Goal: Task Accomplishment & Management: Manage account settings

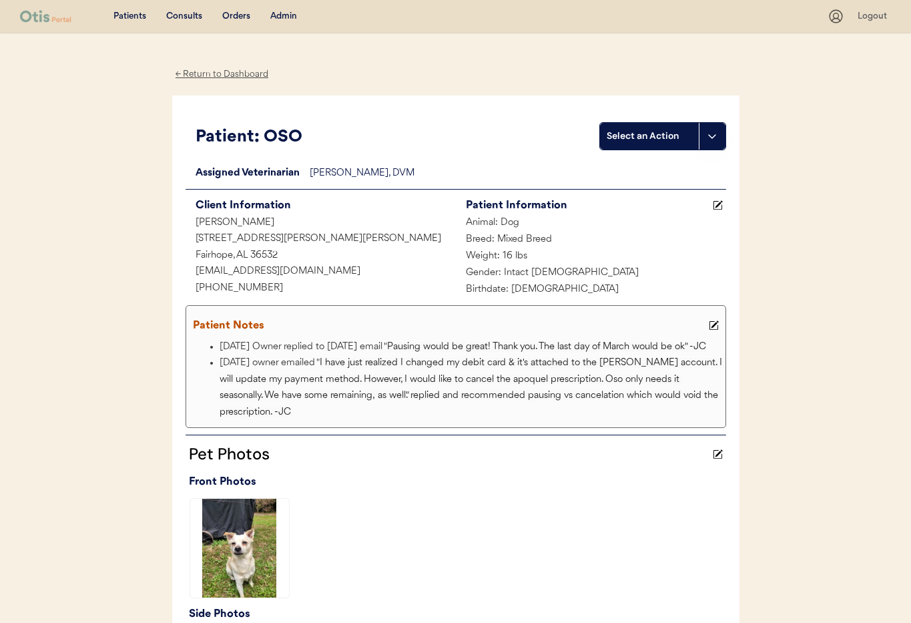
click at [286, 17] on div "Admin" at bounding box center [283, 16] width 27 height 13
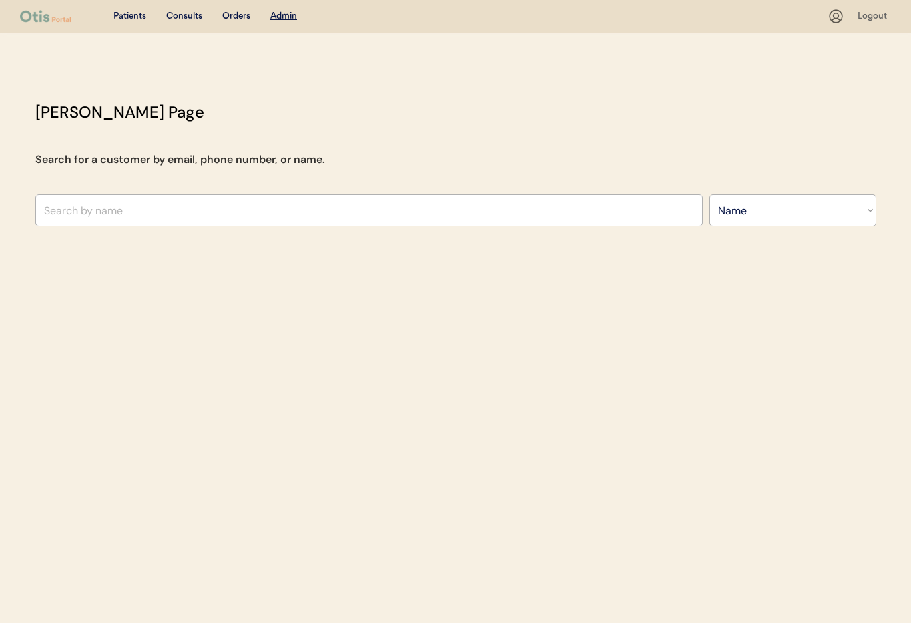
select select ""Name""
click at [200, 206] on input "text" at bounding box center [369, 210] width 668 height 32
type input "Dana m"
type input "Dana milewicz"
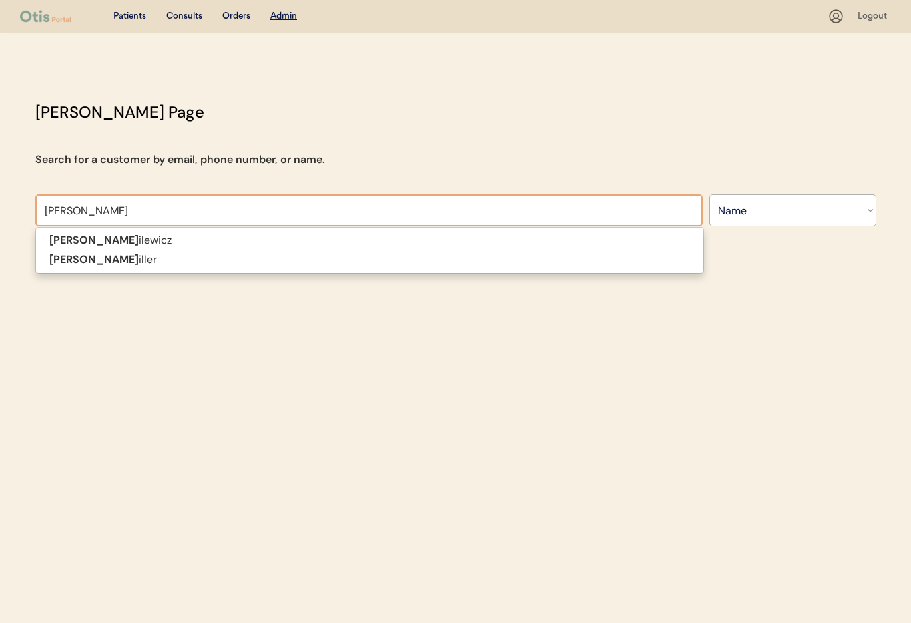
type input "Dana mil"
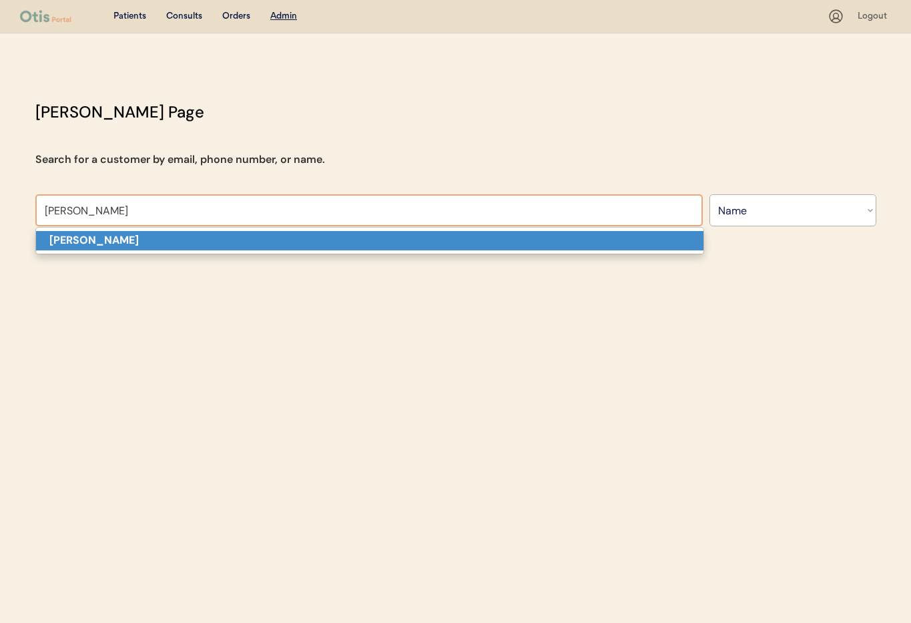
drag, startPoint x: 174, startPoint y: 243, endPoint x: 166, endPoint y: 243, distance: 8.0
click at [173, 243] on p "Dana Miller" at bounding box center [370, 240] width 668 height 19
type input "Dana Miller"
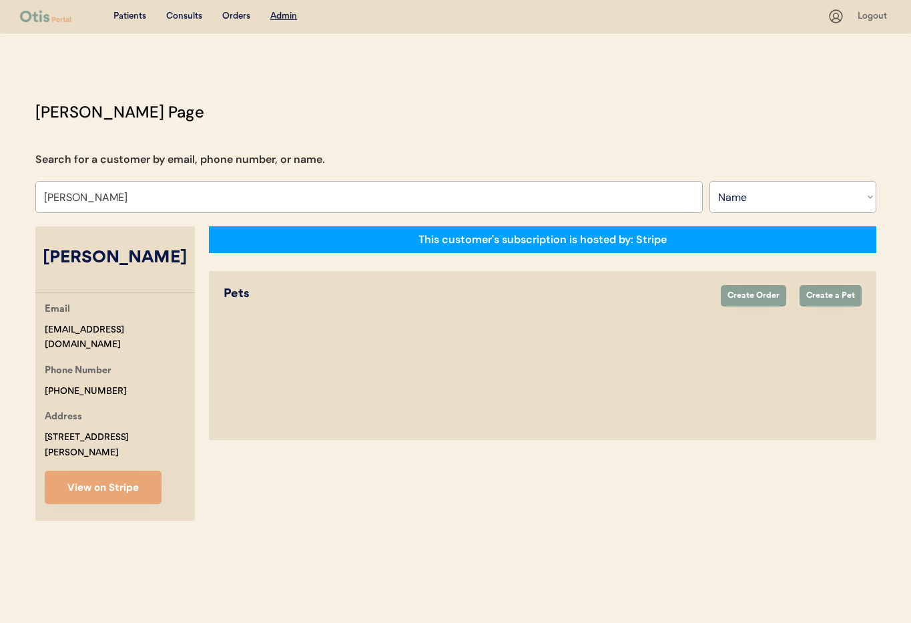
select select "true"
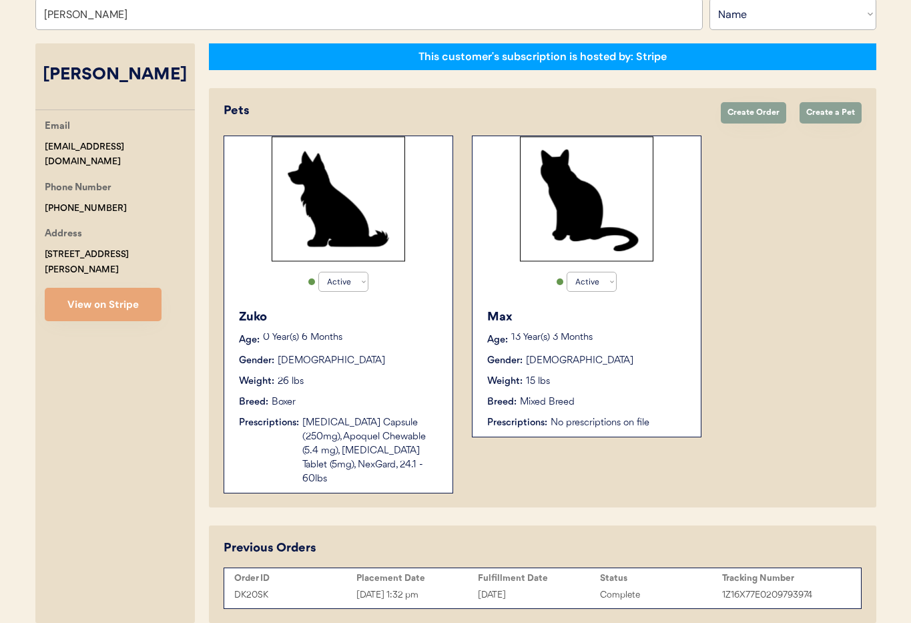
scroll to position [231, 0]
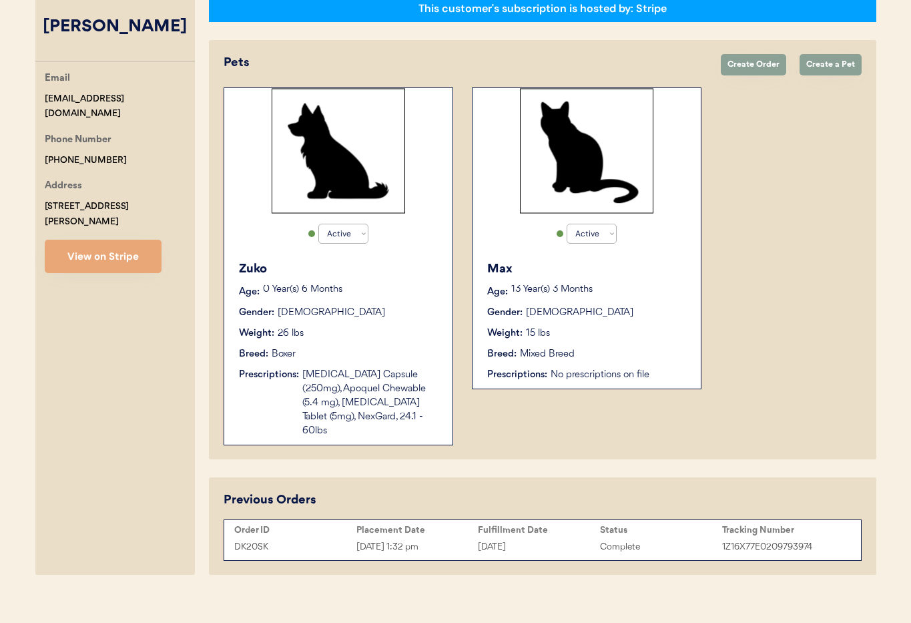
type input "Dana Miller"
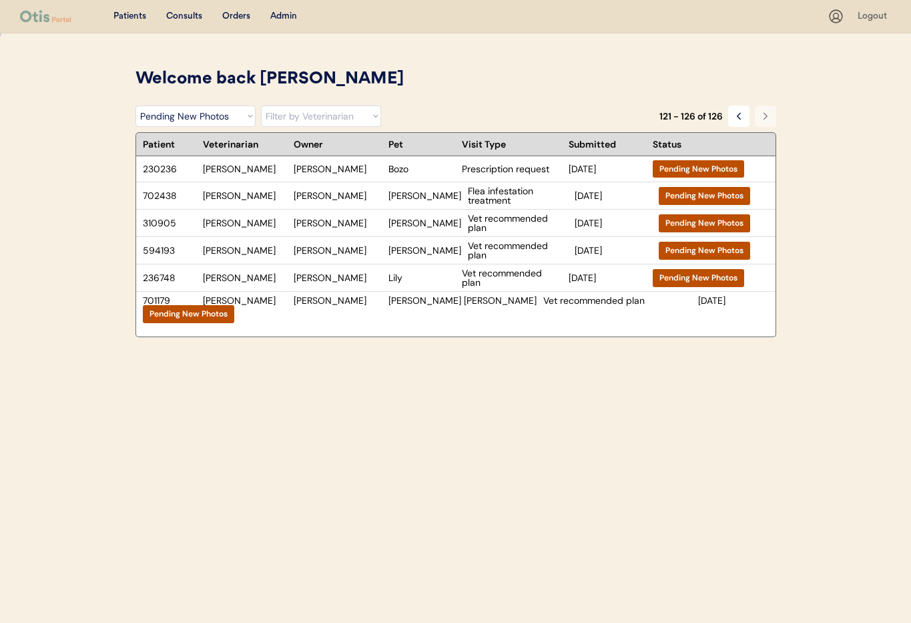
select select ""pending_new_photos""
click at [364, 304] on div "Leon Garmon" at bounding box center [338, 300] width 88 height 9
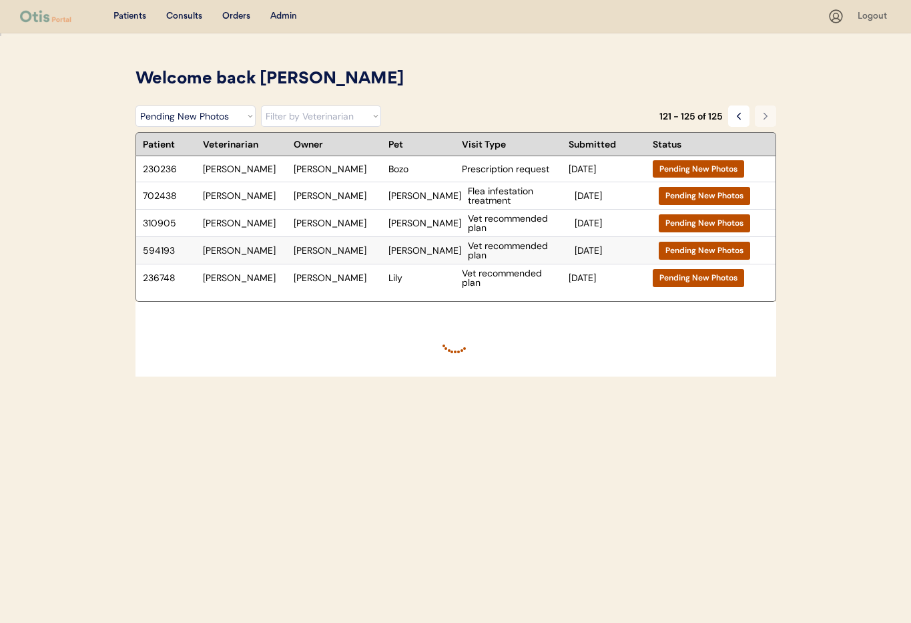
click at [302, 246] on div "Laura Troyano" at bounding box center [338, 250] width 88 height 9
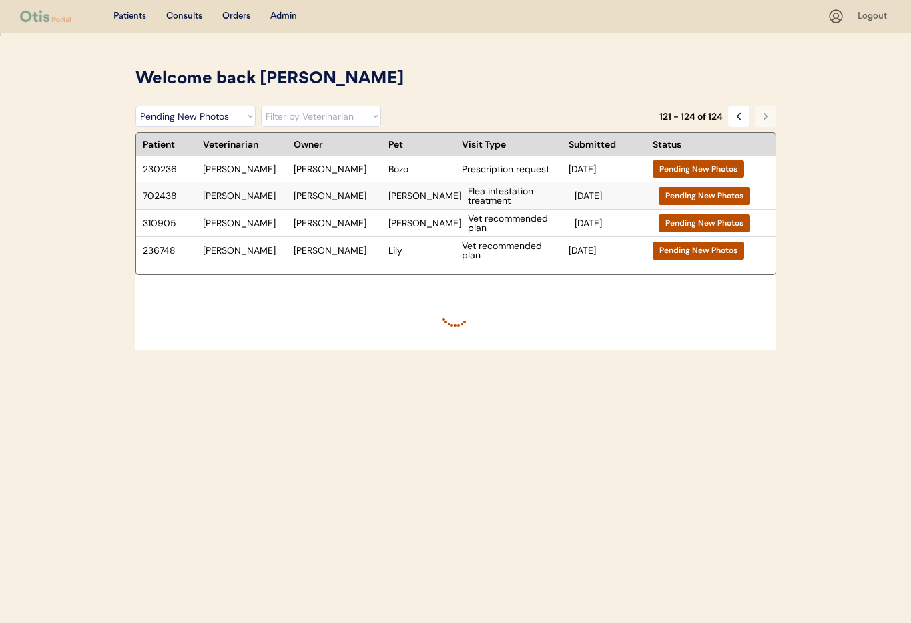
click at [368, 196] on div "Melissa Waters" at bounding box center [338, 195] width 88 height 9
click at [362, 247] on div "Laura Troyano" at bounding box center [338, 250] width 88 height 9
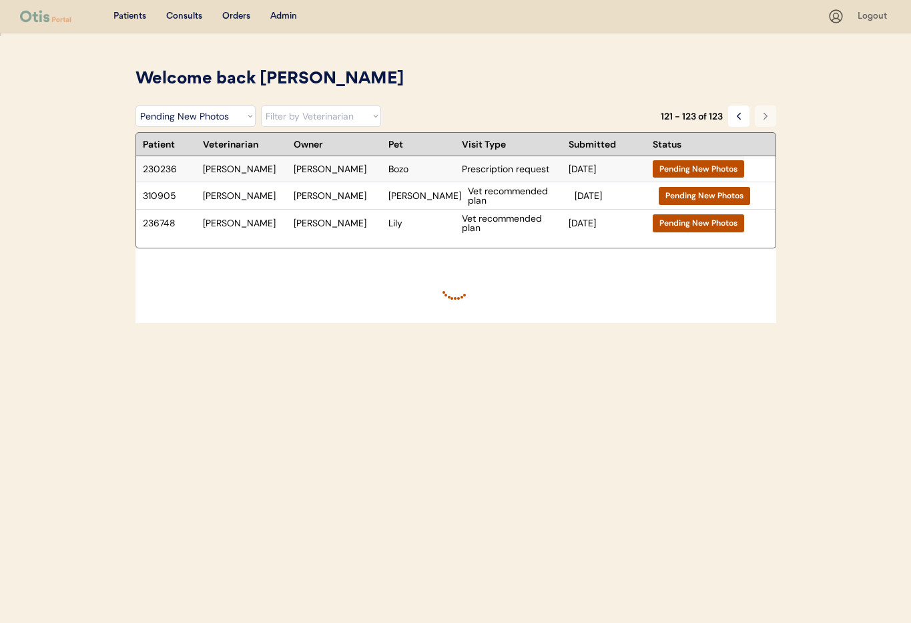
click at [359, 169] on div "Kert Harrell" at bounding box center [338, 168] width 88 height 9
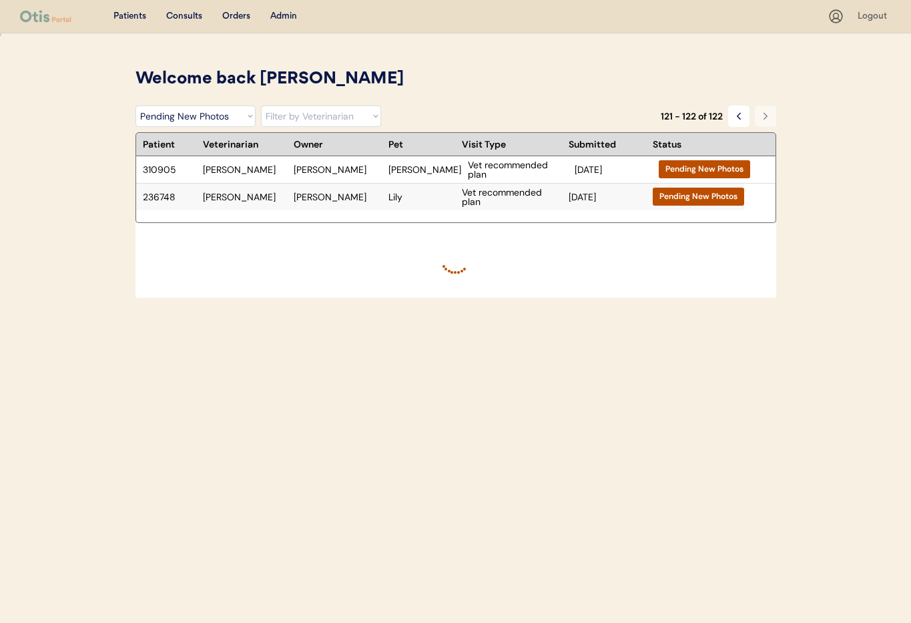
click at [337, 189] on div "236748 Dr. Clanin Laura Troyano Lily Vet recommended plan Sep 10, 2024 Pending …" at bounding box center [440, 197] width 608 height 27
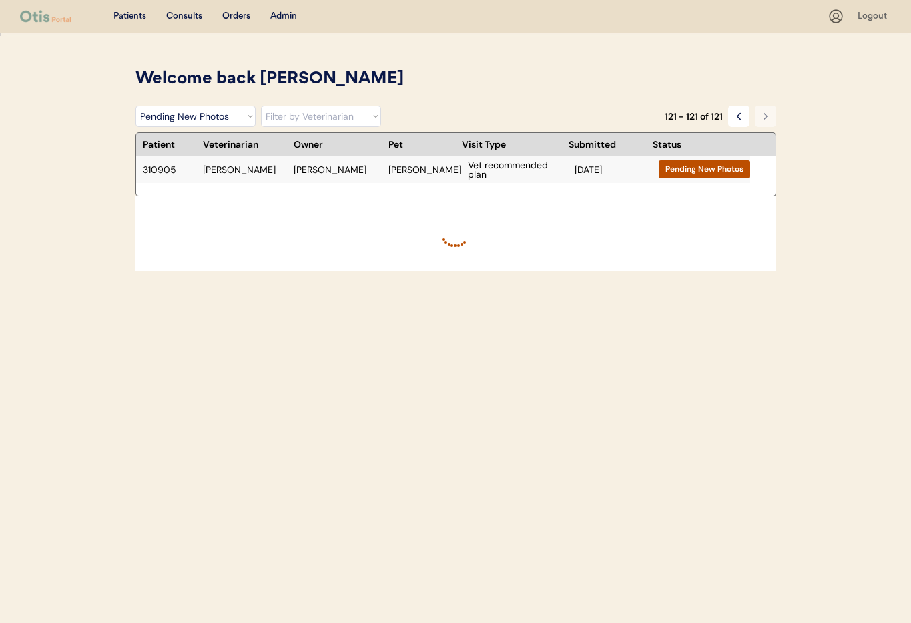
click at [371, 179] on div "310905 Dr. Clanin Laura Troyano Cleo Vet recommended plan Sep 10, 2024 Pending …" at bounding box center [443, 169] width 614 height 27
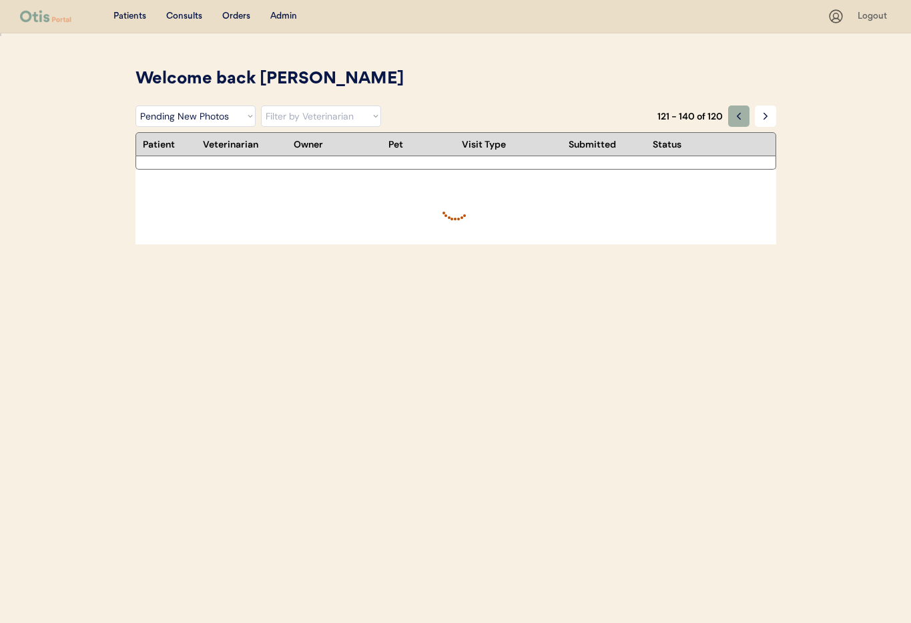
click at [737, 119] on icon at bounding box center [739, 116] width 11 height 11
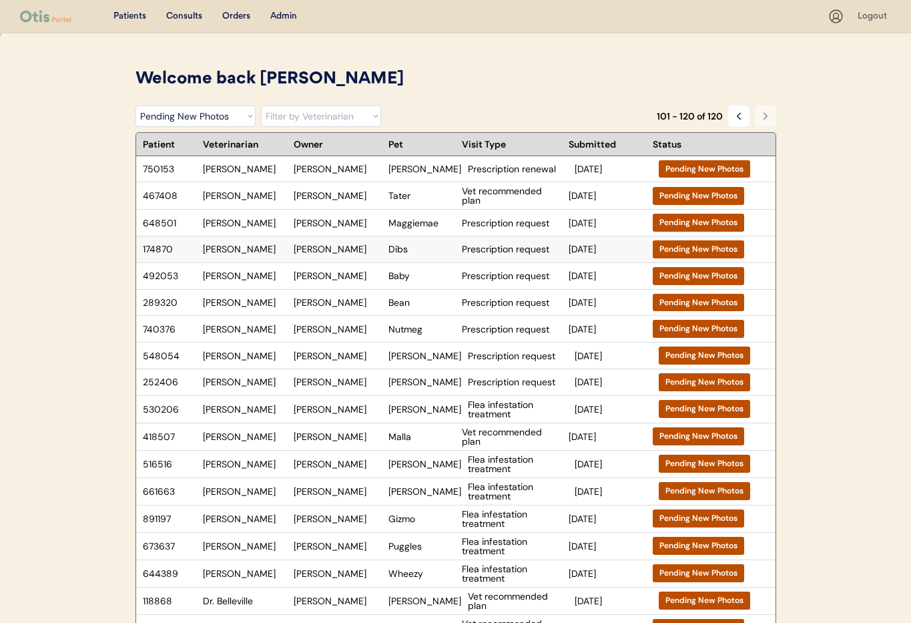
scroll to position [283, 0]
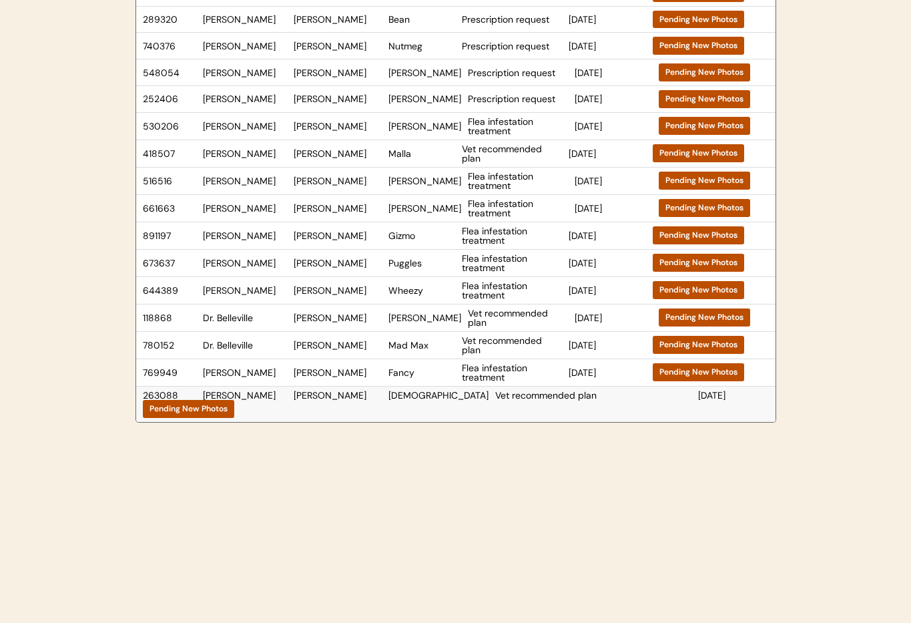
click at [355, 400] on div "Nicholas Stockdale" at bounding box center [338, 395] width 88 height 9
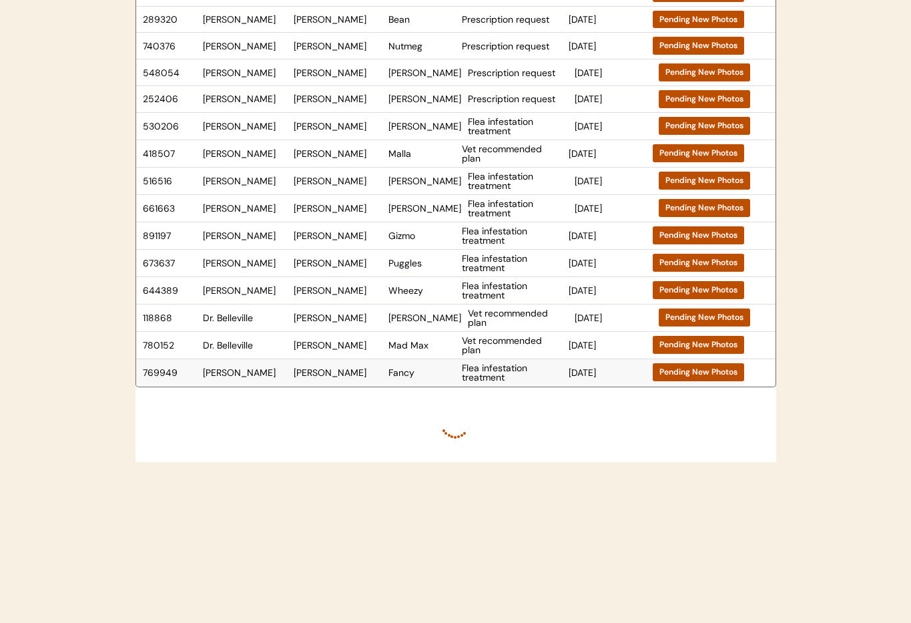
click at [397, 381] on div "769949 Dr. Warren Judith Sammons Fancy Flea infestation treatment Oct 9, 2024 P…" at bounding box center [440, 372] width 608 height 27
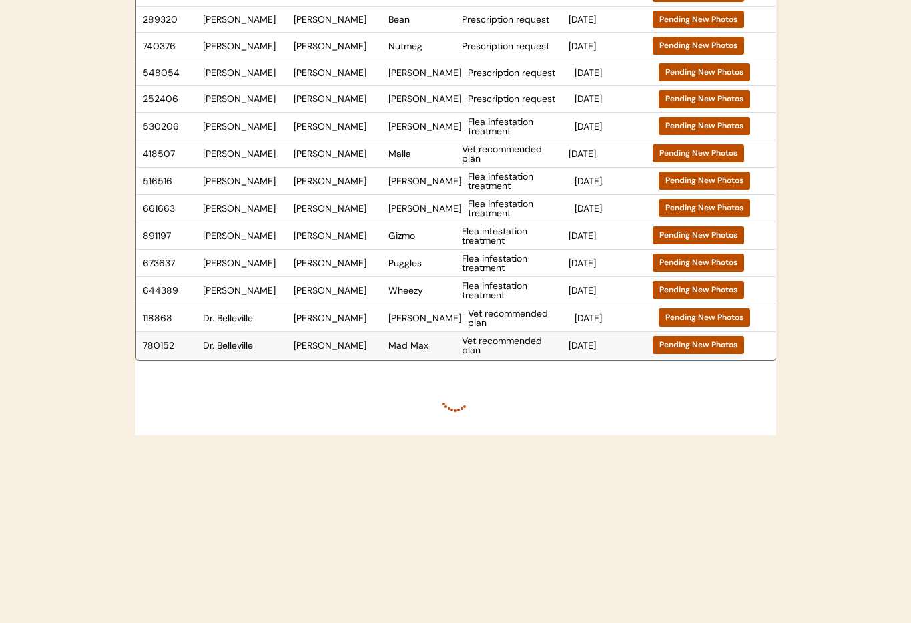
click at [369, 344] on div "Yolanda Feliciano" at bounding box center [338, 345] width 88 height 9
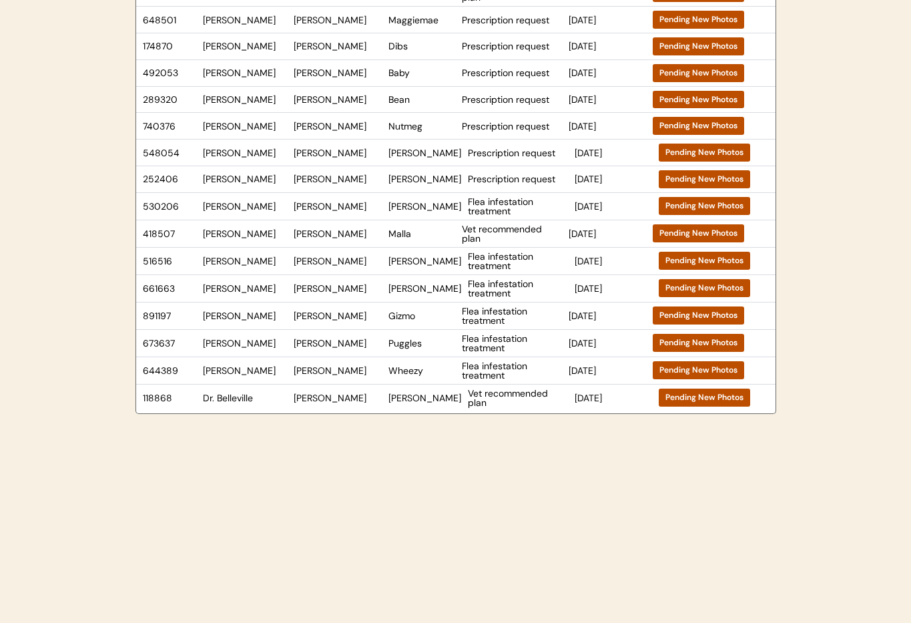
scroll to position [203, 0]
click at [353, 399] on div "Christina M Detweiler" at bounding box center [338, 397] width 88 height 9
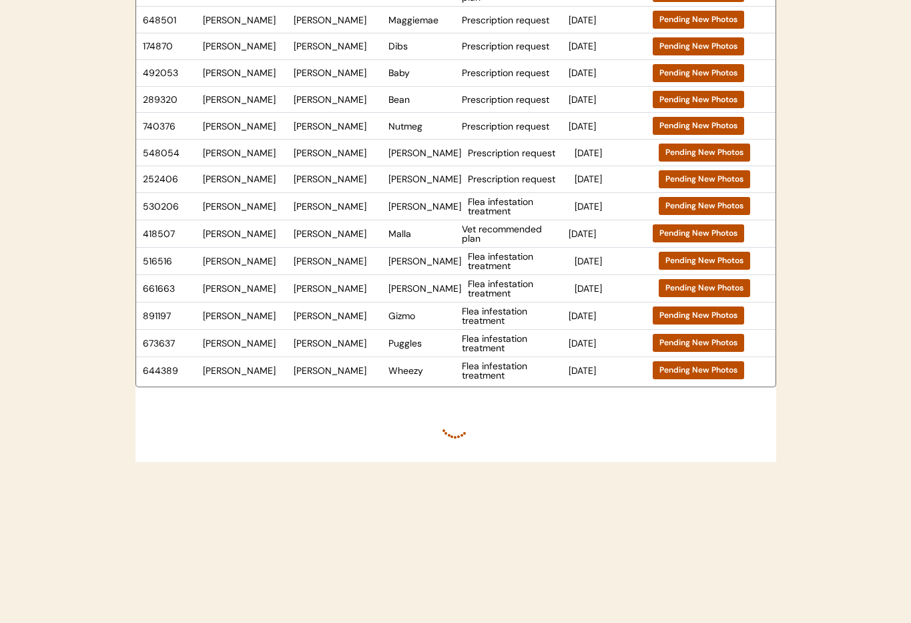
scroll to position [251, 0]
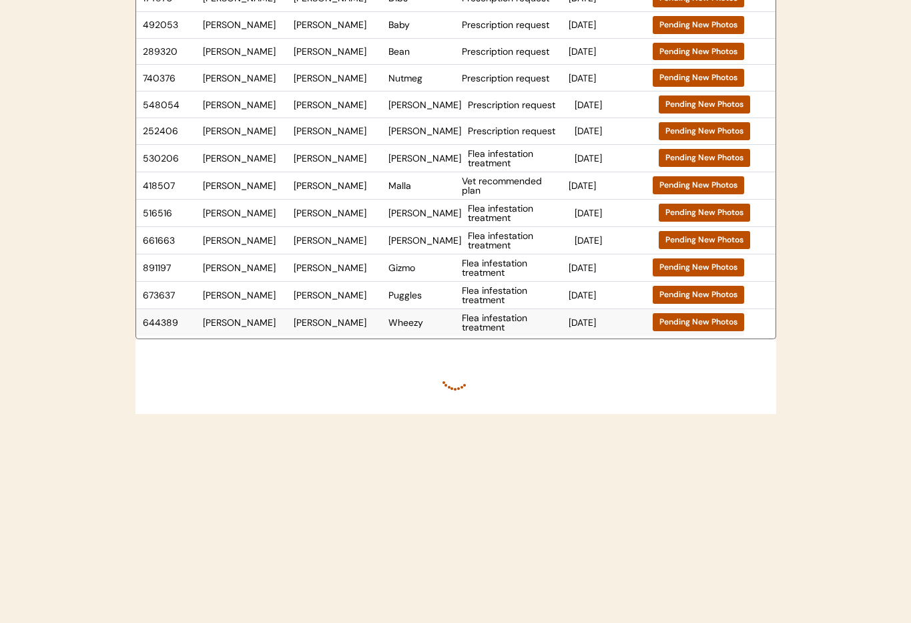
click at [330, 322] on div "Wendy Silvers" at bounding box center [338, 322] width 88 height 9
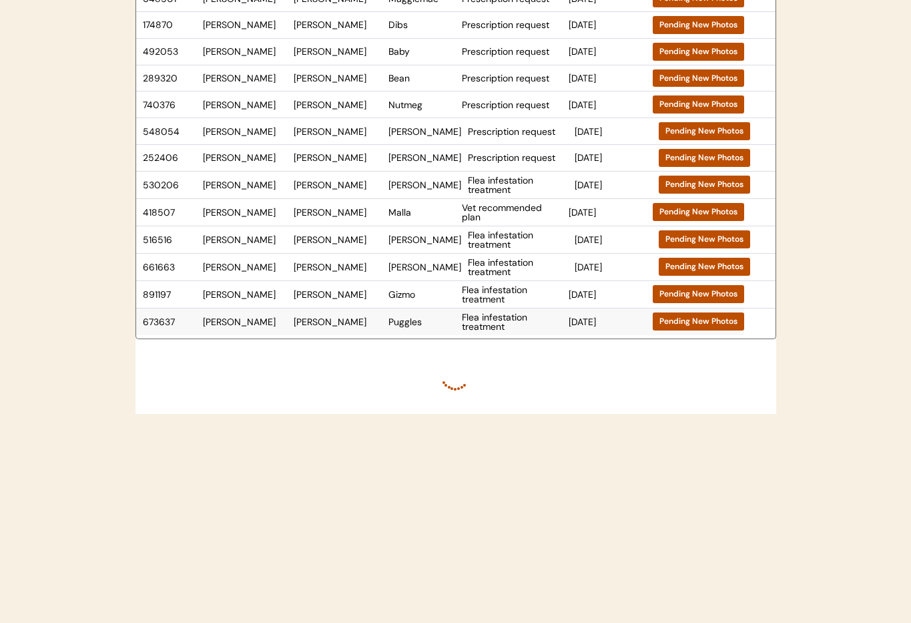
scroll to position [224, 0]
click at [377, 320] on div "Wendy Silvers" at bounding box center [338, 321] width 88 height 9
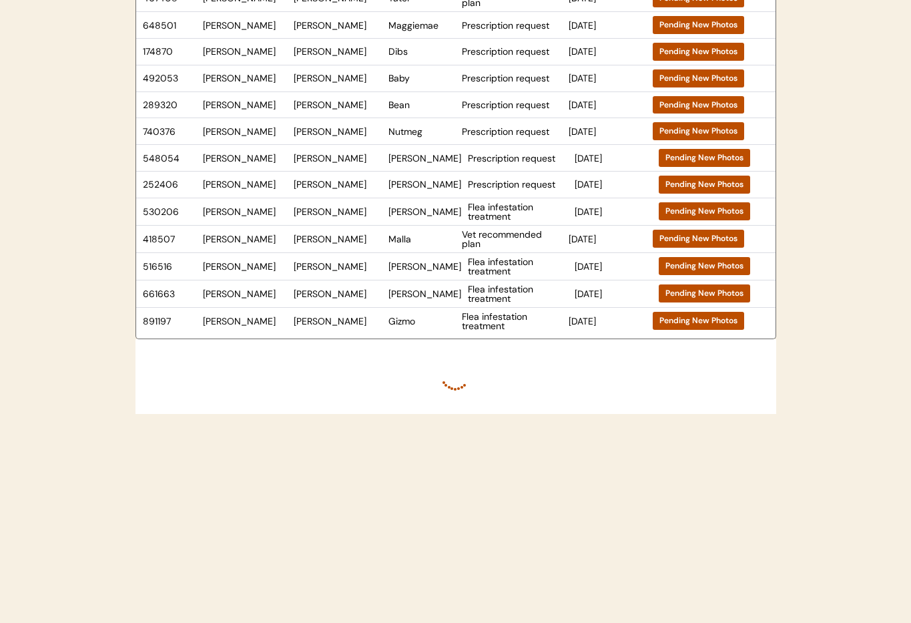
scroll to position [198, 0]
click at [314, 320] on div "Ashley Cotton" at bounding box center [338, 320] width 88 height 9
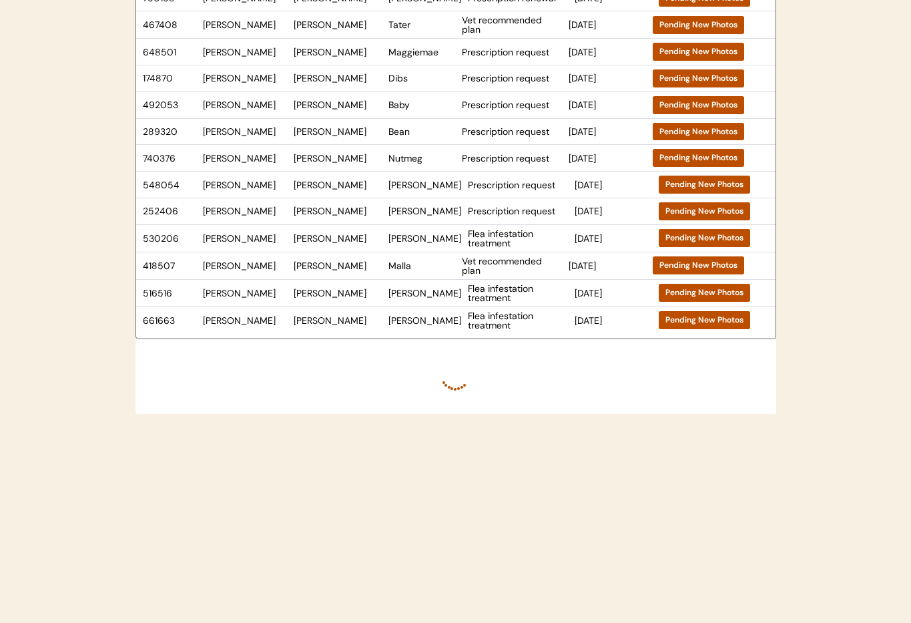
scroll to position [171, 0]
click at [350, 295] on div "Ashley Cotton" at bounding box center [338, 292] width 88 height 9
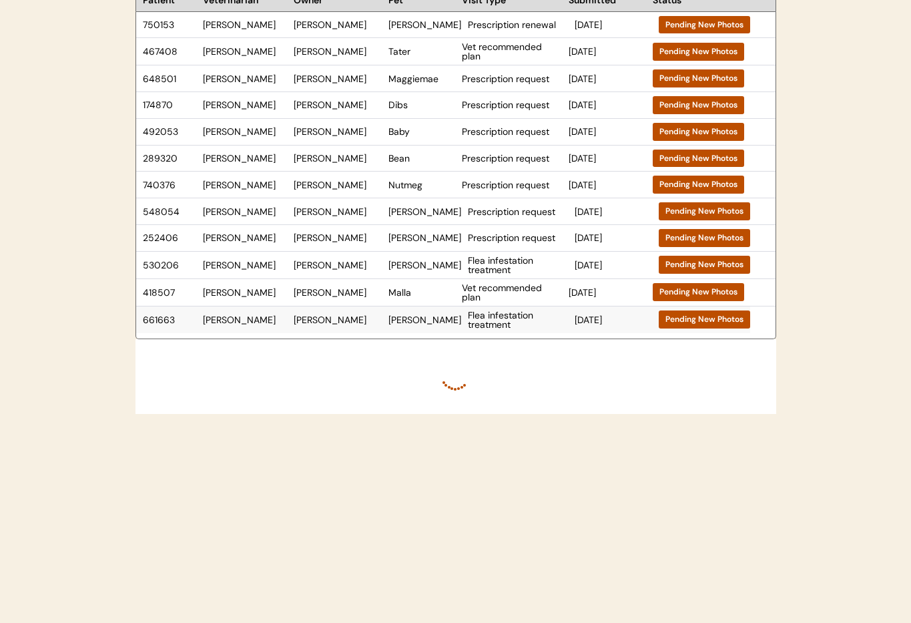
scroll to position [144, 0]
click at [359, 292] on div "Leandra Baker" at bounding box center [338, 292] width 88 height 9
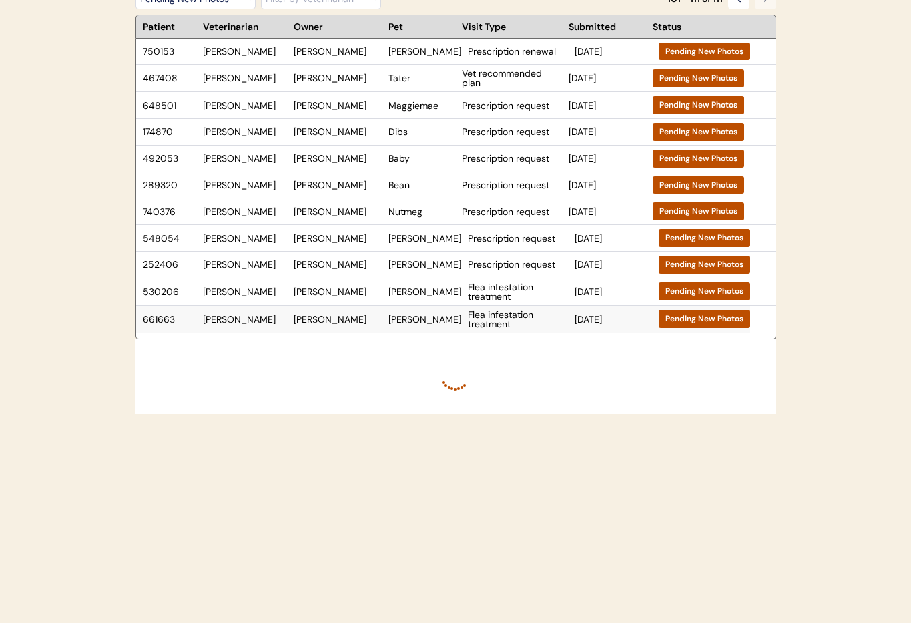
scroll to position [118, 0]
click at [357, 316] on div "Ashley Cotton" at bounding box center [338, 318] width 88 height 9
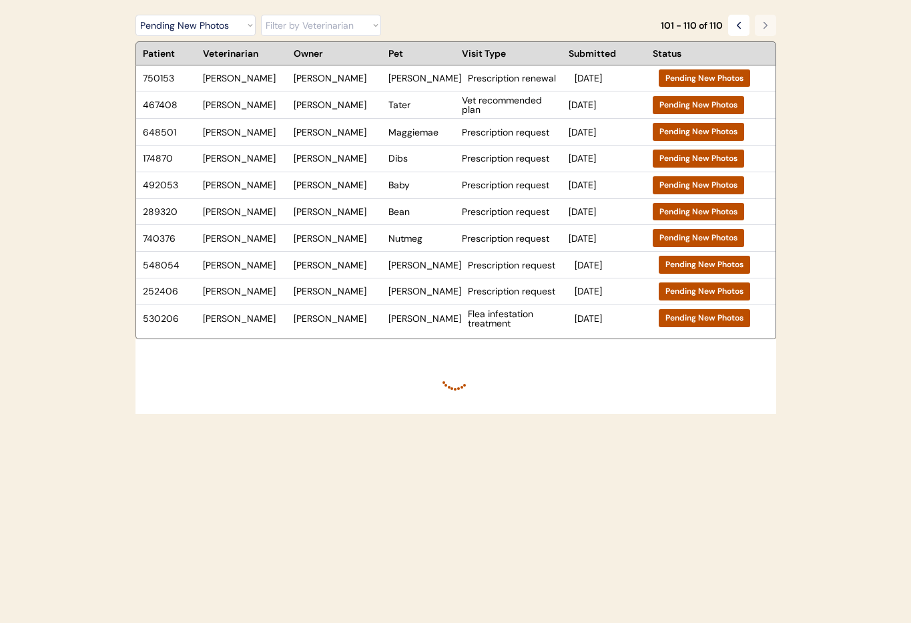
scroll to position [91, 0]
click at [348, 298] on div "252406 Dr. Warren Kevin Jenkins Elliot Prescription request Dec 24, 2024 Pendin…" at bounding box center [443, 291] width 614 height 26
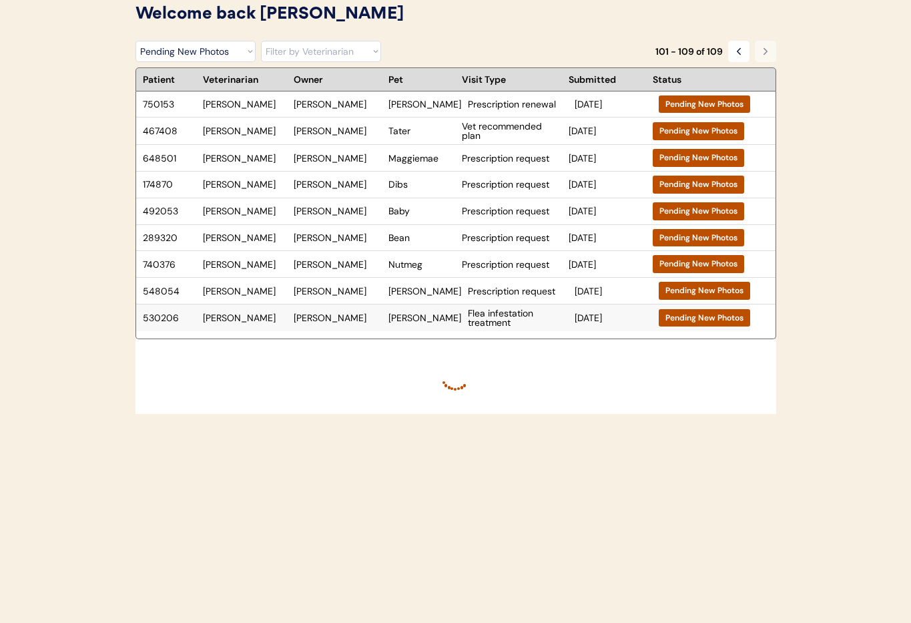
scroll to position [65, 0]
click at [315, 325] on div "530206 Dr. Warren Cassie Shirah Charlie Flea infestation treatment Dec 24, 2024…" at bounding box center [443, 317] width 614 height 27
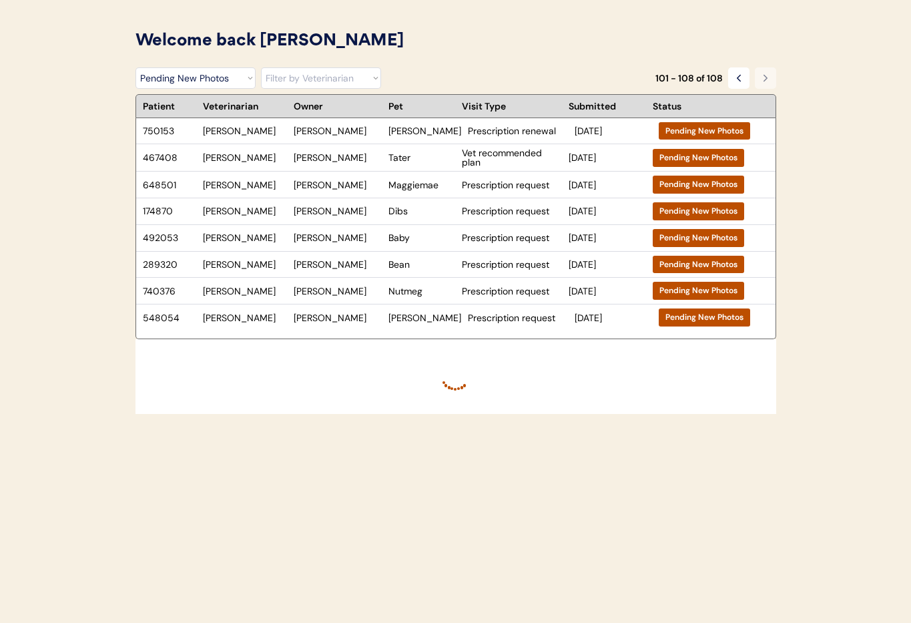
scroll to position [38, 0]
click at [345, 320] on div "Kevin Jenkins" at bounding box center [338, 317] width 88 height 9
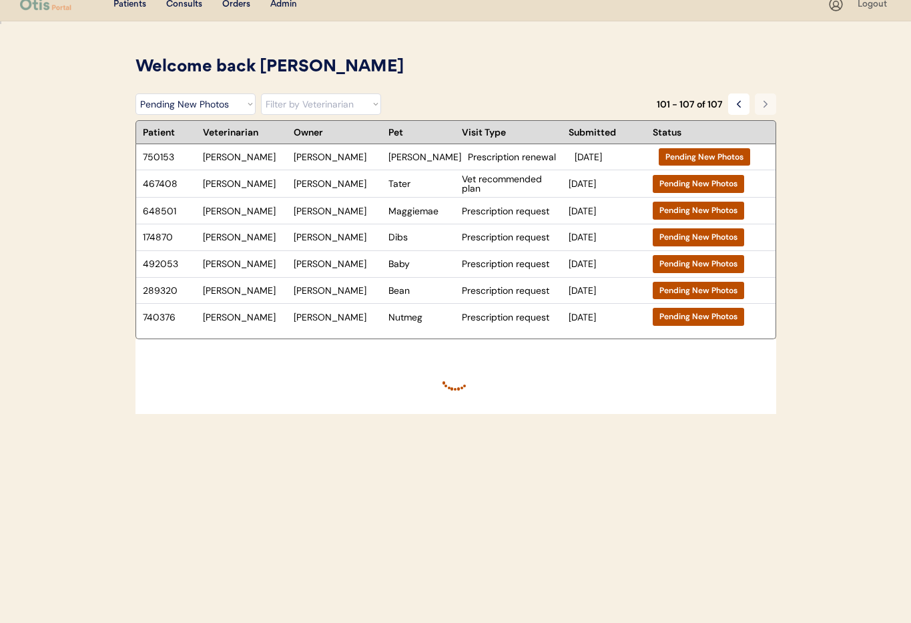
scroll to position [12, 0]
click at [304, 317] on div "Bridgette Rodgers" at bounding box center [338, 316] width 88 height 9
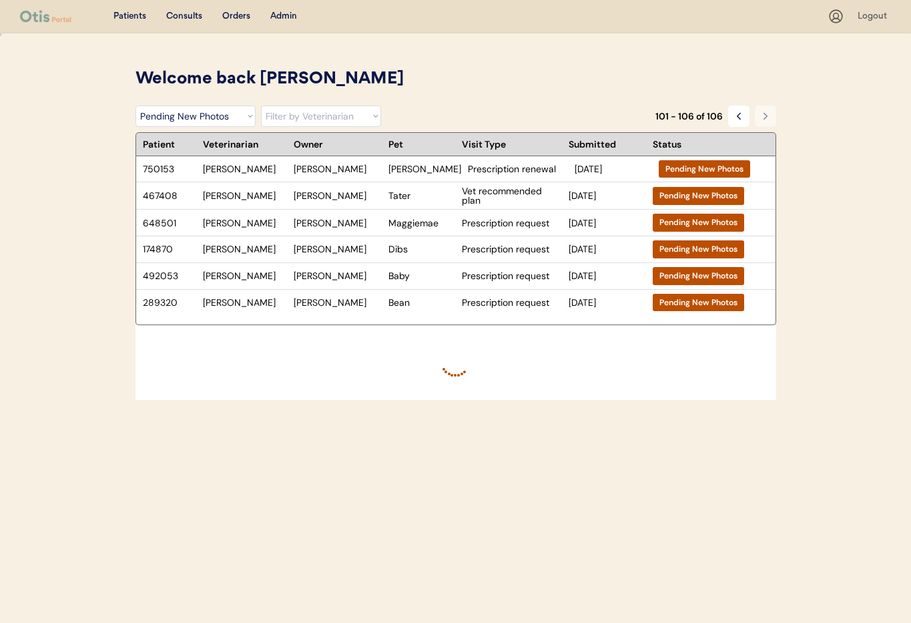
scroll to position [0, 0]
click at [335, 313] on div "289320 Dr. Warren Melissa Barrett Bean Prescription request Dec 27, 2024 Pendin…" at bounding box center [440, 303] width 608 height 26
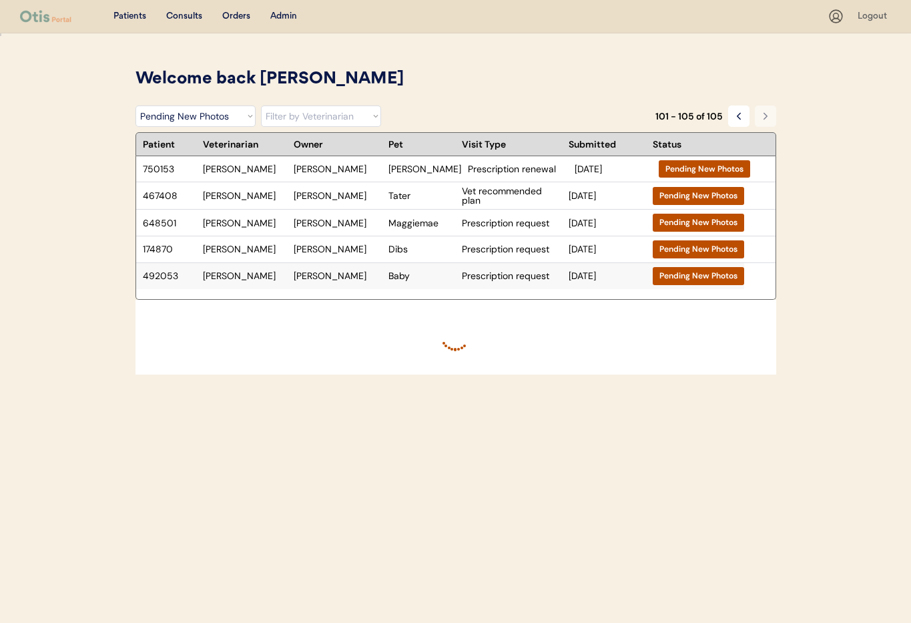
click at [348, 271] on div "Angela Mayer" at bounding box center [338, 275] width 88 height 9
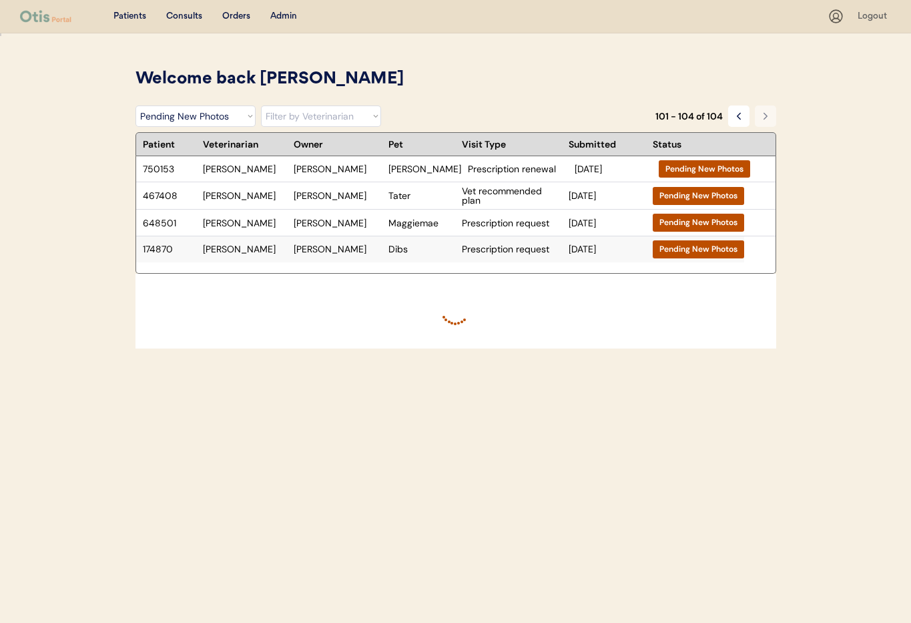
click at [340, 248] on div "Angela Mayer" at bounding box center [338, 248] width 88 height 9
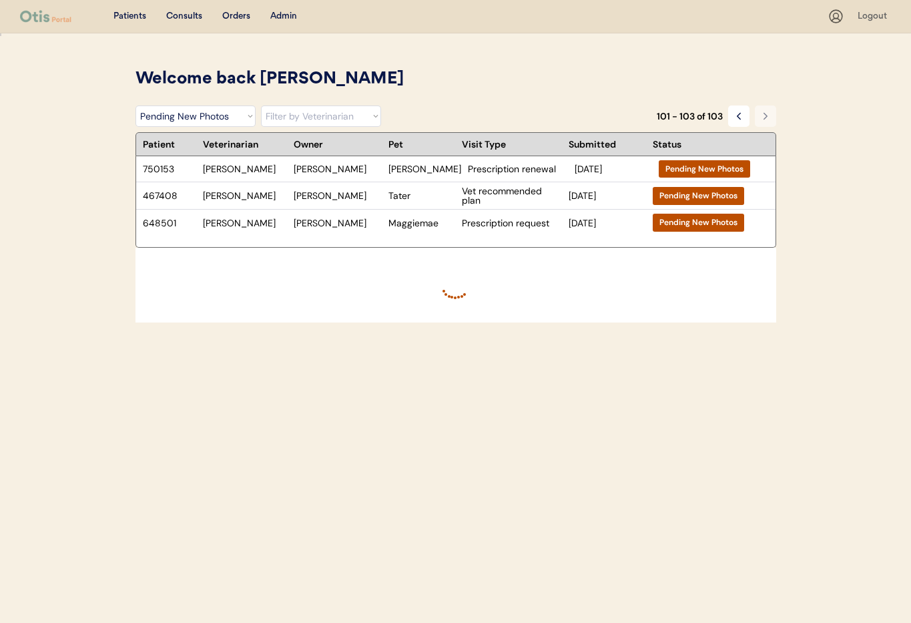
click at [294, 237] on div "750153 Dr. Warren Christopher Dudley Hudson Prescription renewal Jan 13, 2025 P…" at bounding box center [456, 202] width 641 height 92
click at [291, 221] on div "648501 Dr. Warren Vicky Carver Maggiemae Prescription request Jan 9, 2025 Pendi…" at bounding box center [440, 223] width 608 height 26
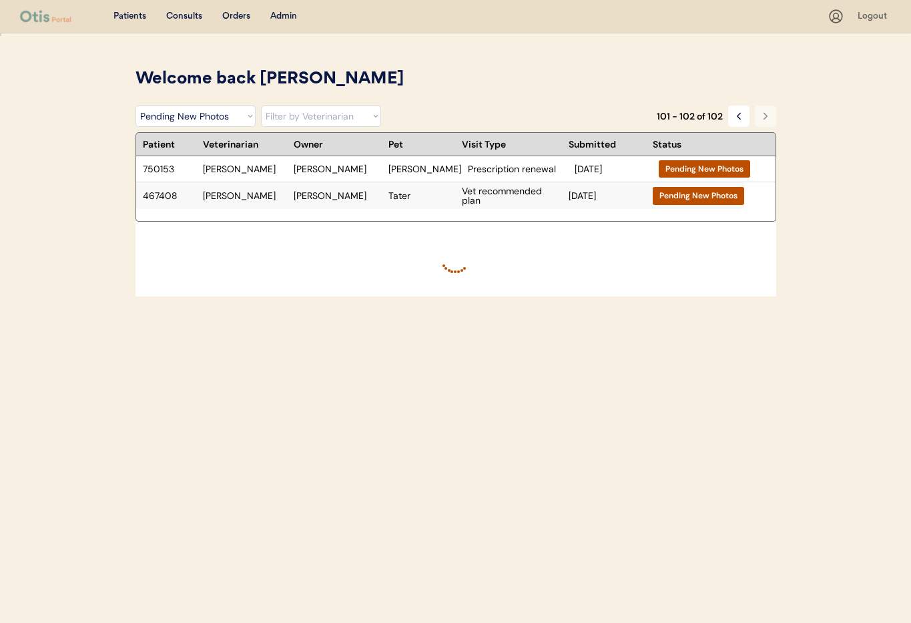
click at [331, 200] on div "Jessica Fowlkes" at bounding box center [338, 195] width 88 height 9
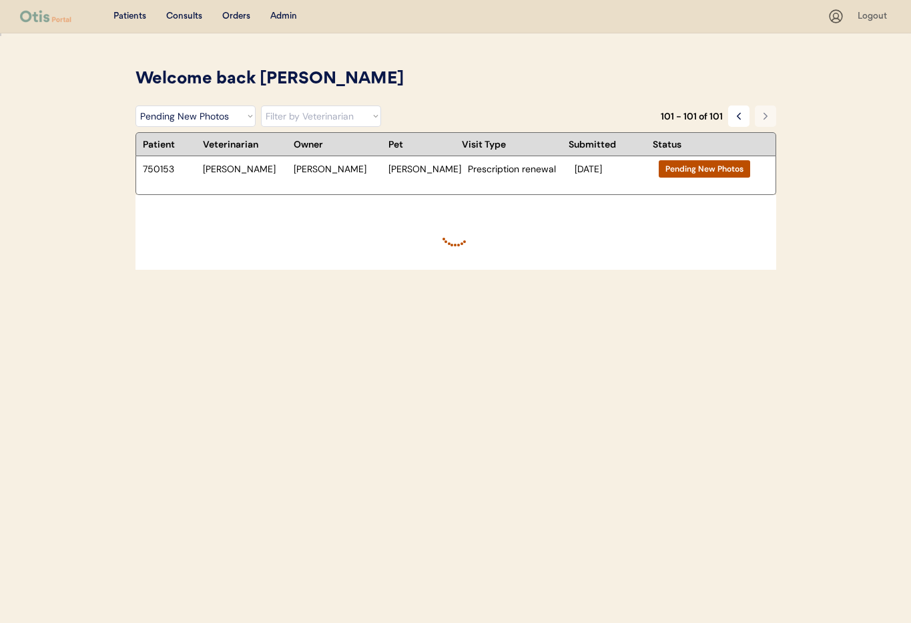
click at [361, 183] on div "750153 Dr. Warren Christopher Dudley Hudson Prescription renewal Jan 13, 2025 P…" at bounding box center [456, 175] width 641 height 39
click at [353, 170] on div "Christopher Dudley" at bounding box center [338, 168] width 88 height 9
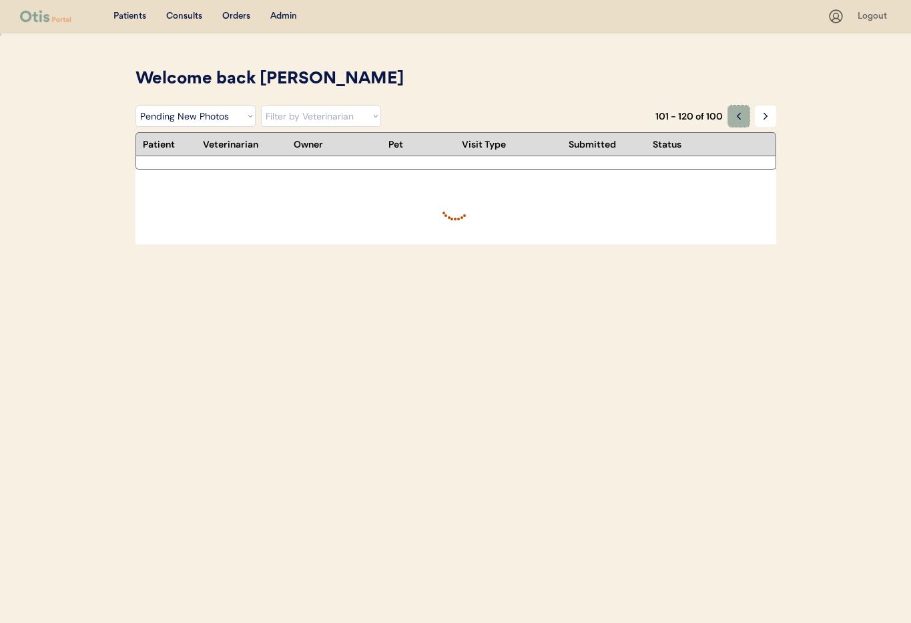
click at [738, 116] on icon at bounding box center [739, 116] width 11 height 11
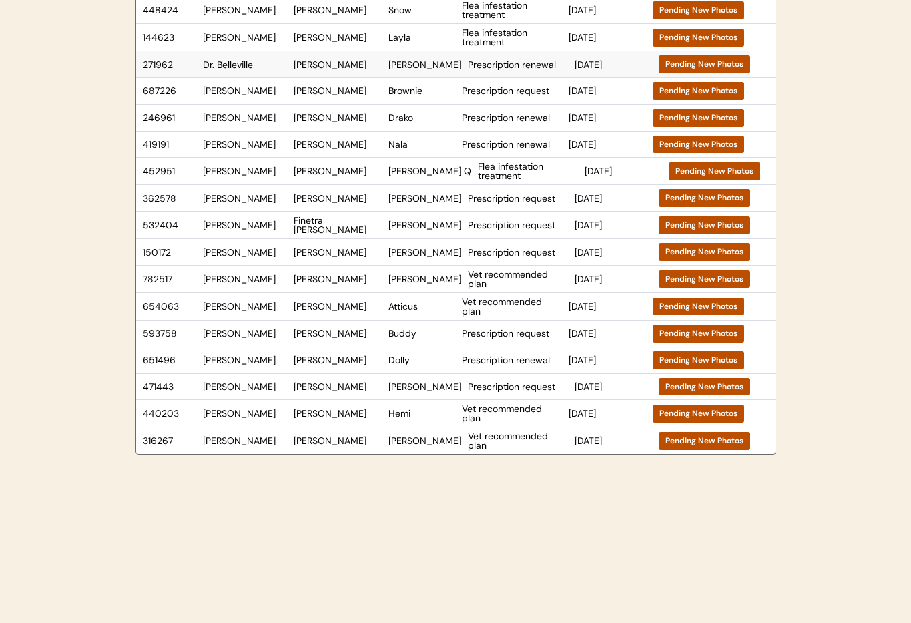
scroll to position [281, 0]
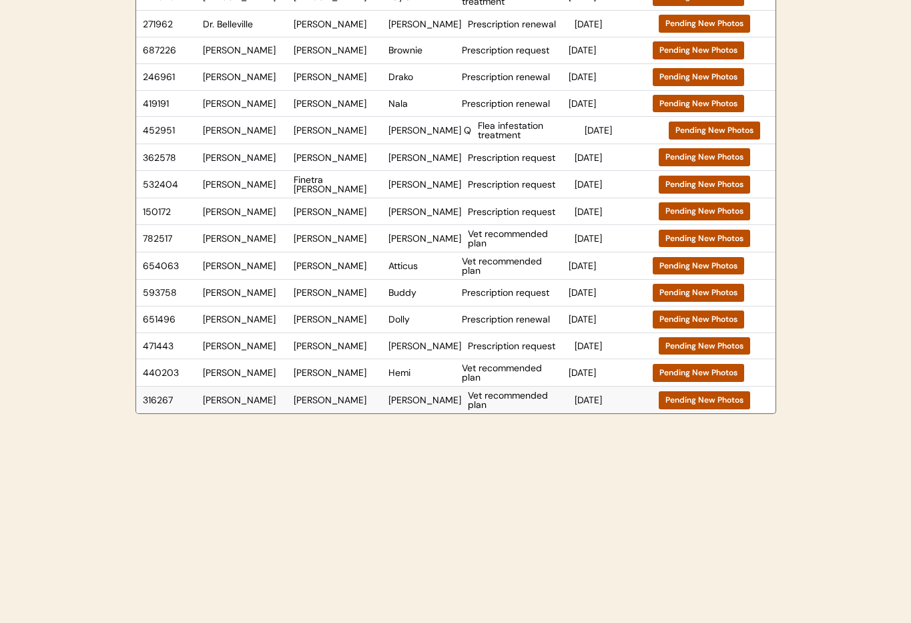
click at [292, 405] on div "316267 Dr. Clanin Lindsay Cron Axel Vet recommended plan Jan 17, 2025 Pending N…" at bounding box center [443, 400] width 614 height 27
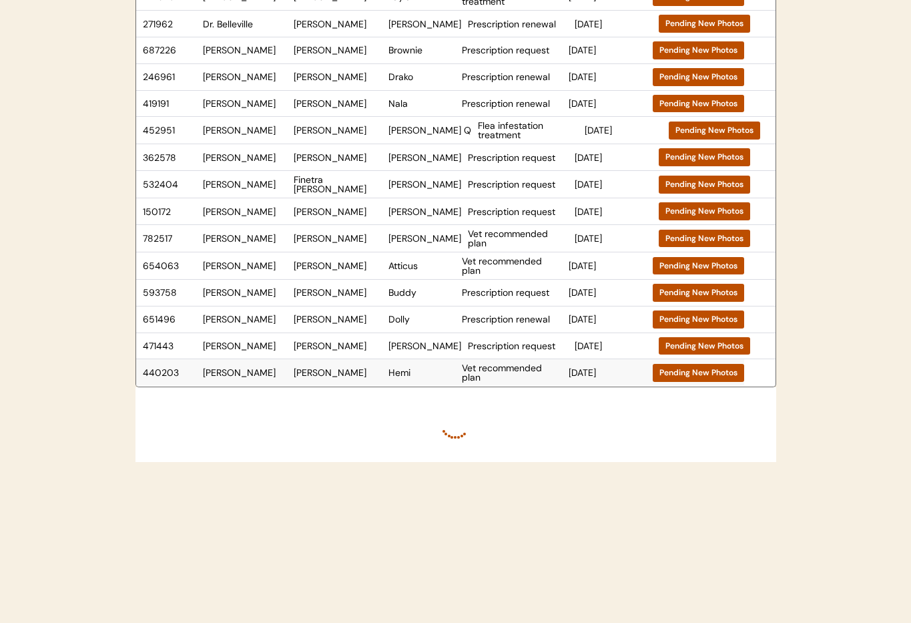
click at [339, 372] on div "Lindsay Cron" at bounding box center [338, 372] width 88 height 9
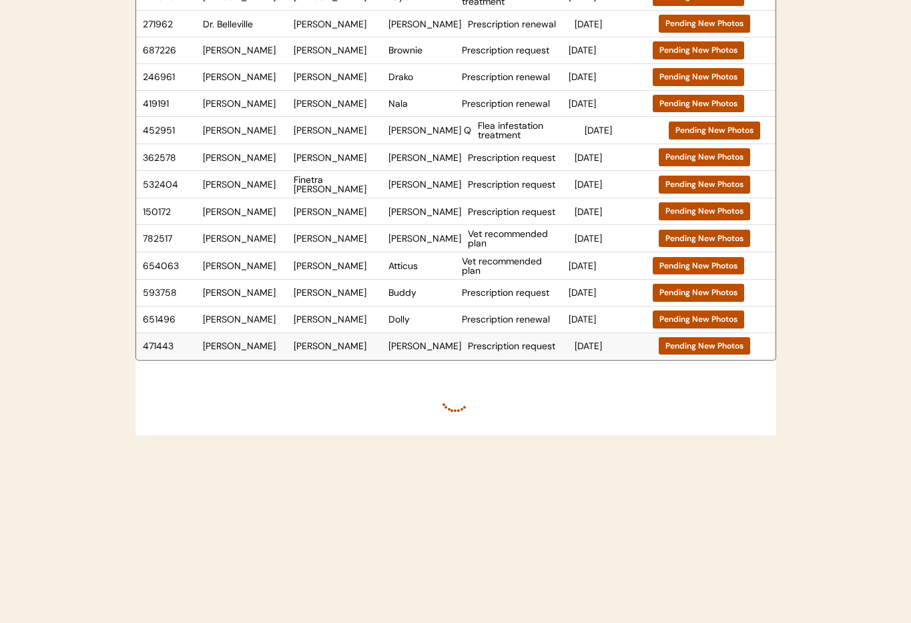
click at [357, 343] on div "Cathy Gilbert" at bounding box center [338, 345] width 88 height 9
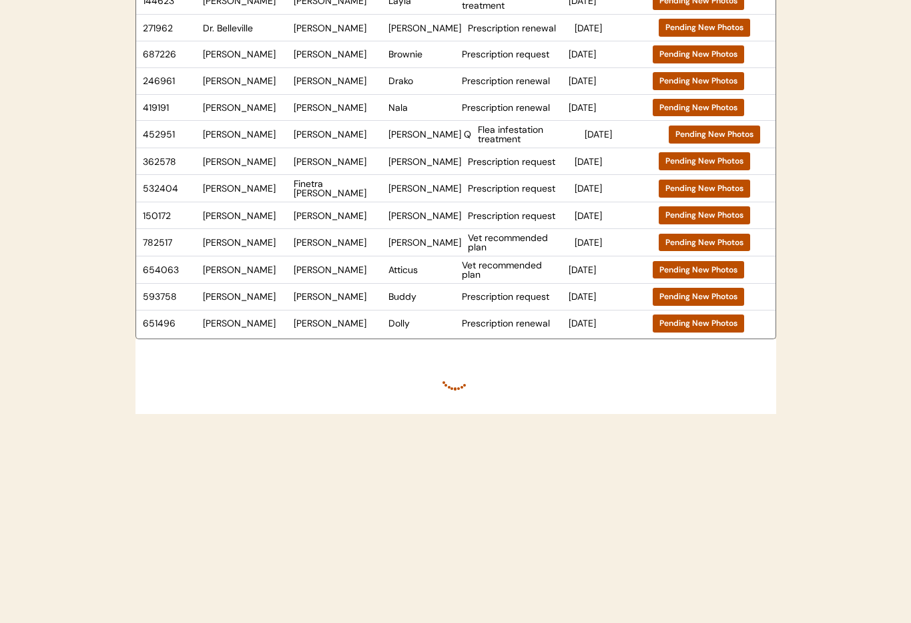
scroll to position [277, 0]
click at [352, 322] on div "Hartley Thomley" at bounding box center [338, 322] width 88 height 9
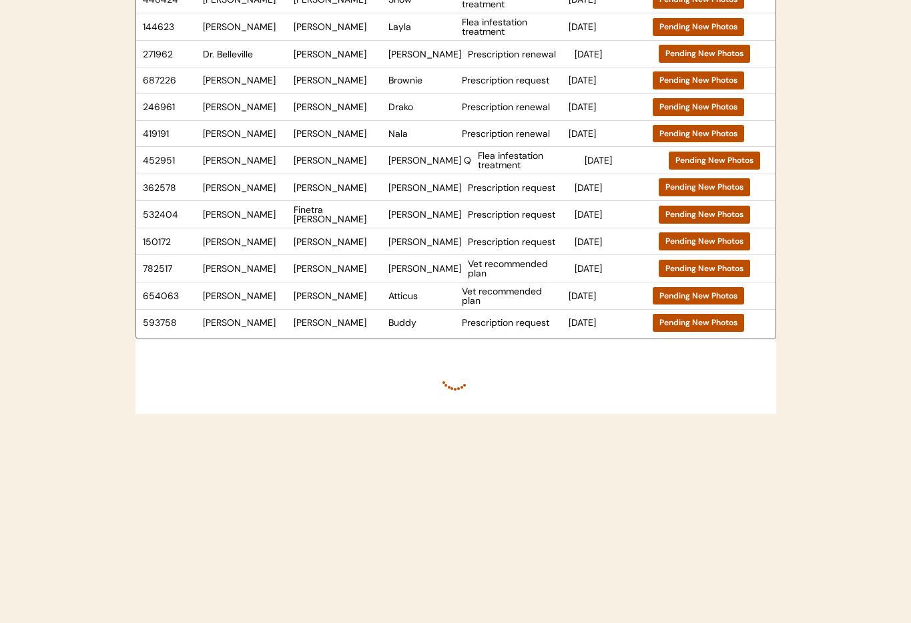
scroll to position [251, 0]
click at [358, 325] on div "Kayson Mobley" at bounding box center [338, 322] width 88 height 9
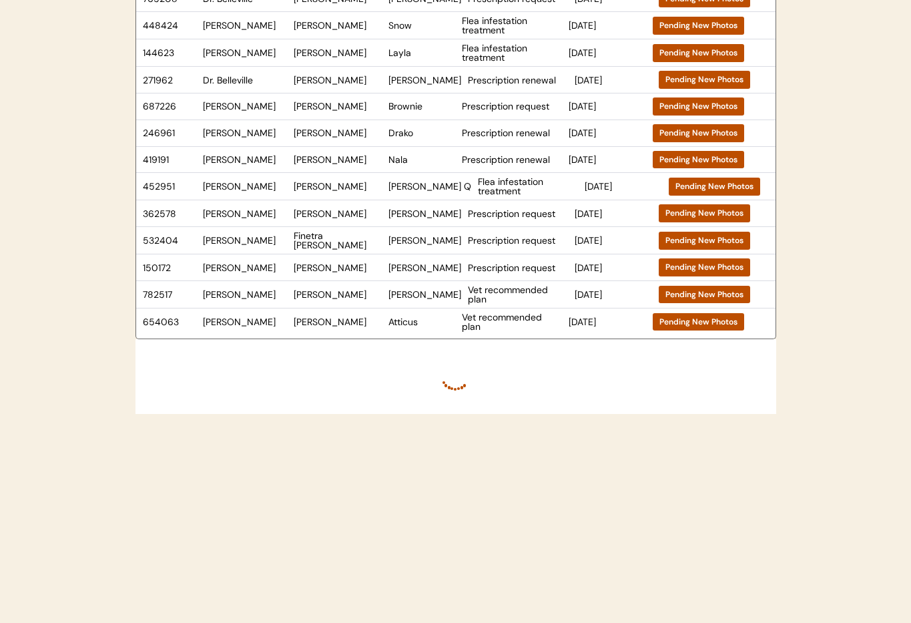
scroll to position [225, 0]
click at [341, 328] on div "654063 Dr. Warren Tashia Elmore Atticus Vet recommended plan Jan 26, 2025 Pendi…" at bounding box center [440, 321] width 608 height 27
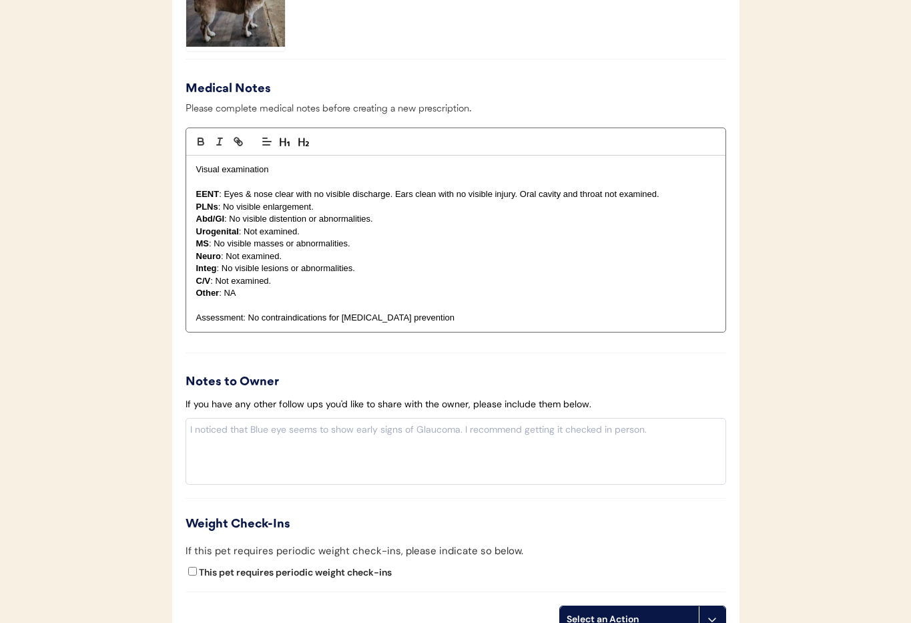
scroll to position [1356, 0]
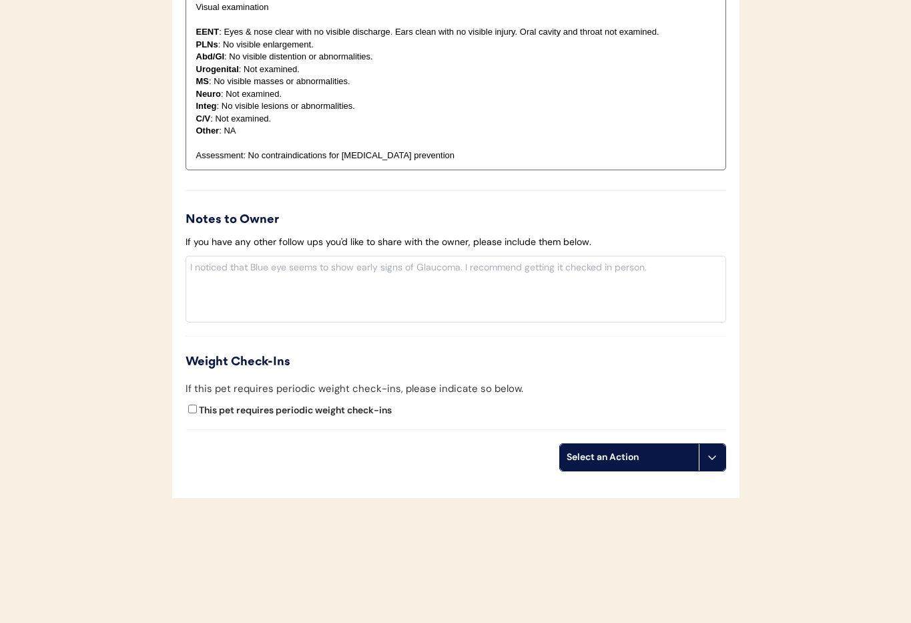
click at [712, 463] on button at bounding box center [712, 457] width 27 height 27
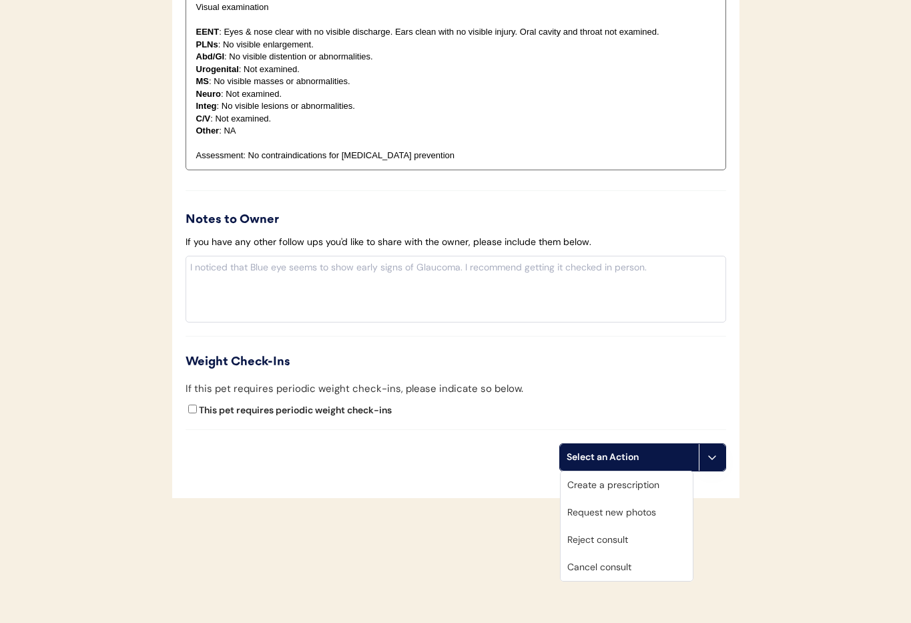
click at [659, 567] on div "Cancel consult" at bounding box center [627, 567] width 132 height 27
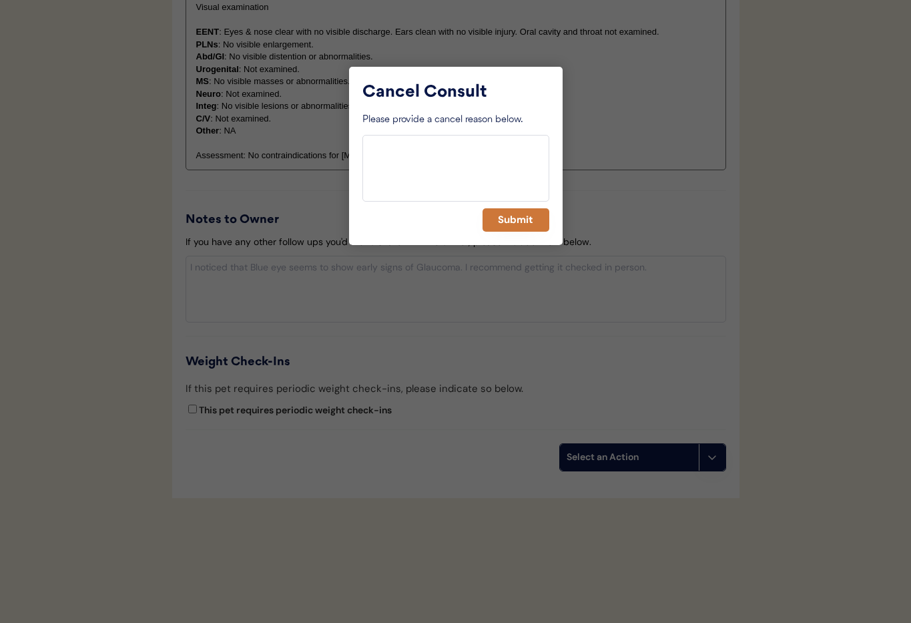
drag, startPoint x: 507, startPoint y: 210, endPoint x: 509, endPoint y: 218, distance: 8.3
click at [507, 210] on button "Submit" at bounding box center [516, 219] width 67 height 23
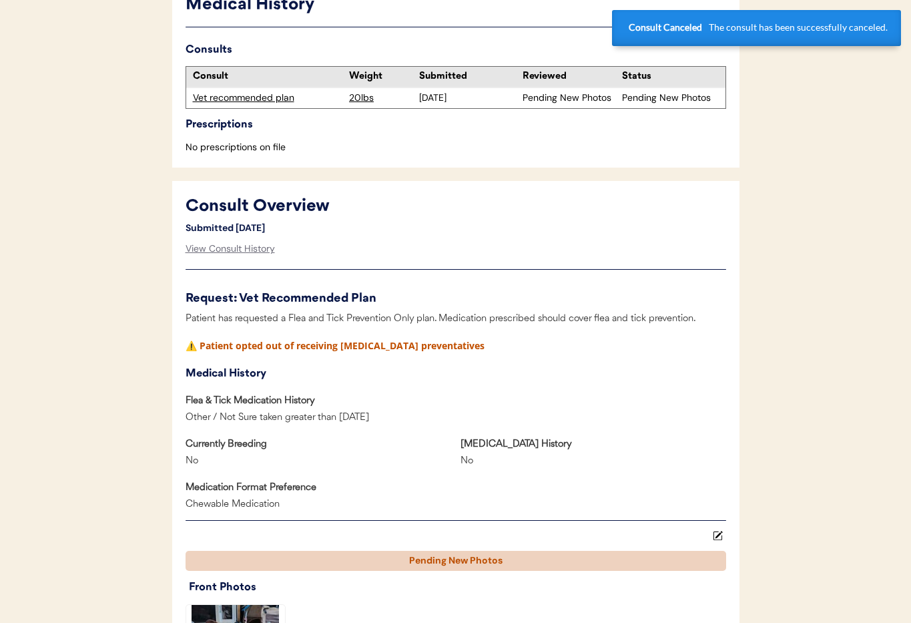
scroll to position [0, 0]
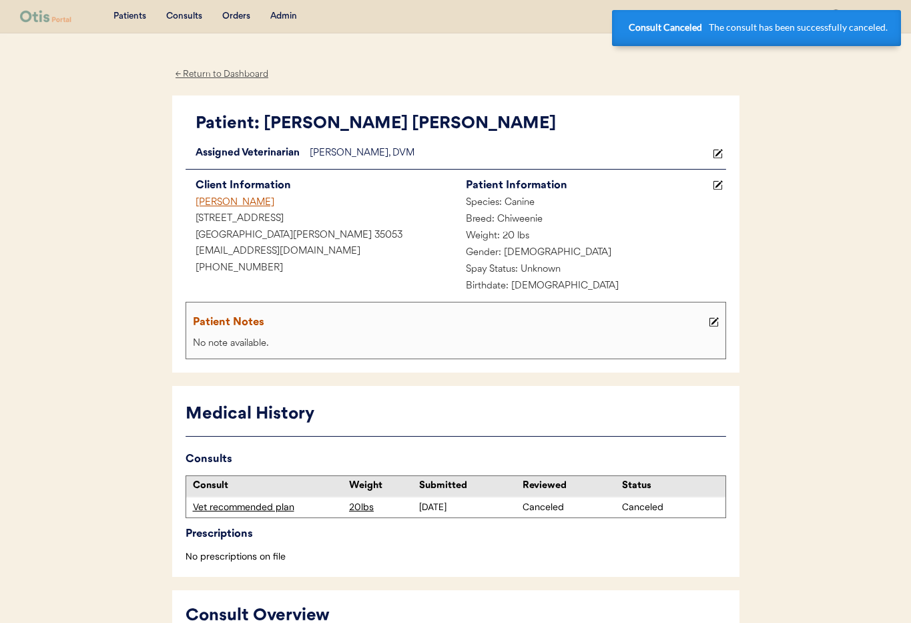
click at [211, 75] on div "← Return to Dashboard" at bounding box center [222, 74] width 100 height 15
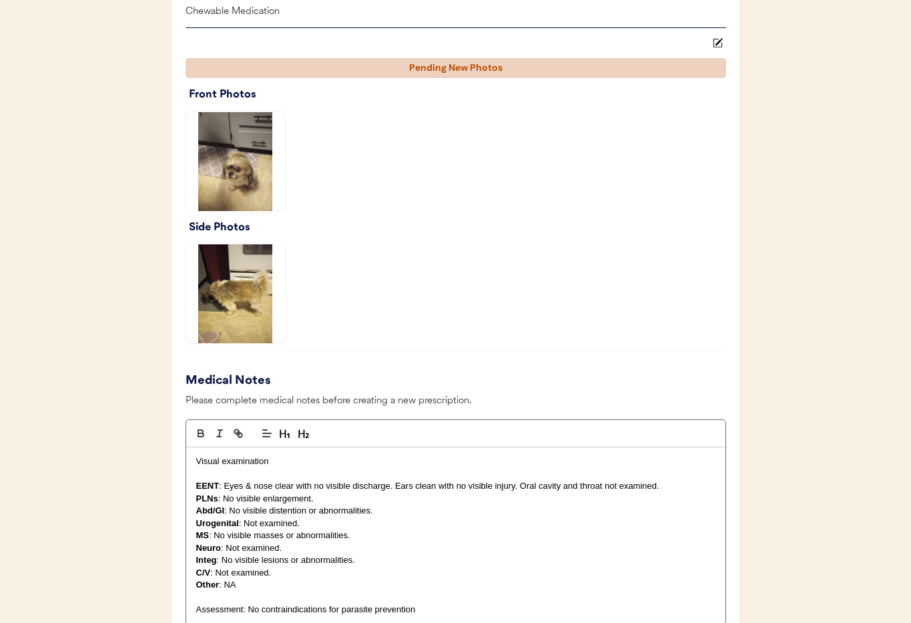
scroll to position [1401, 0]
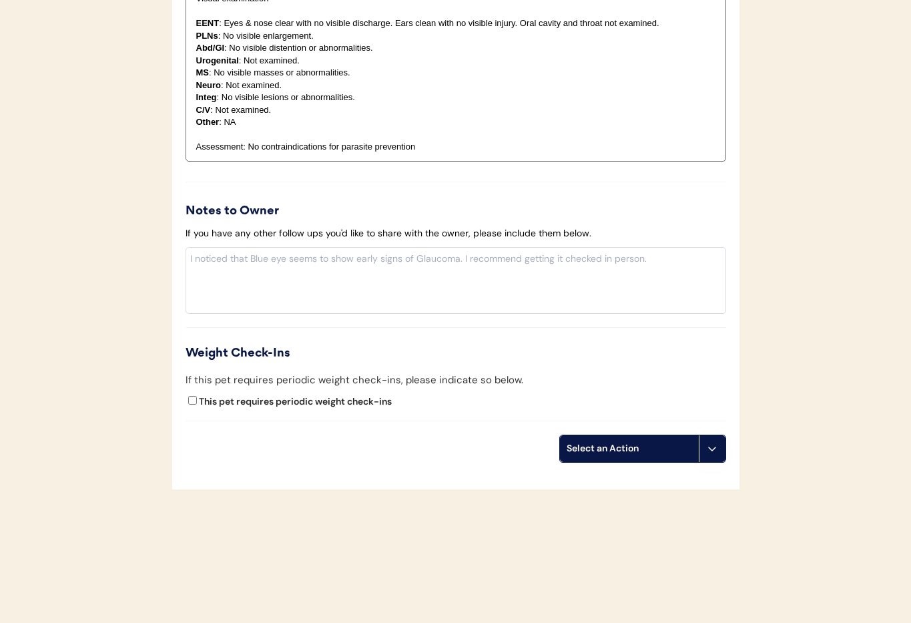
click at [710, 453] on icon at bounding box center [712, 448] width 11 height 11
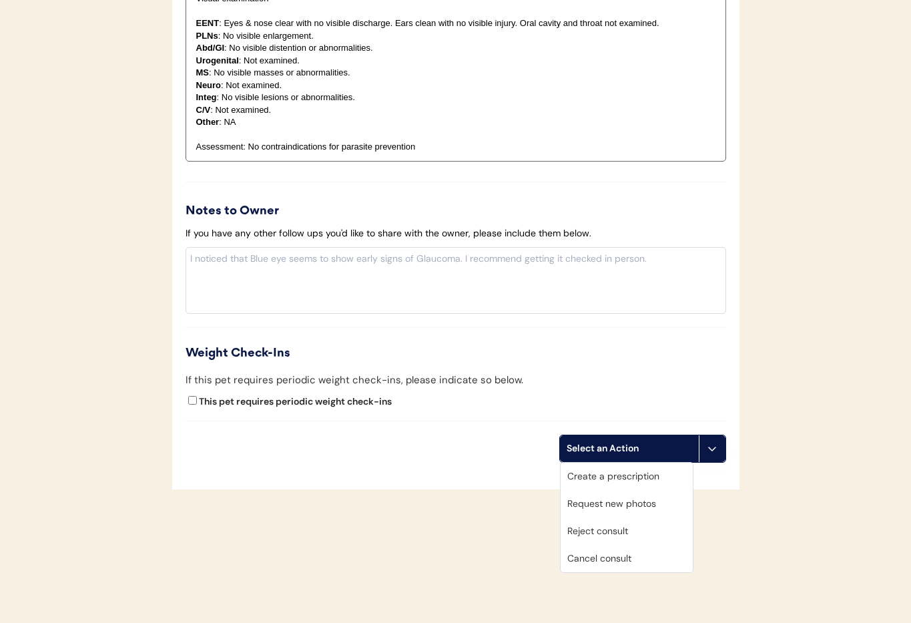
click at [648, 566] on div "Cancel consult" at bounding box center [627, 558] width 132 height 27
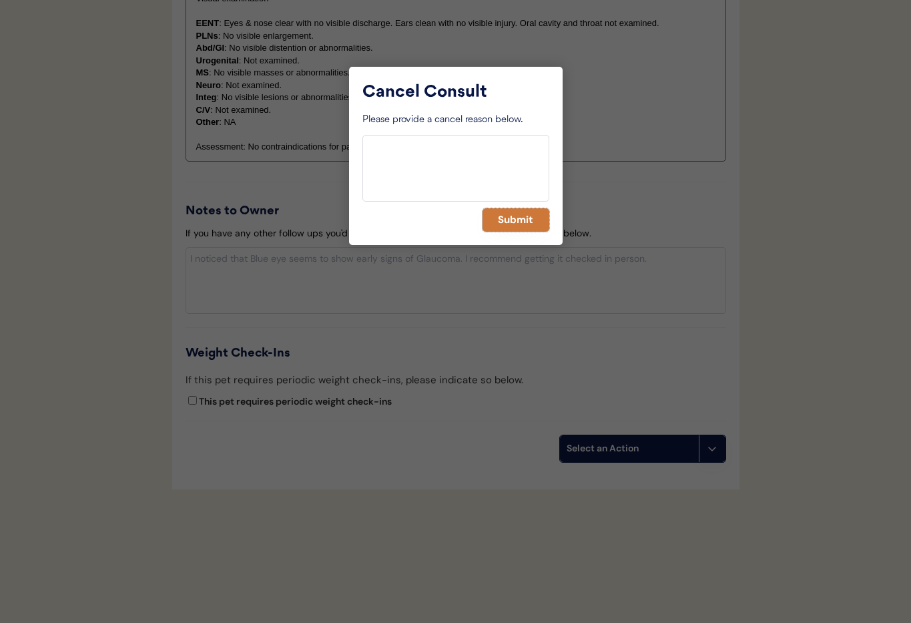
click at [514, 220] on button "Submit" at bounding box center [516, 219] width 67 height 23
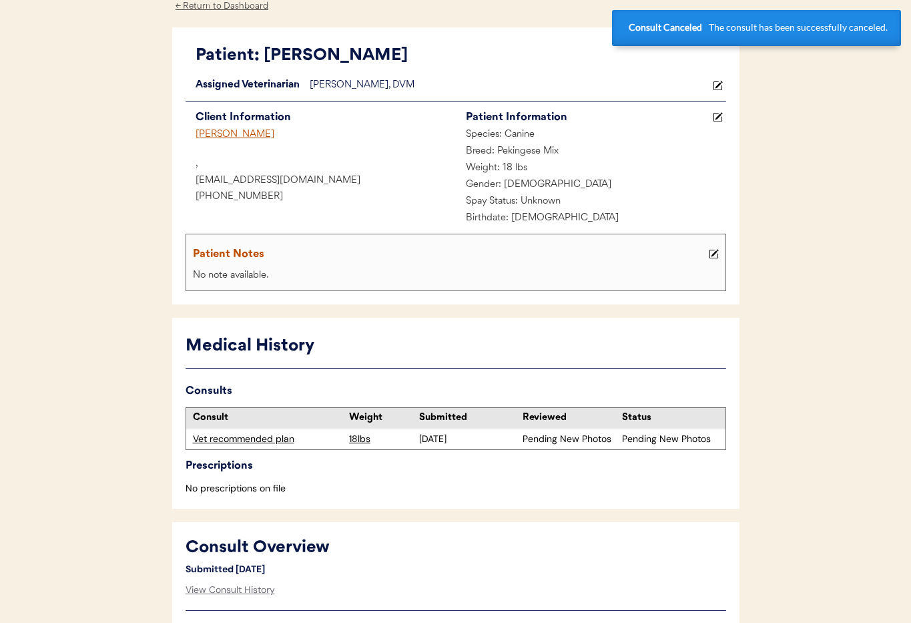
scroll to position [0, 0]
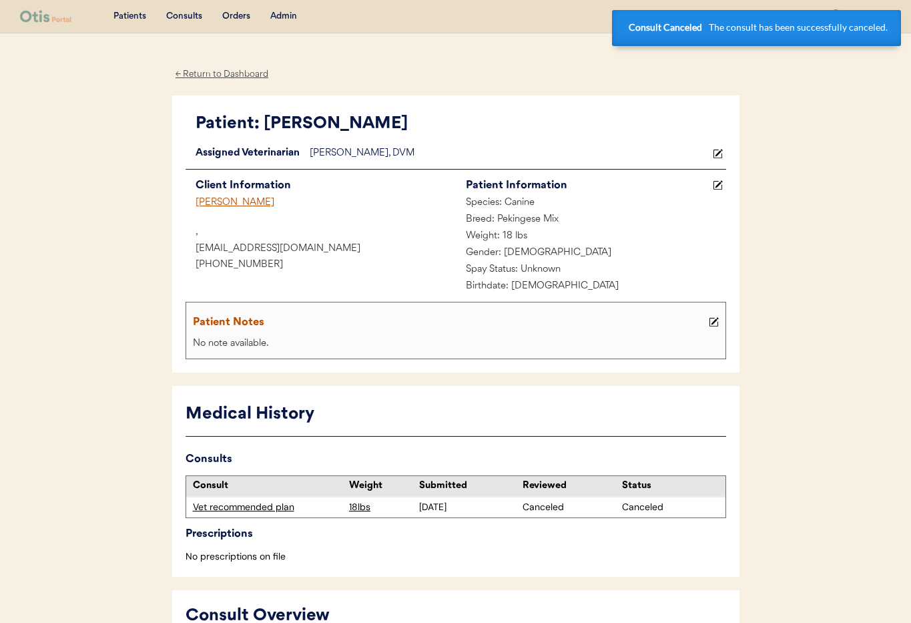
click at [280, 16] on div "Admin" at bounding box center [283, 16] width 27 height 13
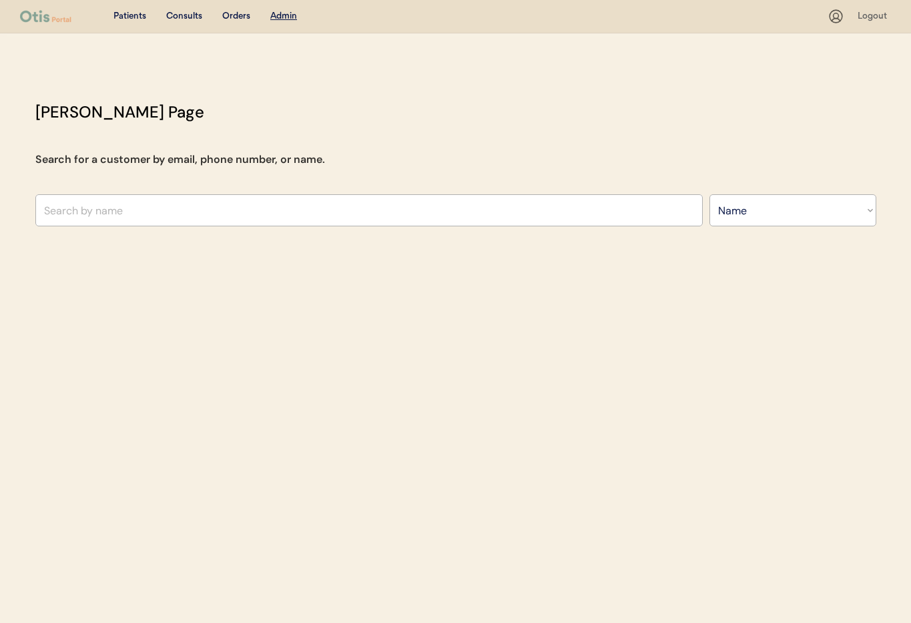
select select ""Name""
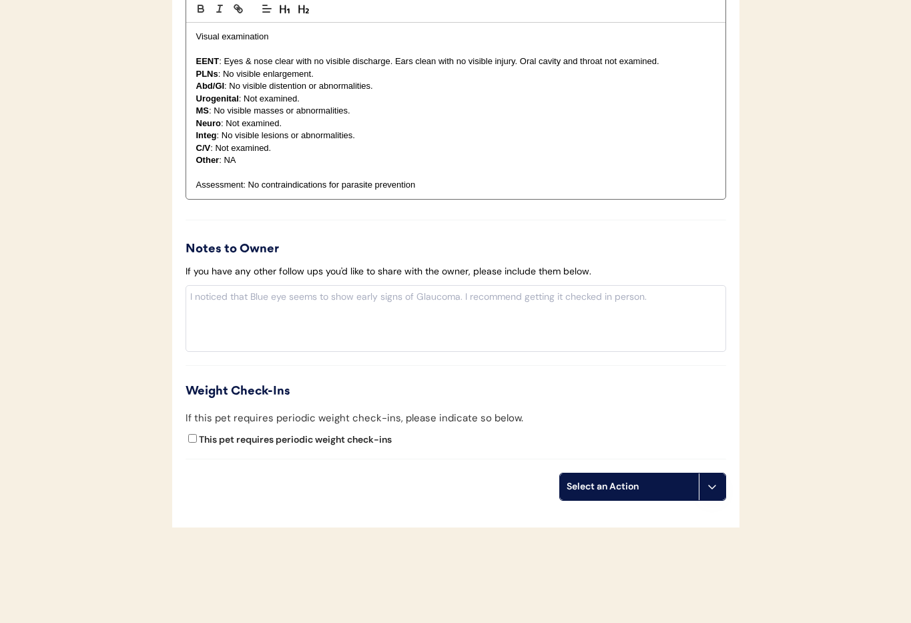
scroll to position [1456, 0]
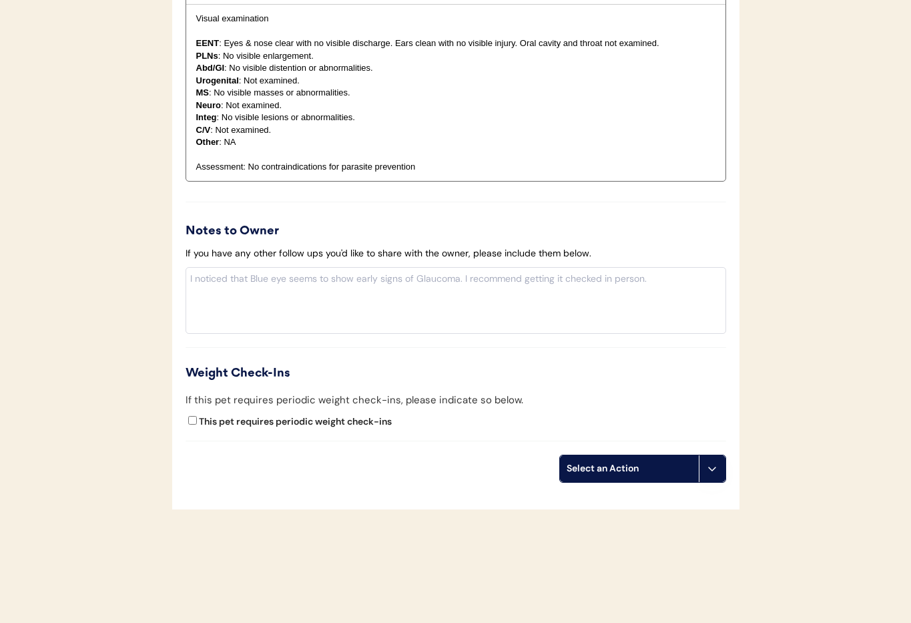
click at [706, 469] on button at bounding box center [712, 468] width 27 height 27
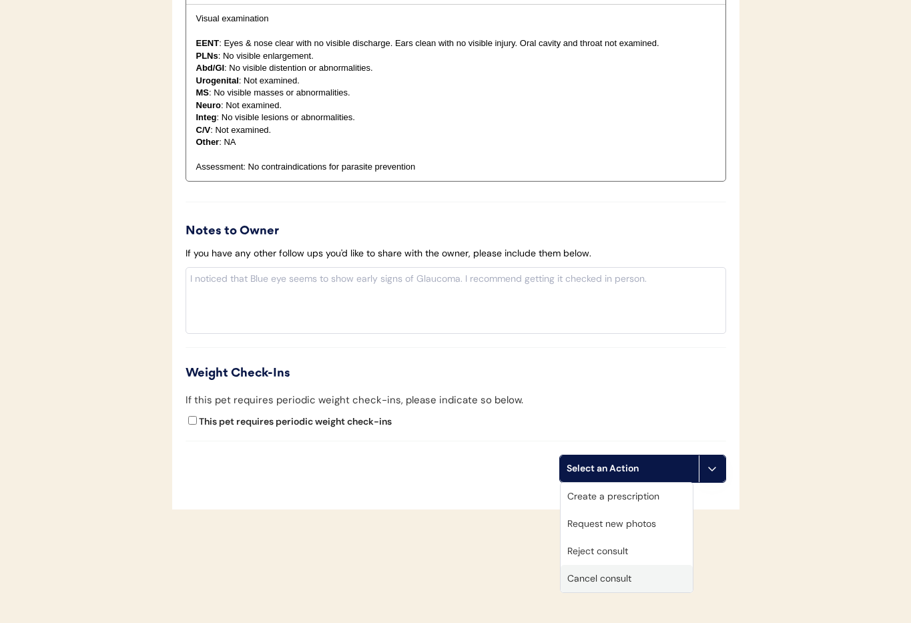
click at [647, 580] on div "Cancel consult" at bounding box center [627, 578] width 132 height 27
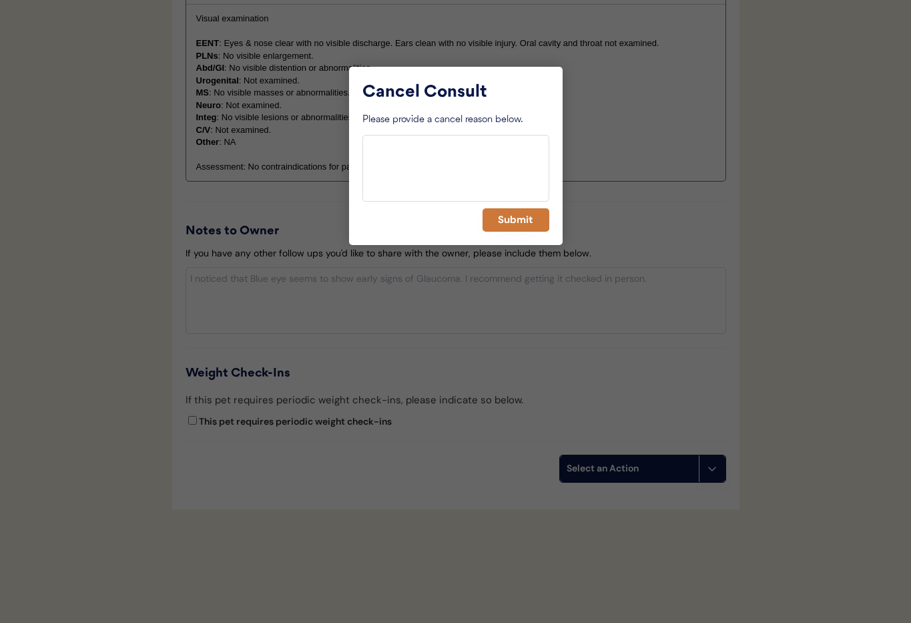
drag, startPoint x: 519, startPoint y: 221, endPoint x: 513, endPoint y: 233, distance: 13.4
click at [519, 221] on button "Submit" at bounding box center [516, 219] width 67 height 23
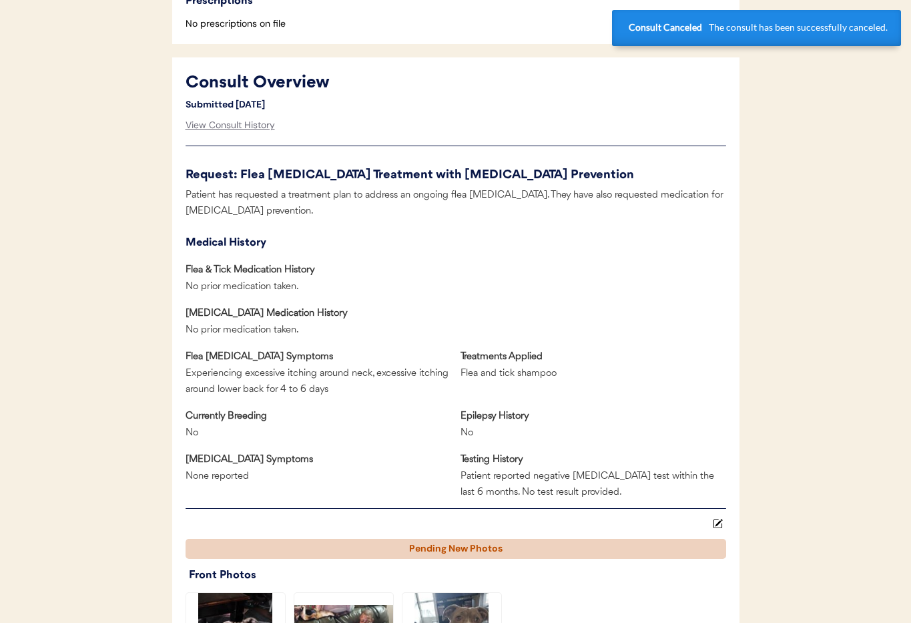
scroll to position [0, 0]
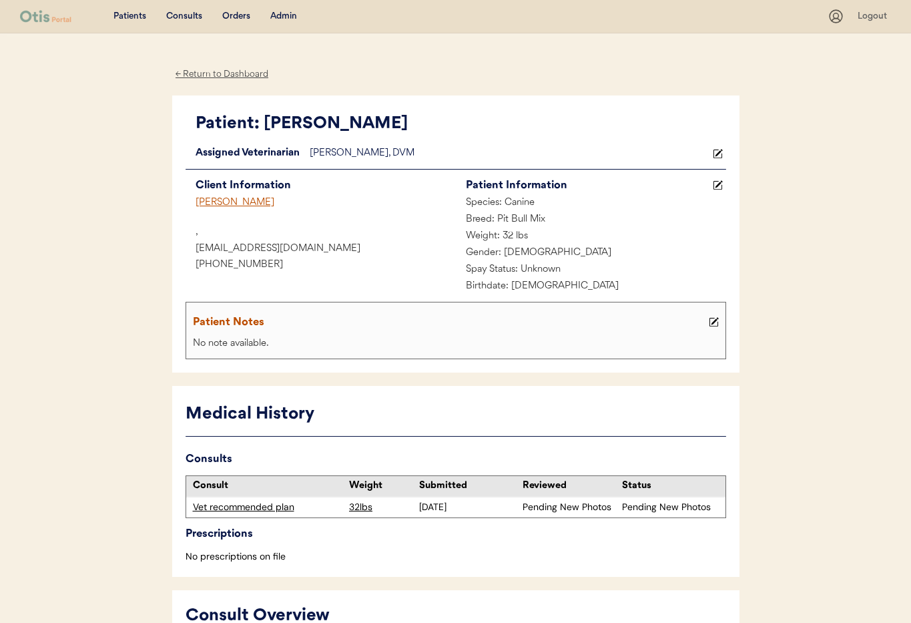
click at [208, 198] on div "Laura Troyano" at bounding box center [321, 203] width 270 height 17
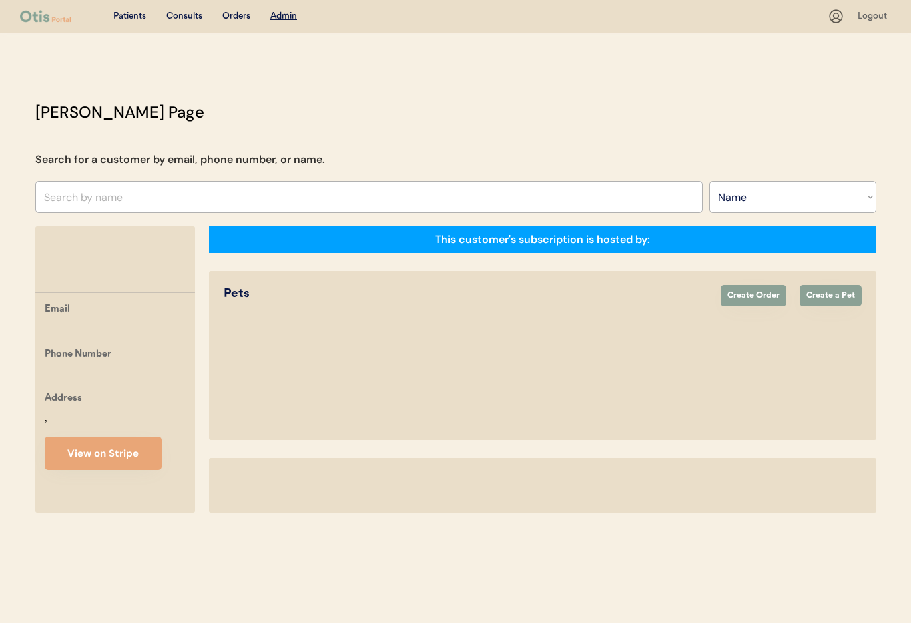
select select ""Name""
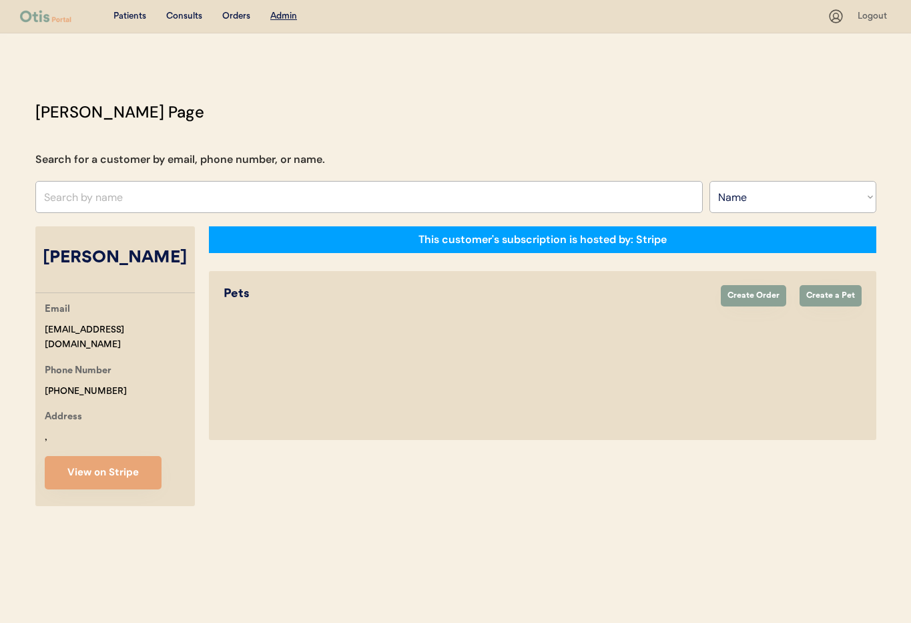
select select "true"
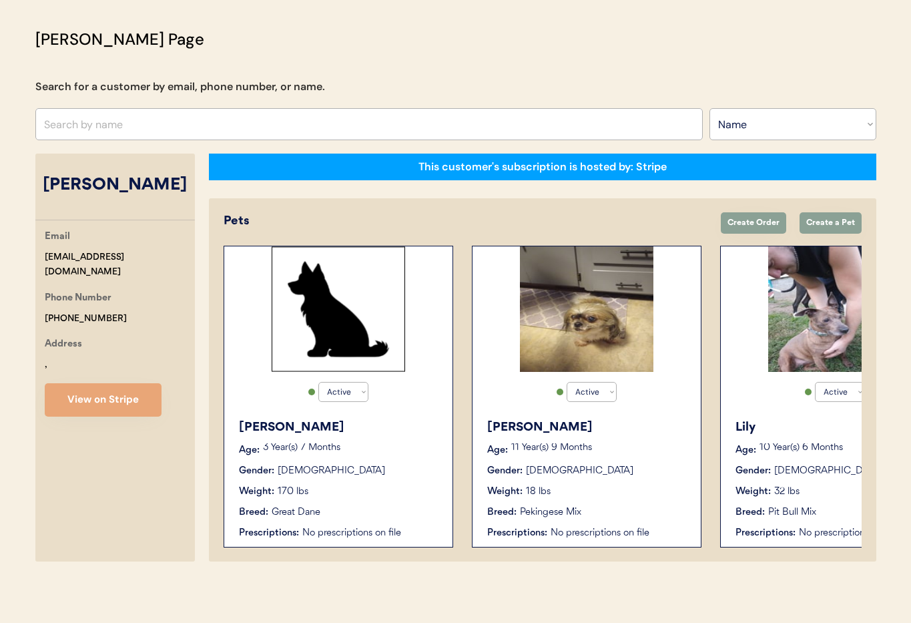
scroll to position [73, 0]
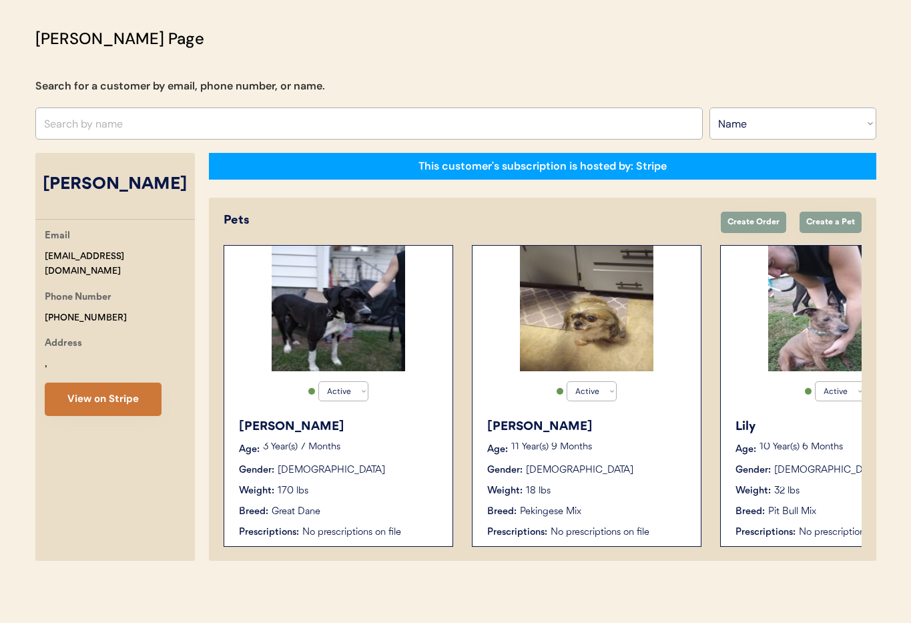
click at [73, 392] on button "View on Stripe" at bounding box center [103, 399] width 117 height 33
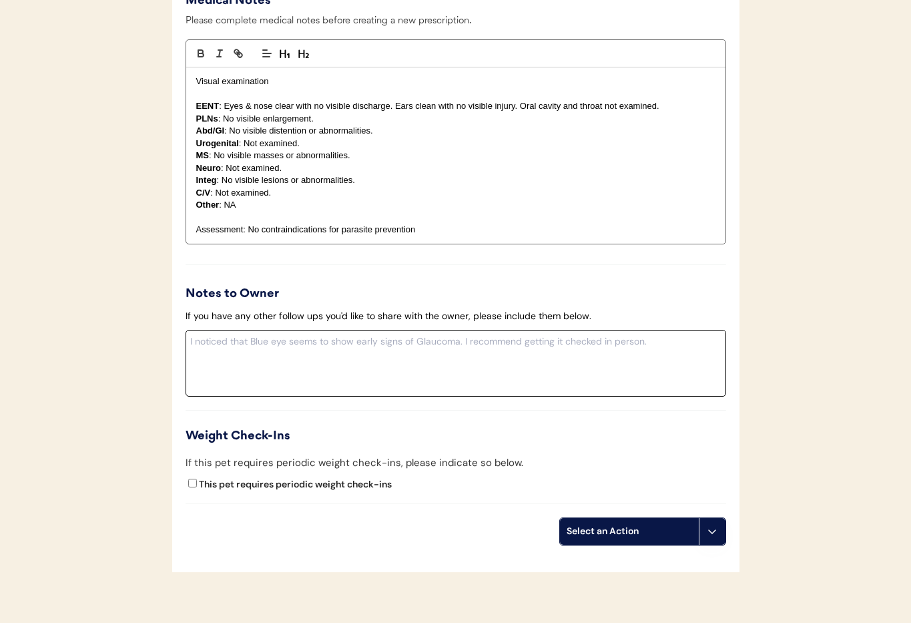
scroll to position [1325, 0]
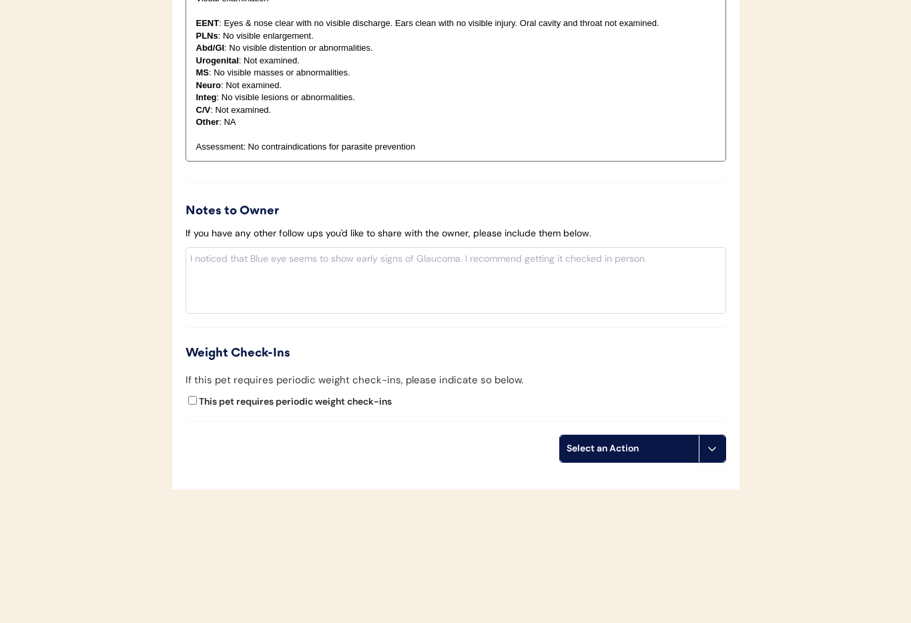
click at [715, 450] on icon at bounding box center [712, 448] width 11 height 11
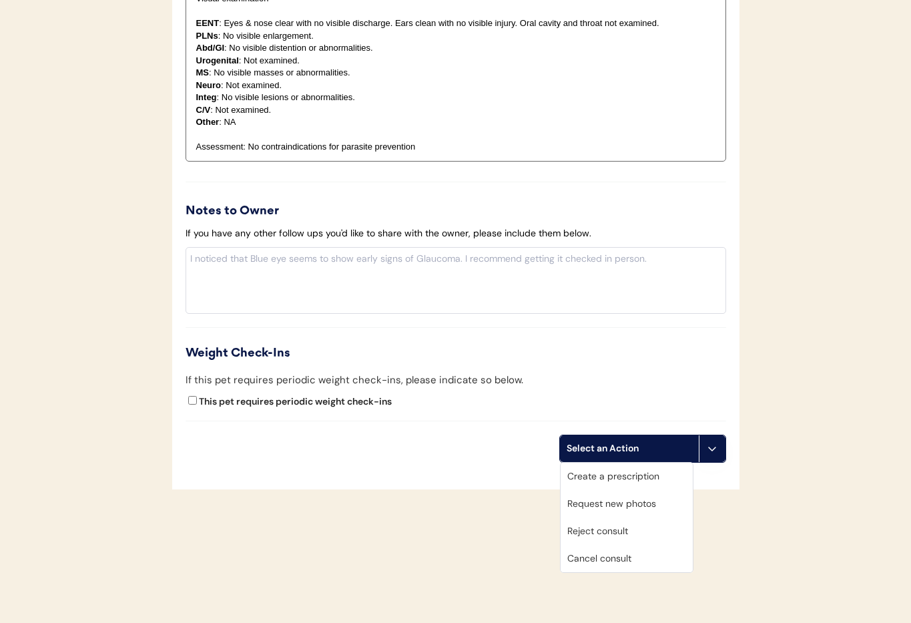
click at [602, 562] on div "Cancel consult" at bounding box center [627, 558] width 132 height 27
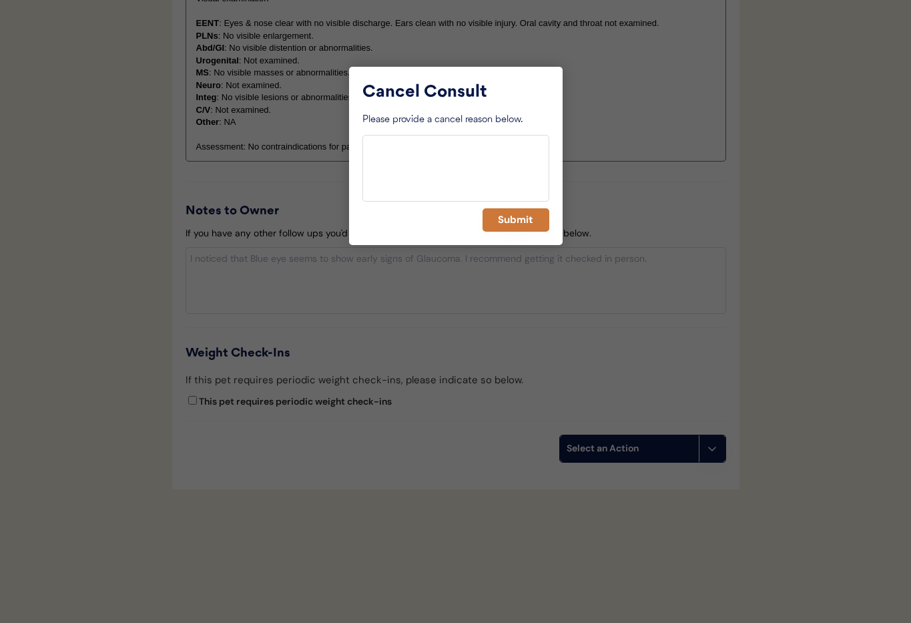
click at [528, 220] on button "Submit" at bounding box center [516, 219] width 67 height 23
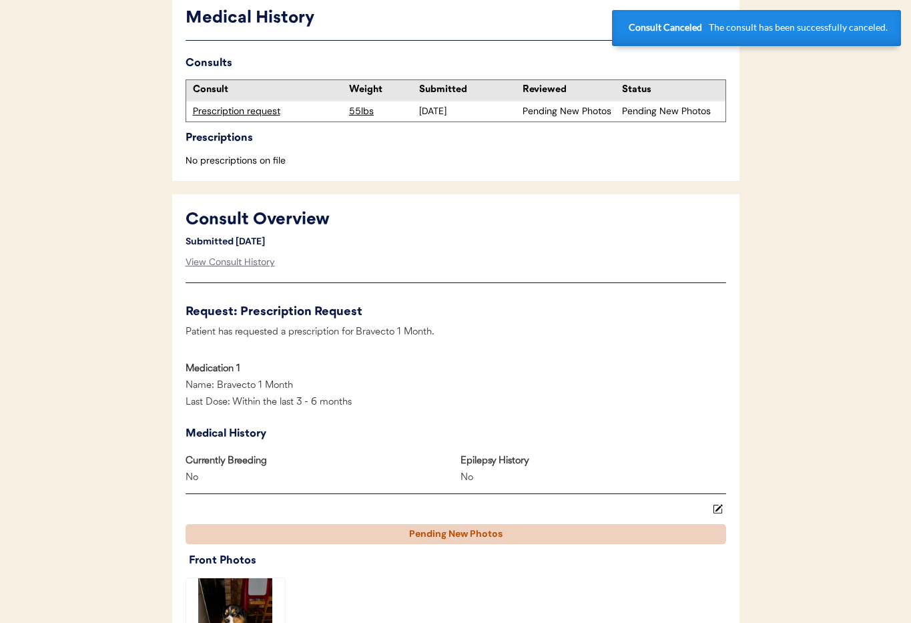
scroll to position [0, 0]
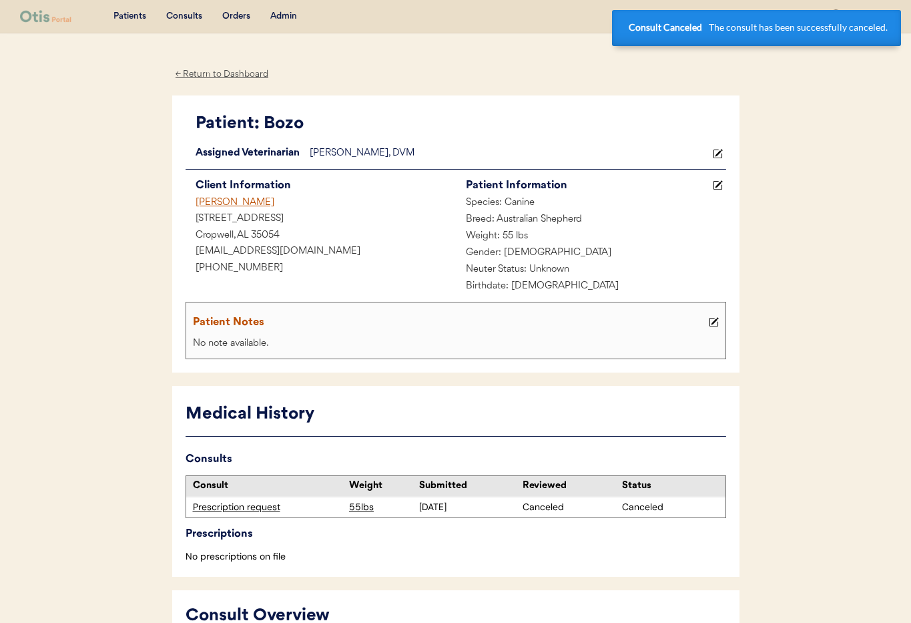
click at [212, 200] on div "[PERSON_NAME]" at bounding box center [321, 203] width 270 height 17
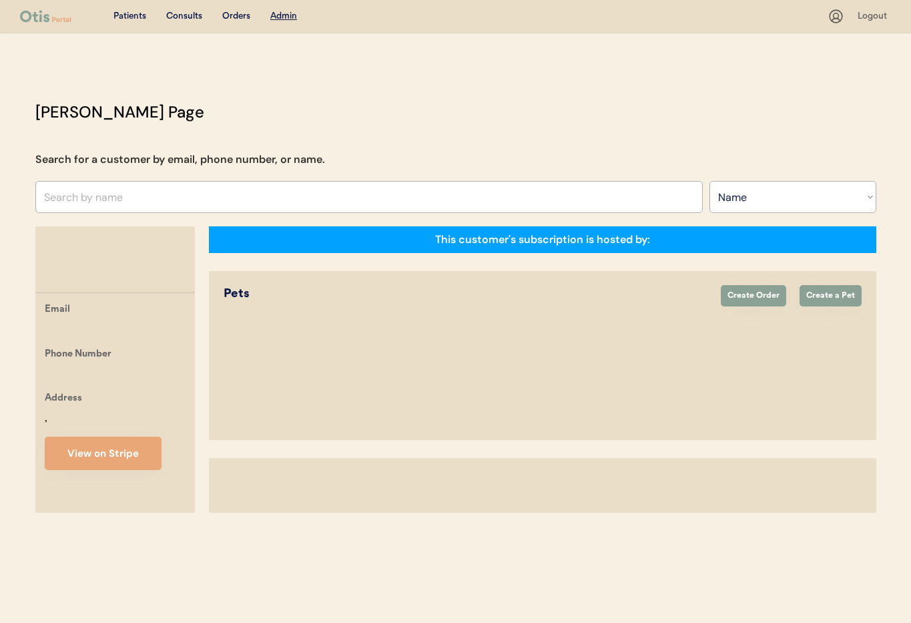
select select ""Name""
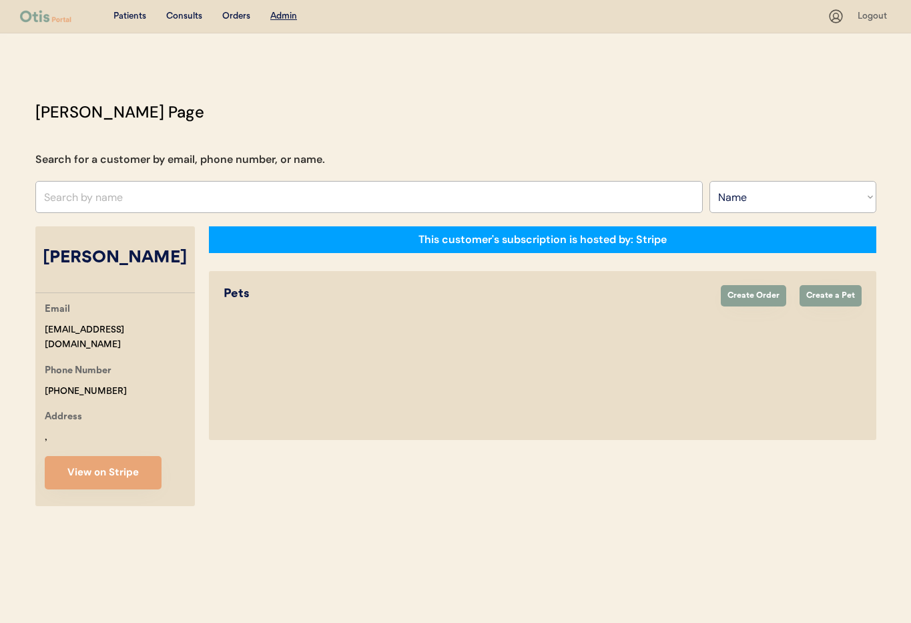
select select "true"
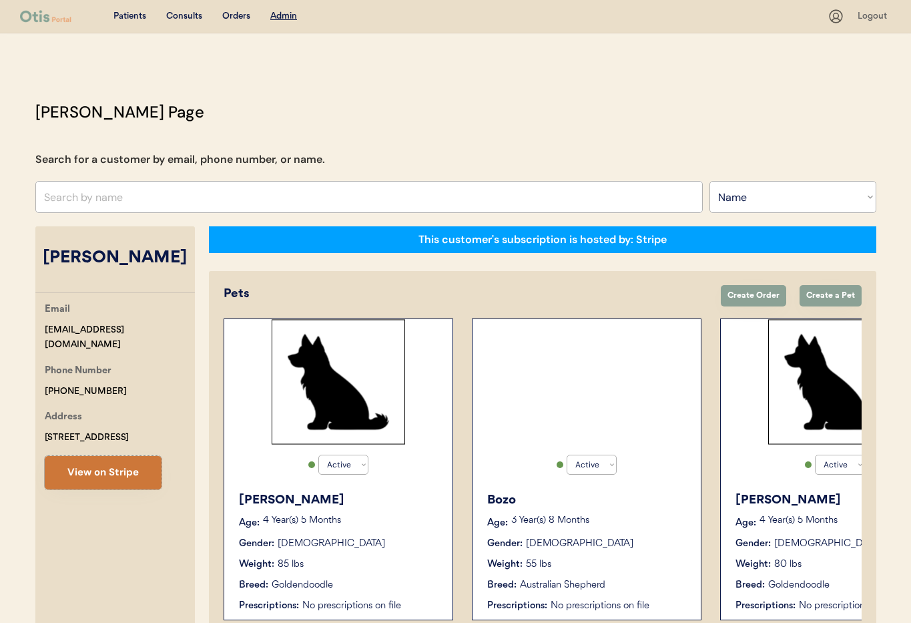
click at [76, 473] on button "View on Stripe" at bounding box center [103, 472] width 117 height 33
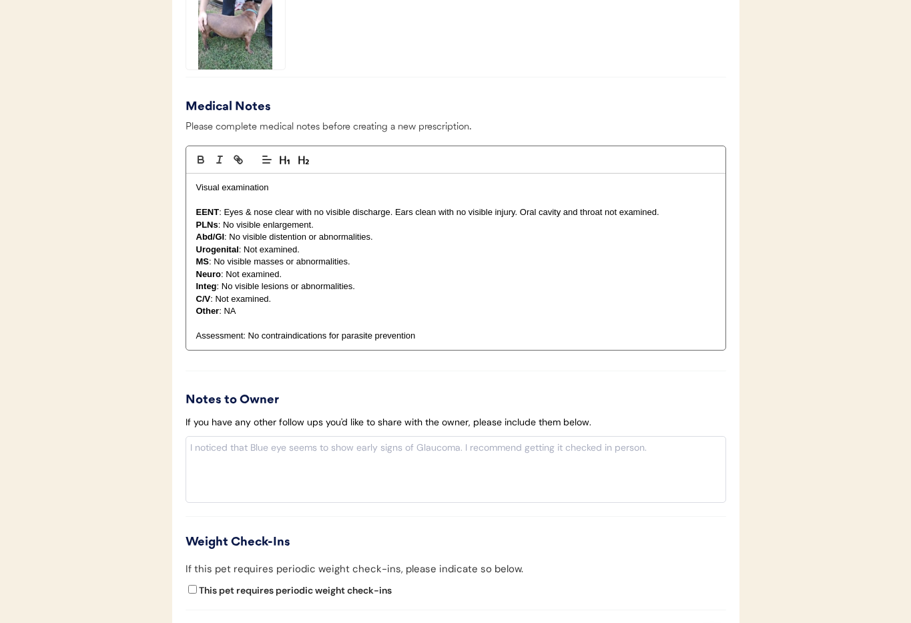
scroll to position [1401, 0]
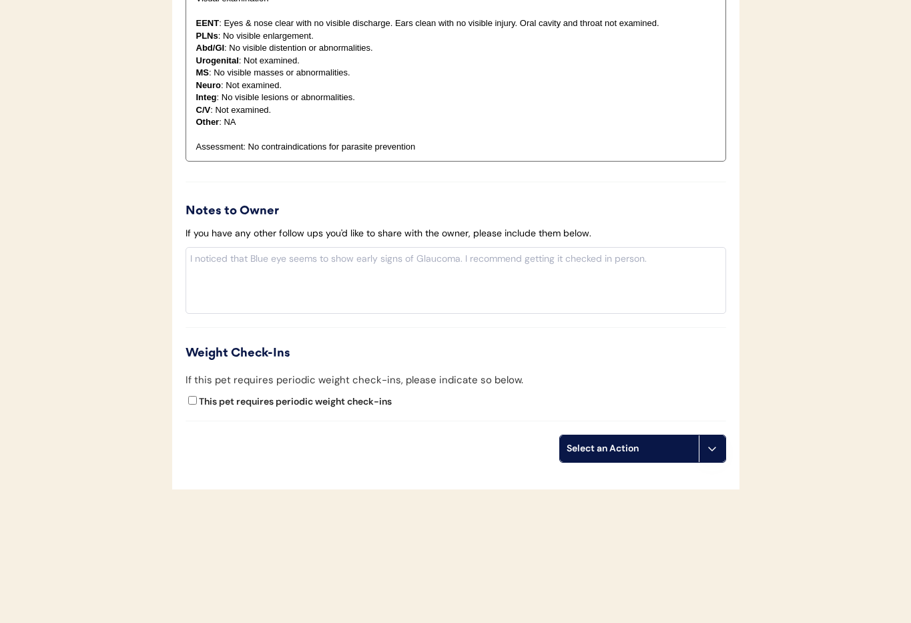
click at [716, 459] on button at bounding box center [712, 448] width 27 height 27
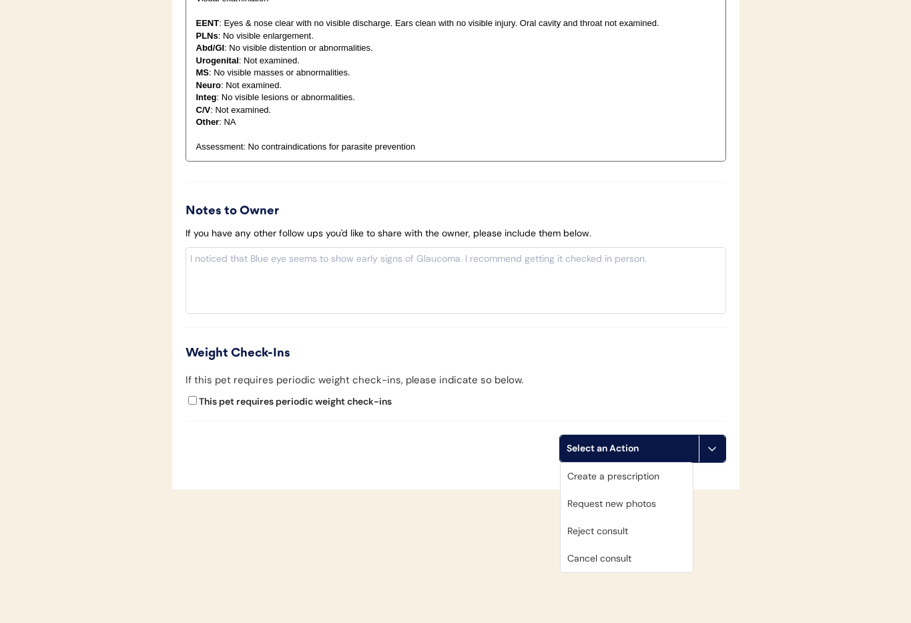
click at [648, 560] on div "Cancel consult" at bounding box center [627, 558] width 132 height 27
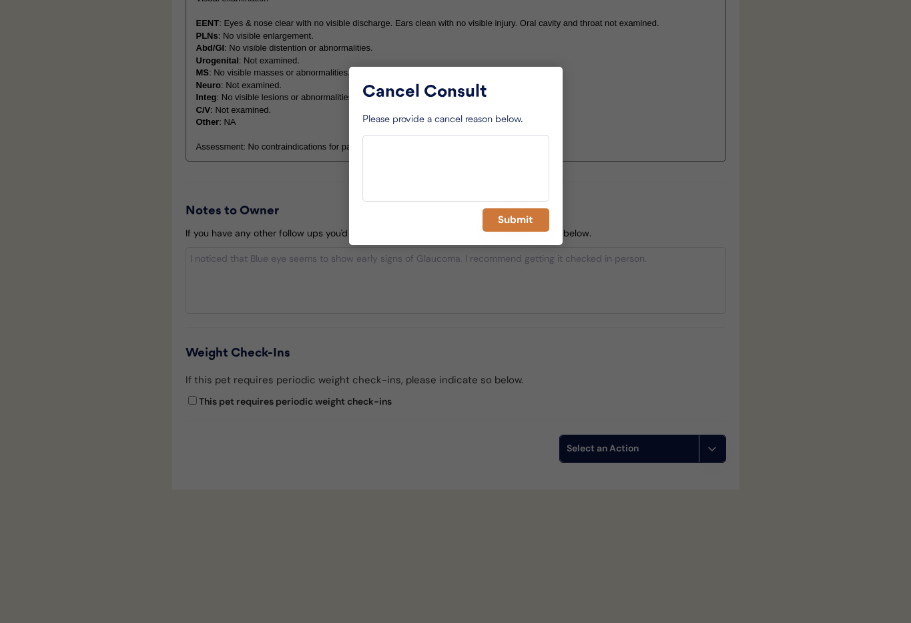
click at [515, 222] on button "Submit" at bounding box center [516, 219] width 67 height 23
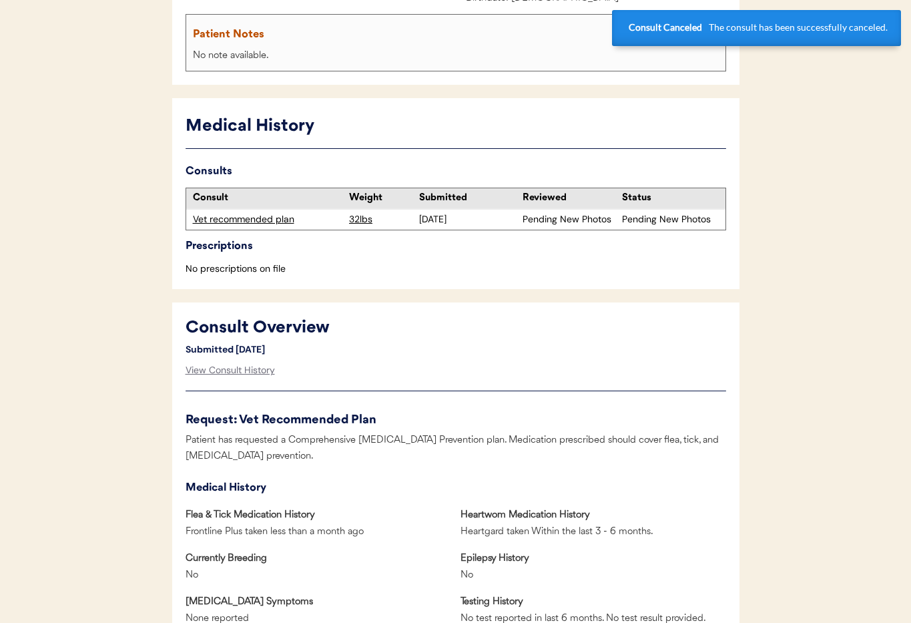
scroll to position [0, 0]
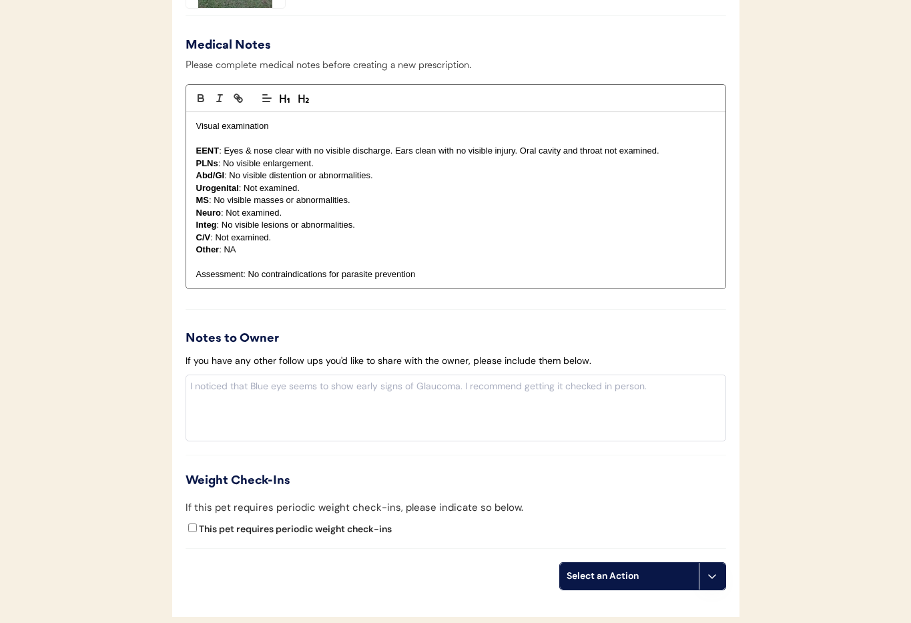
scroll to position [1401, 0]
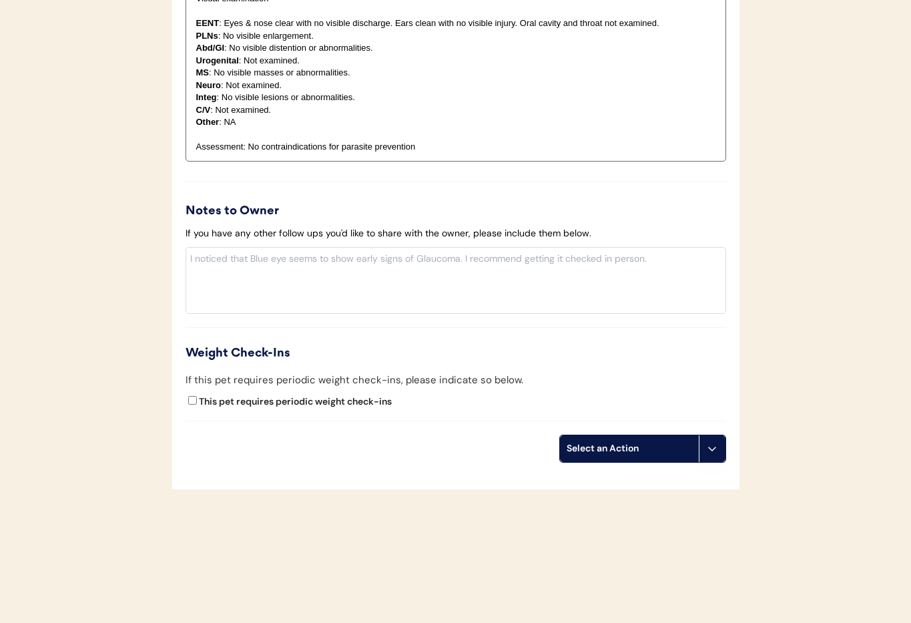
click at [716, 451] on icon at bounding box center [712, 448] width 11 height 11
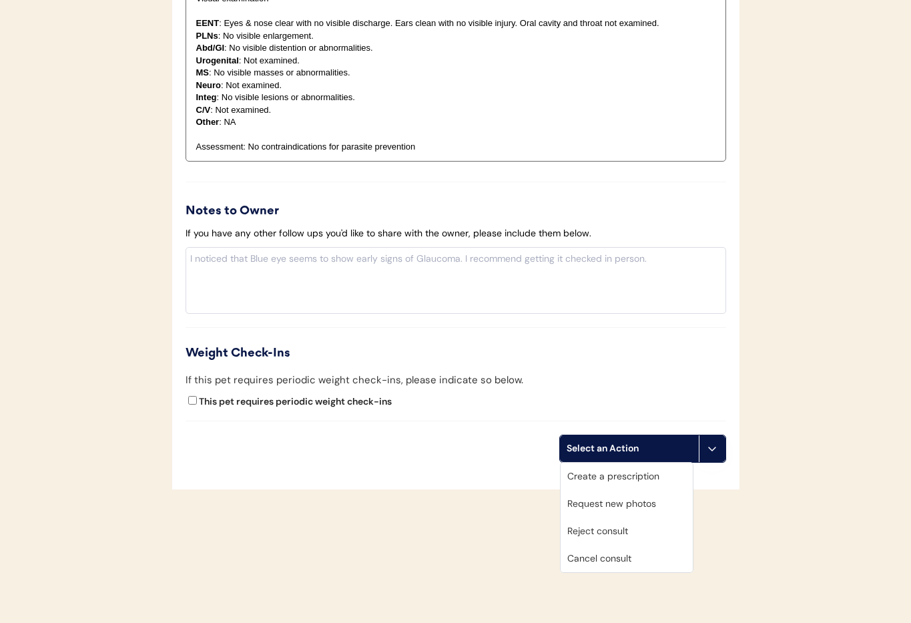
click at [658, 561] on div "Cancel consult" at bounding box center [627, 558] width 132 height 27
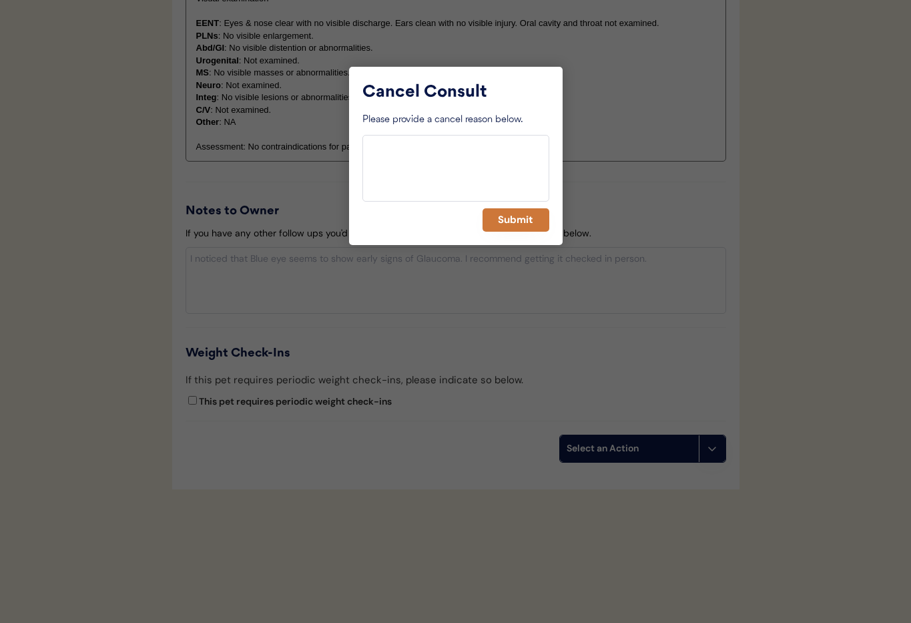
drag, startPoint x: 515, startPoint y: 227, endPoint x: 497, endPoint y: 231, distance: 19.1
click at [515, 227] on button "Submit" at bounding box center [516, 219] width 67 height 23
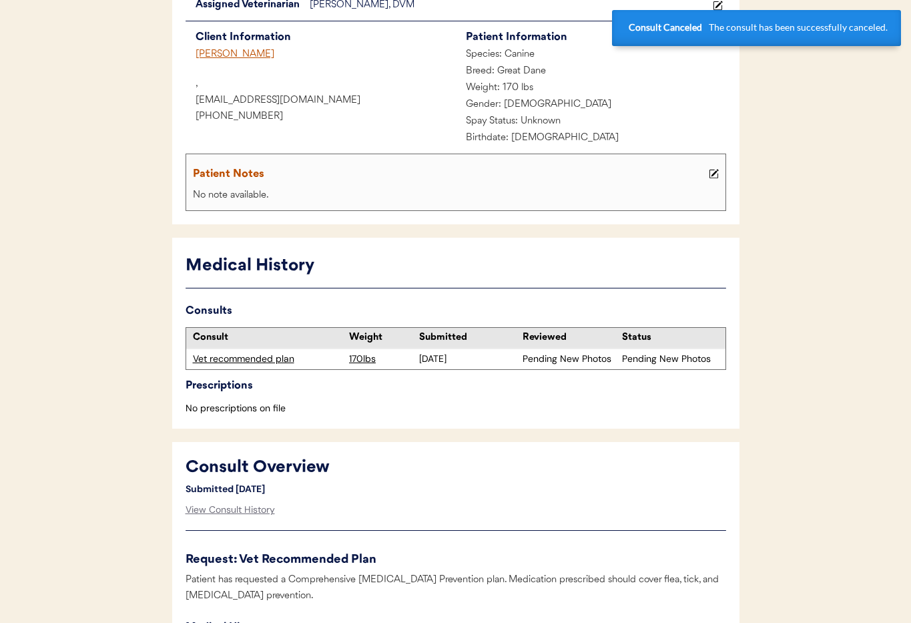
scroll to position [0, 0]
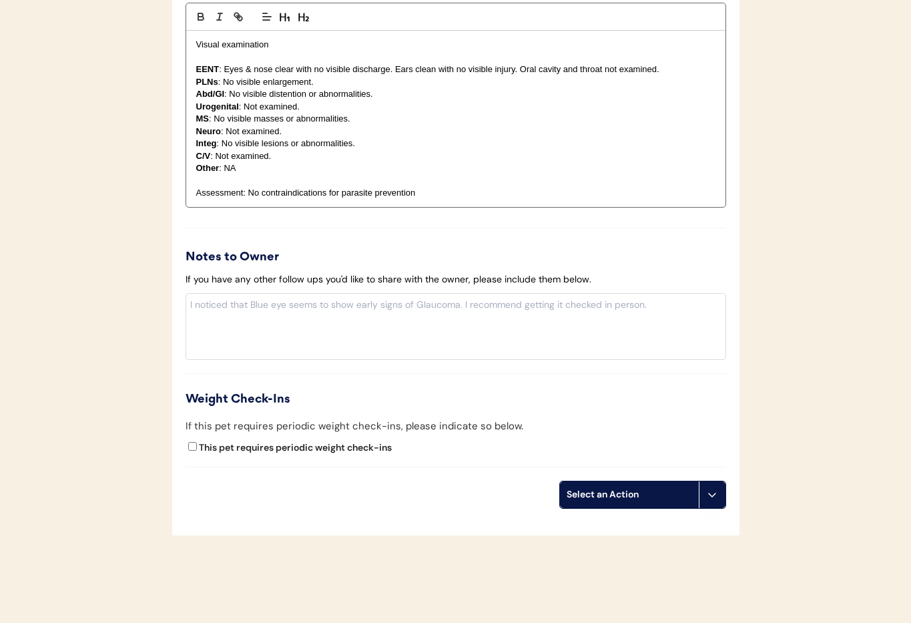
scroll to position [1401, 0]
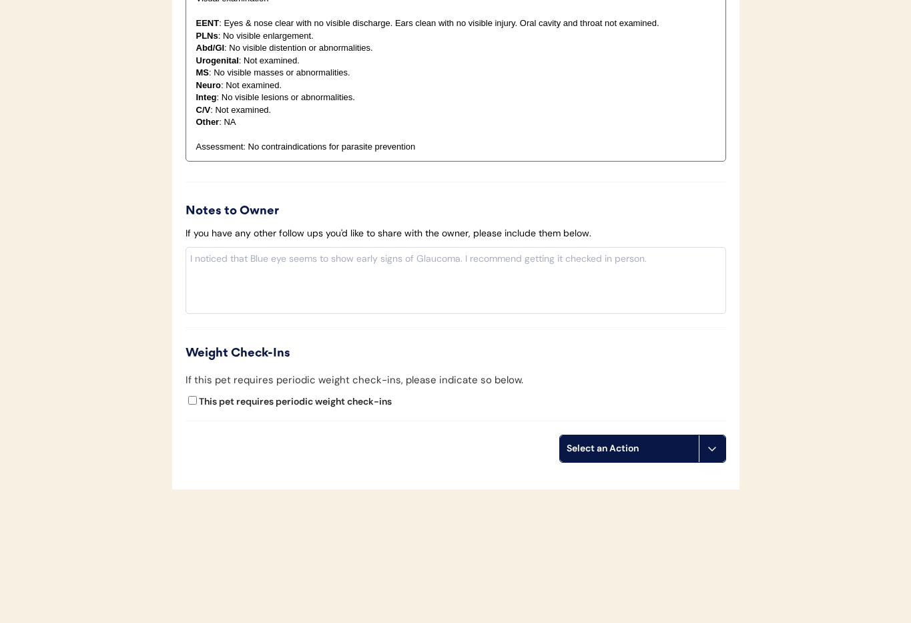
click at [710, 445] on icon at bounding box center [712, 448] width 11 height 11
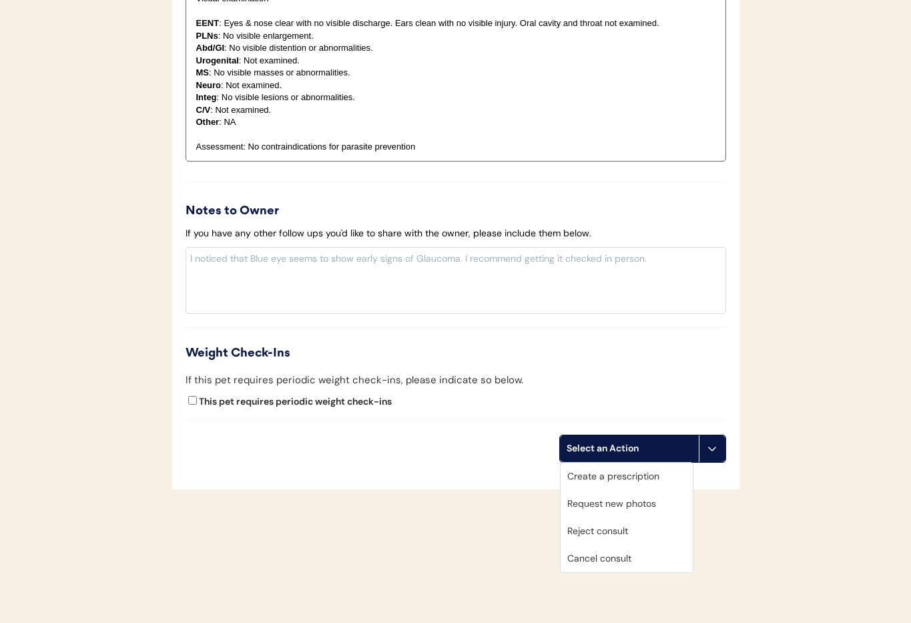
click at [631, 560] on div "Cancel consult" at bounding box center [627, 558] width 132 height 27
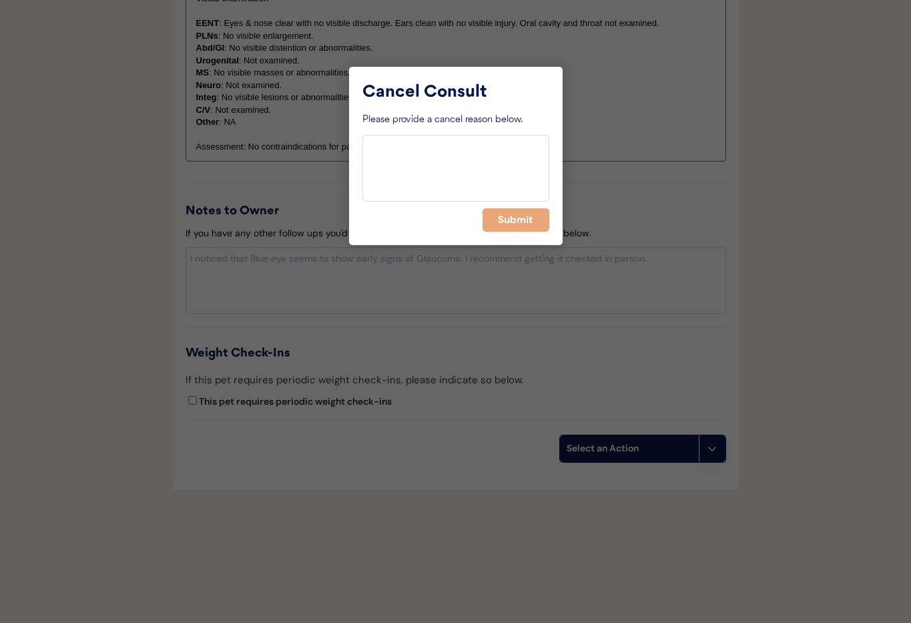
click at [508, 239] on div "Cancel Consult Please provide a cancel reason below. Submit" at bounding box center [456, 156] width 214 height 178
drag, startPoint x: 507, startPoint y: 219, endPoint x: 413, endPoint y: 248, distance: 99.3
click at [507, 219] on button "Submit" at bounding box center [516, 219] width 67 height 23
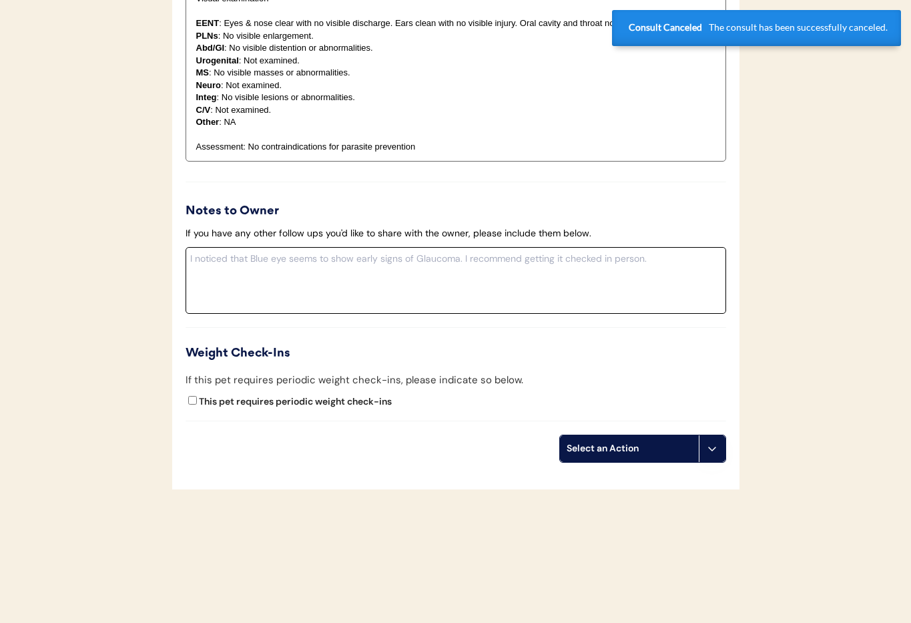
scroll to position [0, 0]
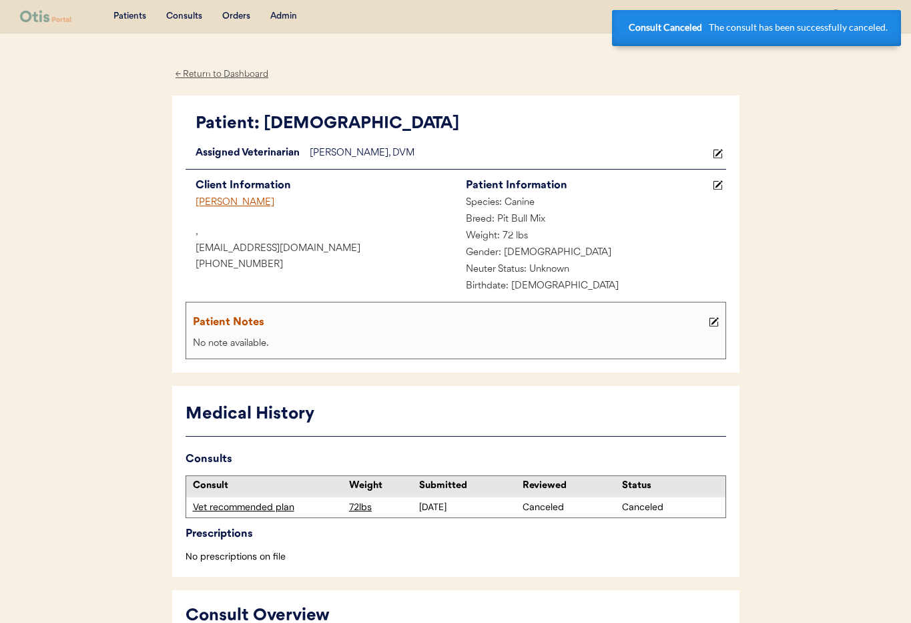
click at [194, 74] on div "← Return to Dashboard" at bounding box center [222, 74] width 100 height 15
click at [210, 200] on div "[PERSON_NAME]" at bounding box center [321, 203] width 270 height 17
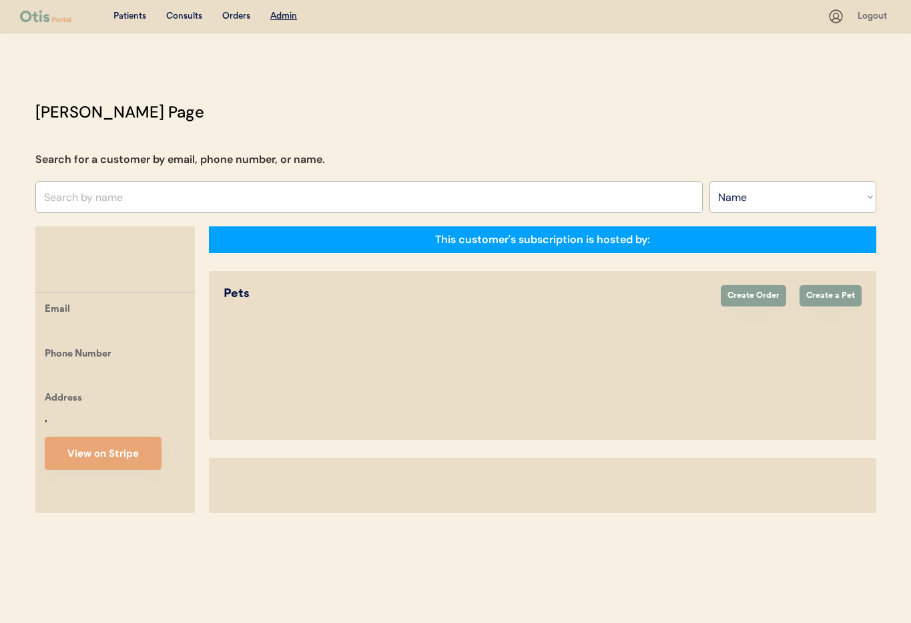
select select ""Name""
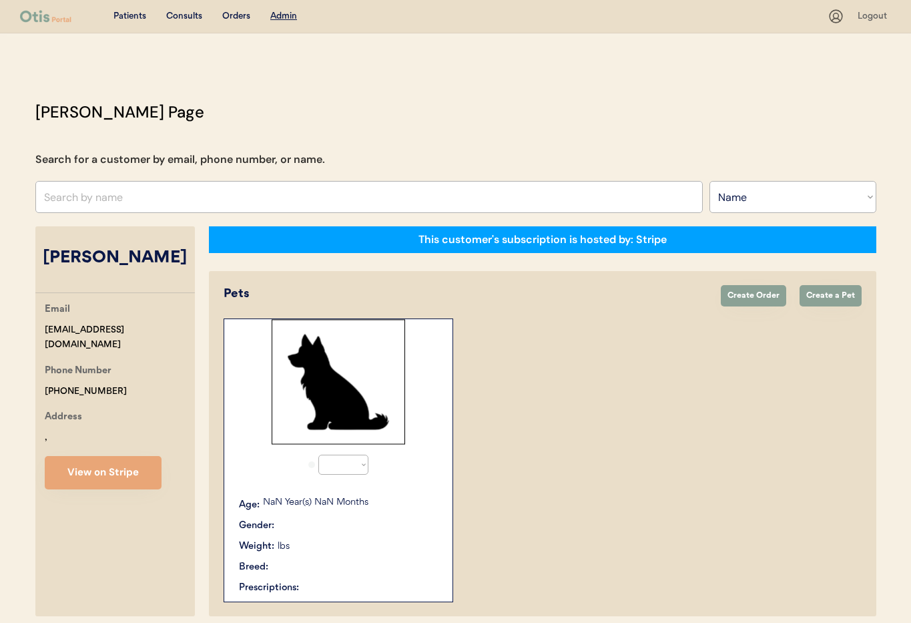
select select "true"
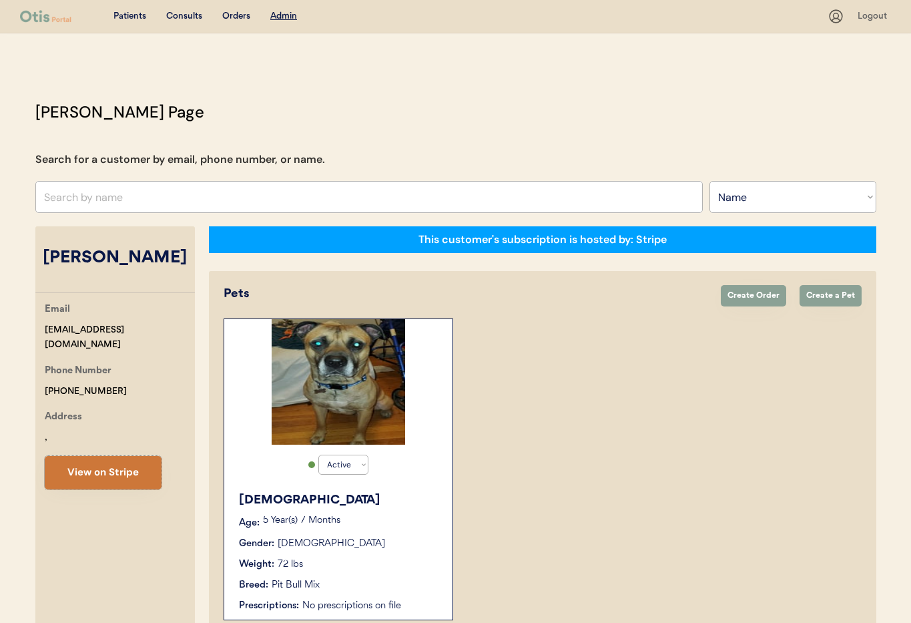
click at [120, 471] on button "View on Stripe" at bounding box center [103, 472] width 117 height 33
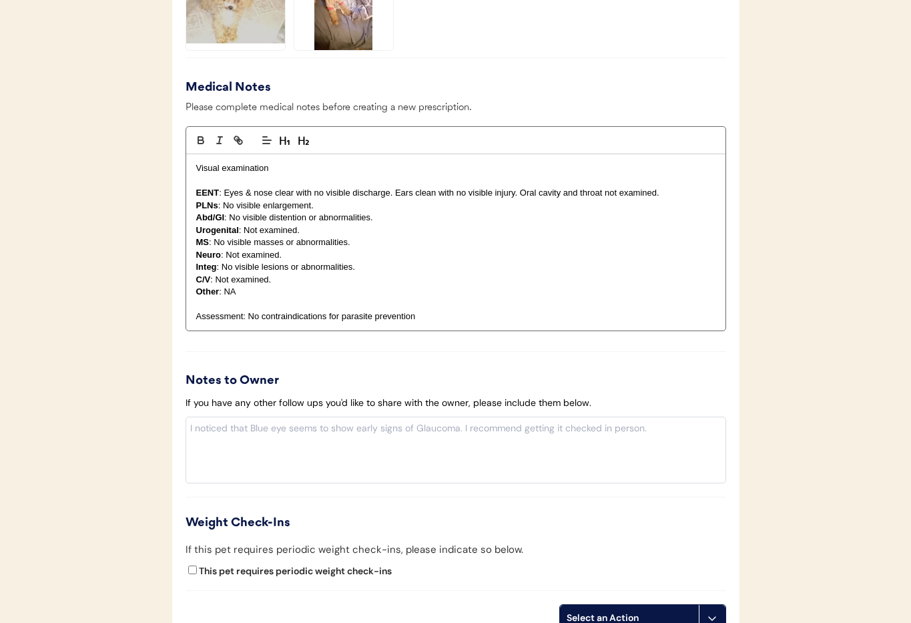
scroll to position [1309, 0]
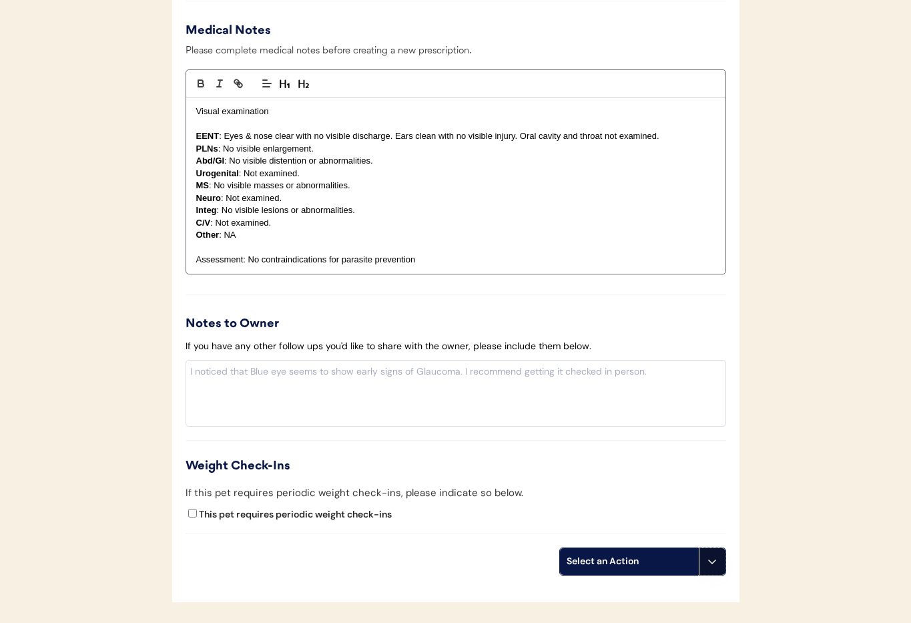
drag, startPoint x: 720, startPoint y: 568, endPoint x: 707, endPoint y: 577, distance: 15.9
click at [720, 568] on button at bounding box center [712, 561] width 27 height 27
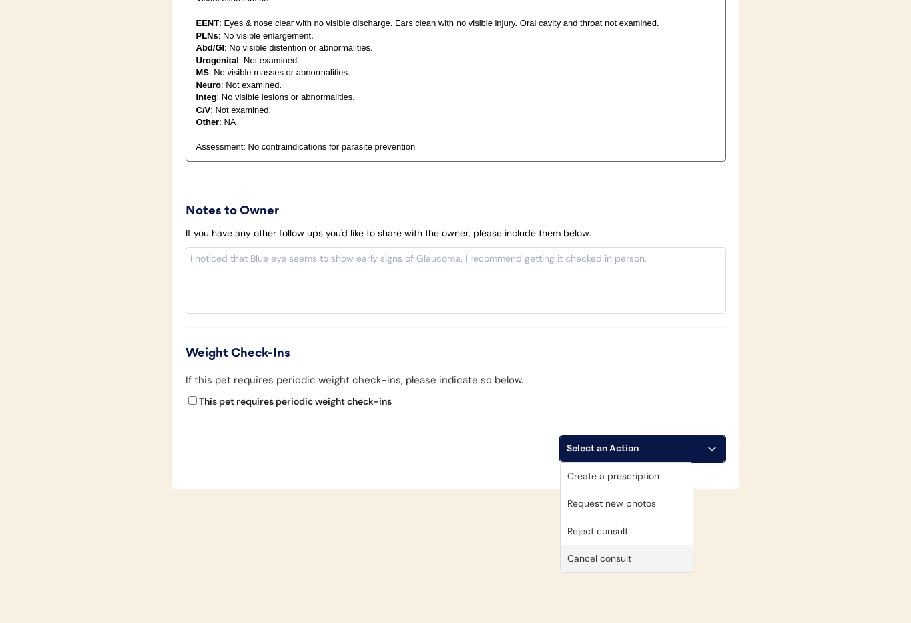
click at [585, 561] on div "Cancel consult" at bounding box center [627, 558] width 132 height 27
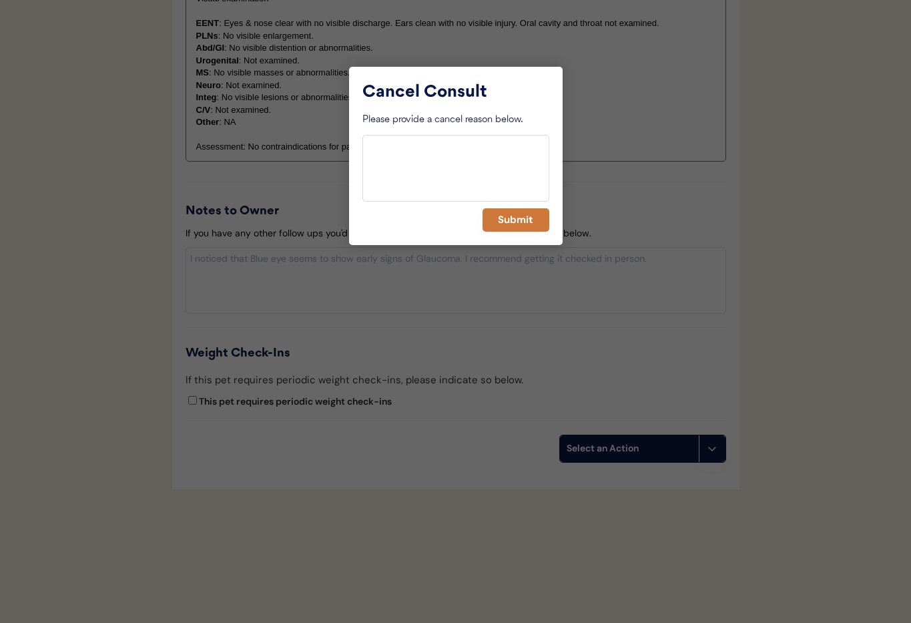
drag, startPoint x: 500, startPoint y: 210, endPoint x: 463, endPoint y: 226, distance: 40.3
click at [499, 210] on button "Submit" at bounding box center [516, 219] width 67 height 23
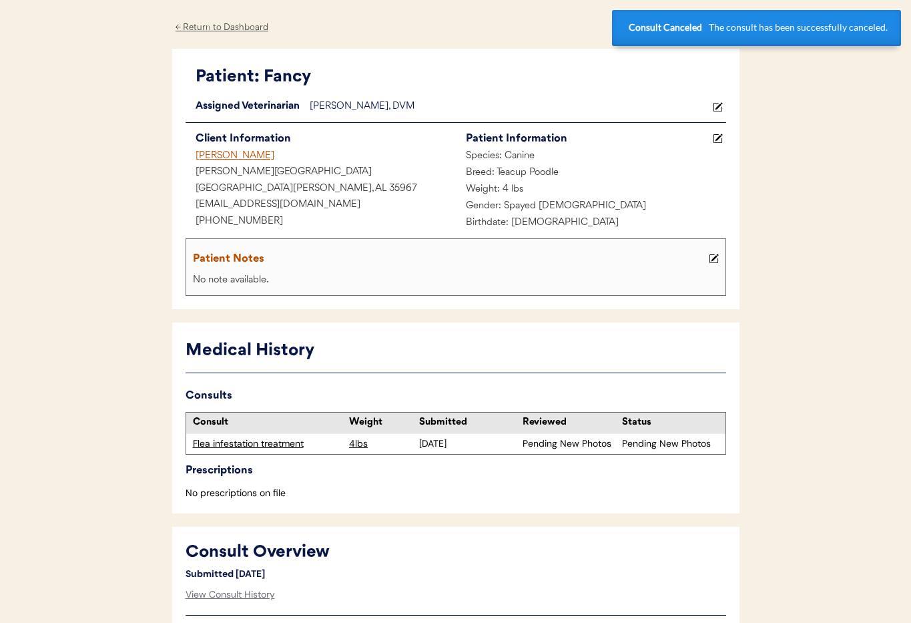
scroll to position [0, 0]
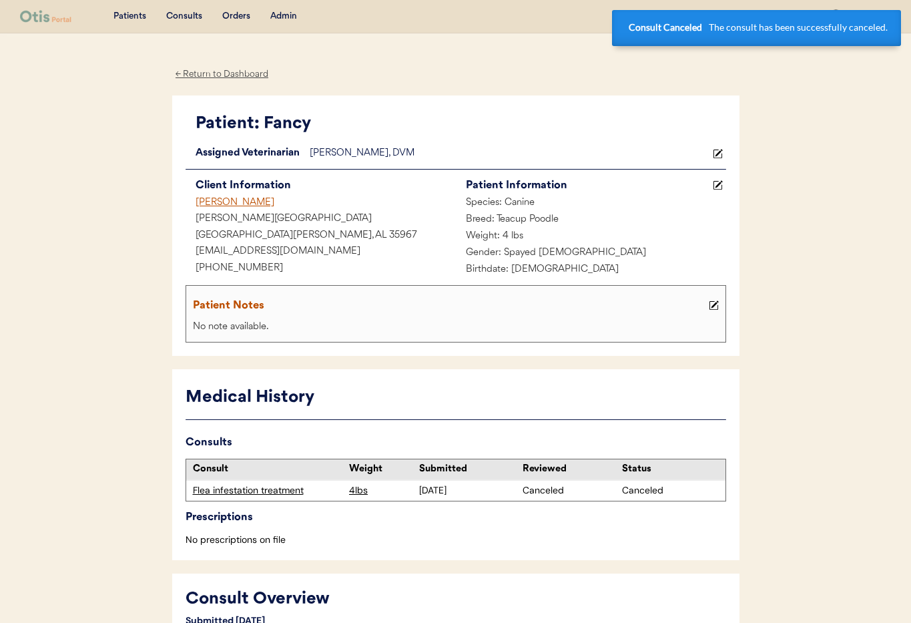
click at [224, 197] on div "Judith Sammons" at bounding box center [321, 203] width 270 height 17
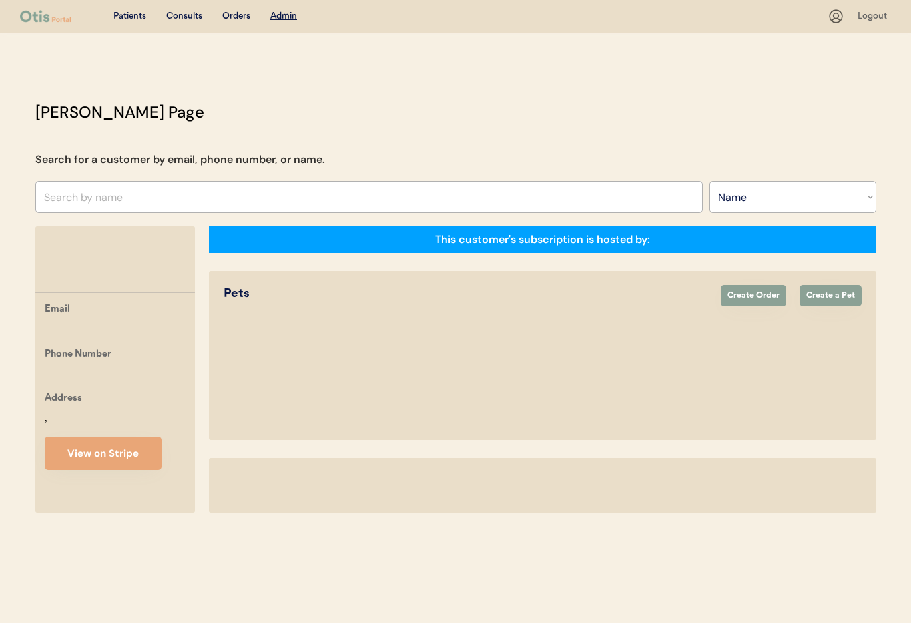
select select ""Name""
select select "true"
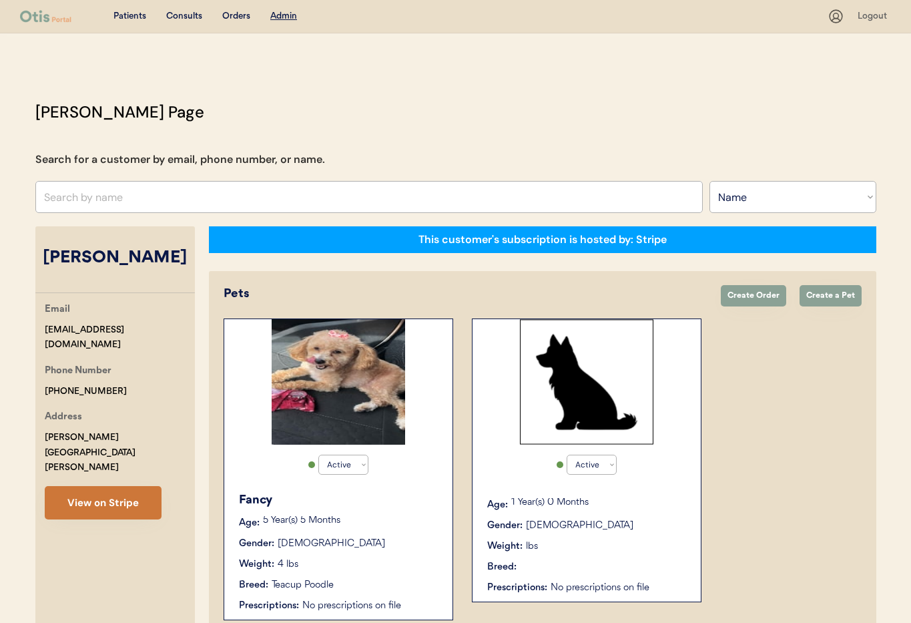
click at [87, 486] on button "View on Stripe" at bounding box center [103, 502] width 117 height 33
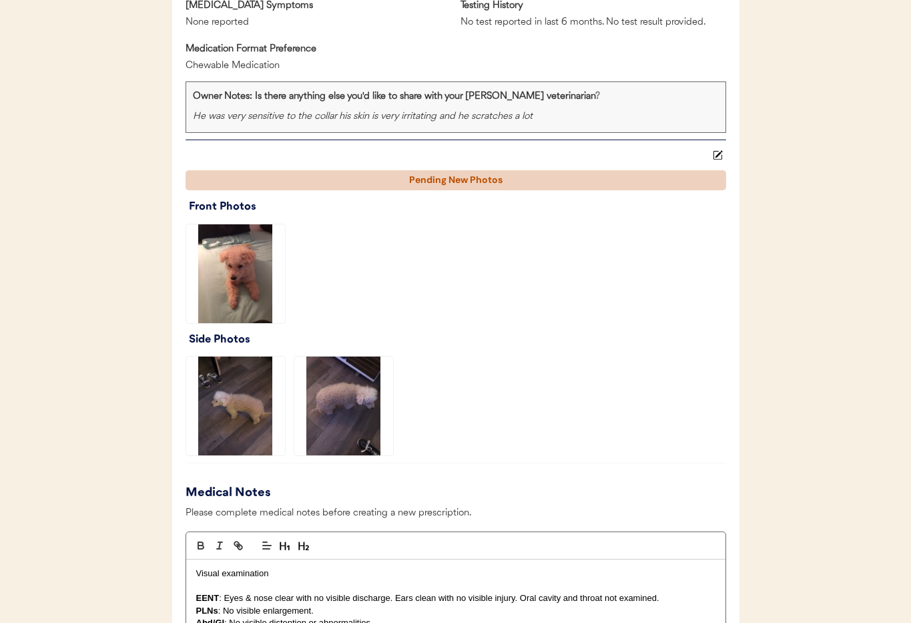
scroll to position [1442, 0]
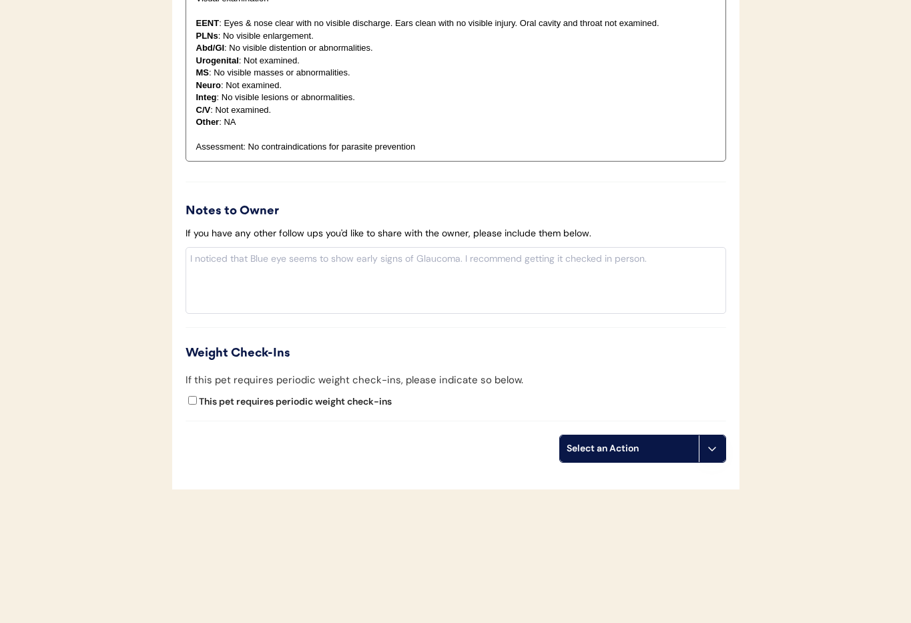
click at [710, 455] on button at bounding box center [712, 448] width 27 height 27
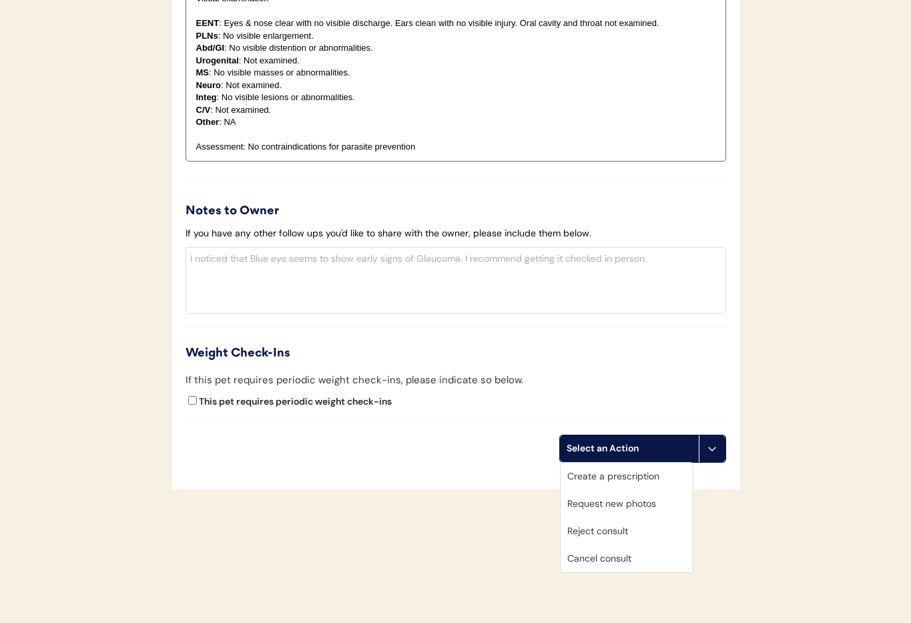
click at [642, 560] on div "Cancel consult" at bounding box center [627, 558] width 132 height 27
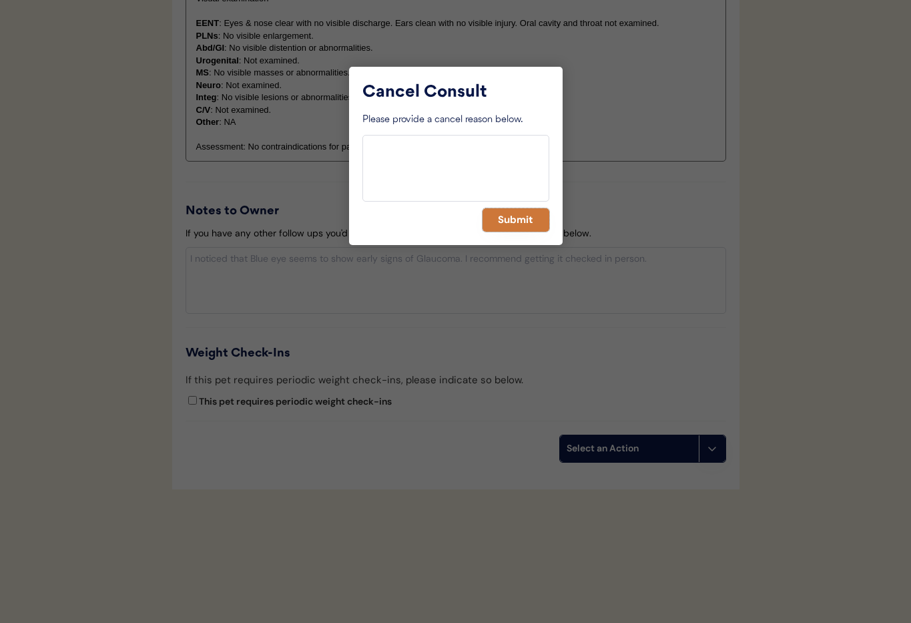
click at [512, 221] on button "Submit" at bounding box center [516, 219] width 67 height 23
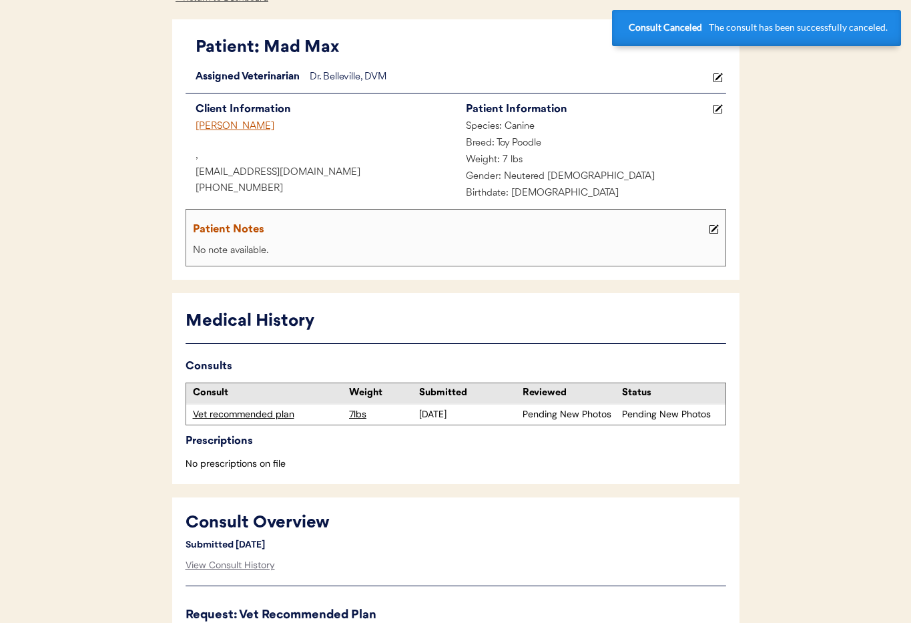
scroll to position [0, 0]
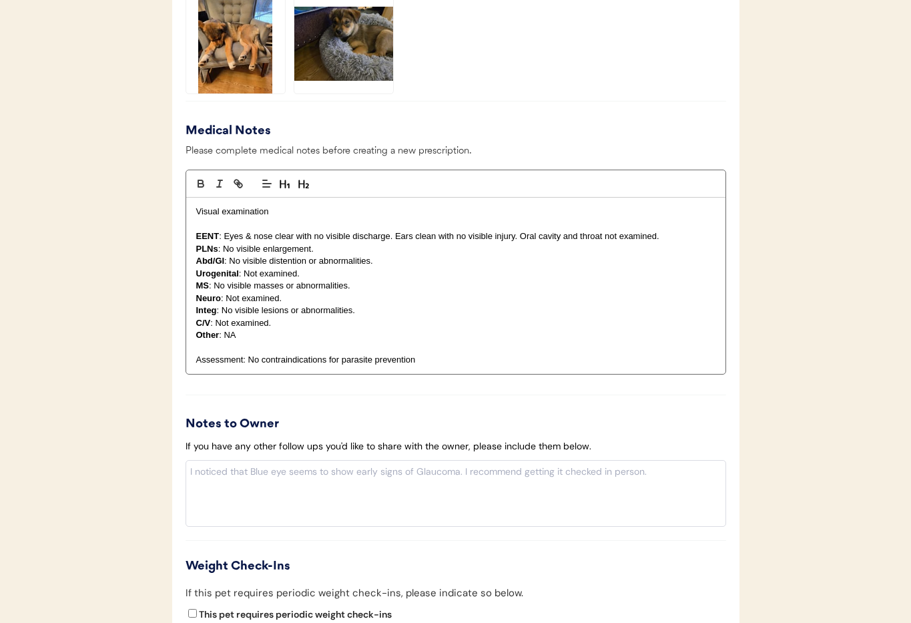
scroll to position [1384, 0]
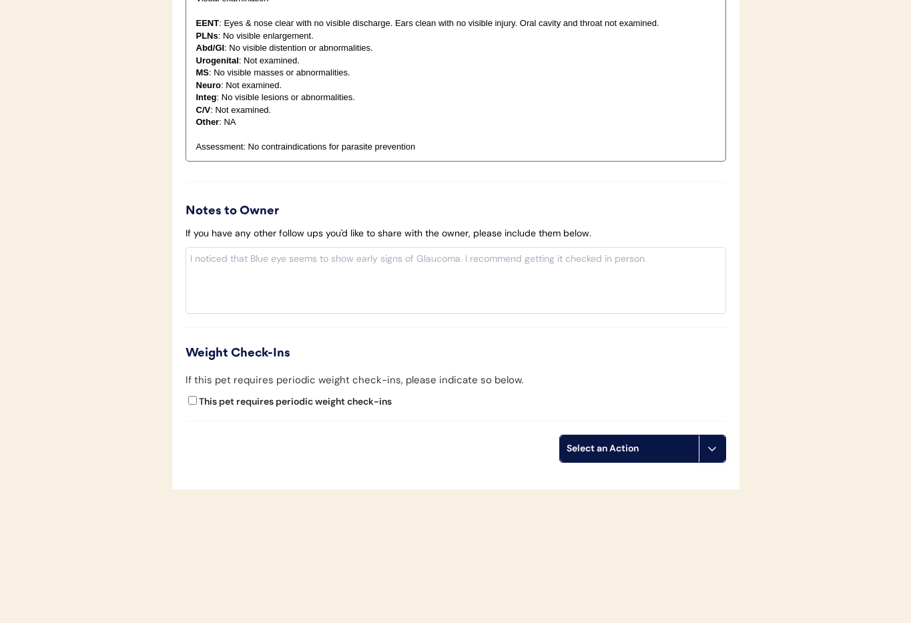
click at [714, 456] on button at bounding box center [712, 448] width 27 height 27
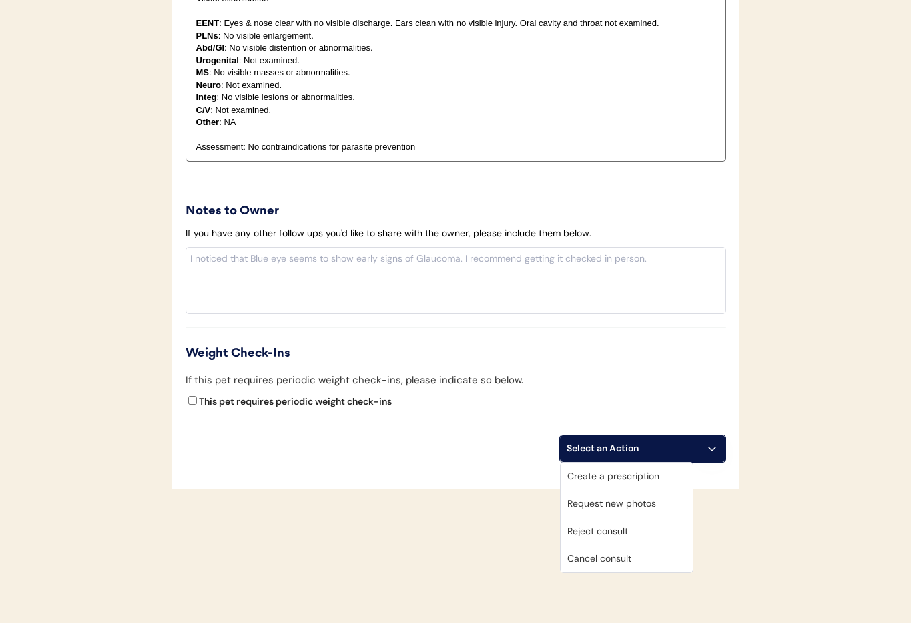
click at [616, 567] on div "Cancel consult" at bounding box center [627, 558] width 132 height 27
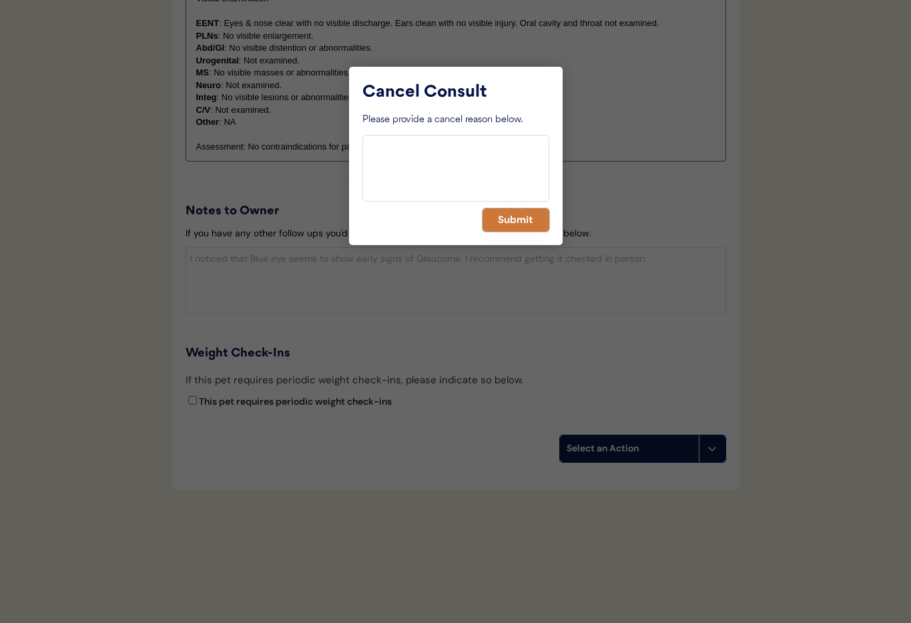
click at [519, 217] on button "Submit" at bounding box center [516, 219] width 67 height 23
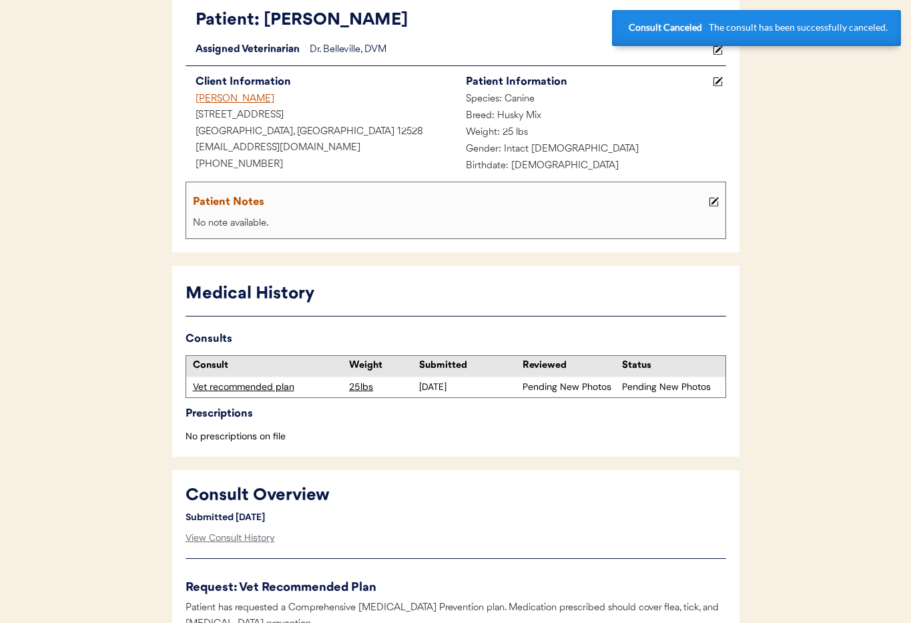
scroll to position [0, 0]
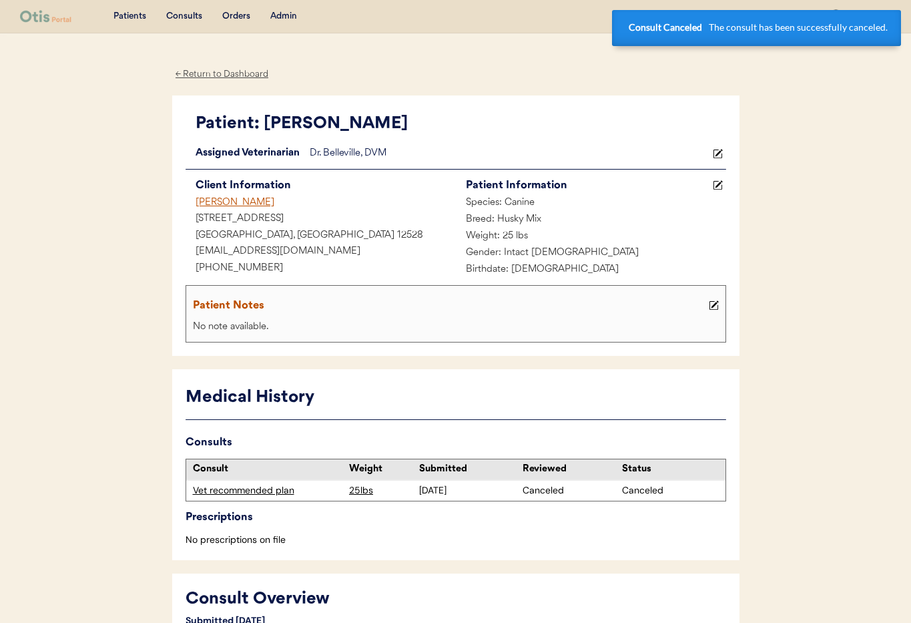
click at [216, 206] on div "Christina M Detweiler" at bounding box center [321, 203] width 270 height 17
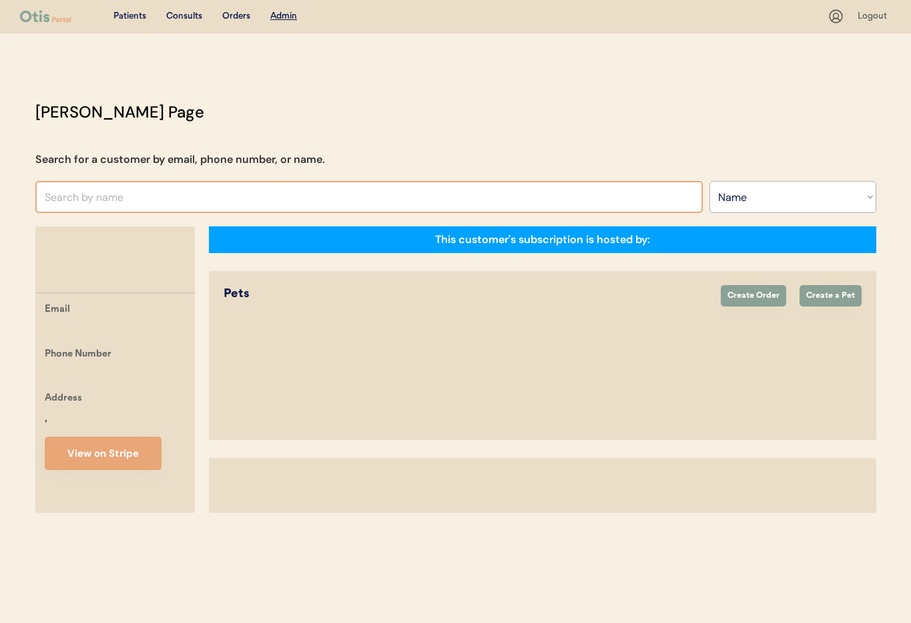
select select ""Name""
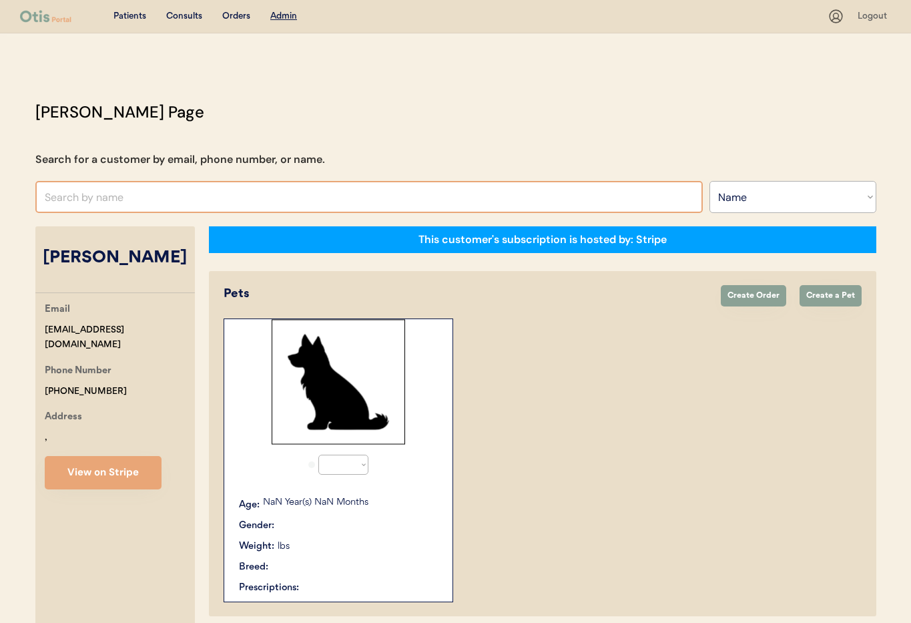
select select "true"
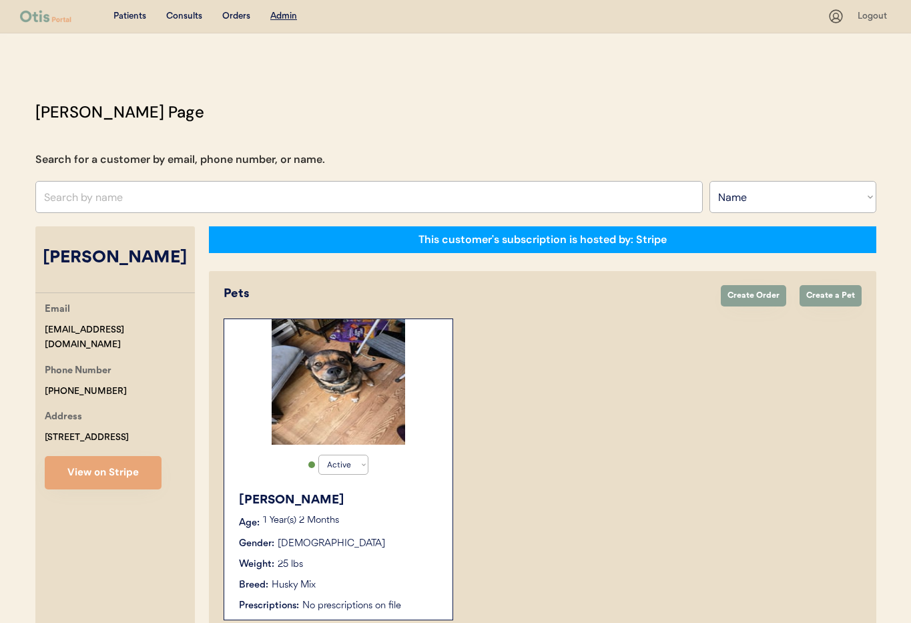
scroll to position [73, 0]
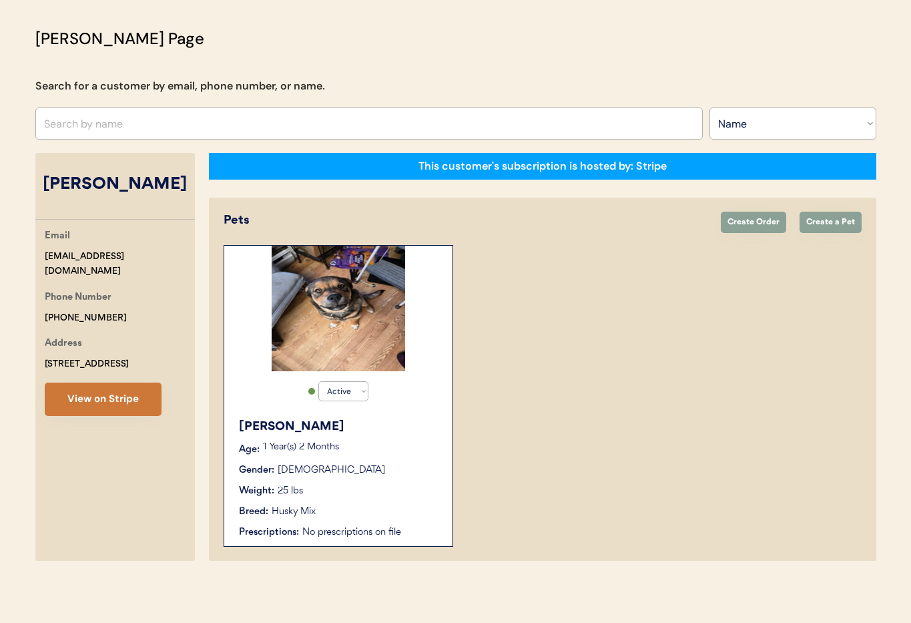
click at [128, 411] on button "View on Stripe" at bounding box center [103, 399] width 117 height 33
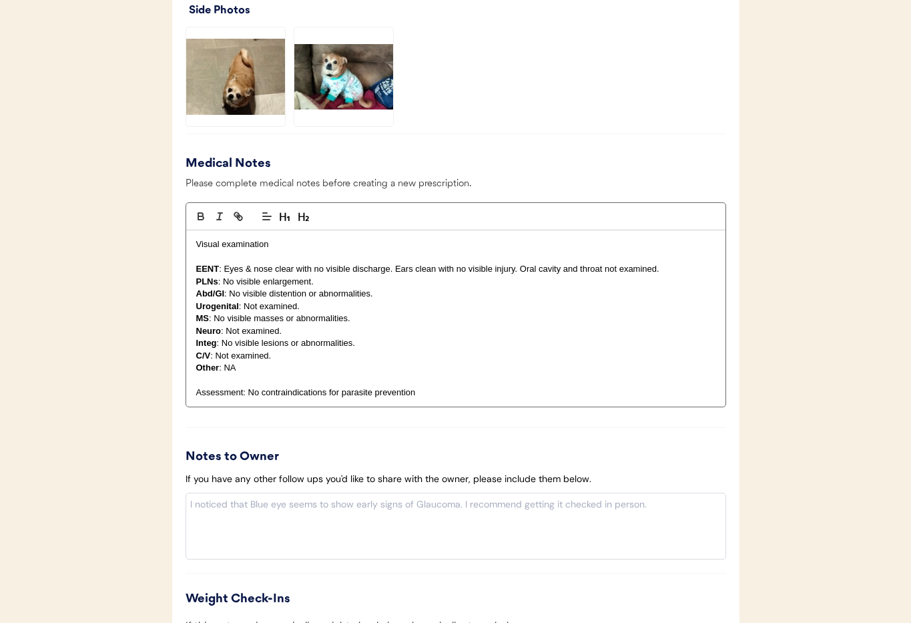
scroll to position [1364, 0]
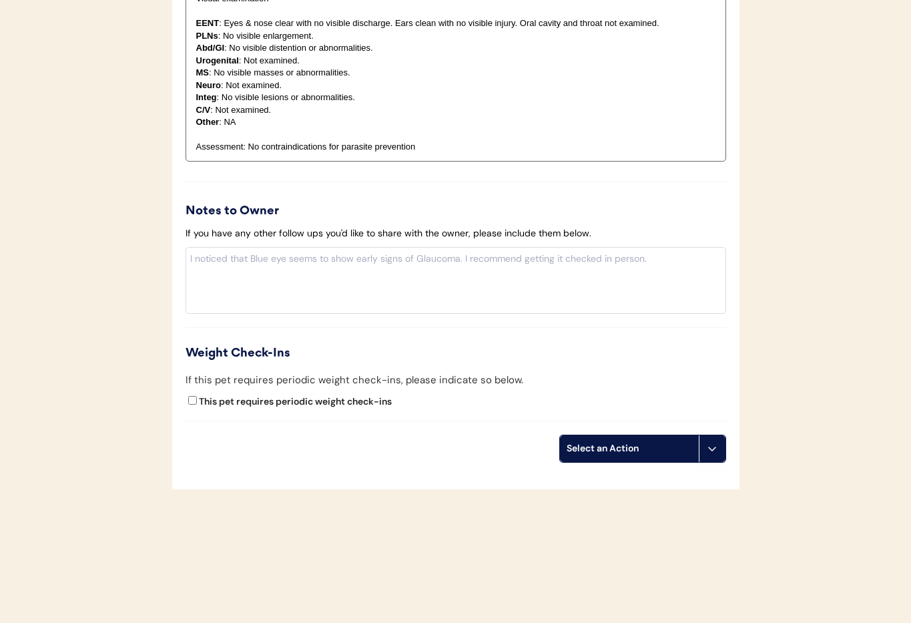
click at [712, 457] on button at bounding box center [712, 448] width 27 height 27
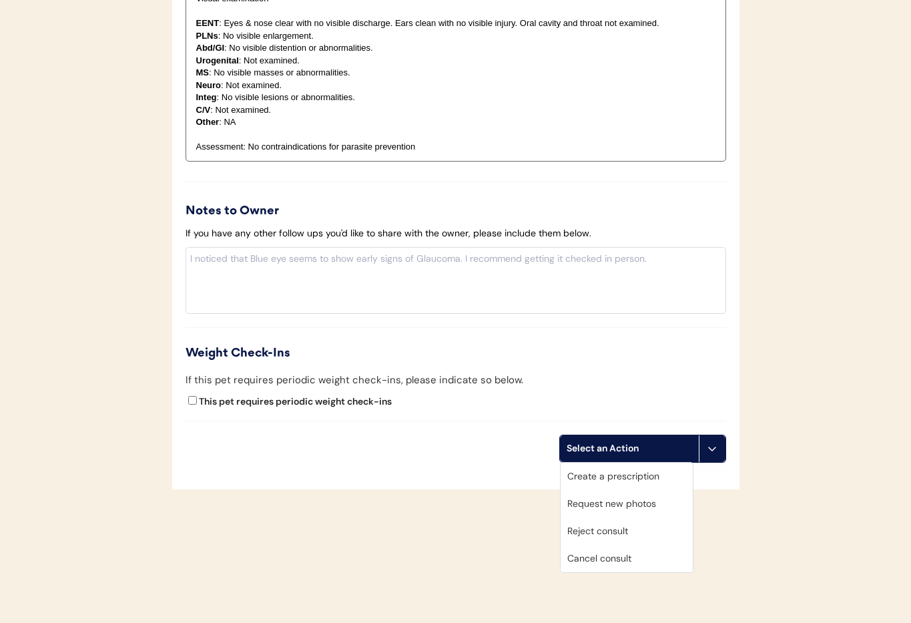
click at [656, 554] on div "Cancel consult" at bounding box center [627, 558] width 132 height 27
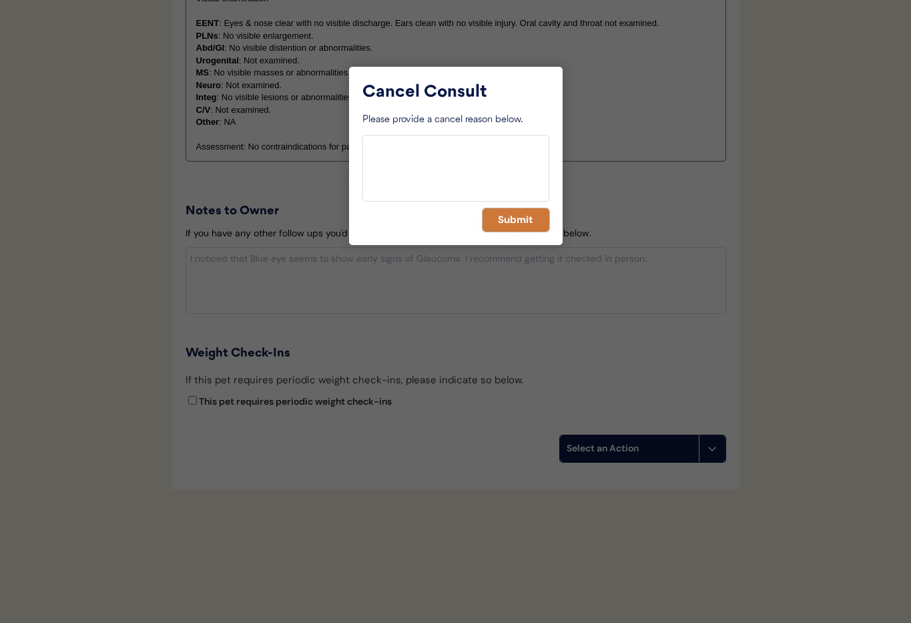
click at [495, 221] on button "Submit" at bounding box center [516, 219] width 67 height 23
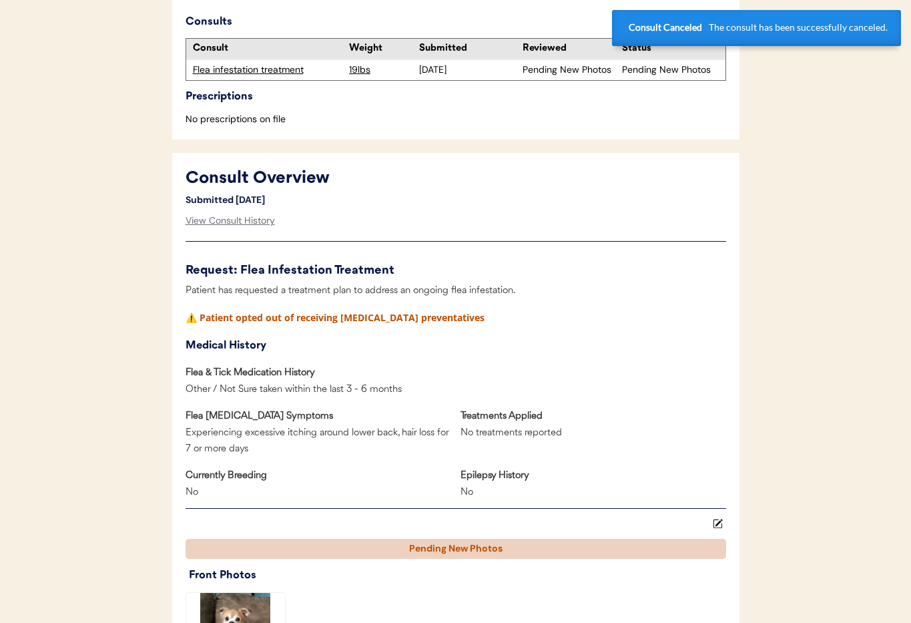
scroll to position [0, 0]
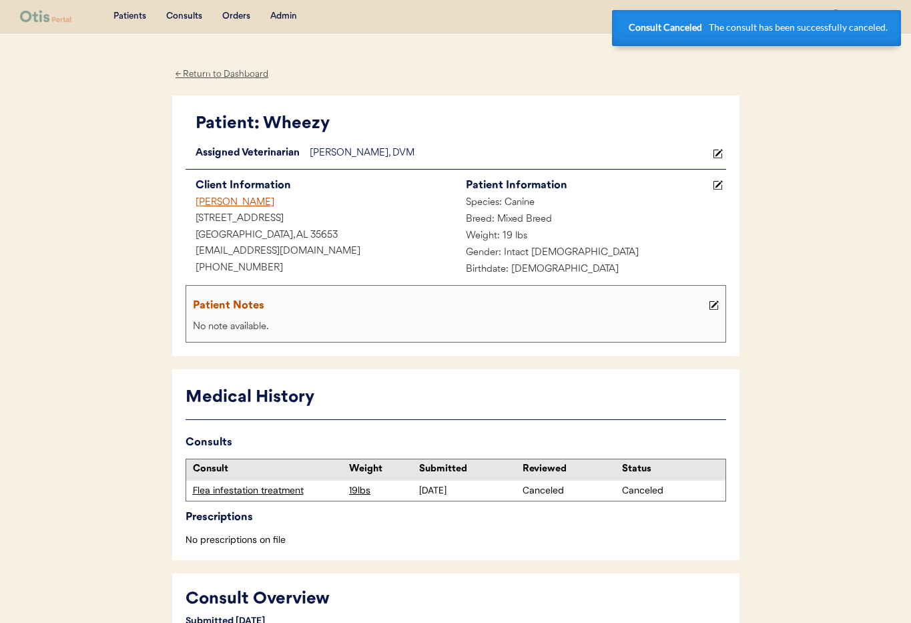
click at [223, 202] on div "[PERSON_NAME]" at bounding box center [321, 203] width 270 height 17
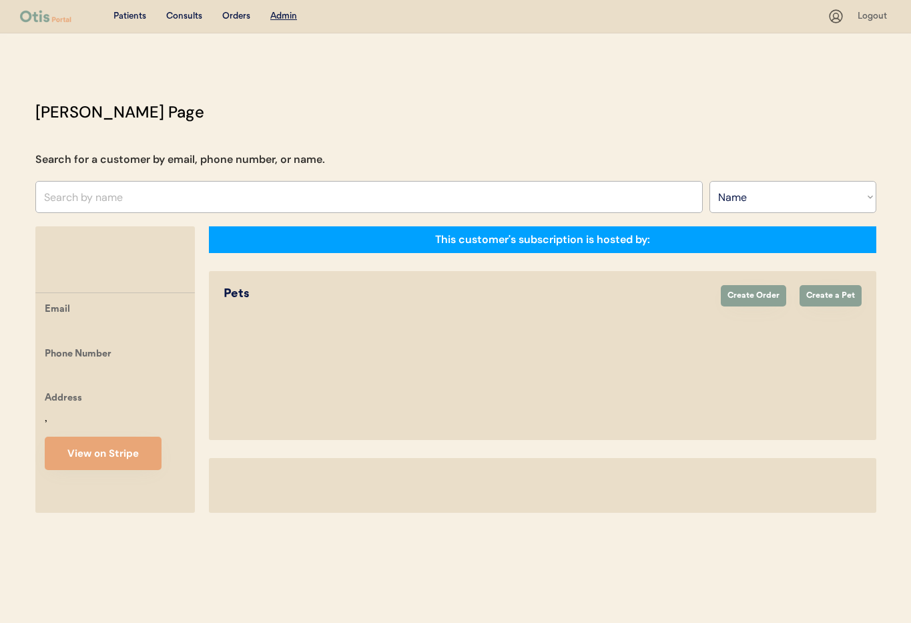
select select ""Name""
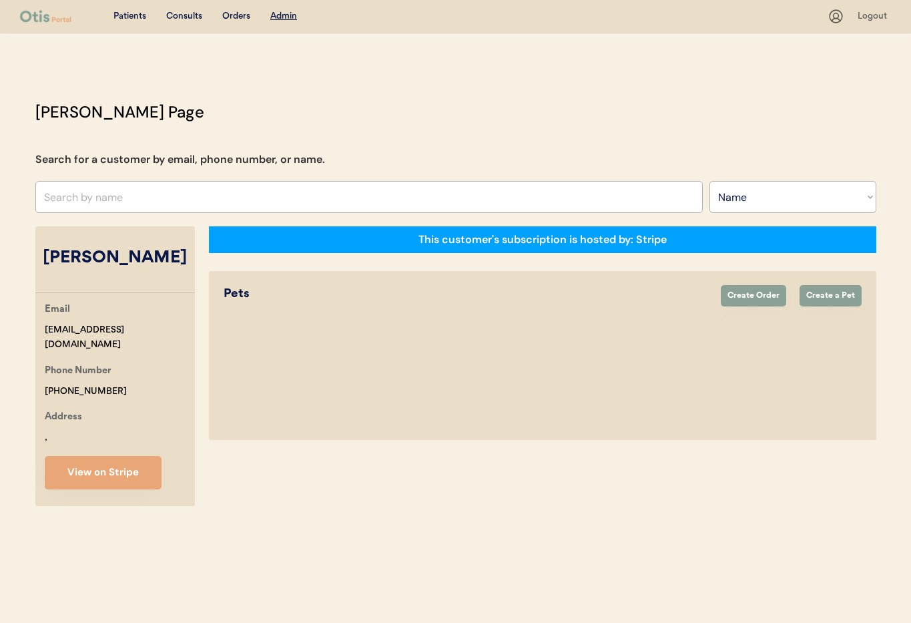
select select "true"
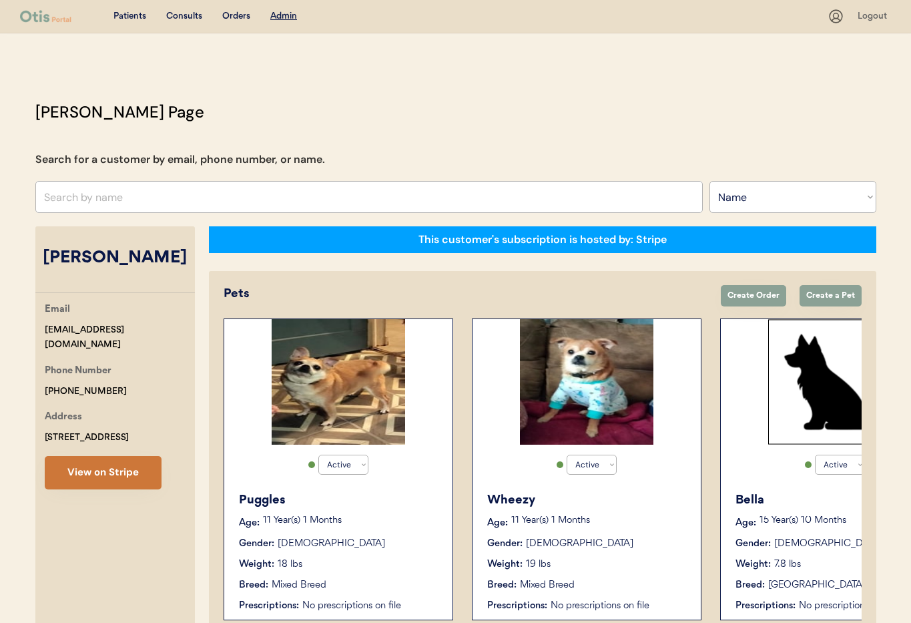
click at [115, 470] on button "View on Stripe" at bounding box center [103, 472] width 117 height 33
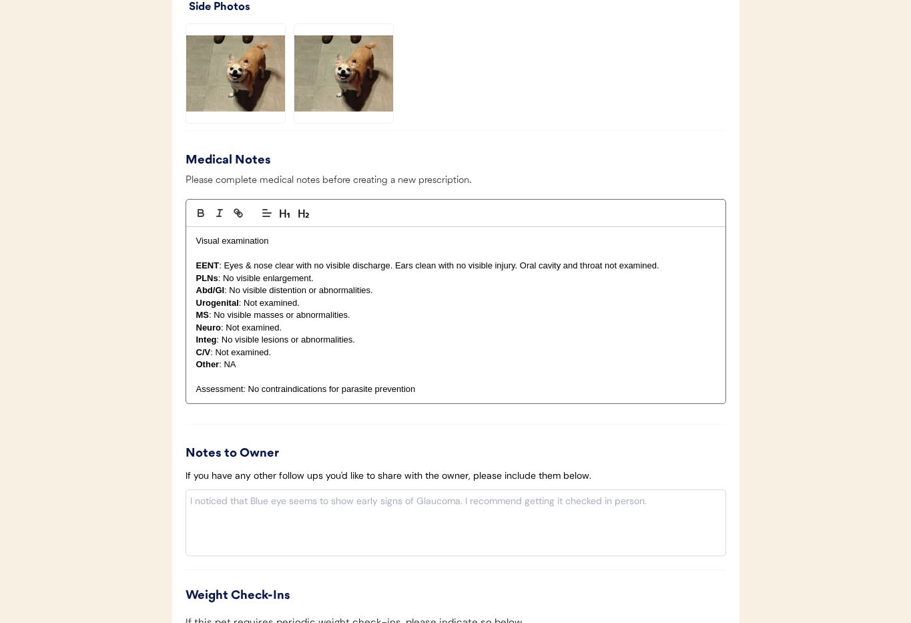
scroll to position [1229, 0]
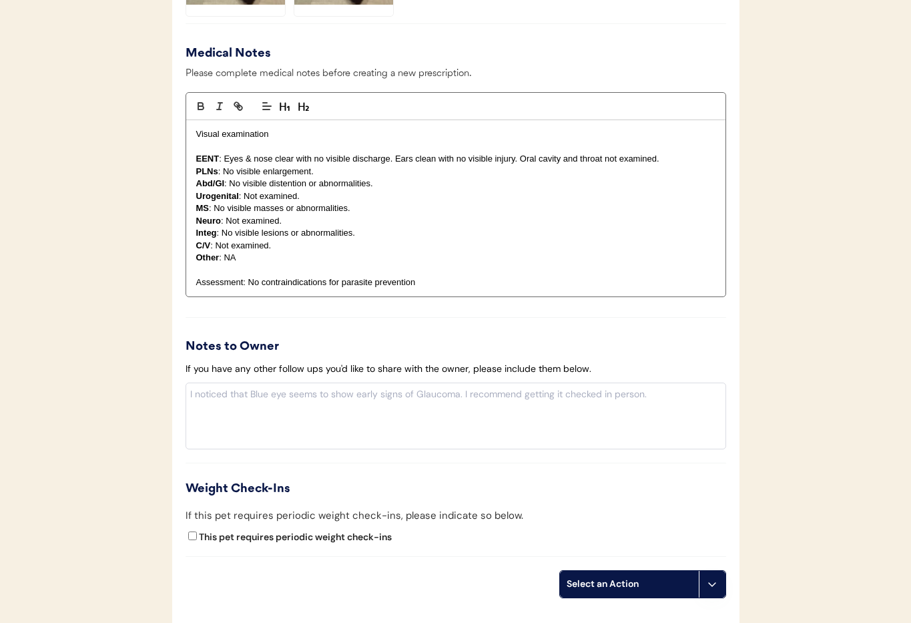
click at [706, 590] on button at bounding box center [712, 584] width 27 height 27
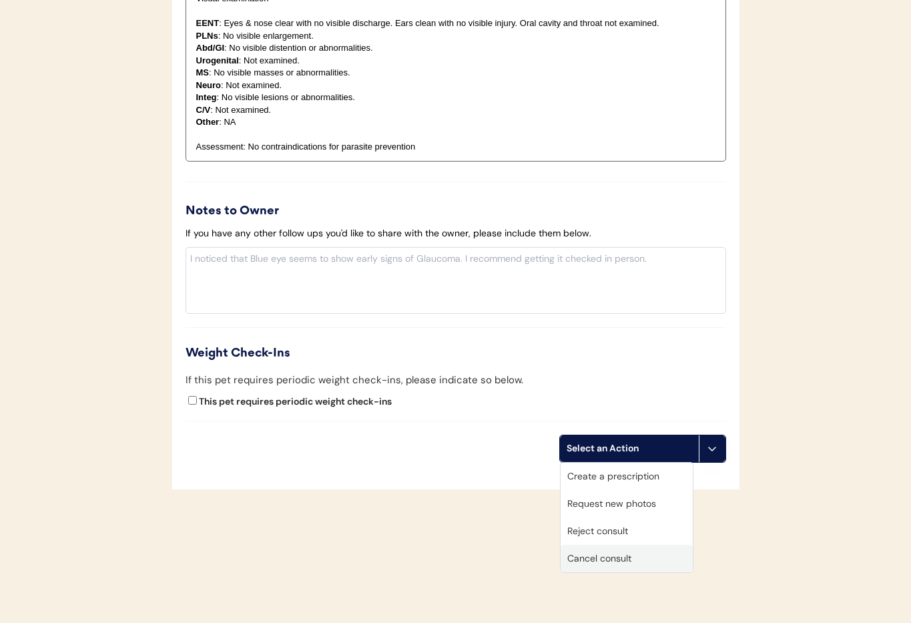
click at [596, 562] on div "Cancel consult" at bounding box center [627, 558] width 132 height 27
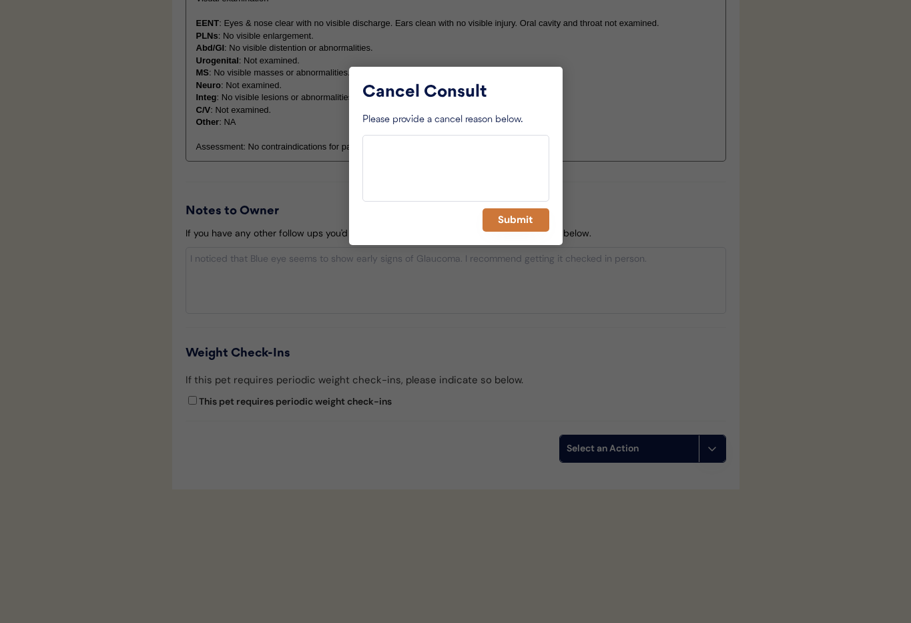
click at [503, 216] on button "Submit" at bounding box center [516, 219] width 67 height 23
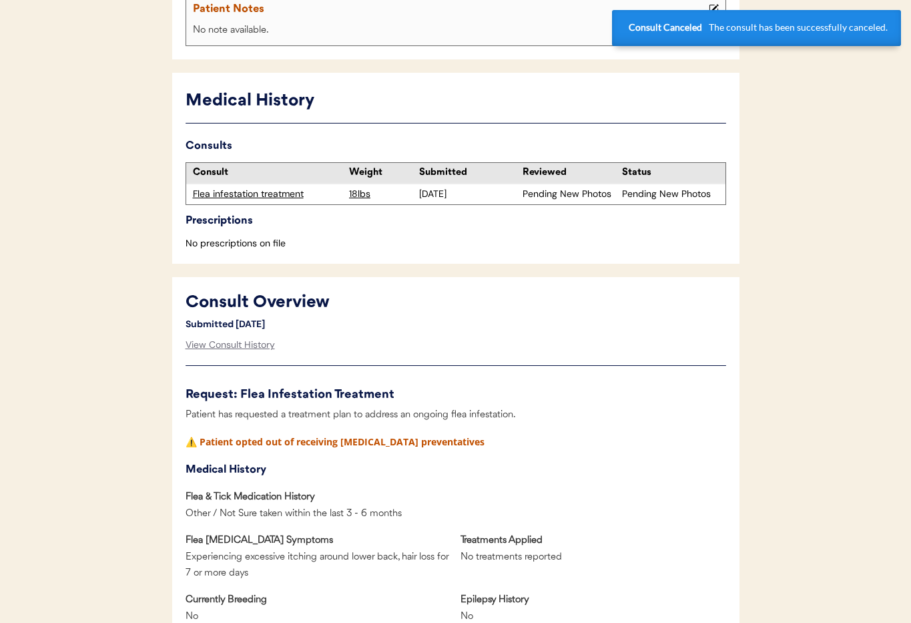
scroll to position [0, 0]
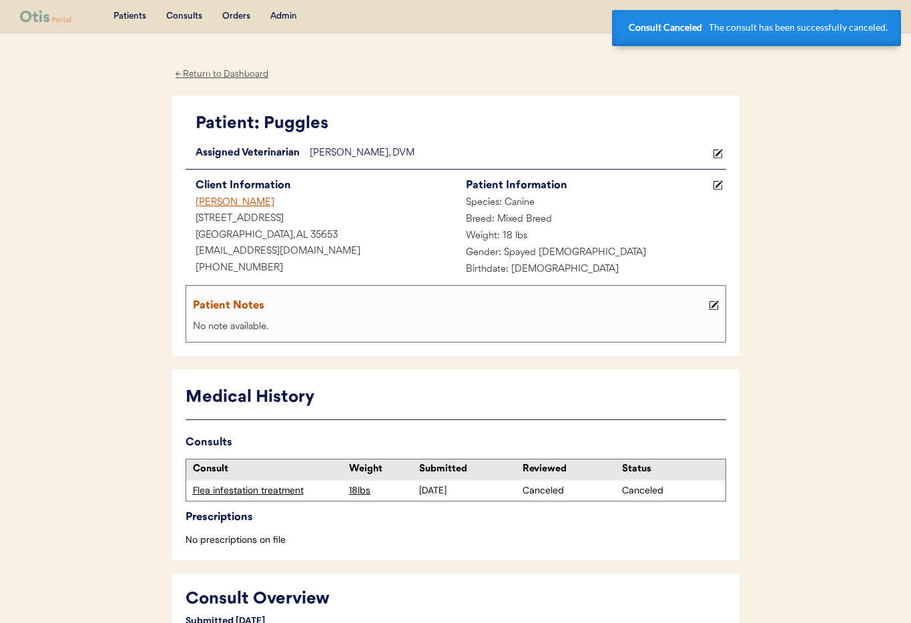
click at [202, 202] on div "Wendy Silvers" at bounding box center [321, 203] width 270 height 17
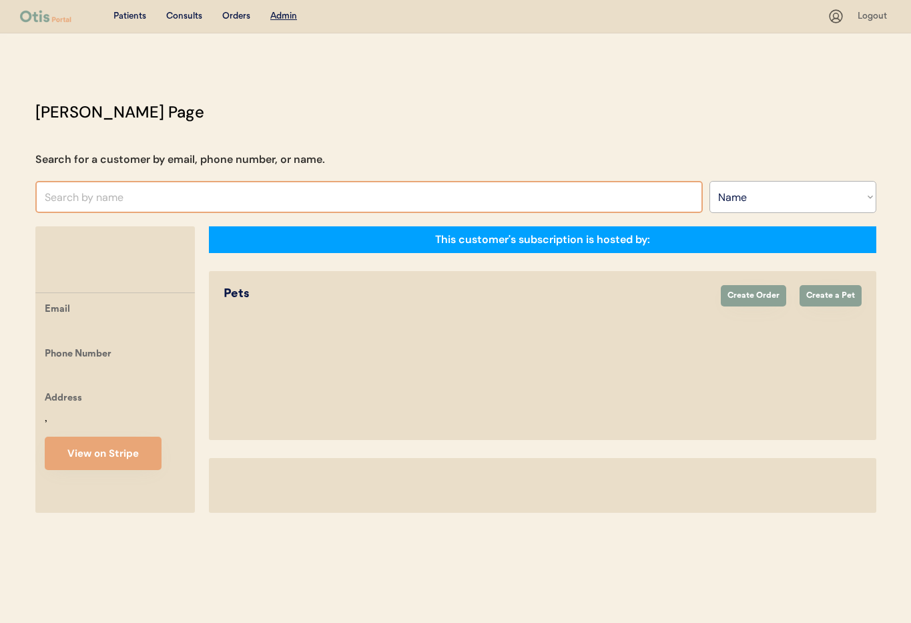
select select ""Name""
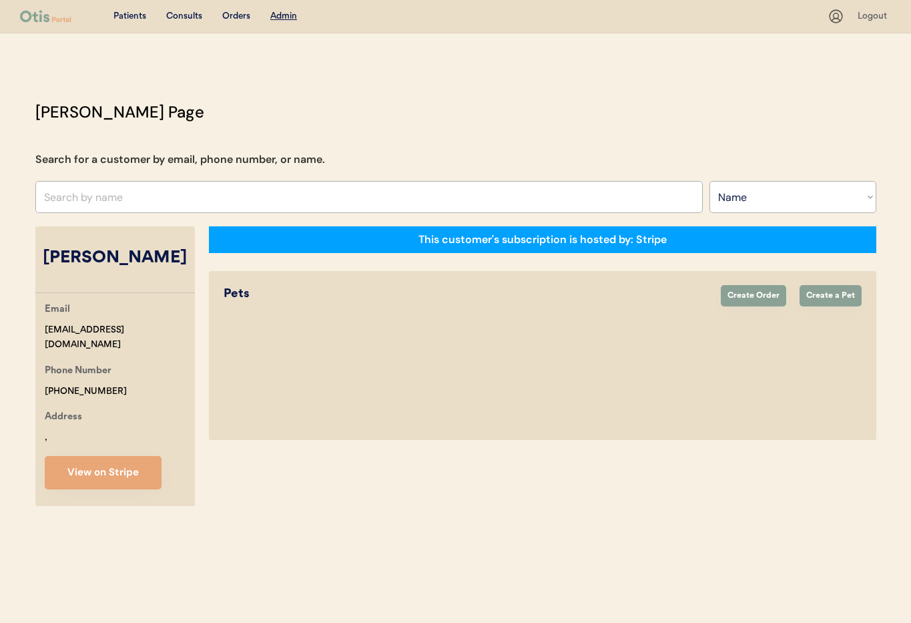
select select "true"
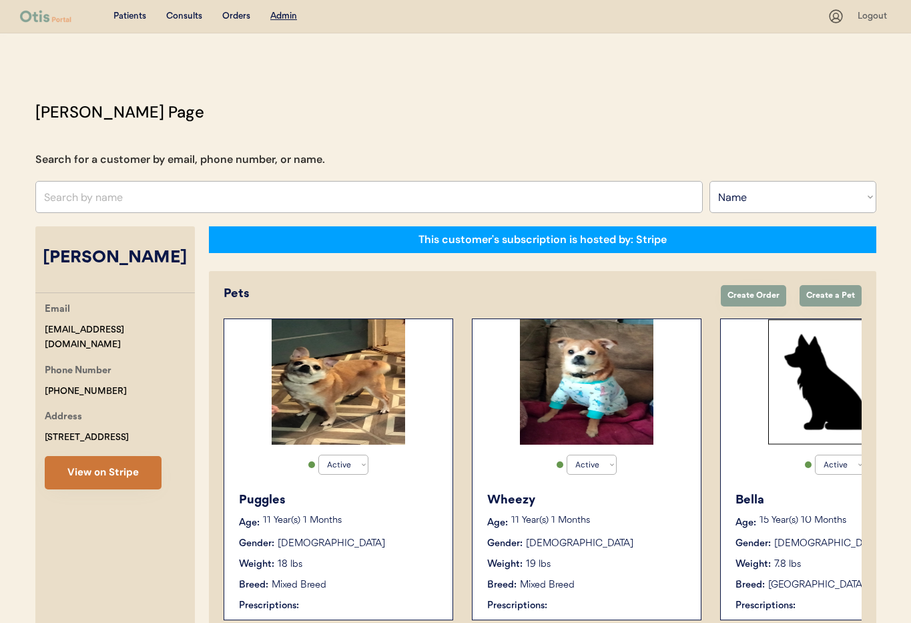
click at [117, 479] on button "View on Stripe" at bounding box center [103, 472] width 117 height 33
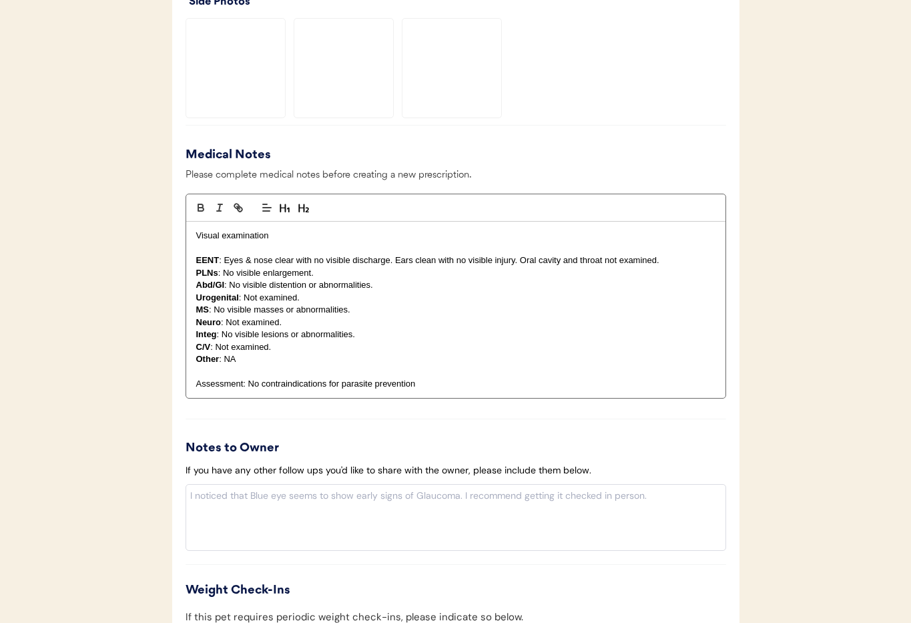
scroll to position [1277, 0]
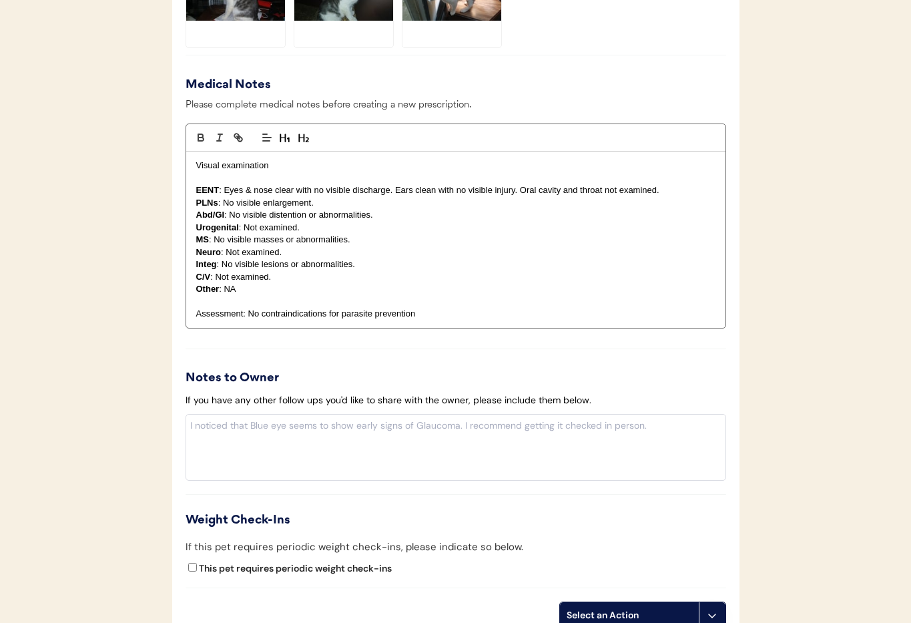
click at [712, 614] on icon at bounding box center [712, 615] width 11 height 11
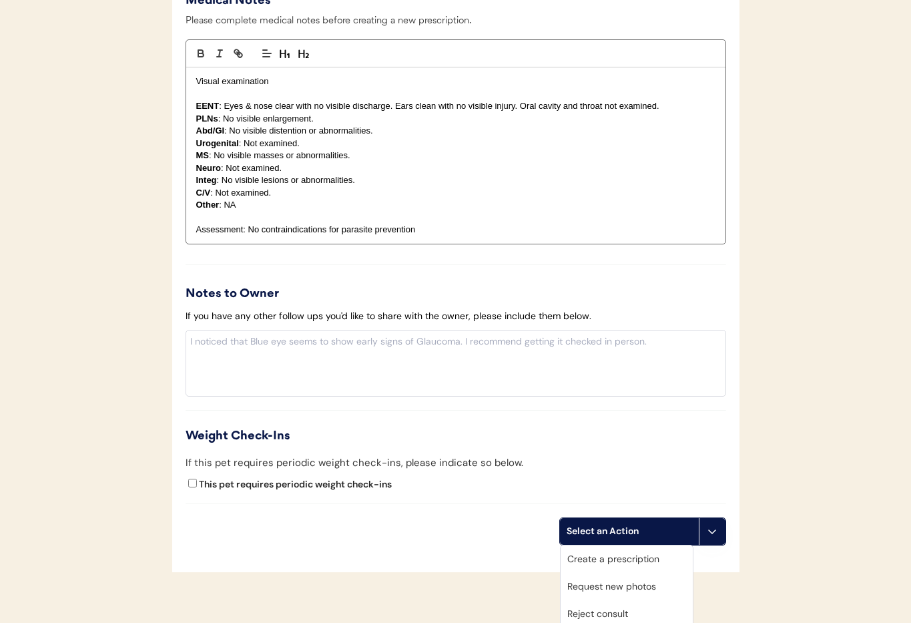
scroll to position [1444, 0]
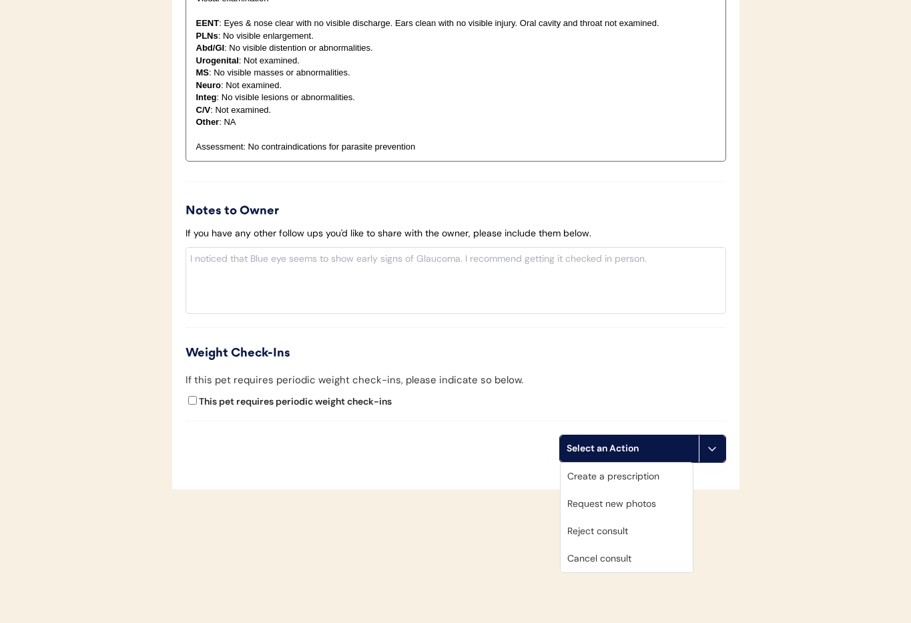
click at [660, 562] on div "Cancel consult" at bounding box center [627, 558] width 132 height 27
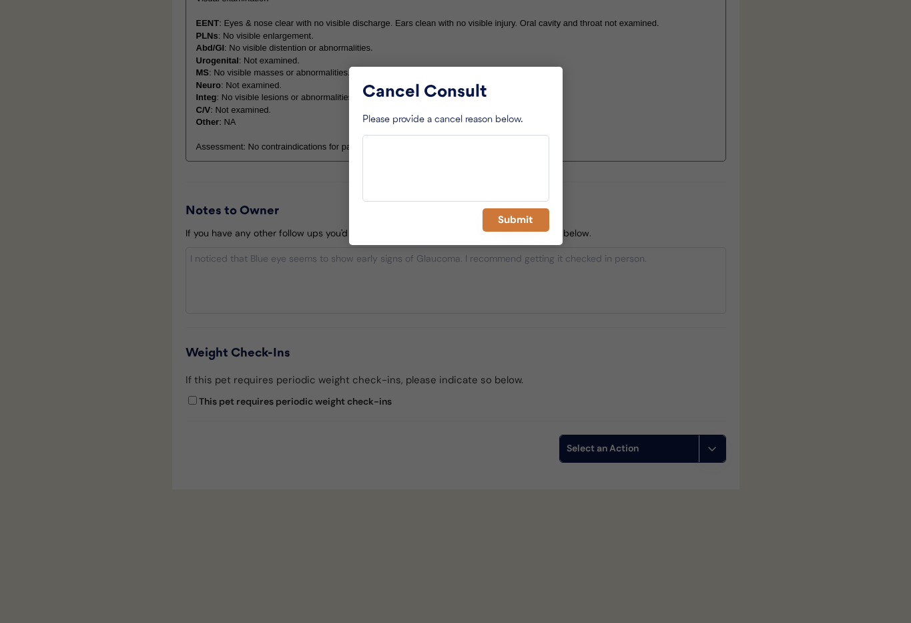
drag, startPoint x: 524, startPoint y: 221, endPoint x: 483, endPoint y: 222, distance: 41.4
click at [524, 221] on button "Submit" at bounding box center [516, 219] width 67 height 23
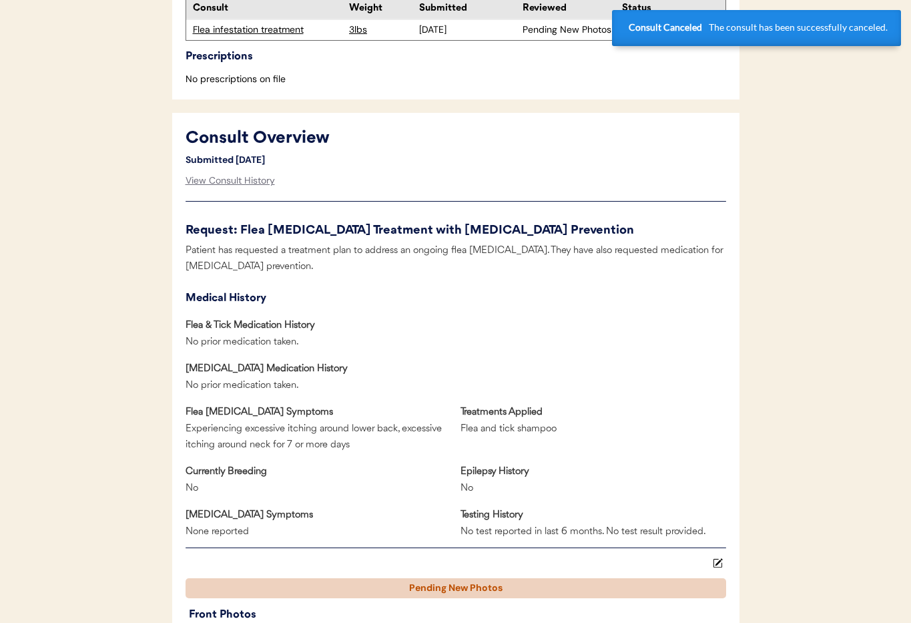
scroll to position [0, 0]
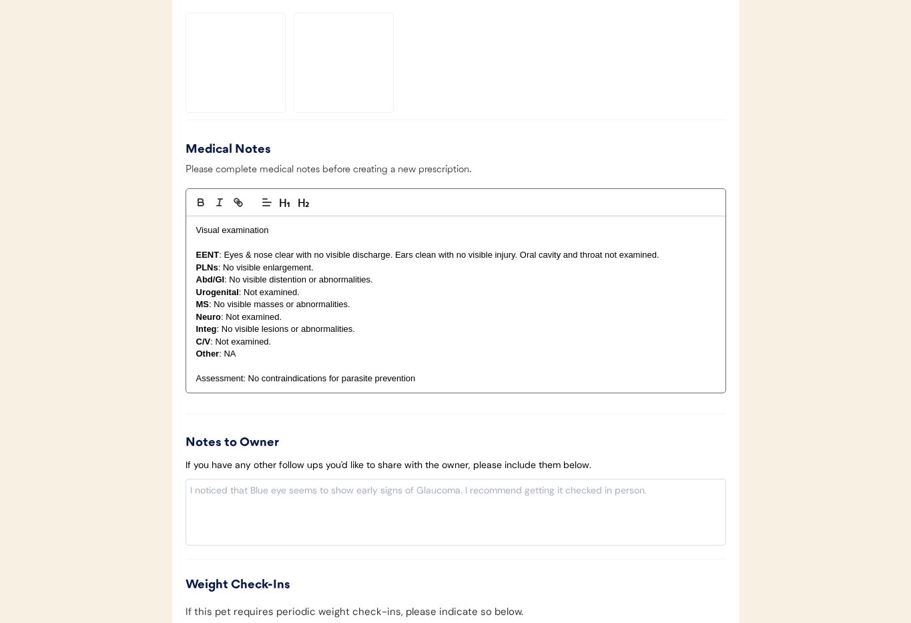
scroll to position [1444, 0]
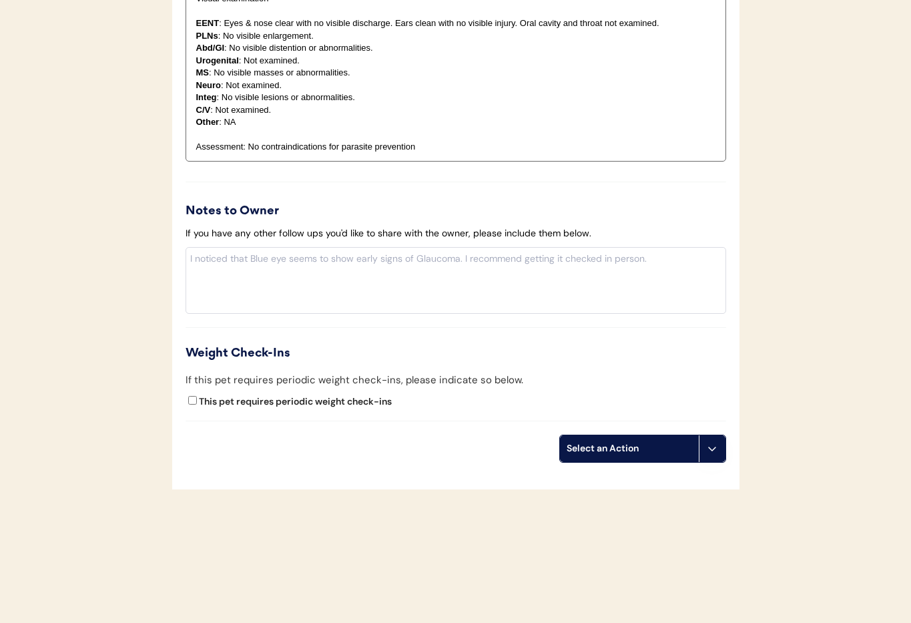
click at [716, 450] on icon at bounding box center [712, 448] width 11 height 11
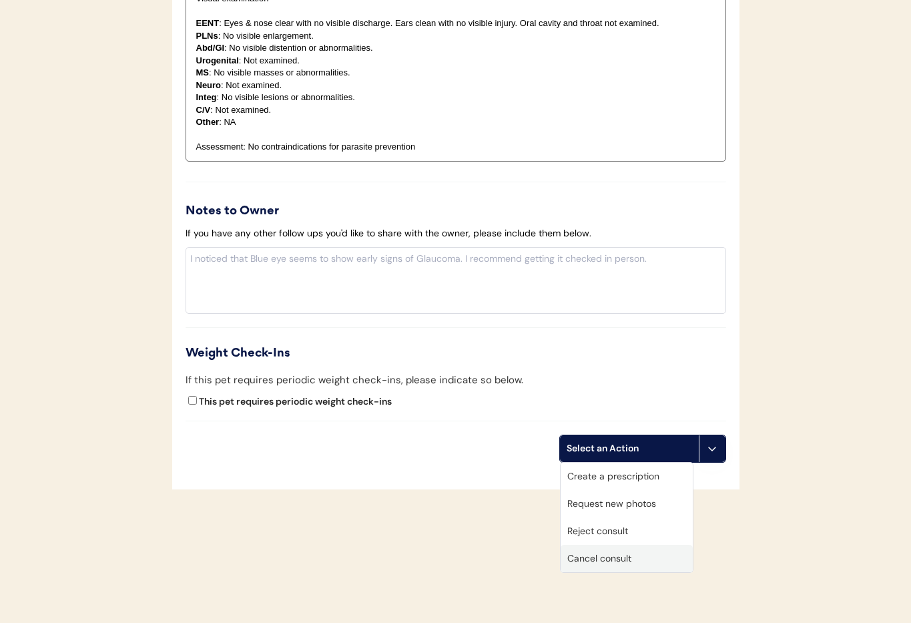
click at [632, 562] on div "Cancel consult" at bounding box center [627, 558] width 132 height 27
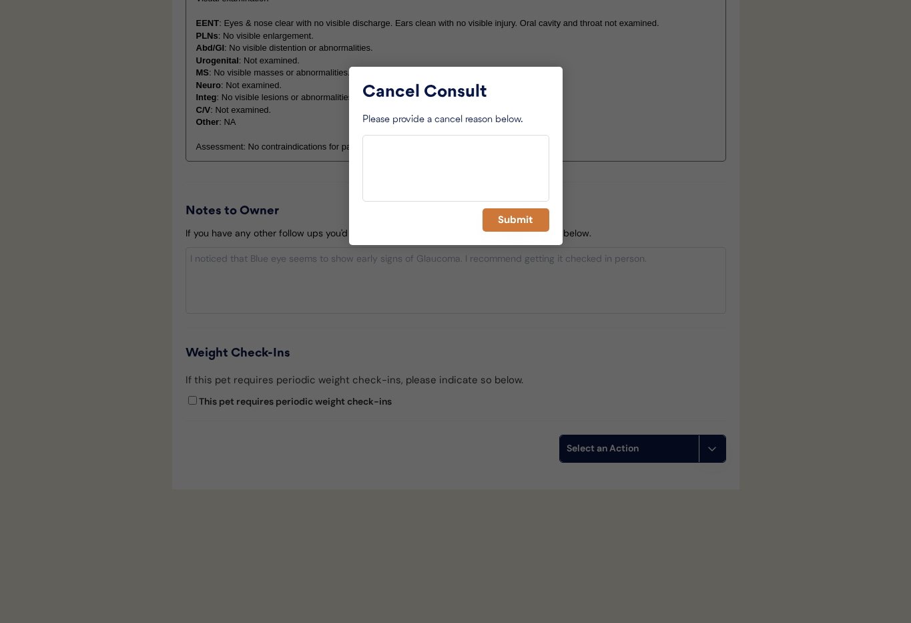
drag, startPoint x: 511, startPoint y: 217, endPoint x: 503, endPoint y: 218, distance: 8.0
click at [511, 217] on button "Submit" at bounding box center [516, 219] width 67 height 23
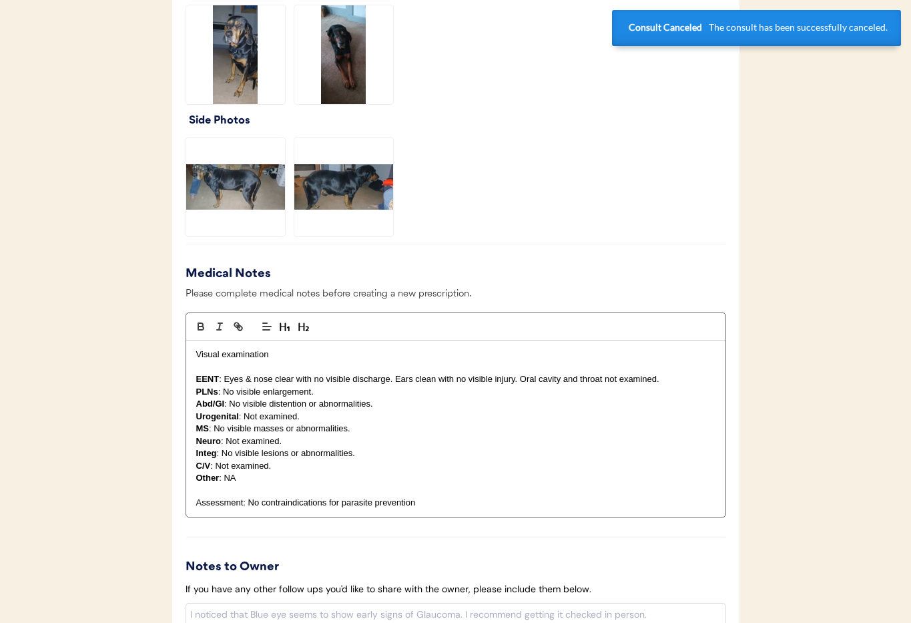
scroll to position [0, 0]
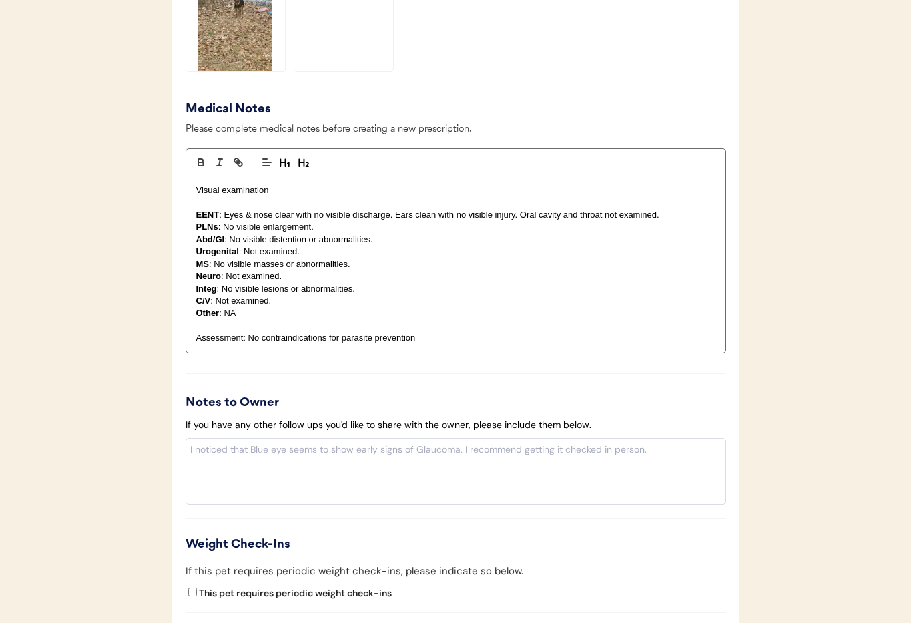
scroll to position [1299, 0]
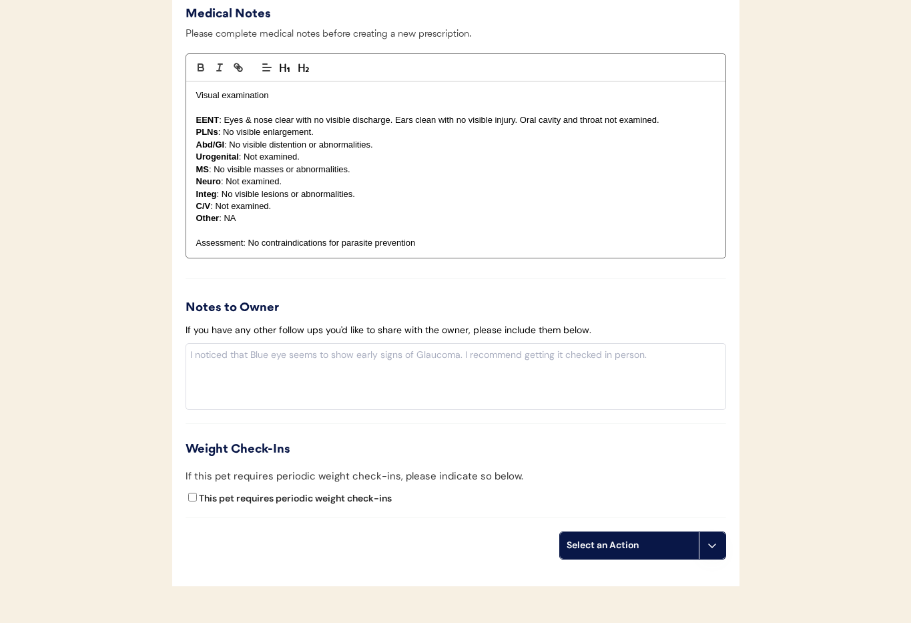
click at [715, 539] on button at bounding box center [712, 545] width 27 height 27
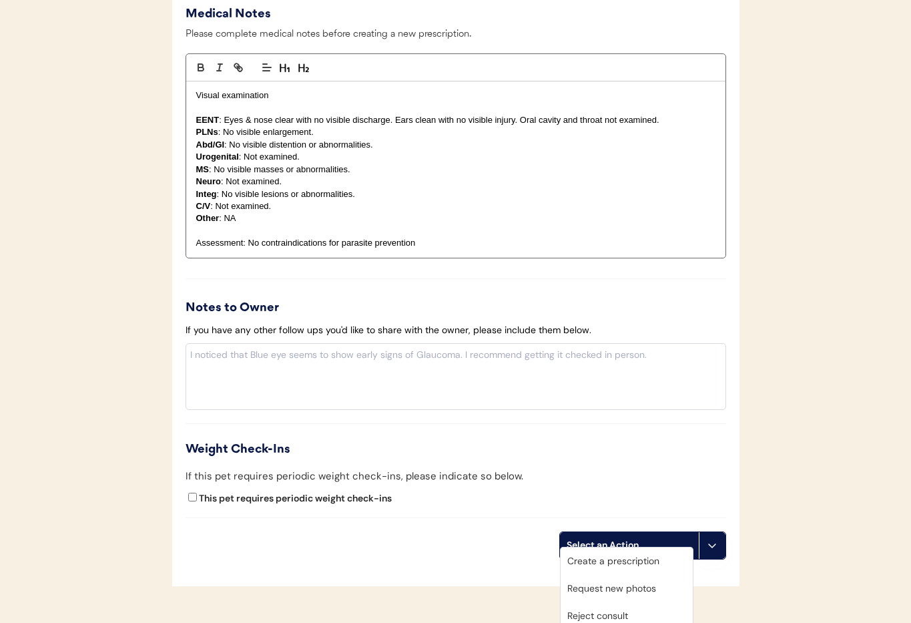
scroll to position [1384, 0]
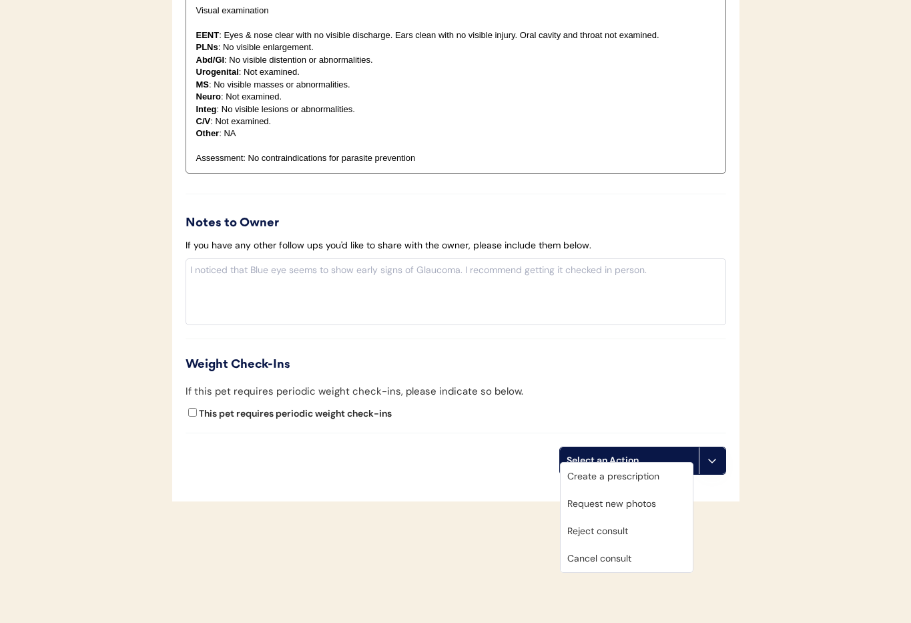
click at [632, 556] on div "Cancel consult" at bounding box center [627, 558] width 132 height 27
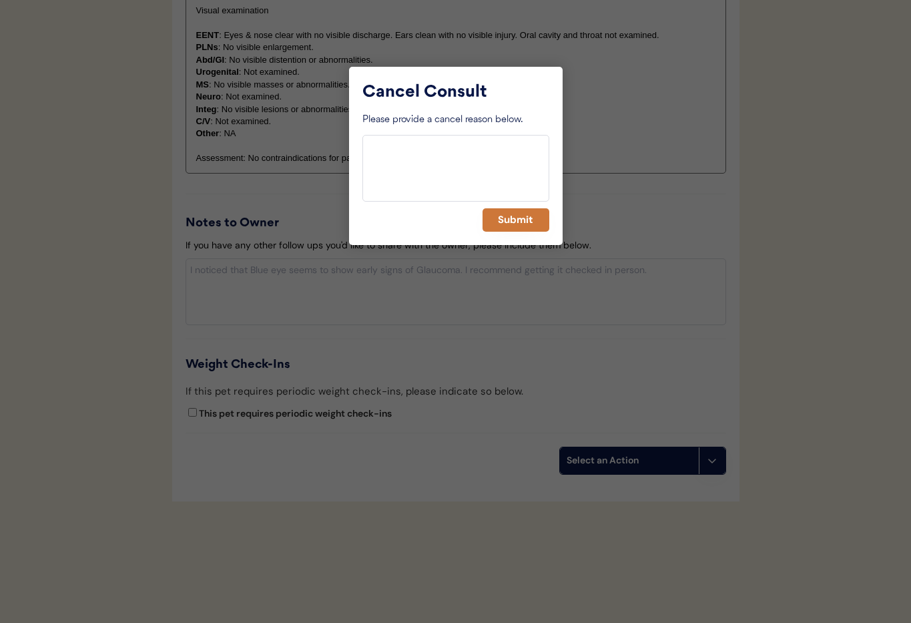
click at [517, 216] on button "Submit" at bounding box center [516, 219] width 67 height 23
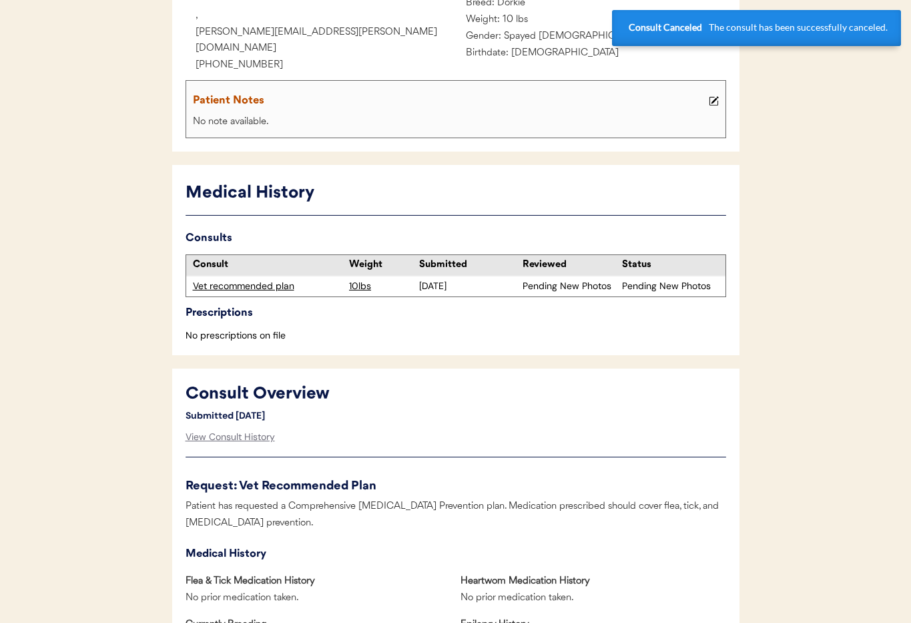
scroll to position [0, 0]
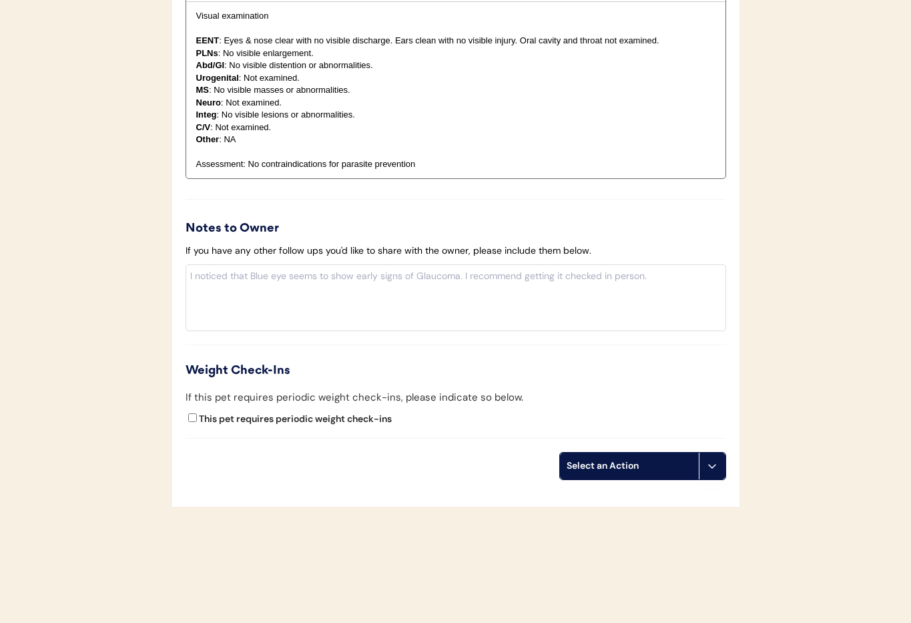
scroll to position [1444, 0]
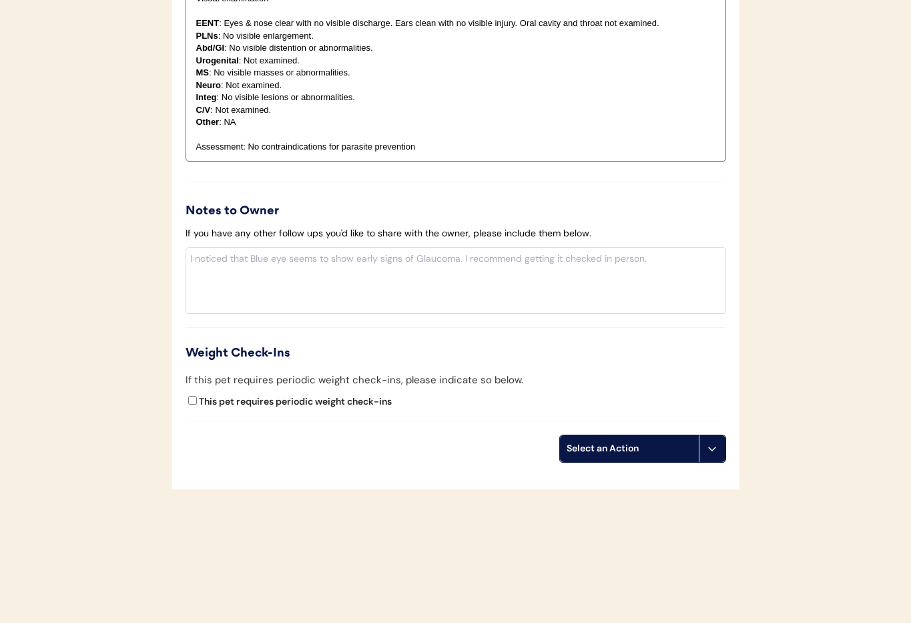
drag, startPoint x: 720, startPoint y: 446, endPoint x: 706, endPoint y: 492, distance: 48.0
click at [720, 445] on button at bounding box center [712, 448] width 27 height 27
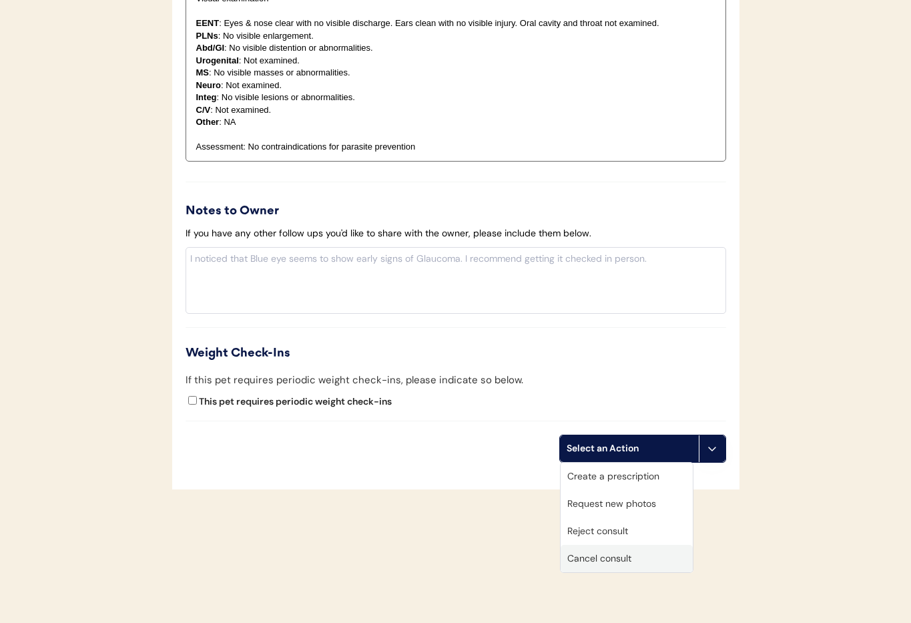
click at [627, 561] on div "Cancel consult" at bounding box center [627, 558] width 132 height 27
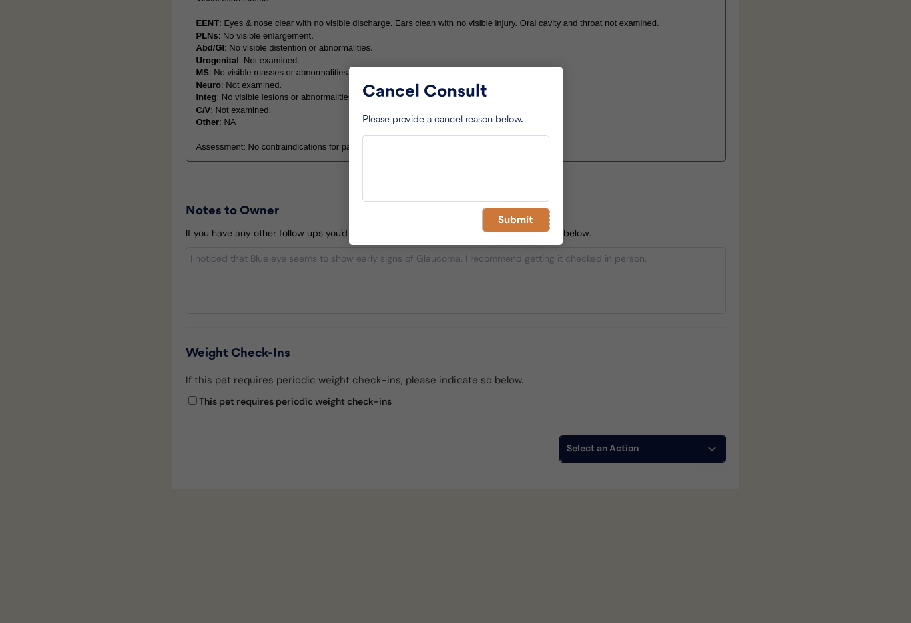
drag, startPoint x: 513, startPoint y: 218, endPoint x: 507, endPoint y: 220, distance: 7.0
click at [513, 218] on button "Submit" at bounding box center [516, 219] width 67 height 23
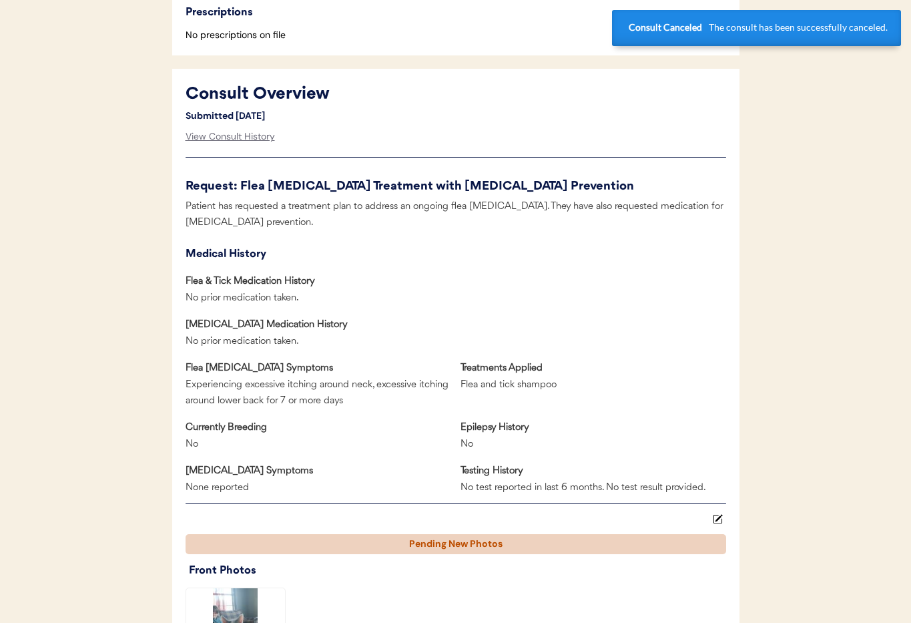
scroll to position [0, 0]
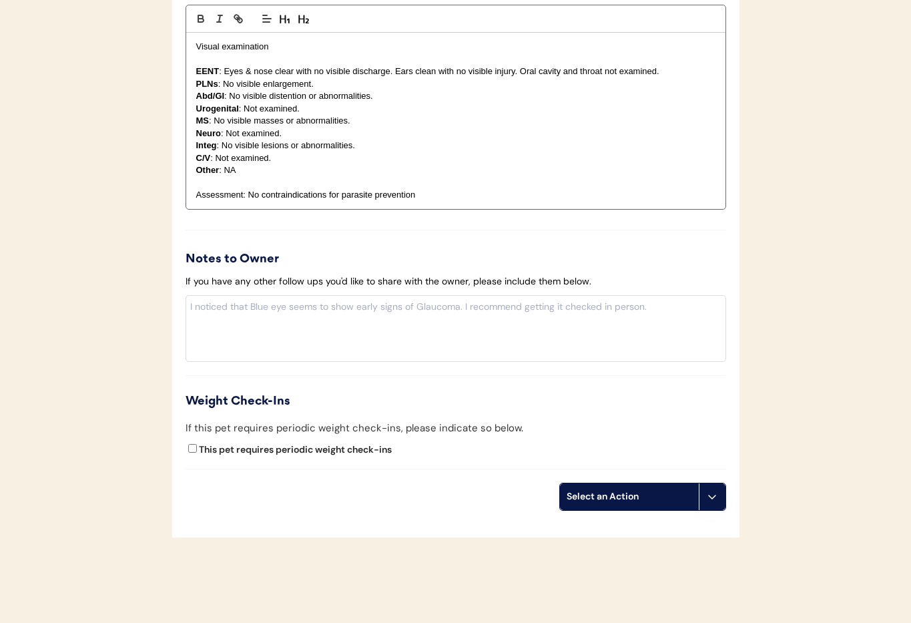
scroll to position [1442, 0]
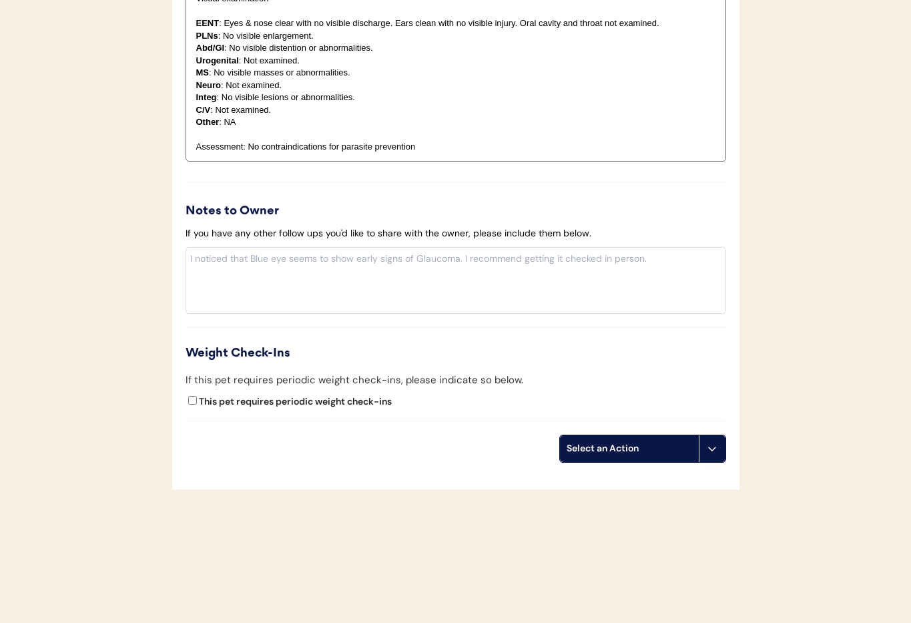
click at [710, 447] on icon at bounding box center [712, 448] width 11 height 11
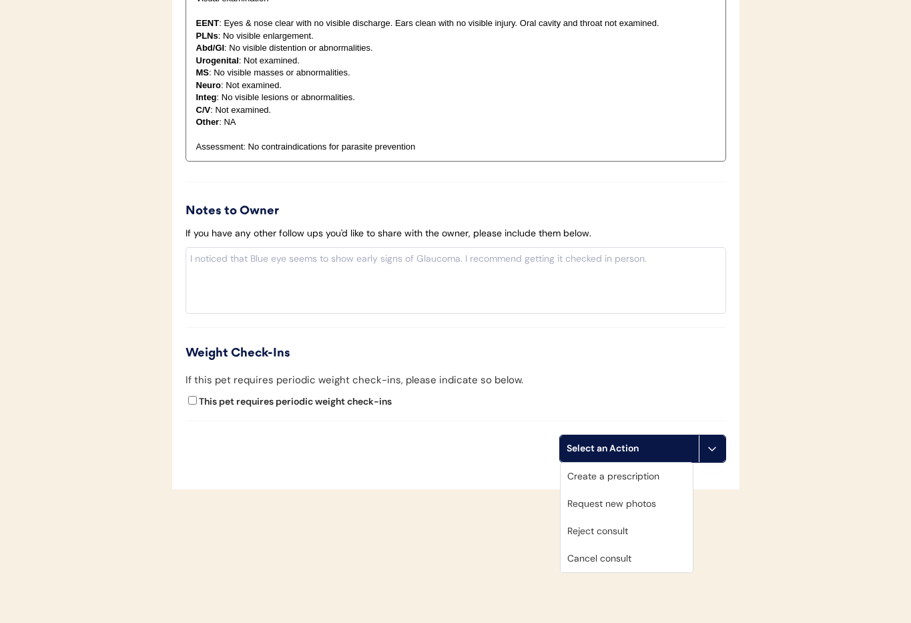
click at [649, 559] on div "Cancel consult" at bounding box center [627, 558] width 132 height 27
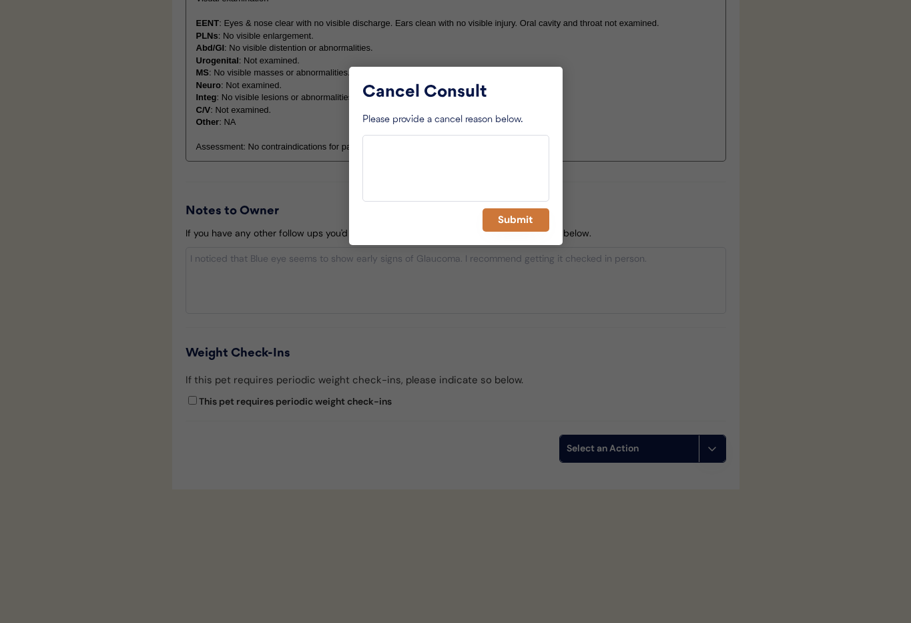
click at [516, 216] on button "Submit" at bounding box center [516, 219] width 67 height 23
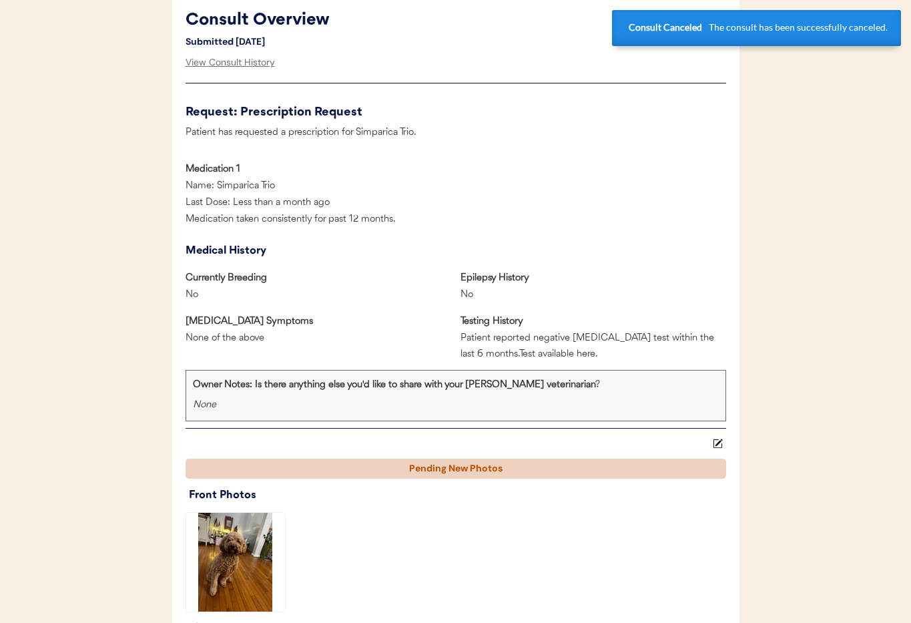
scroll to position [0, 0]
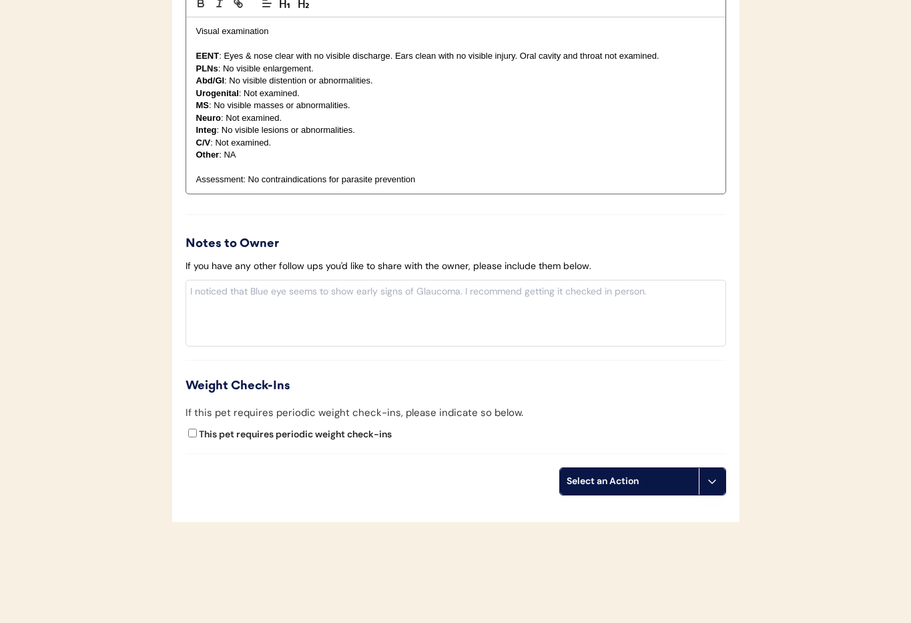
scroll to position [1502, 0]
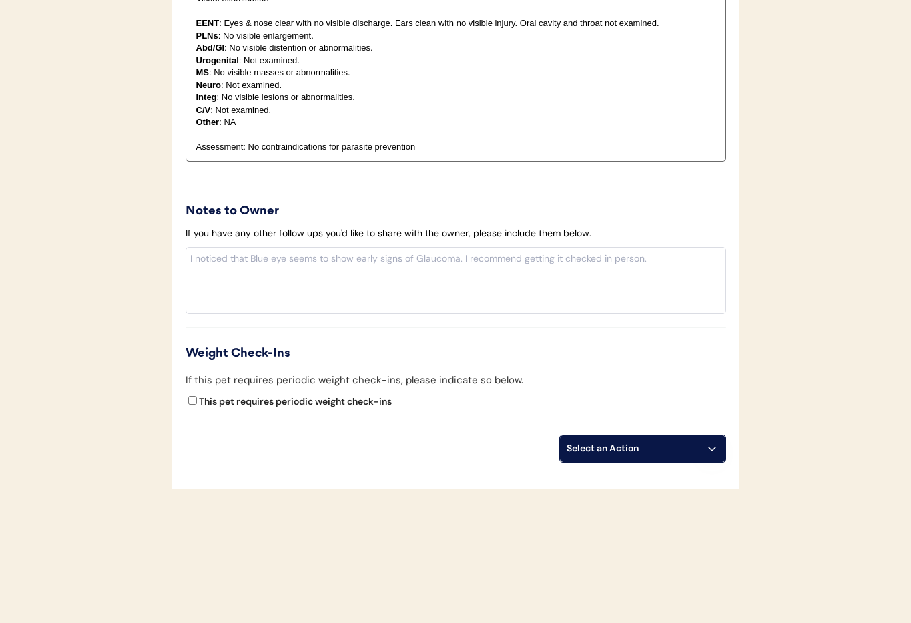
drag, startPoint x: 716, startPoint y: 453, endPoint x: 716, endPoint y: 468, distance: 14.7
click at [716, 453] on icon at bounding box center [712, 448] width 11 height 11
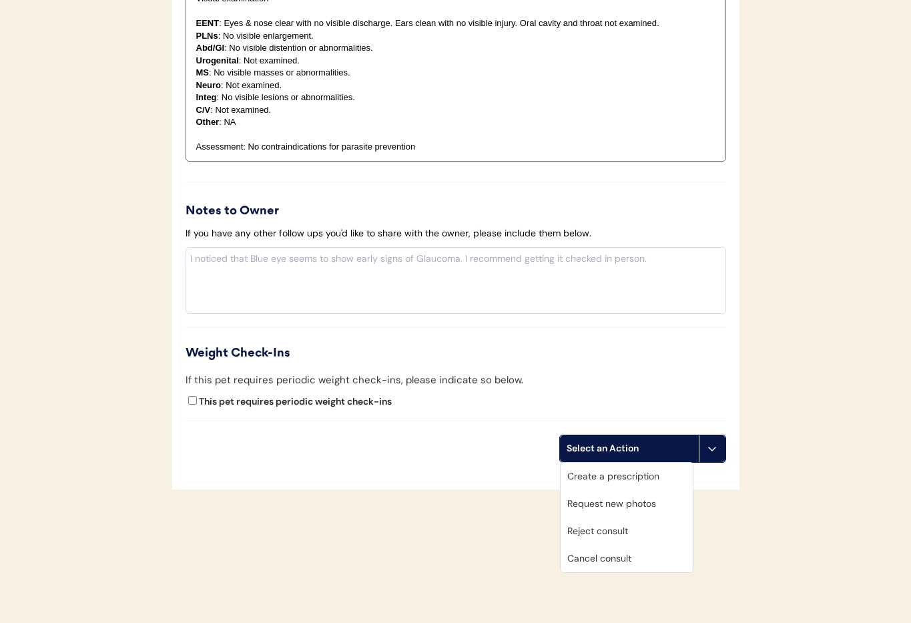
click at [634, 566] on div "Cancel consult" at bounding box center [627, 558] width 132 height 27
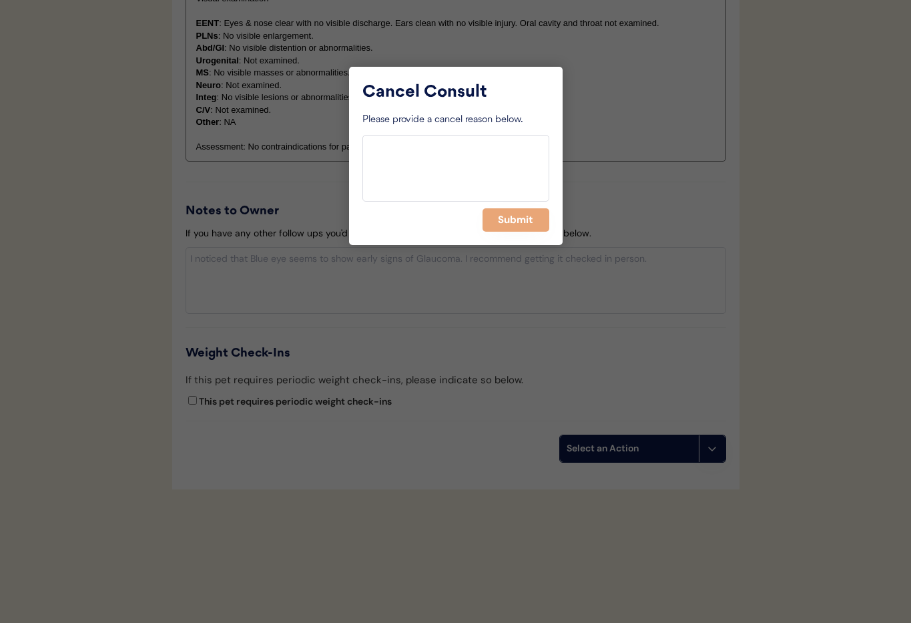
click at [491, 215] on button "Submit" at bounding box center [516, 219] width 67 height 23
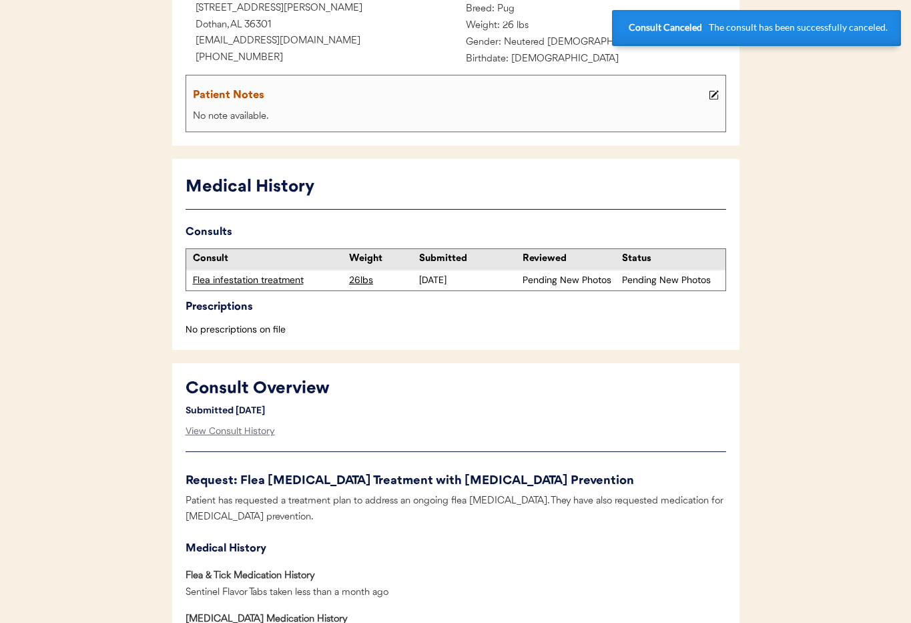
scroll to position [0, 0]
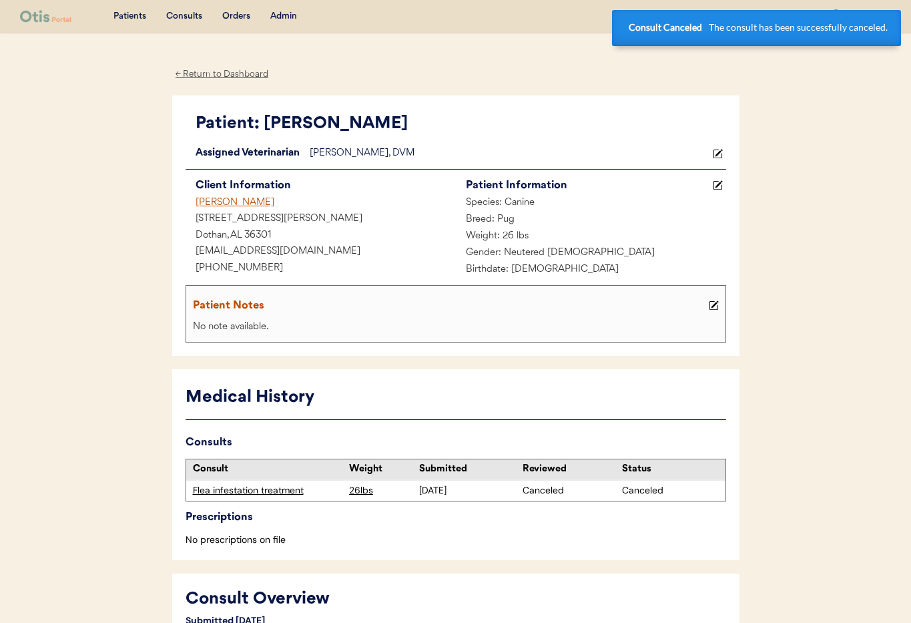
click at [216, 198] on div "[PERSON_NAME]" at bounding box center [321, 203] width 270 height 17
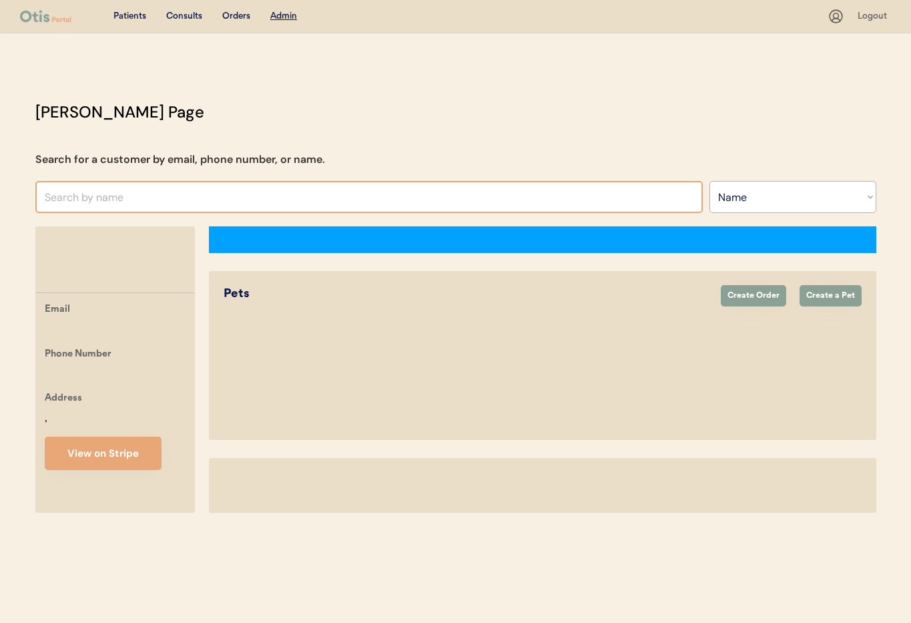
select select ""Name""
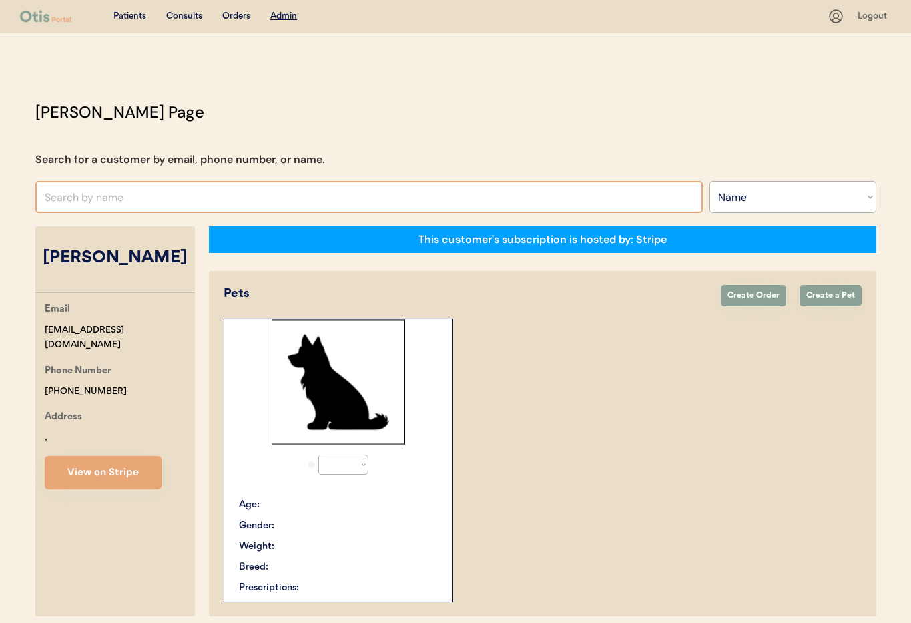
select select "true"
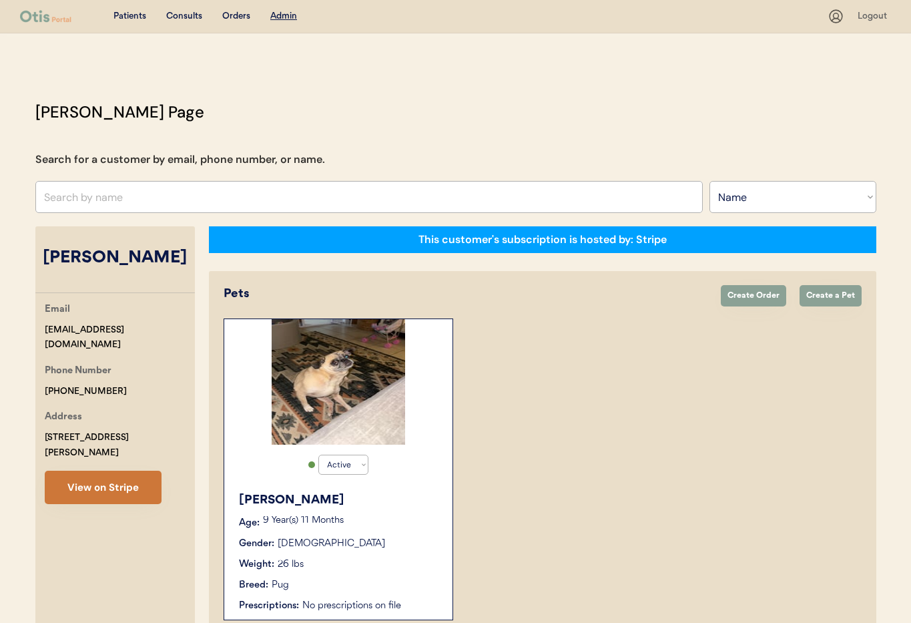
click at [108, 471] on button "View on Stripe" at bounding box center [103, 487] width 117 height 33
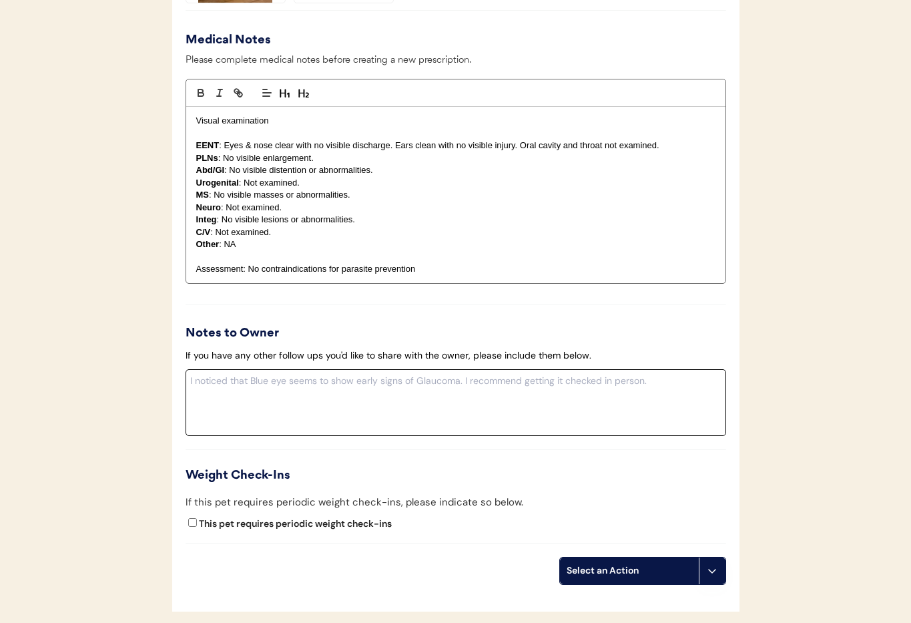
scroll to position [1442, 0]
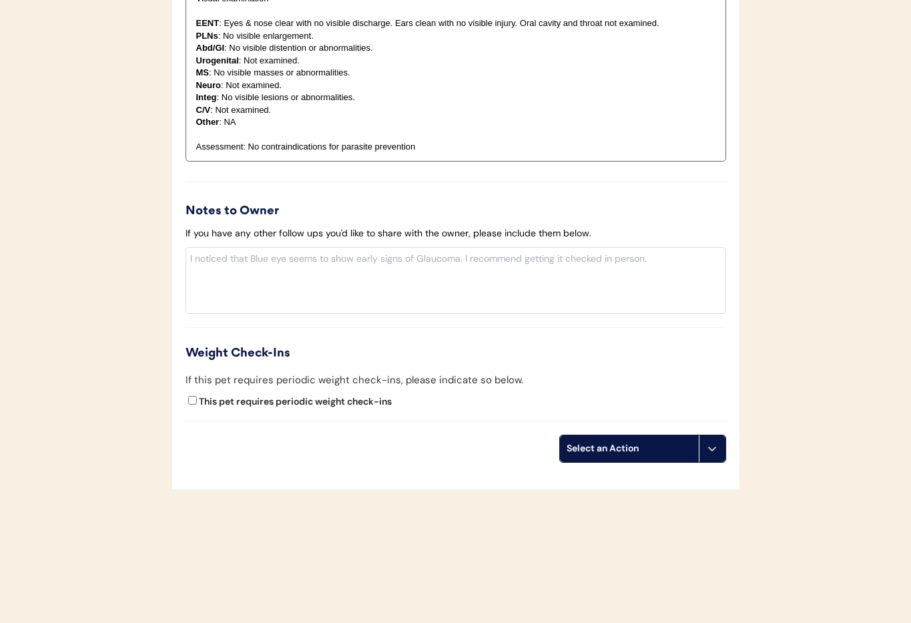
click at [708, 450] on icon at bounding box center [712, 448] width 11 height 11
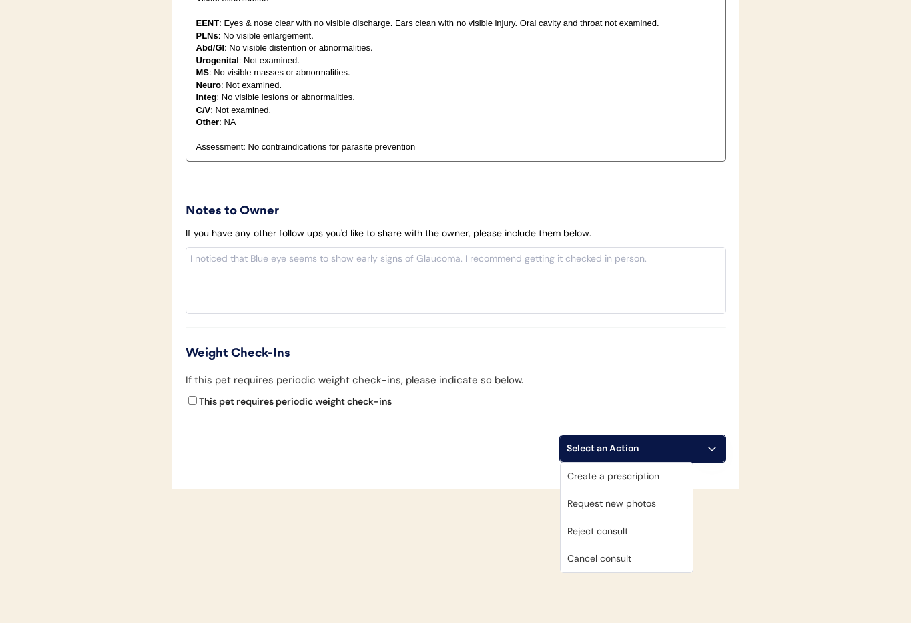
click at [632, 564] on div "Cancel consult" at bounding box center [627, 558] width 132 height 27
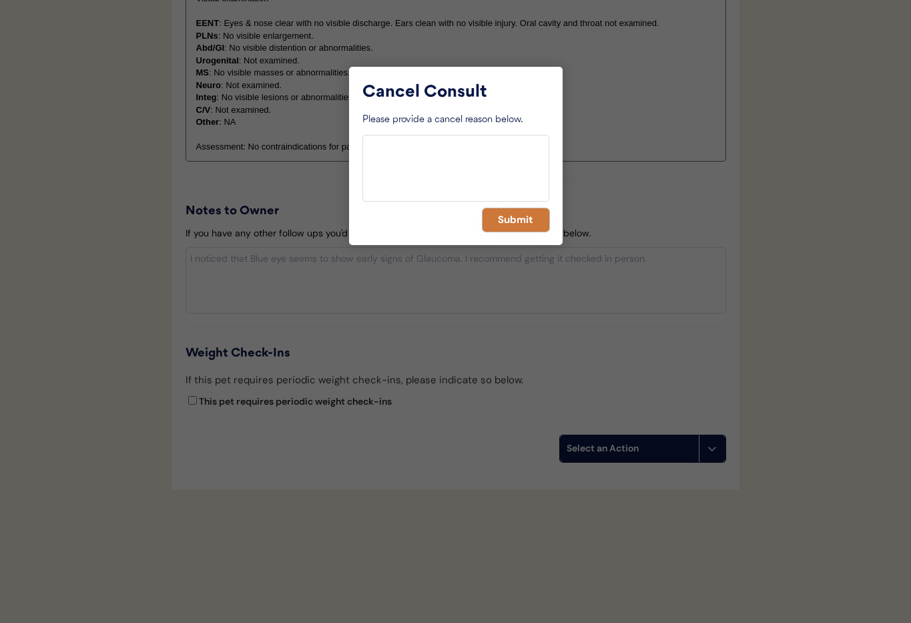
click at [528, 218] on button "Submit" at bounding box center [516, 219] width 67 height 23
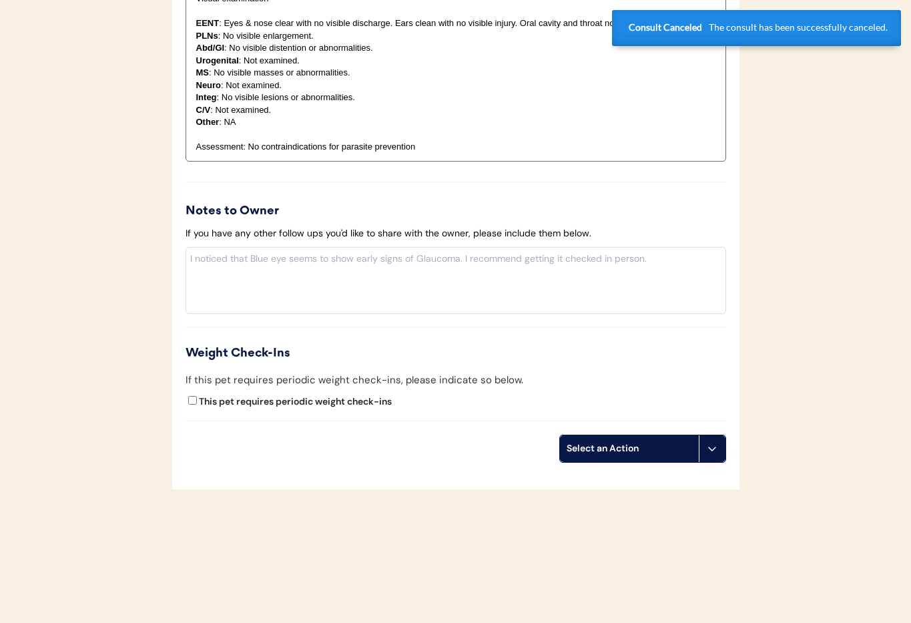
scroll to position [966, 0]
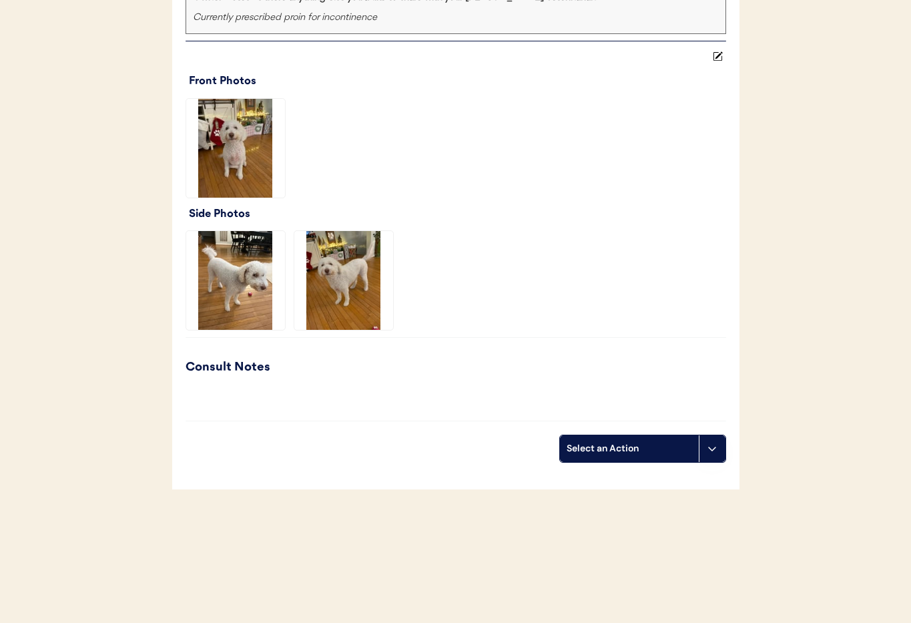
click at [707, 456] on button at bounding box center [712, 448] width 27 height 27
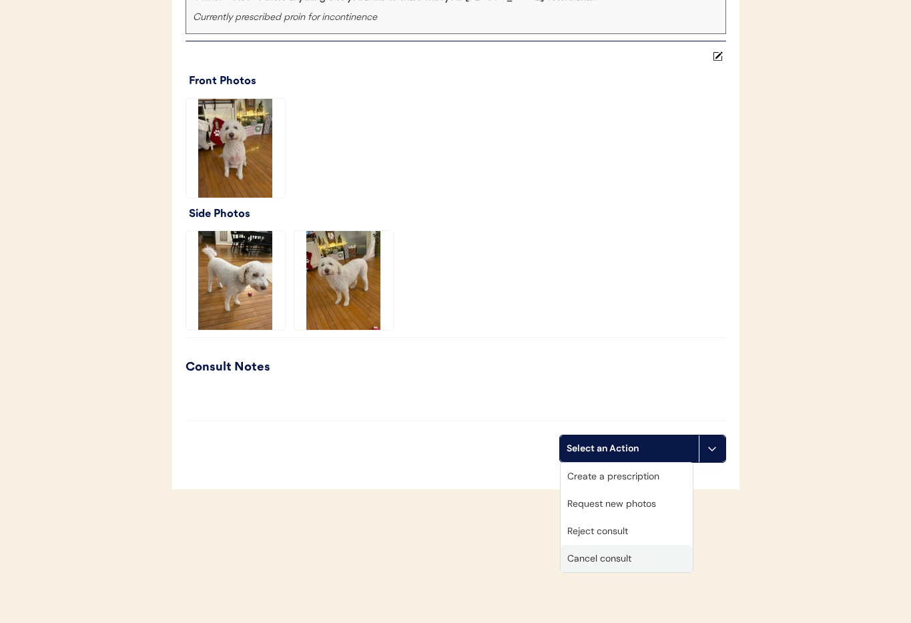
click at [622, 561] on div "Cancel consult" at bounding box center [627, 558] width 132 height 27
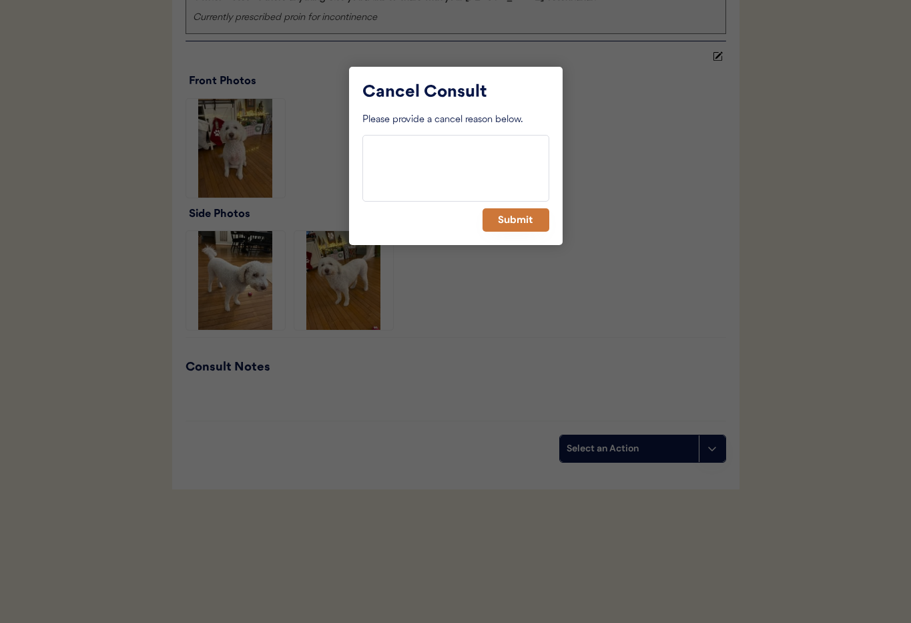
click at [517, 226] on button "Submit" at bounding box center [516, 219] width 67 height 23
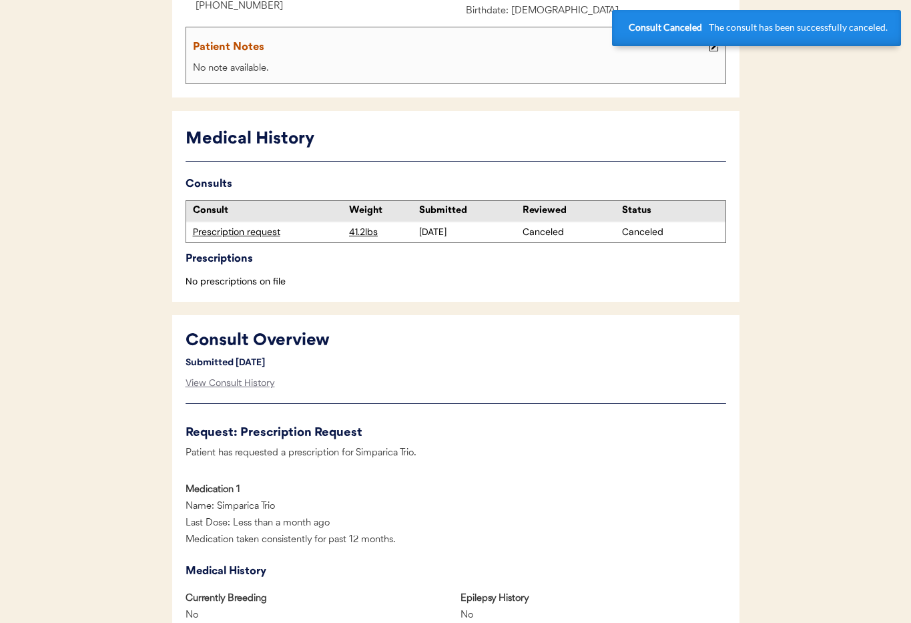
scroll to position [0, 0]
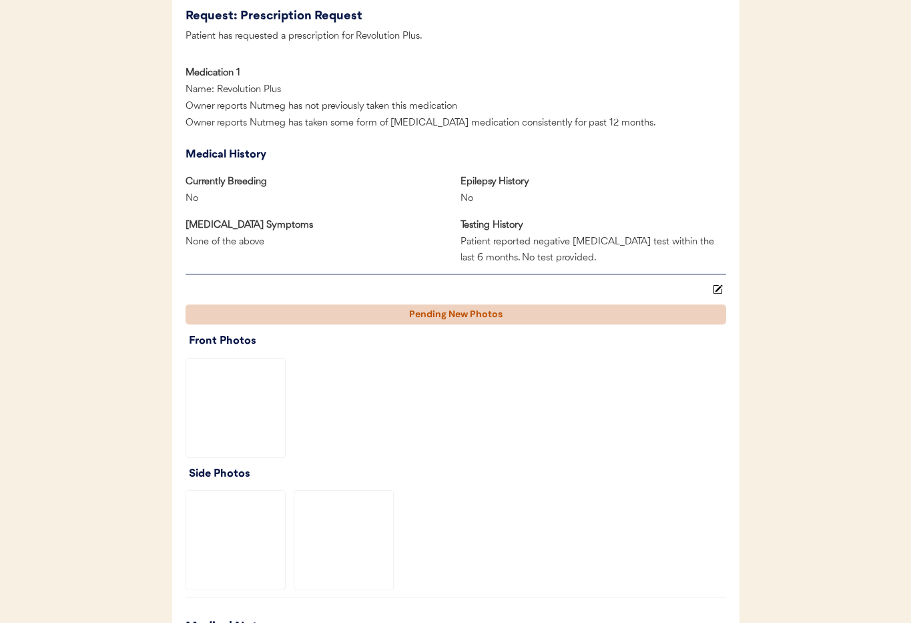
scroll to position [1399, 0]
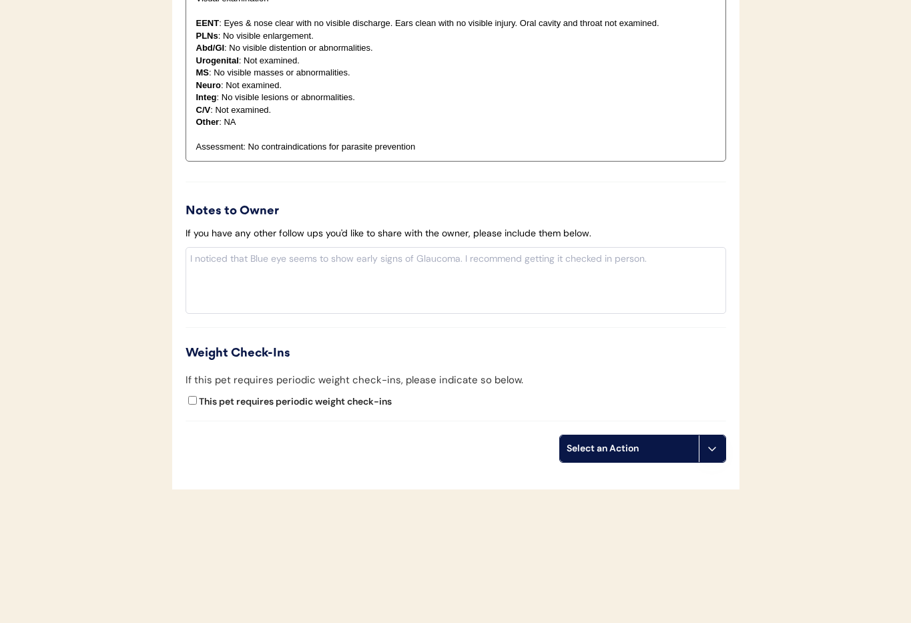
click at [719, 453] on button at bounding box center [712, 448] width 27 height 27
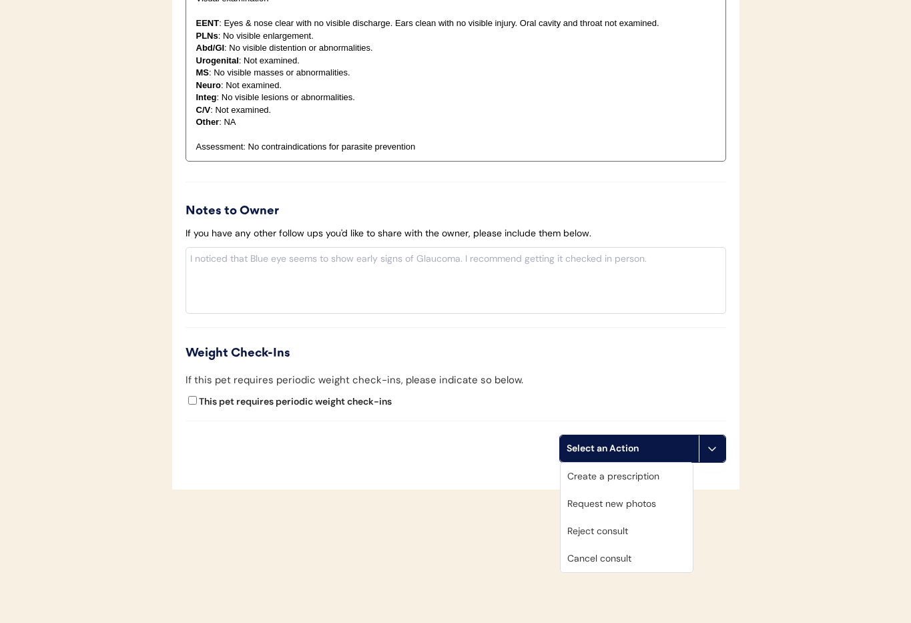
click at [644, 564] on div "Cancel consult" at bounding box center [627, 558] width 132 height 27
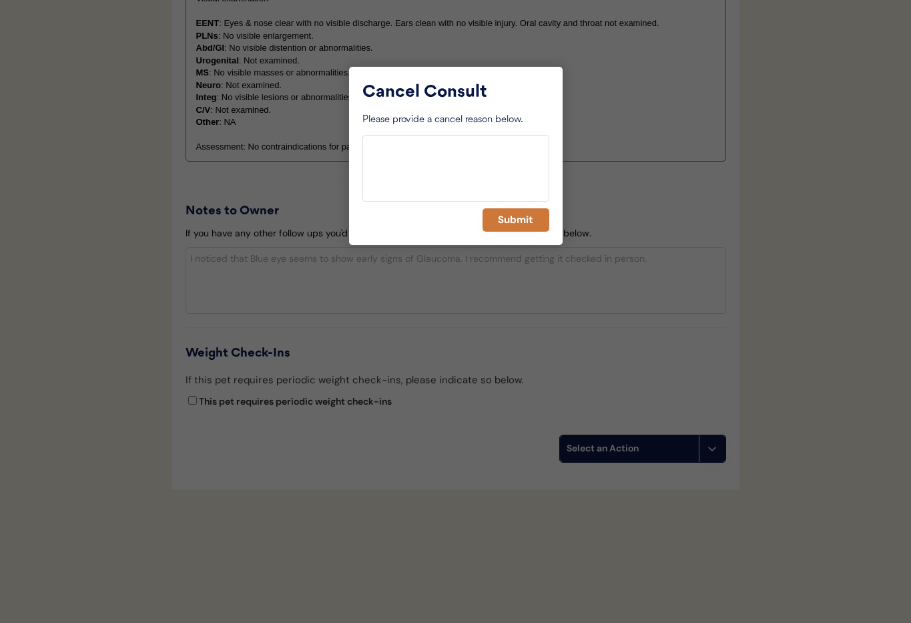
click at [533, 220] on button "Submit" at bounding box center [516, 219] width 67 height 23
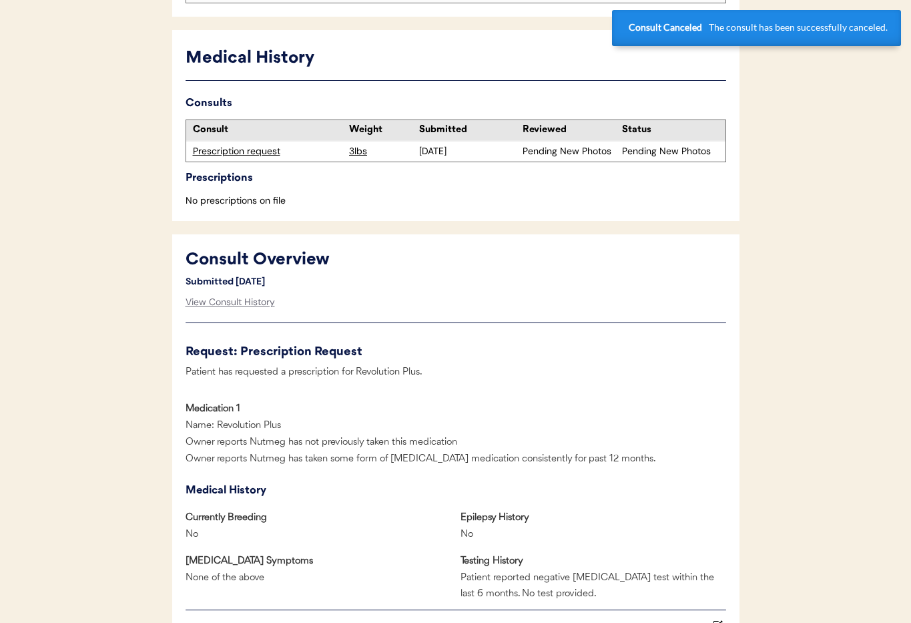
scroll to position [0, 0]
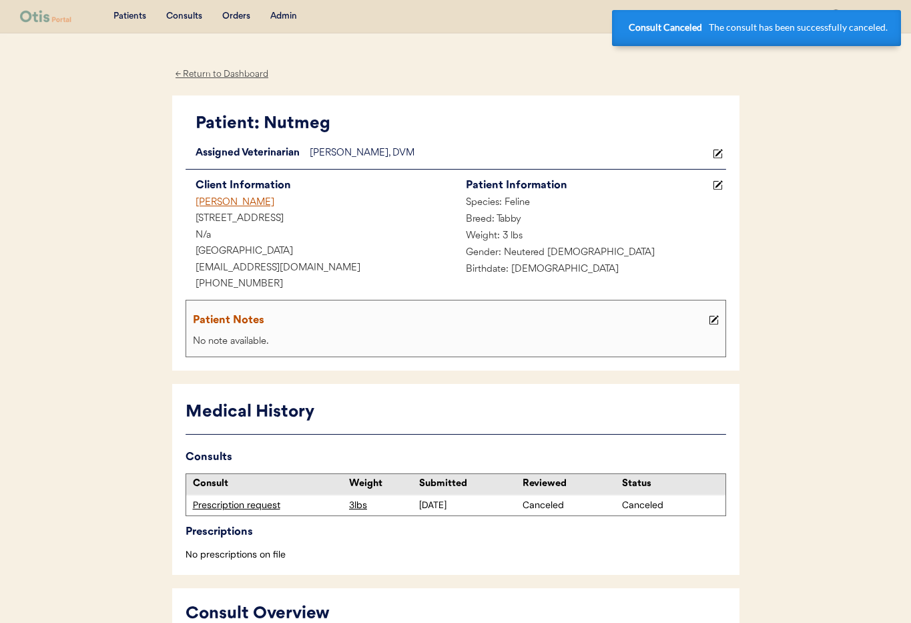
click at [215, 202] on div "[PERSON_NAME]" at bounding box center [321, 203] width 270 height 17
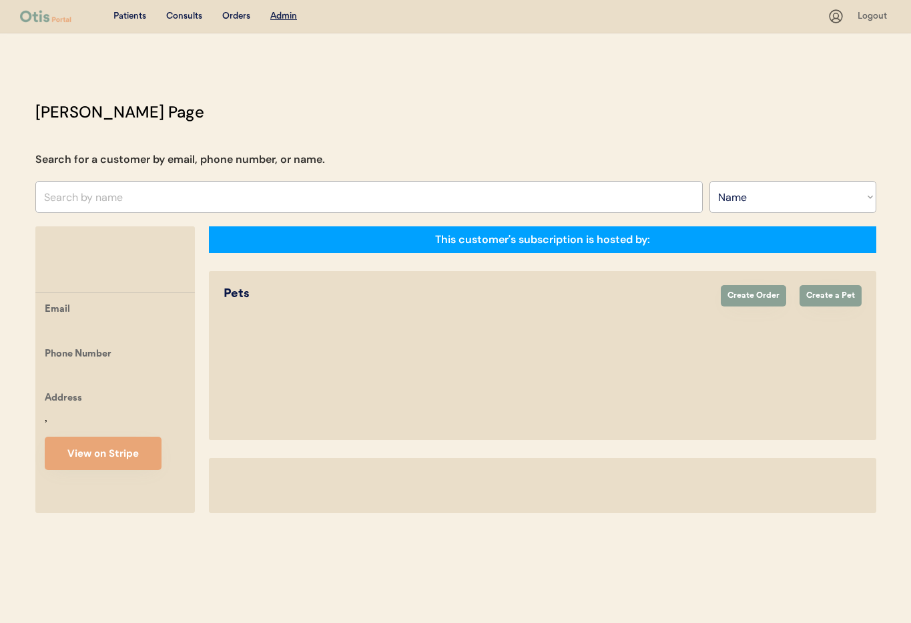
select select ""Name""
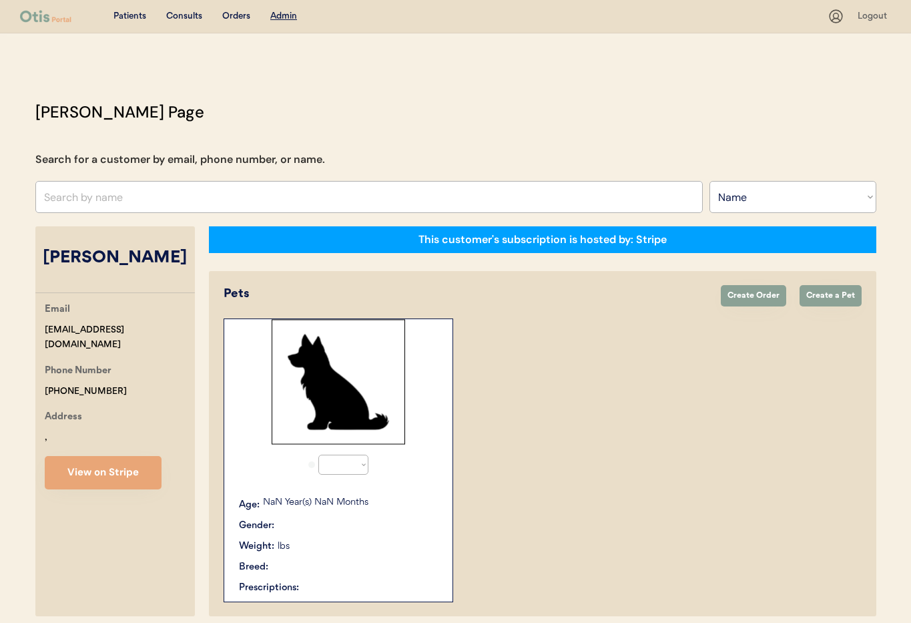
select select "true"
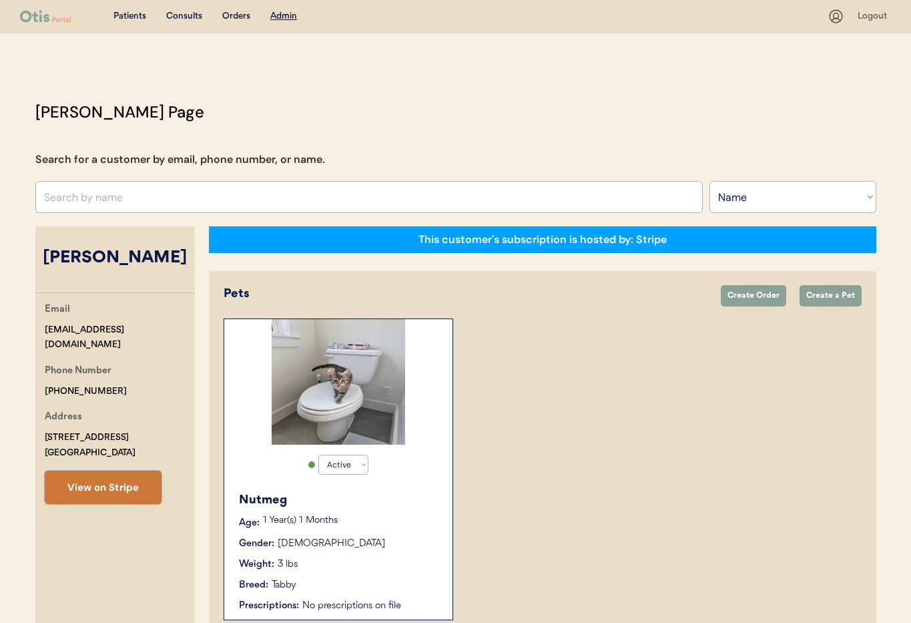
click at [81, 491] on button "View on Stripe" at bounding box center [103, 487] width 117 height 33
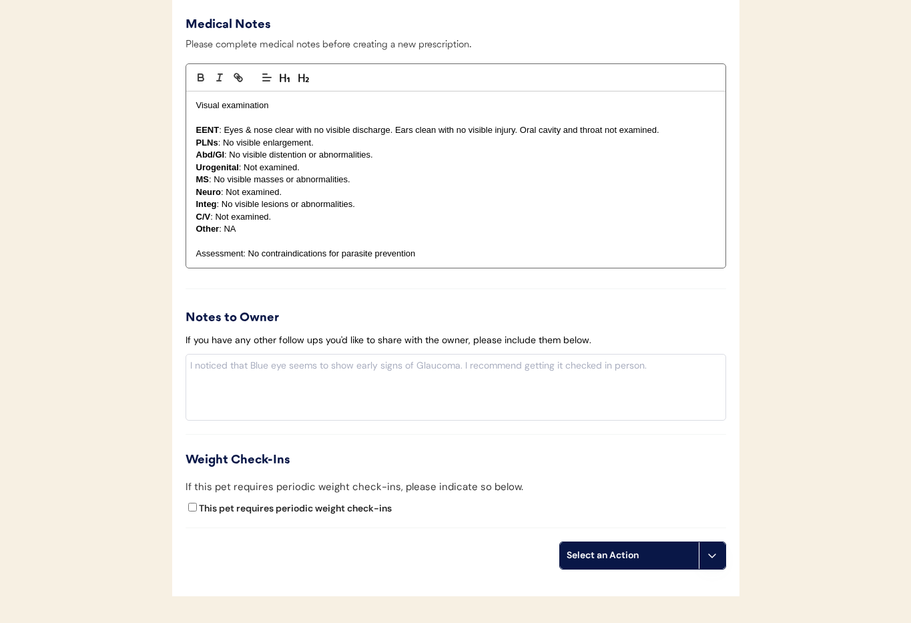
scroll to position [1308, 0]
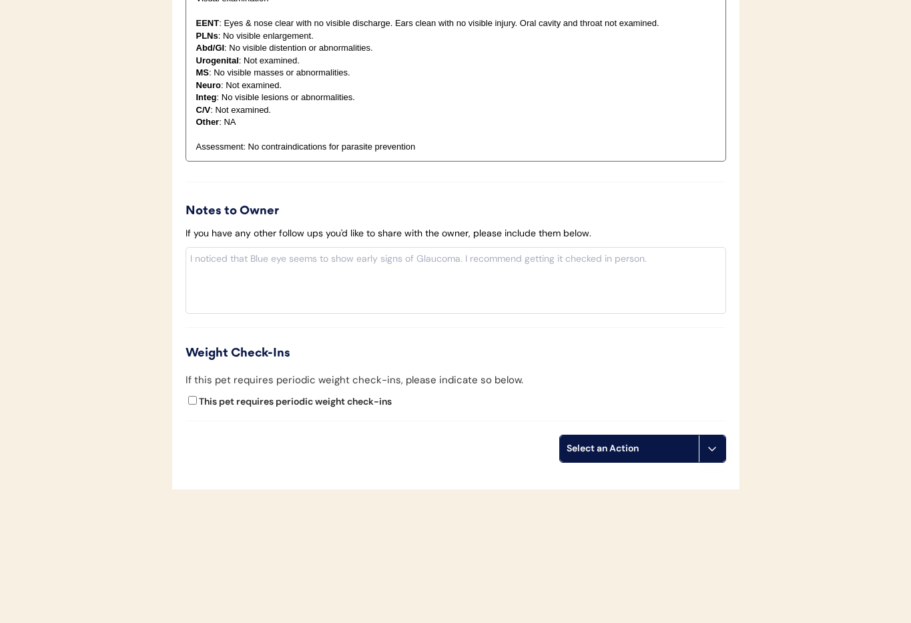
click at [718, 452] on button at bounding box center [712, 448] width 27 height 27
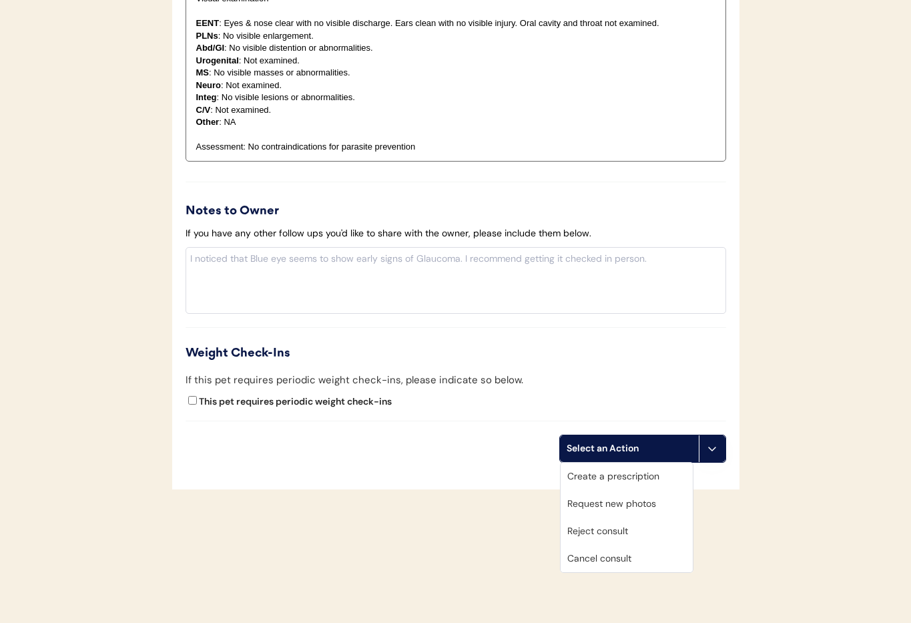
click at [650, 560] on div "Cancel consult" at bounding box center [627, 558] width 132 height 27
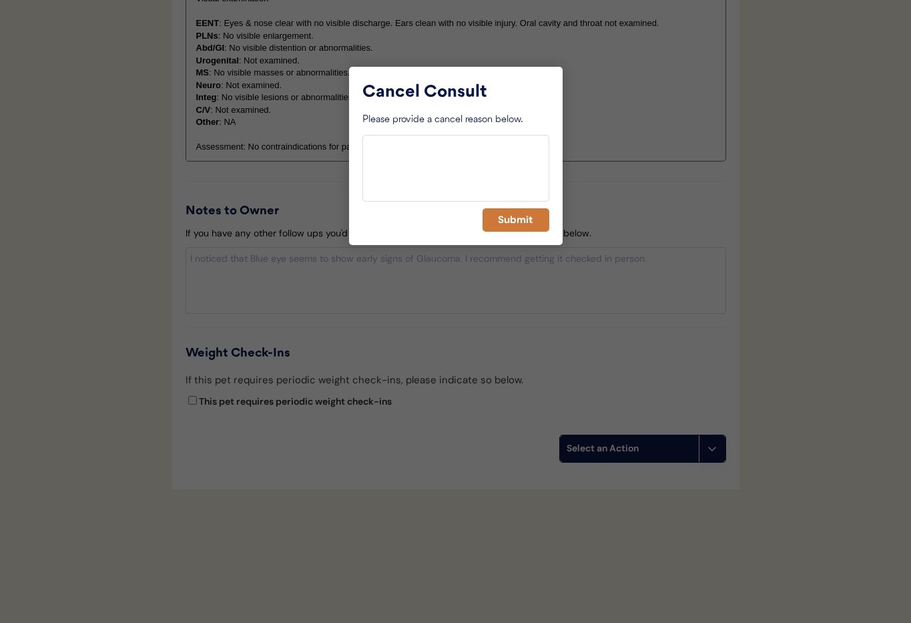
drag, startPoint x: 511, startPoint y: 224, endPoint x: 499, endPoint y: 223, distance: 12.0
click at [511, 224] on button "Submit" at bounding box center [516, 219] width 67 height 23
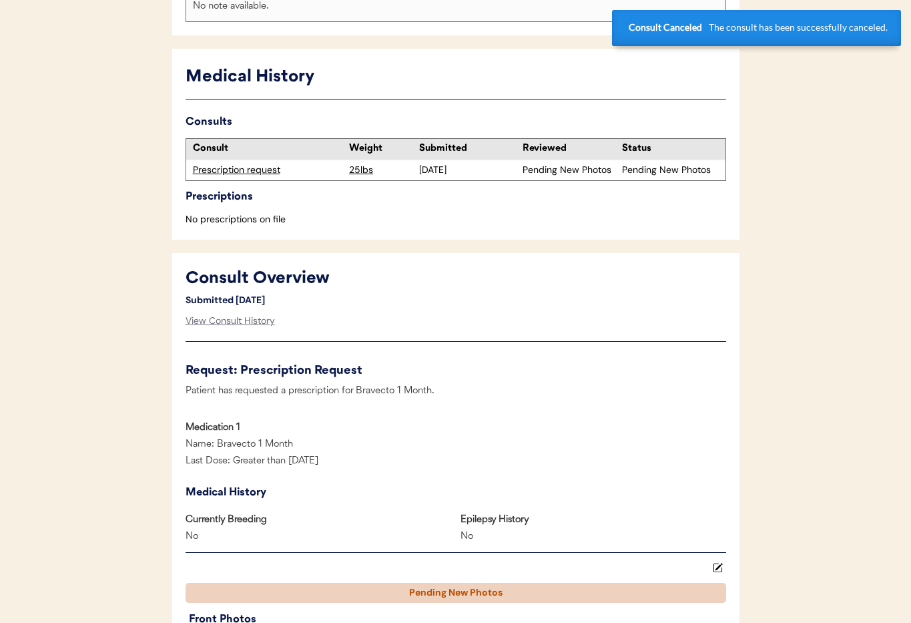
scroll to position [0, 0]
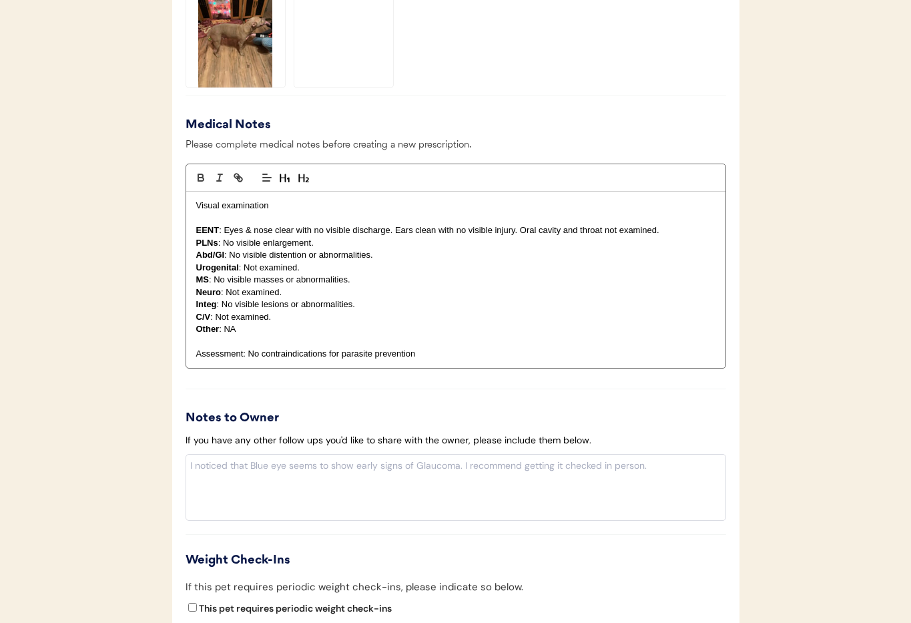
scroll to position [1410, 0]
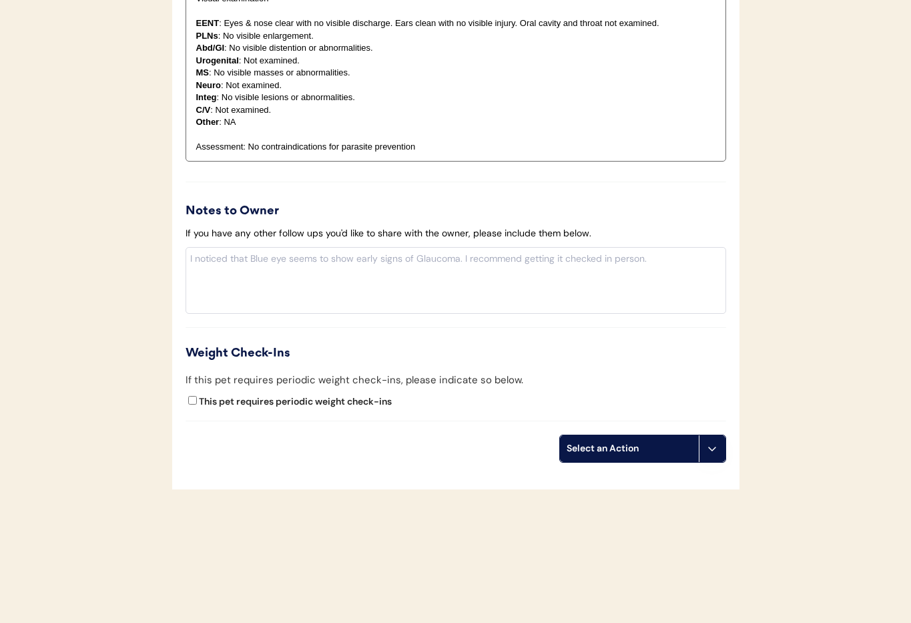
click at [686, 450] on div "Select an Action" at bounding box center [630, 448] width 126 height 13
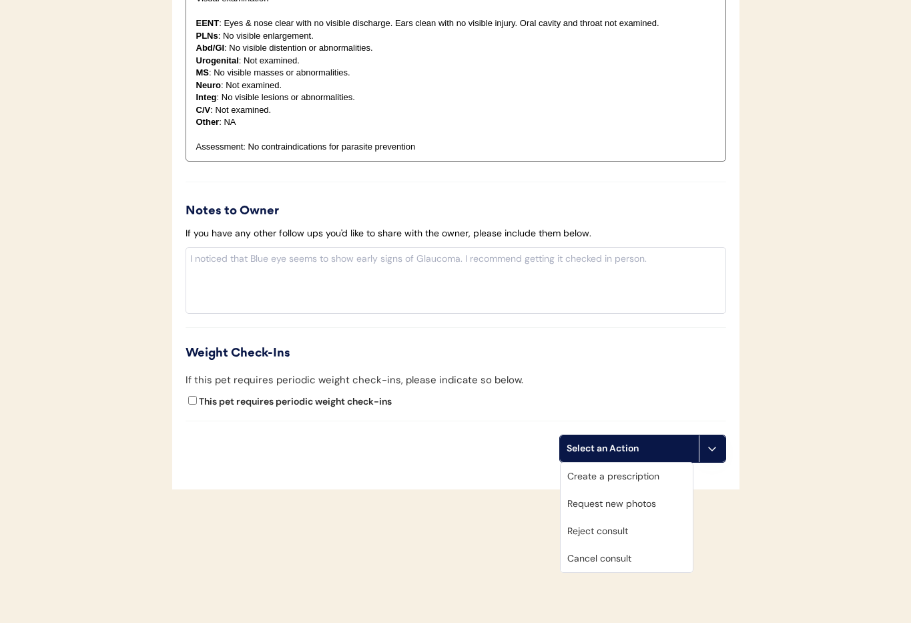
click at [641, 564] on div "Cancel consult" at bounding box center [627, 558] width 132 height 27
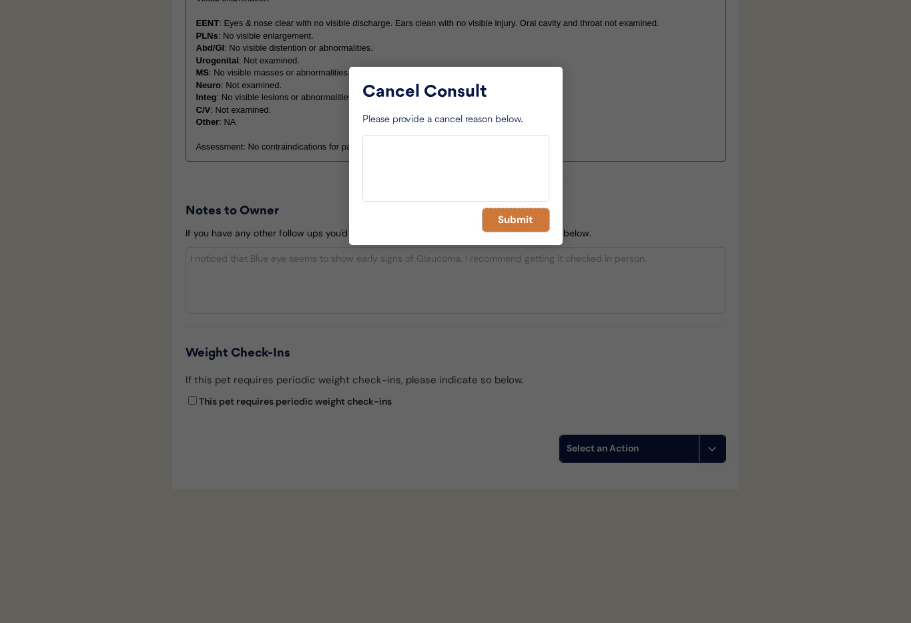
click at [513, 220] on button "Submit" at bounding box center [516, 219] width 67 height 23
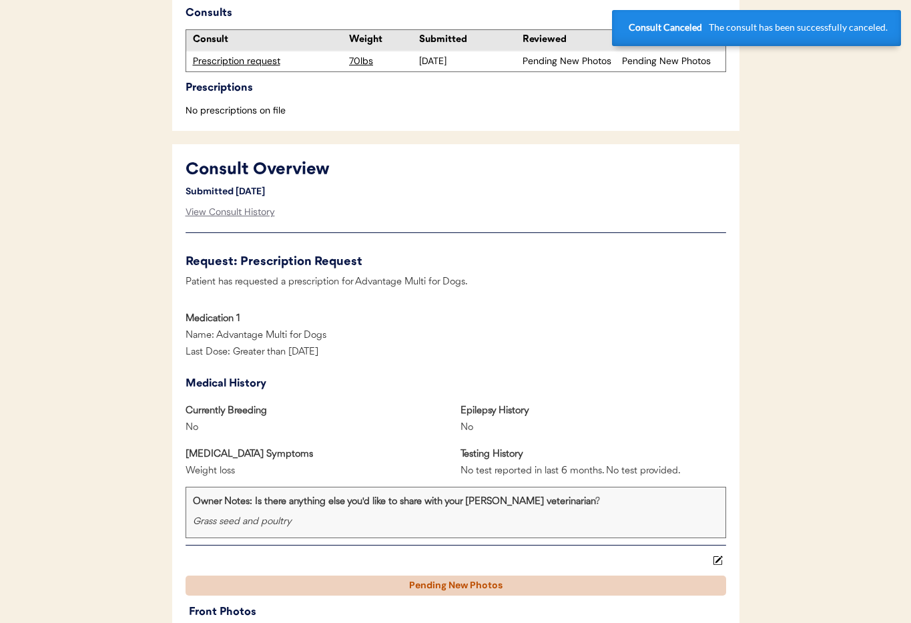
scroll to position [0, 0]
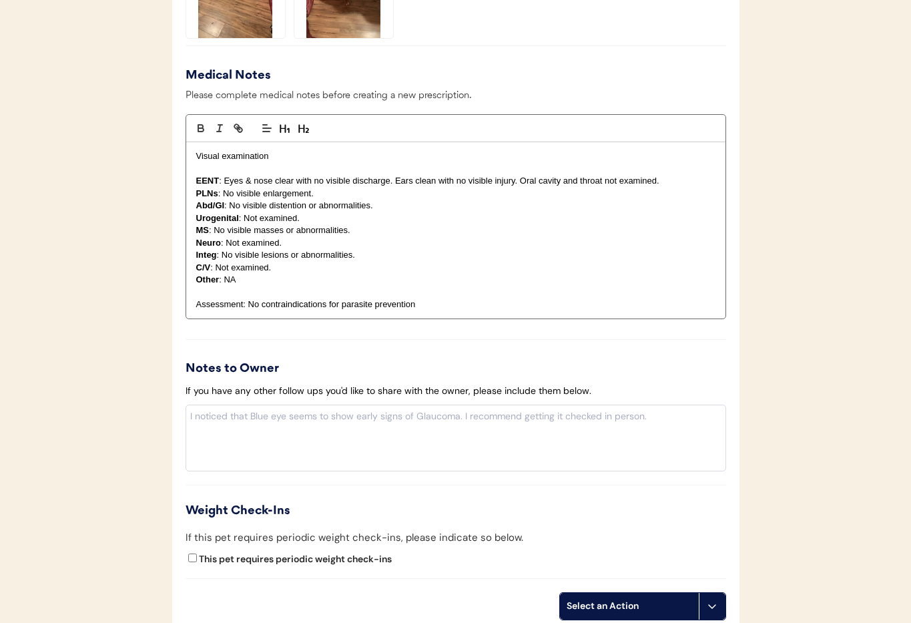
scroll to position [1410, 0]
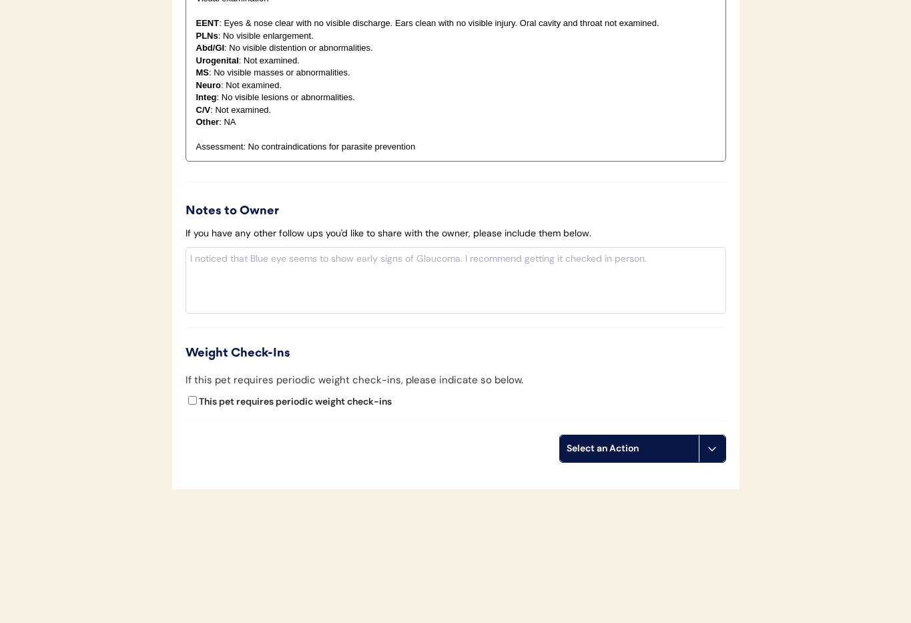
click at [707, 452] on icon at bounding box center [712, 448] width 11 height 11
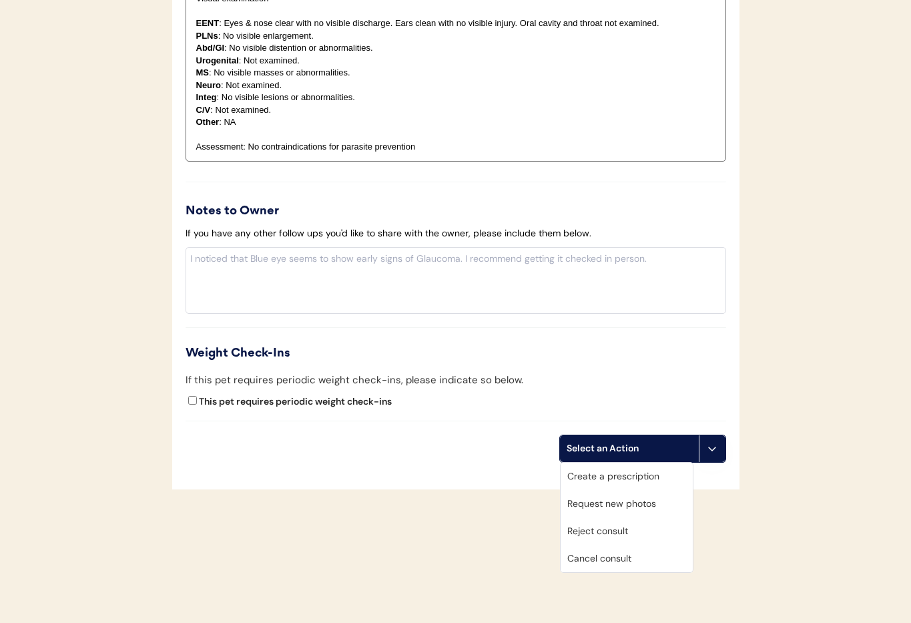
click at [652, 554] on div "Cancel consult" at bounding box center [627, 558] width 132 height 27
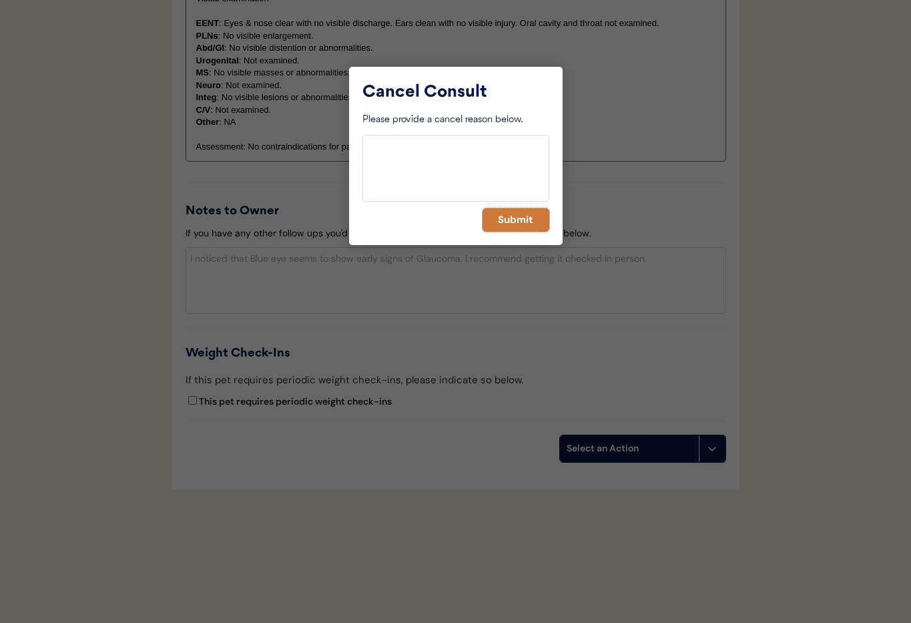
click at [505, 219] on button "Submit" at bounding box center [516, 219] width 67 height 23
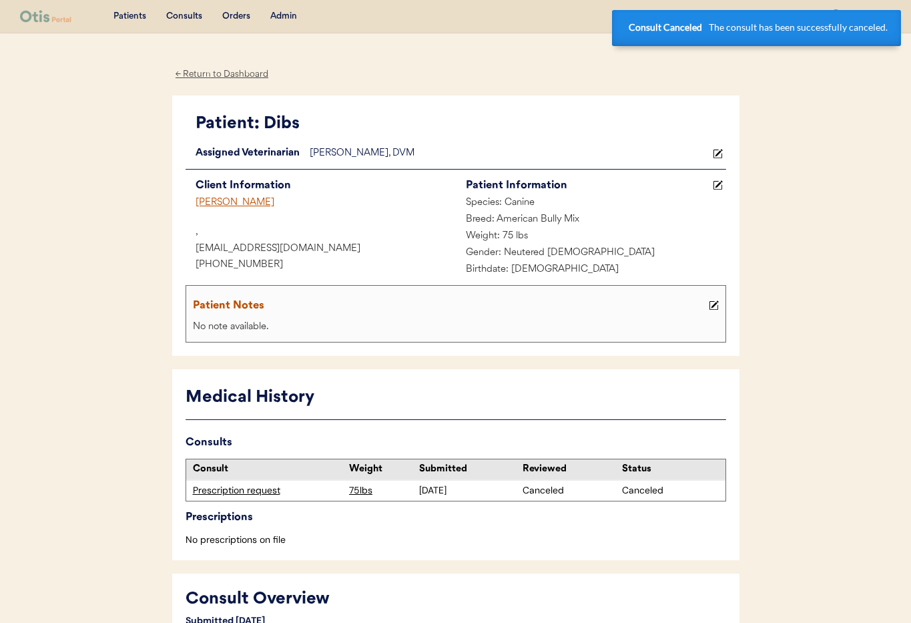
scroll to position [1, 0]
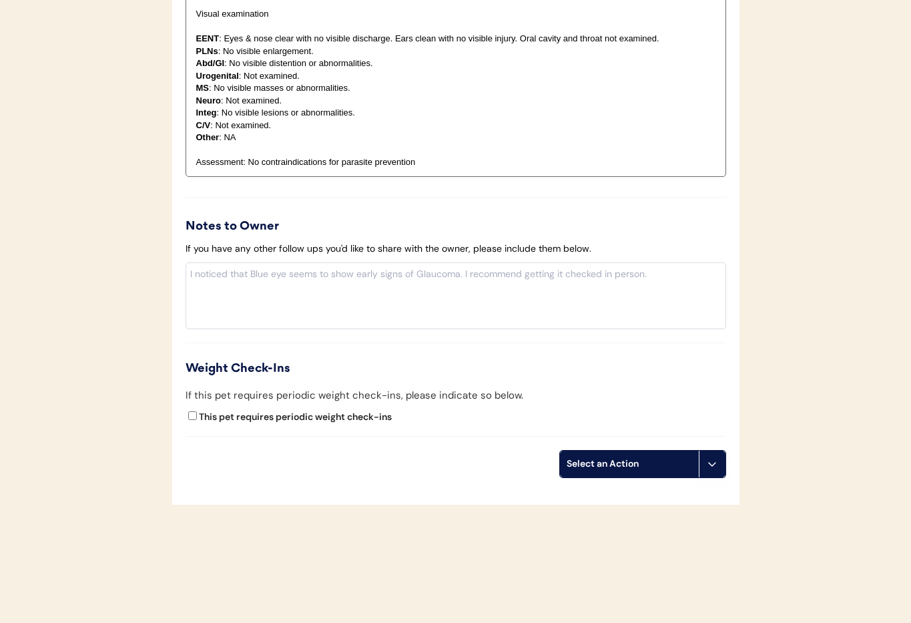
scroll to position [1442, 0]
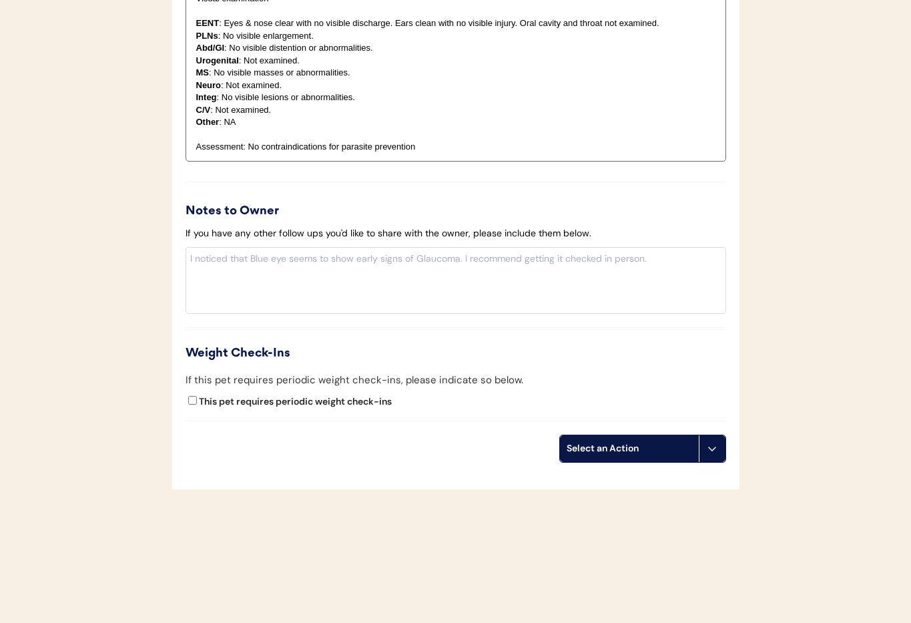
click at [708, 451] on icon at bounding box center [712, 448] width 11 height 11
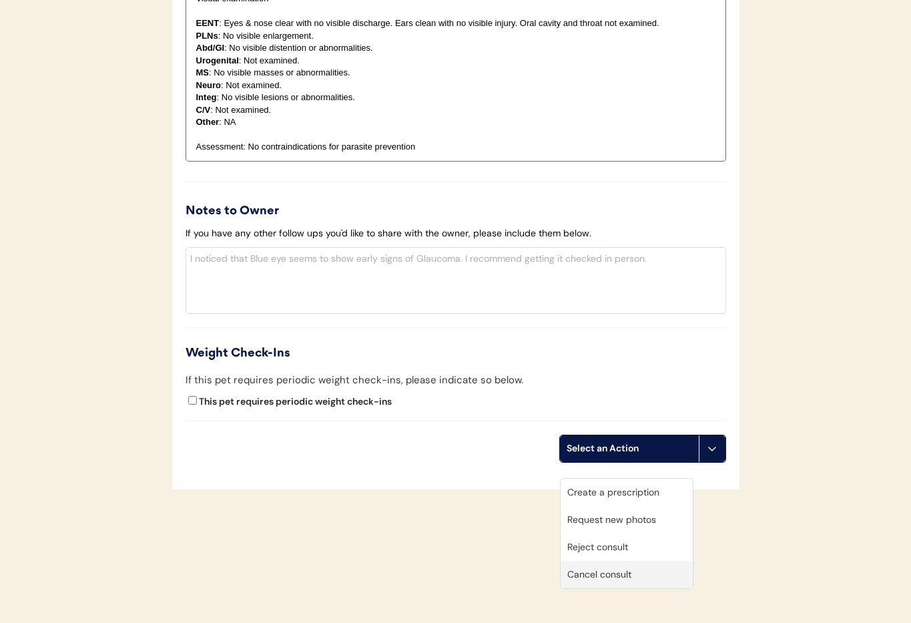
click at [649, 564] on div "Cancel consult" at bounding box center [627, 574] width 132 height 27
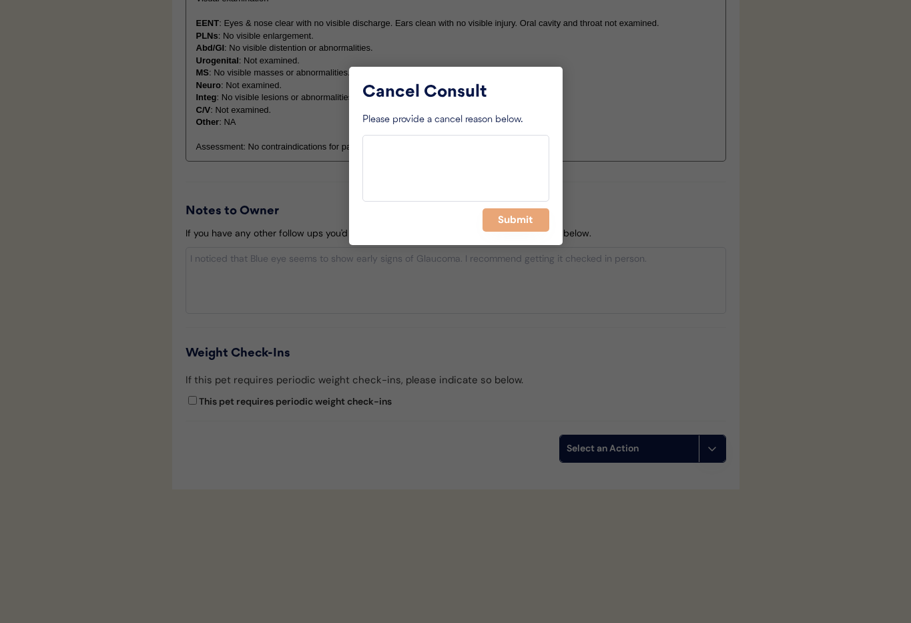
click at [512, 207] on div "Cancel Consult Please provide a cancel reason below. Submit" at bounding box center [456, 156] width 214 height 178
click at [512, 219] on button "Submit" at bounding box center [516, 219] width 67 height 23
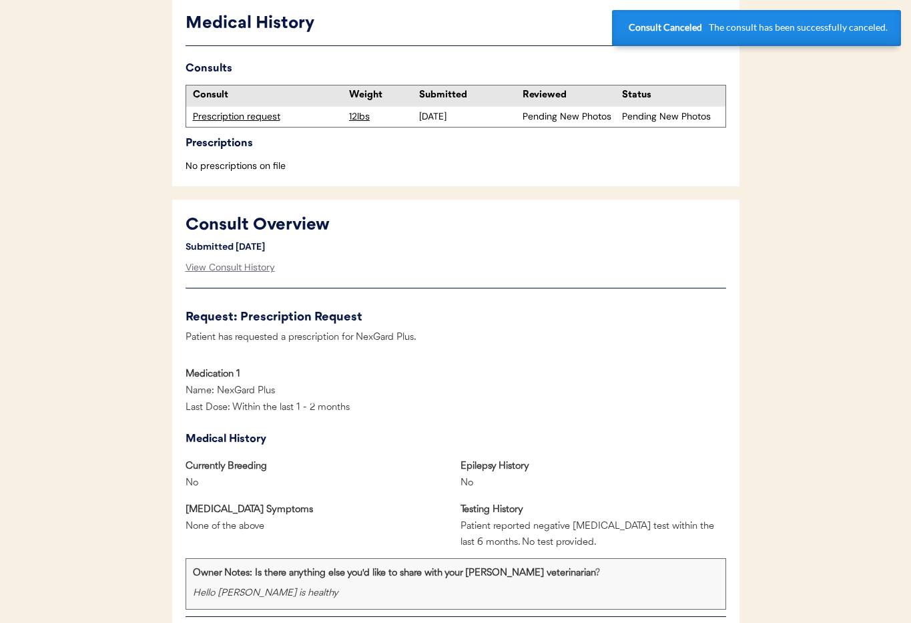
scroll to position [0, 0]
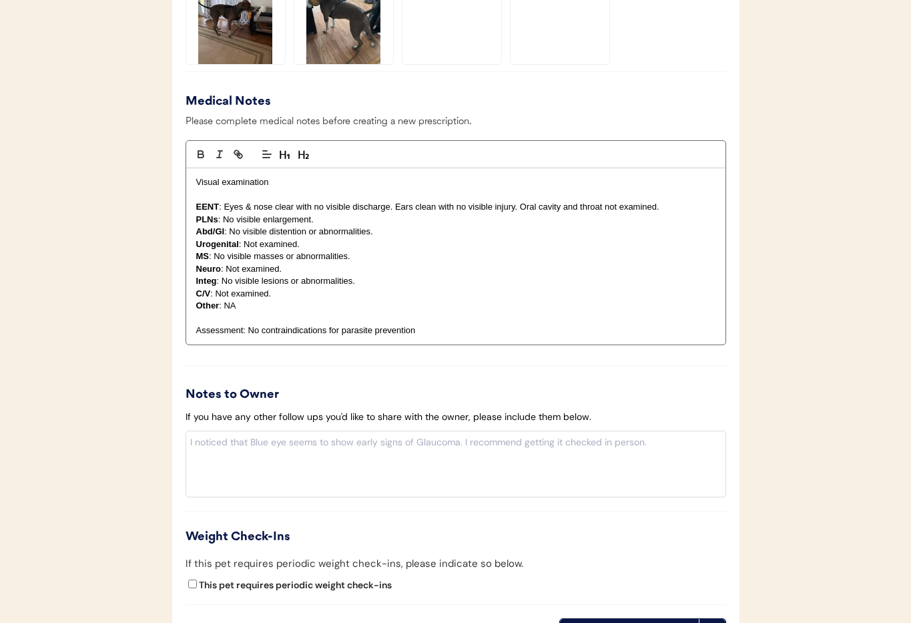
scroll to position [1387, 0]
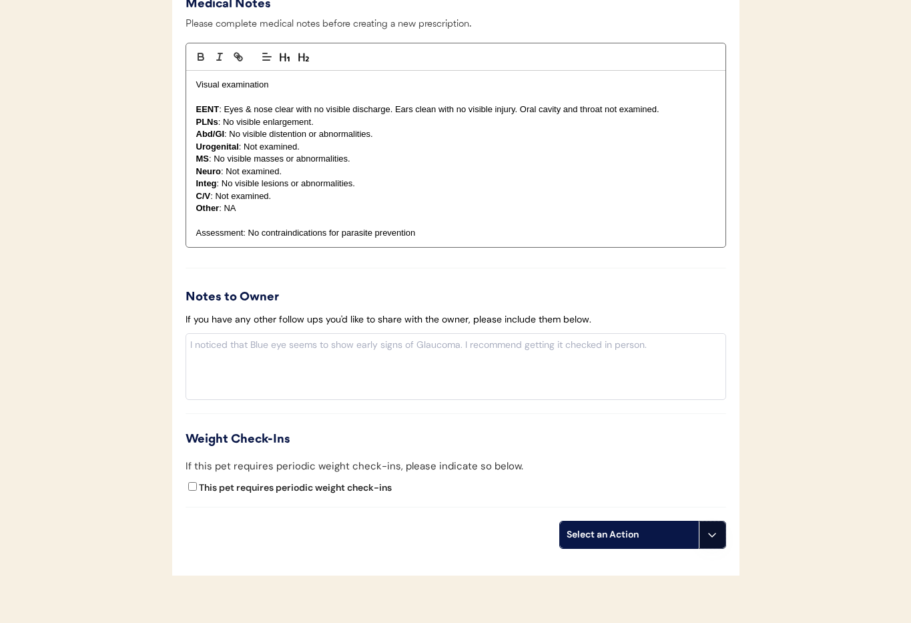
click at [713, 535] on use at bounding box center [712, 534] width 11 height 11
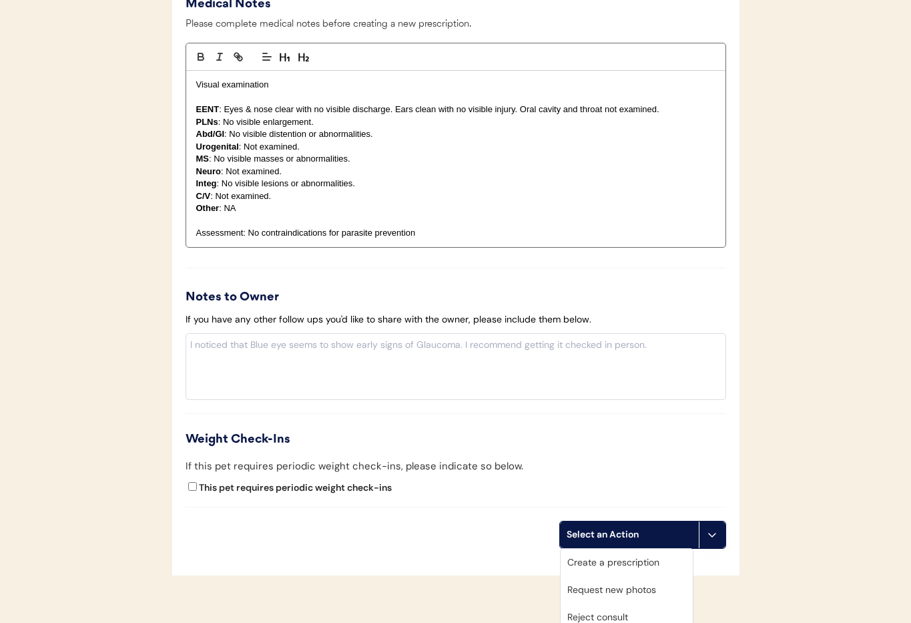
scroll to position [1473, 0]
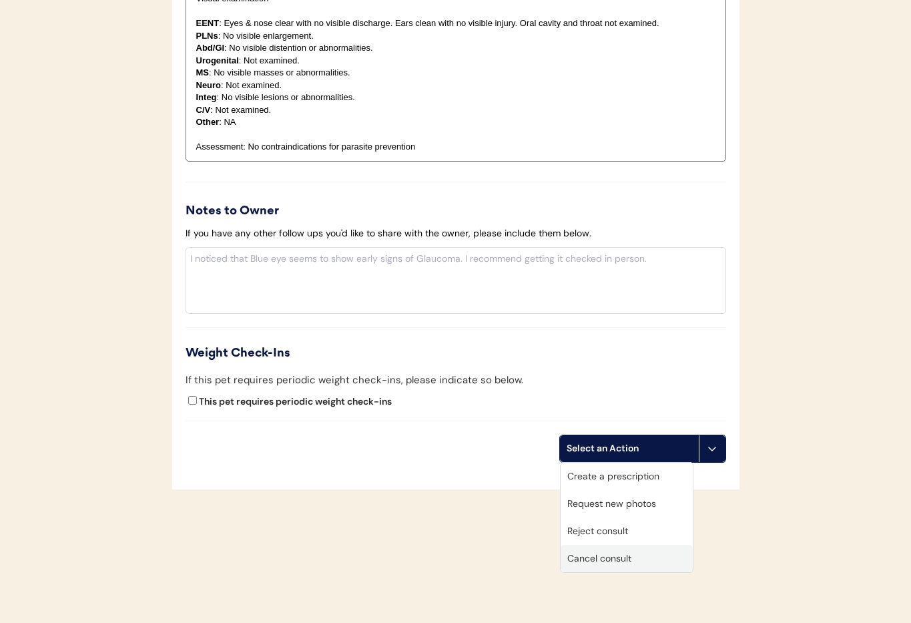
click at [603, 561] on div "Cancel consult" at bounding box center [627, 558] width 132 height 27
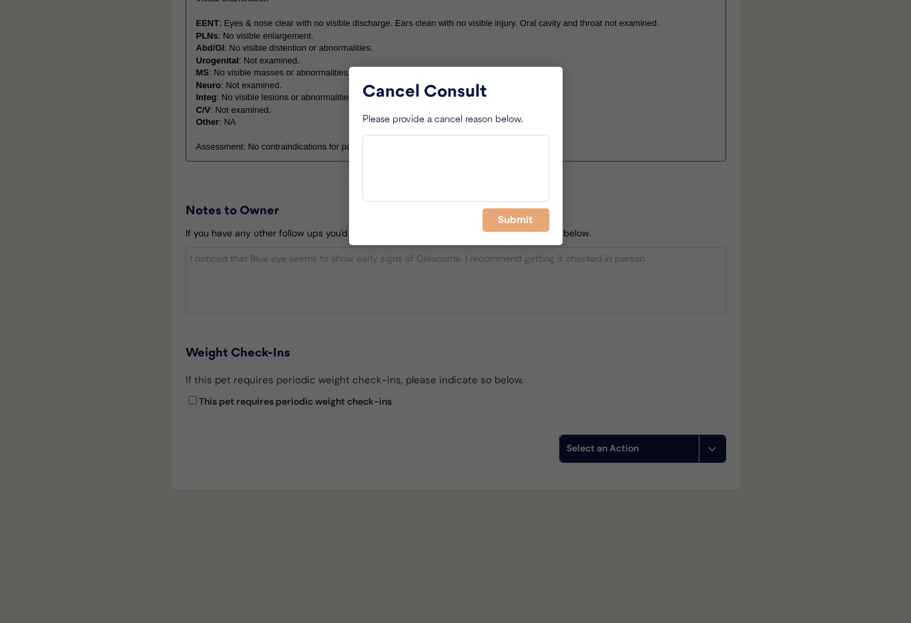
click at [546, 235] on div "Cancel Consult Please provide a cancel reason below. Submit" at bounding box center [456, 156] width 214 height 178
drag, startPoint x: 523, startPoint y: 225, endPoint x: 385, endPoint y: 198, distance: 141.4
click at [522, 224] on button "Submit" at bounding box center [516, 219] width 67 height 23
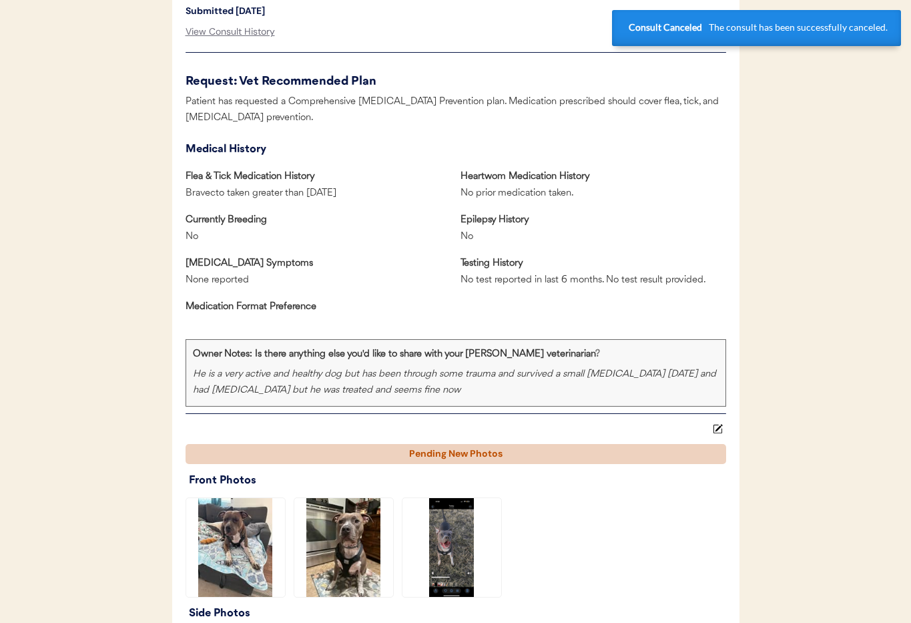
scroll to position [0, 0]
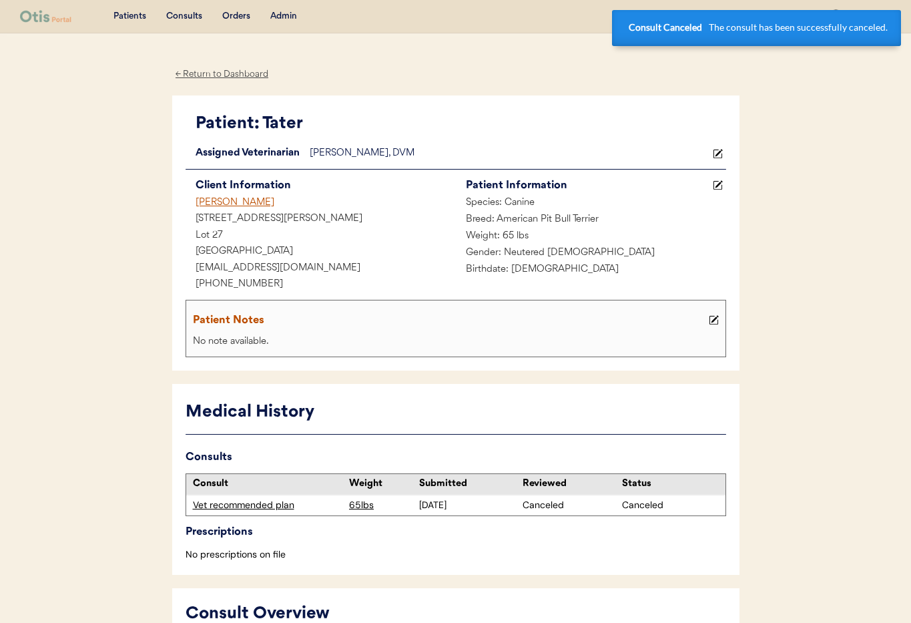
click at [231, 204] on div "Jessica Fowlkes" at bounding box center [321, 203] width 270 height 17
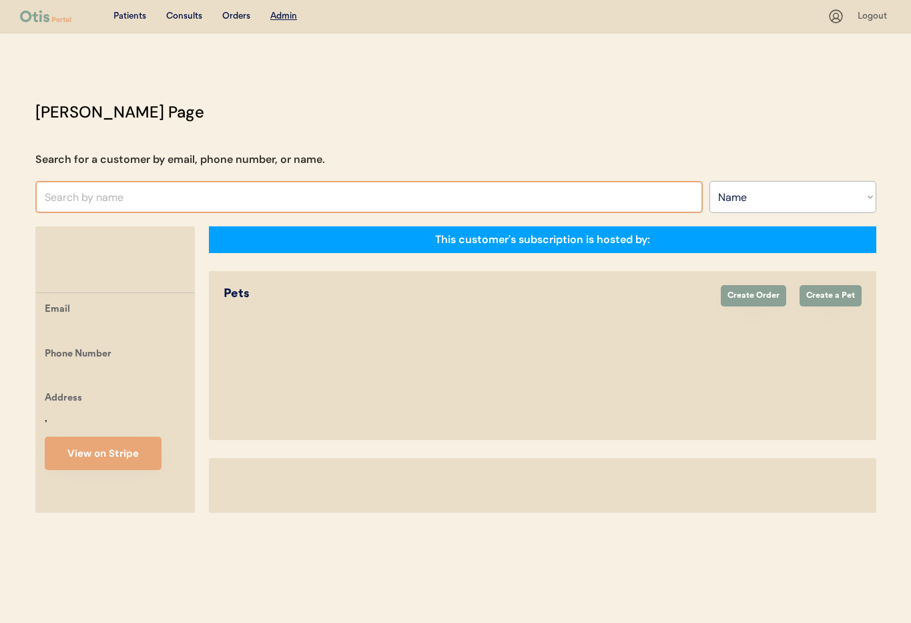
select select ""Name""
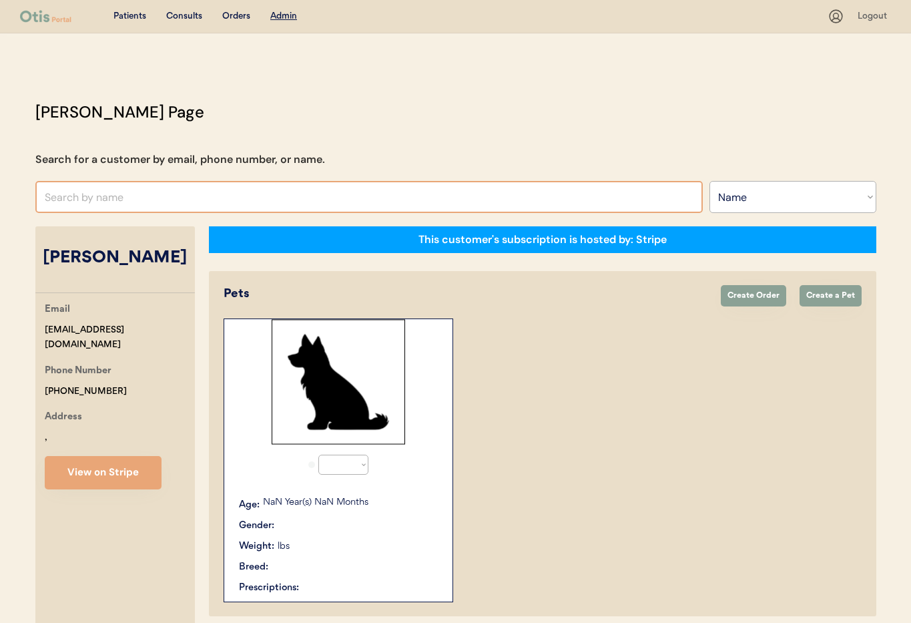
select select "true"
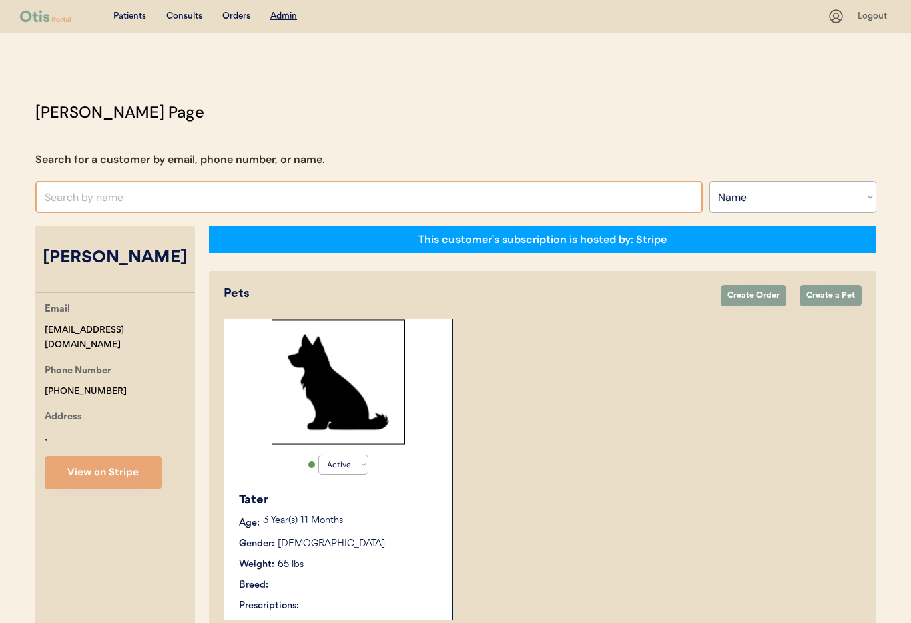
scroll to position [6, 0]
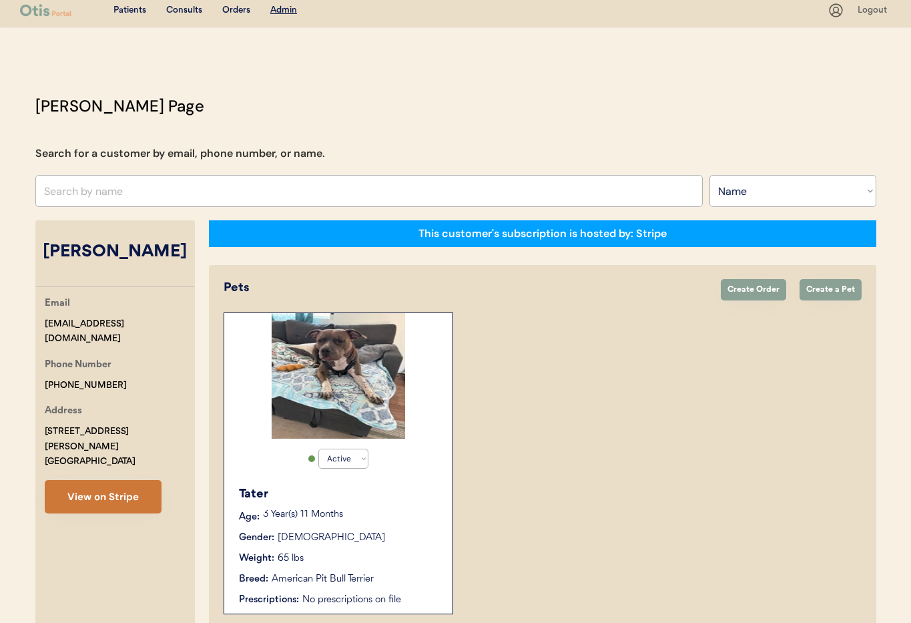
click at [112, 488] on button "View on Stripe" at bounding box center [103, 496] width 117 height 33
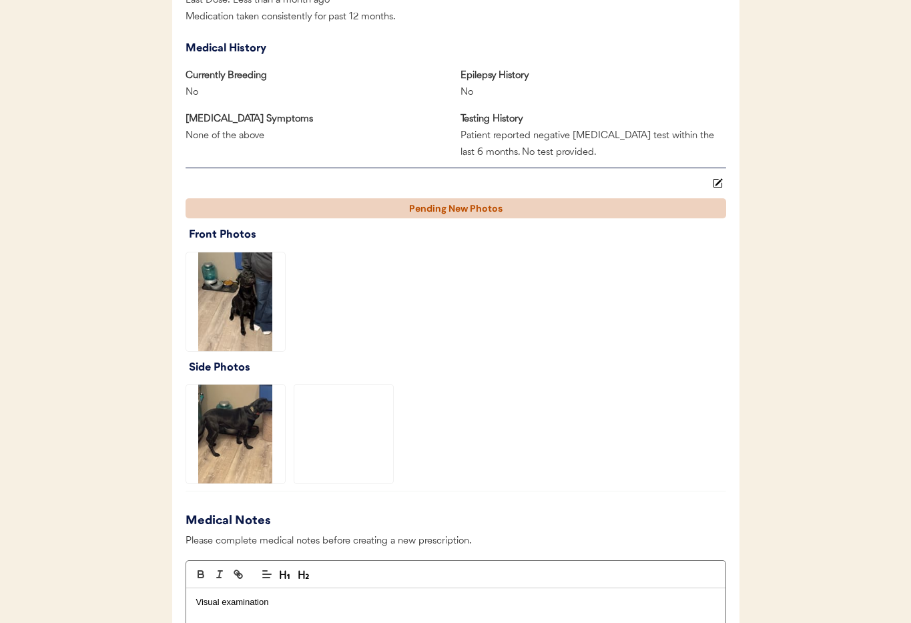
scroll to position [1451, 0]
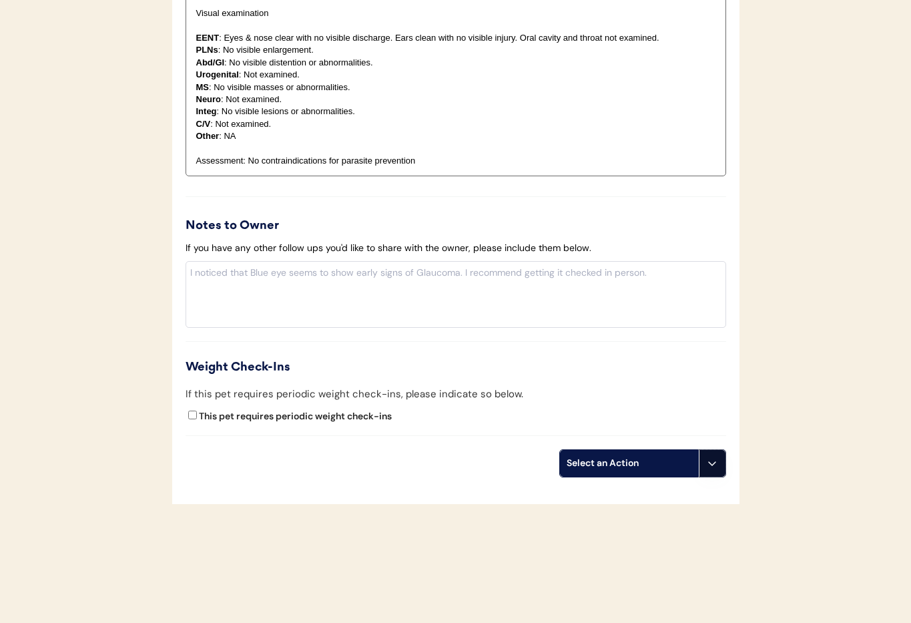
click at [715, 458] on icon at bounding box center [712, 463] width 11 height 11
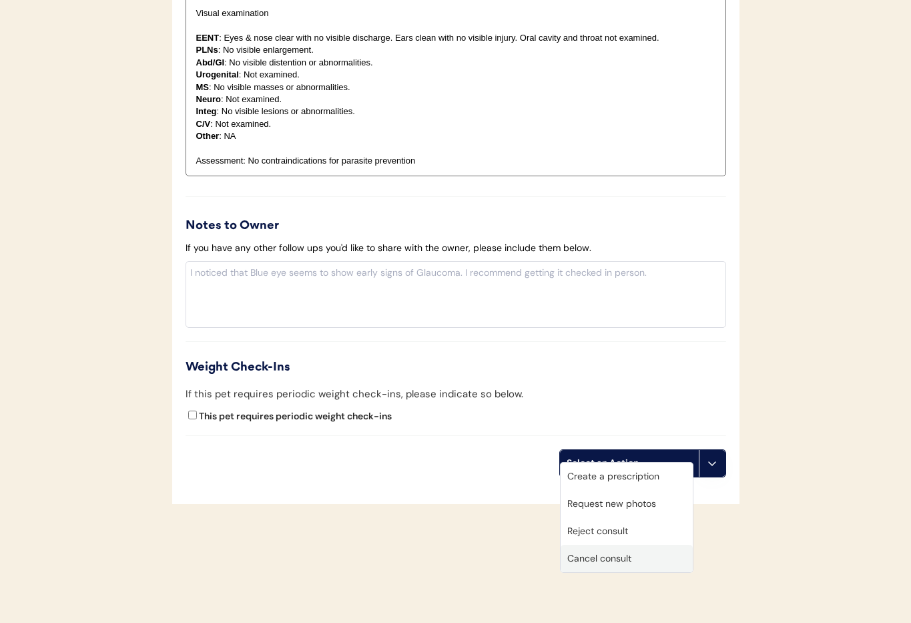
click at [627, 562] on div "Cancel consult" at bounding box center [627, 558] width 132 height 27
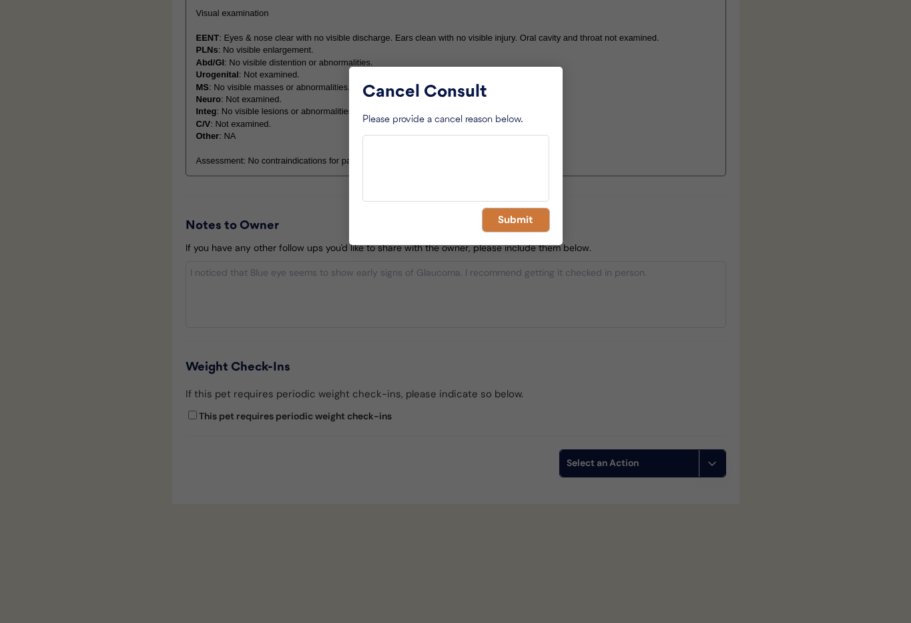
drag, startPoint x: 517, startPoint y: 220, endPoint x: 427, endPoint y: 236, distance: 91.4
click at [517, 220] on button "Submit" at bounding box center [516, 219] width 67 height 23
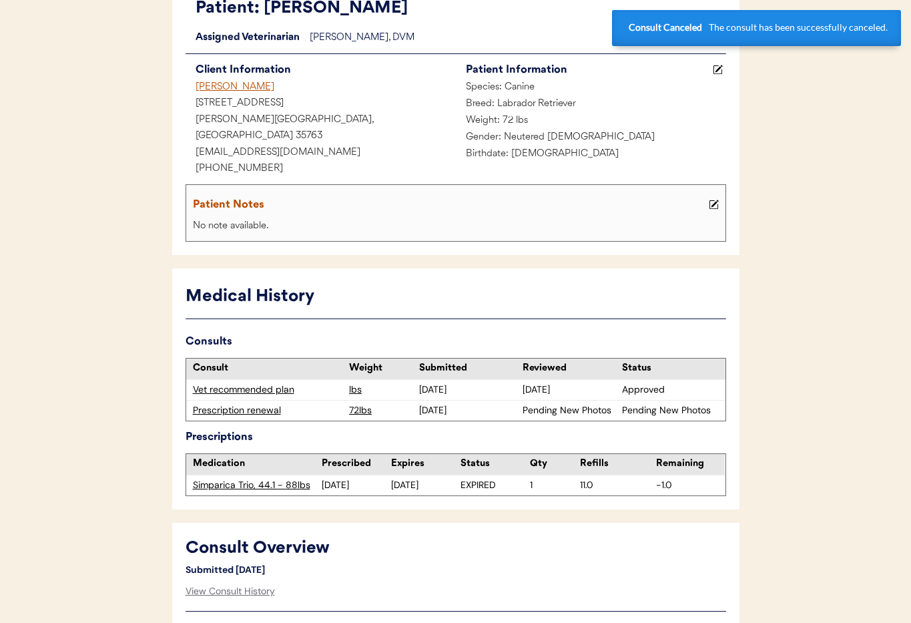
scroll to position [0, 0]
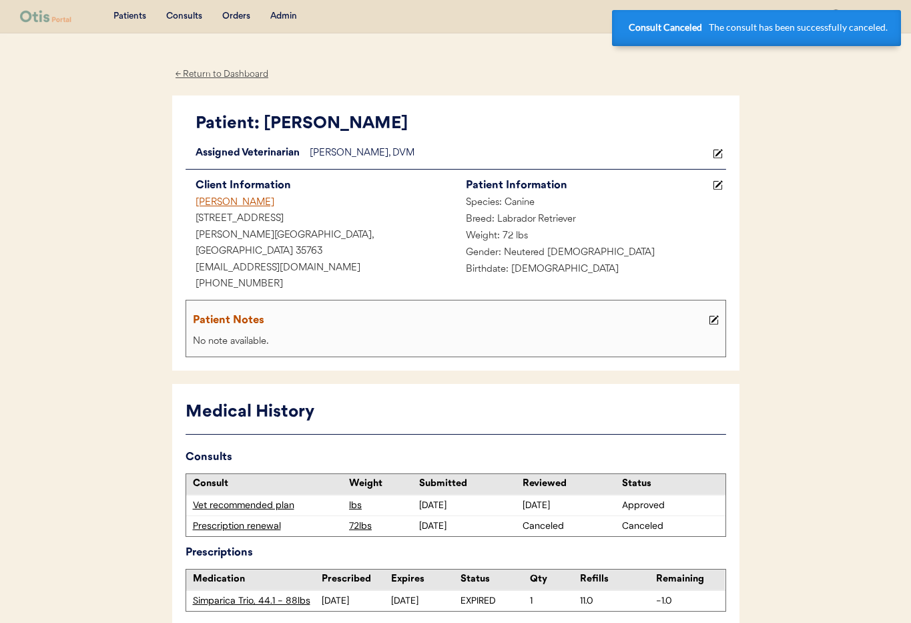
click at [232, 207] on div "[PERSON_NAME]" at bounding box center [321, 203] width 270 height 17
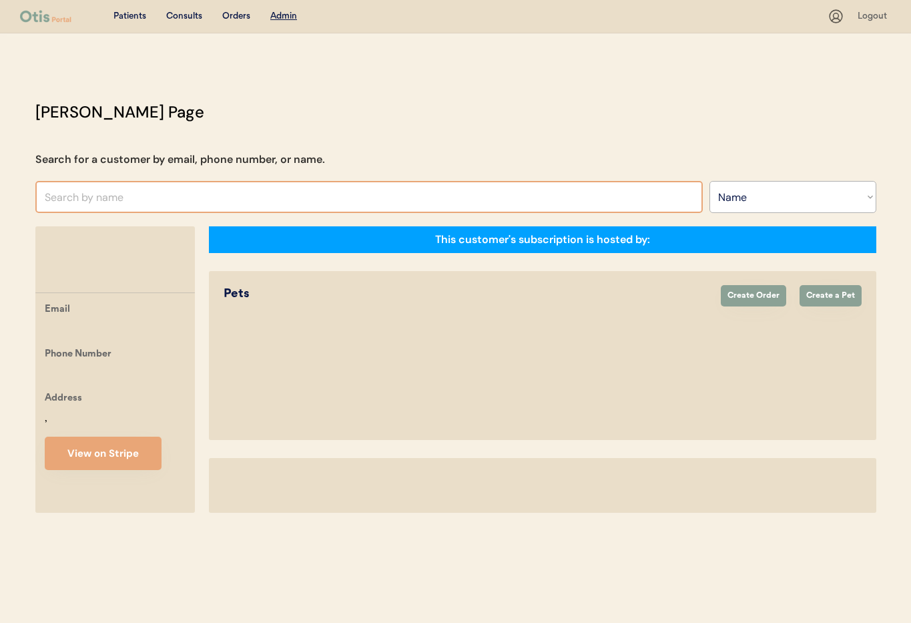
select select ""Name""
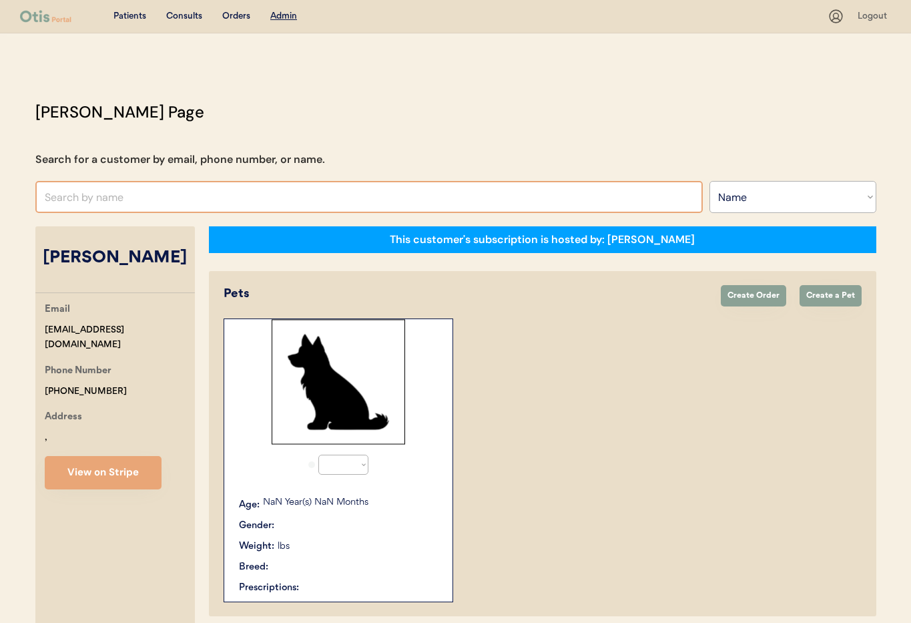
select select "true"
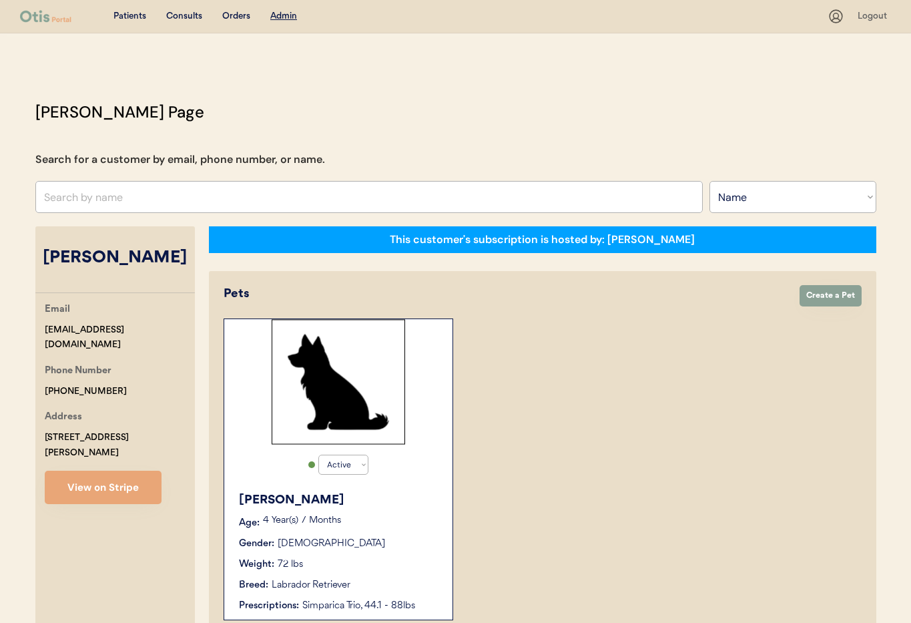
click at [112, 478] on button "View on Stripe" at bounding box center [103, 487] width 117 height 33
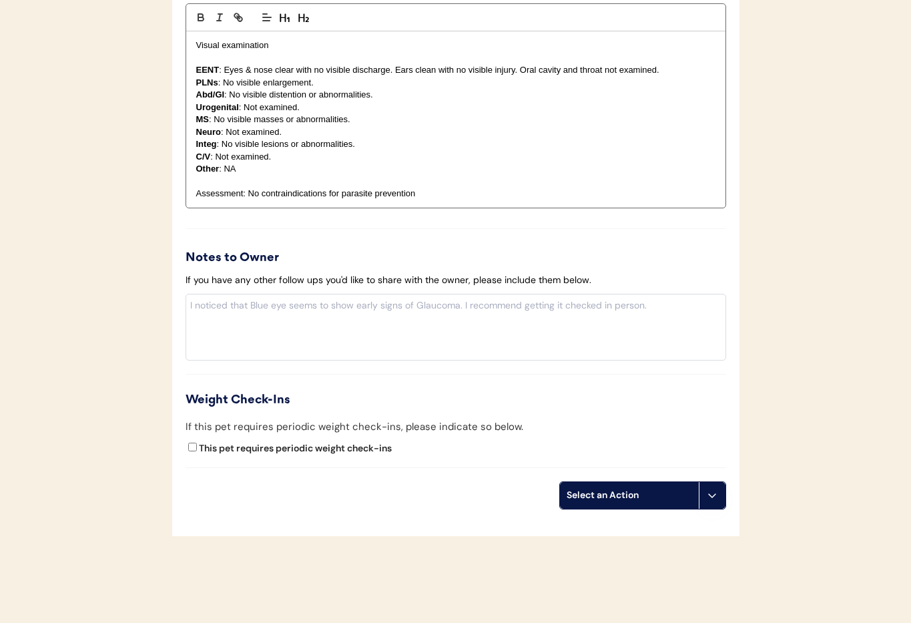
scroll to position [1399, 0]
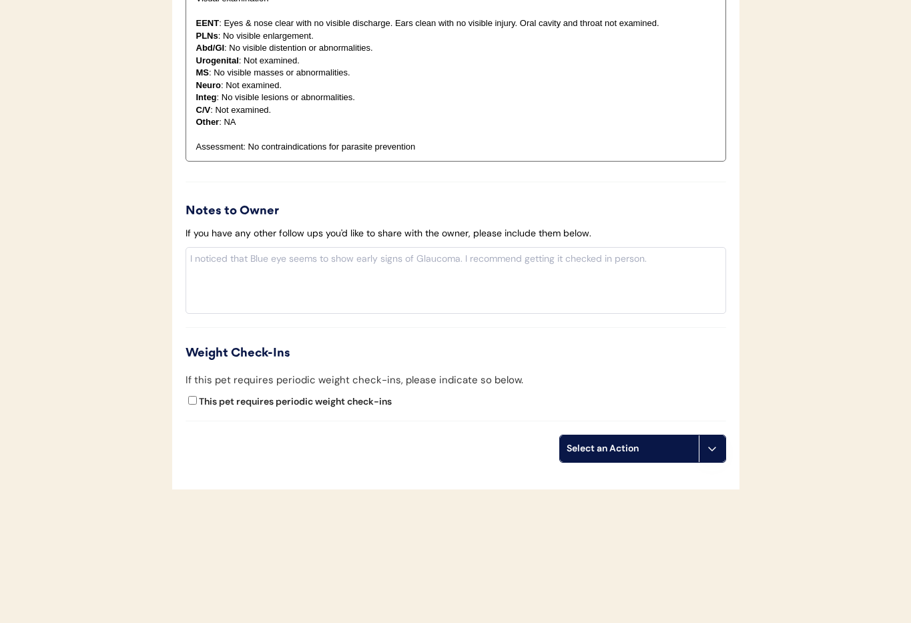
drag, startPoint x: 718, startPoint y: 449, endPoint x: 705, endPoint y: 485, distance: 39.1
click at [718, 448] on button at bounding box center [712, 448] width 27 height 27
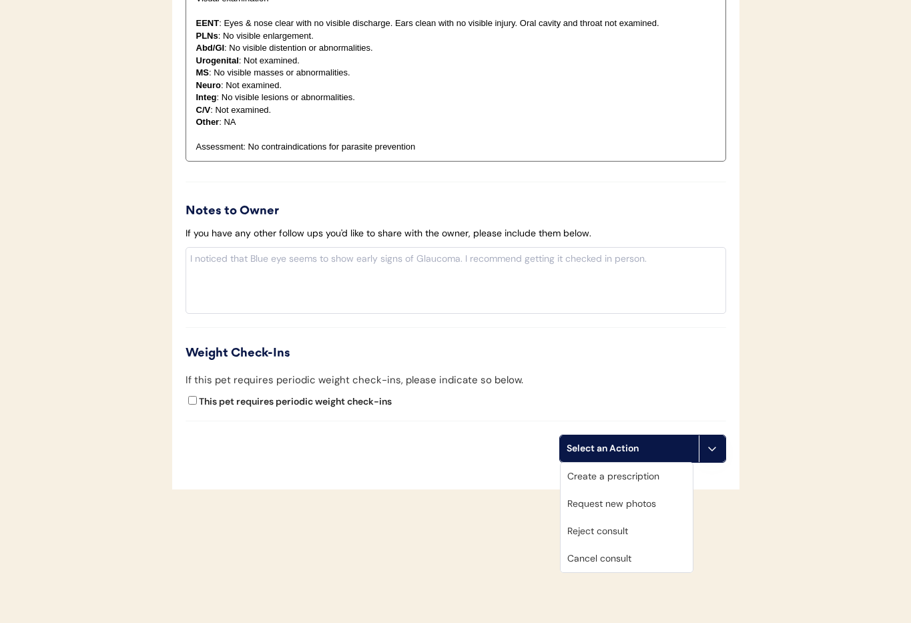
click at [631, 552] on div "Cancel consult" at bounding box center [627, 558] width 132 height 27
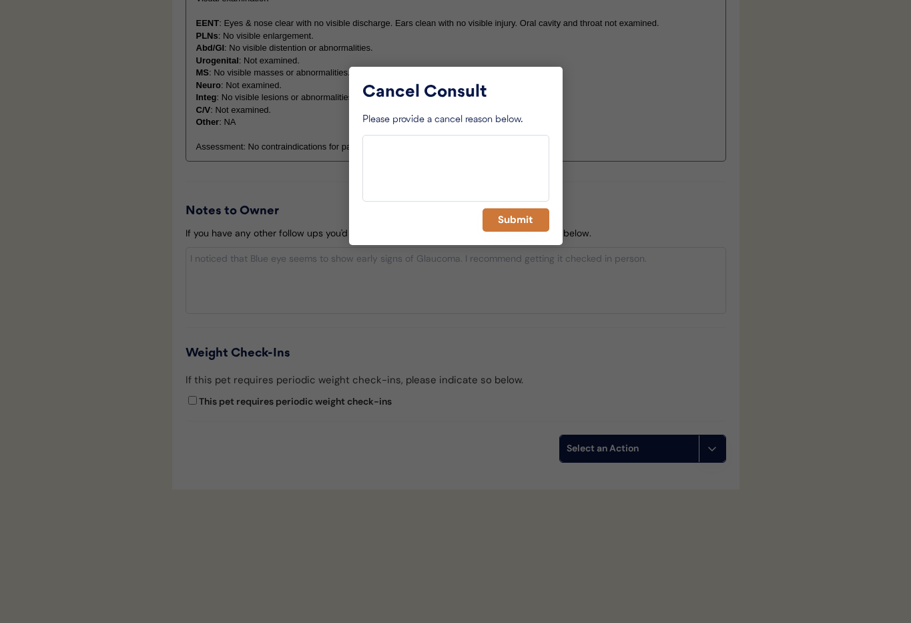
drag, startPoint x: 523, startPoint y: 222, endPoint x: 426, endPoint y: 218, distance: 96.9
click at [523, 222] on button "Submit" at bounding box center [516, 219] width 67 height 23
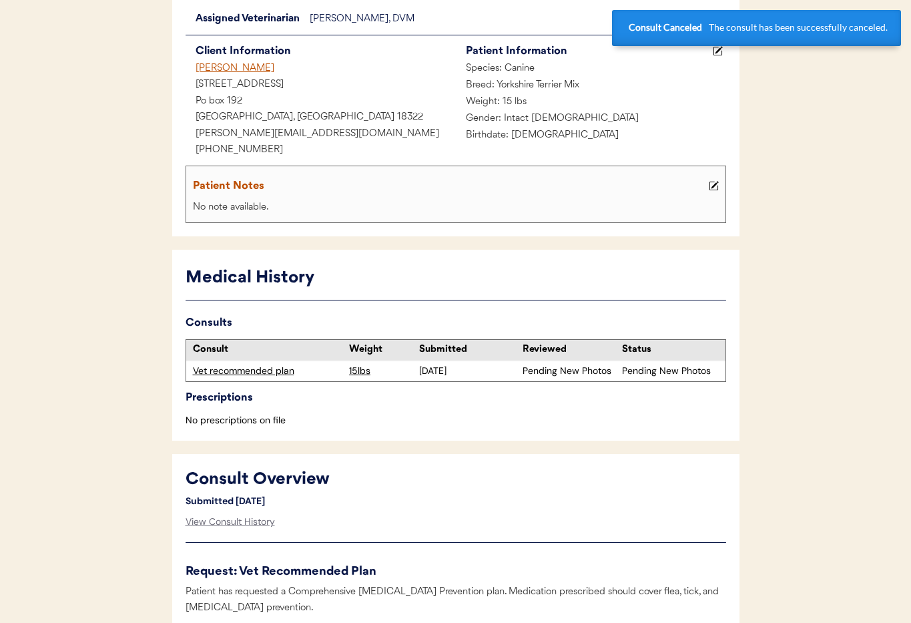
scroll to position [0, 0]
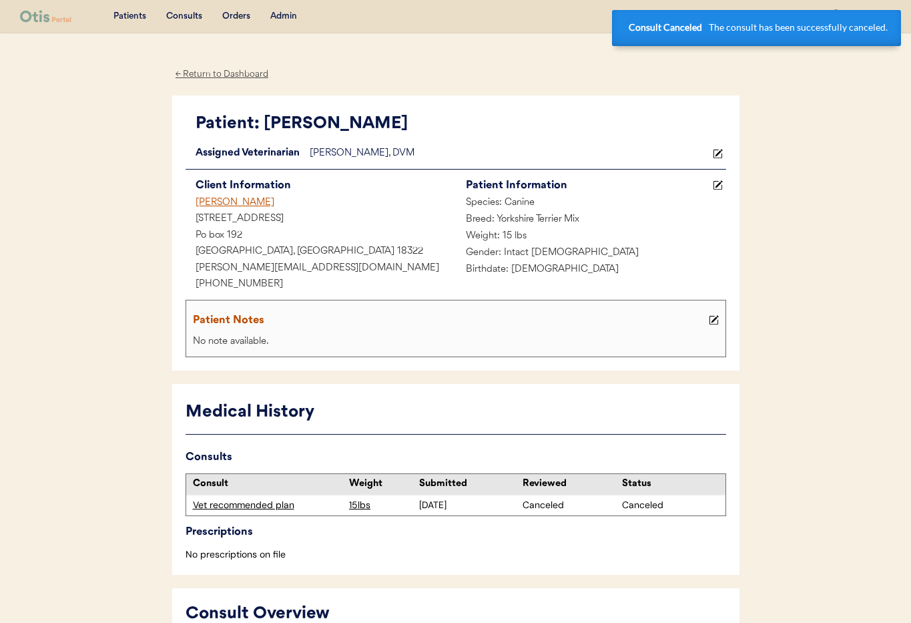
click at [210, 208] on div "[PERSON_NAME]" at bounding box center [321, 203] width 270 height 17
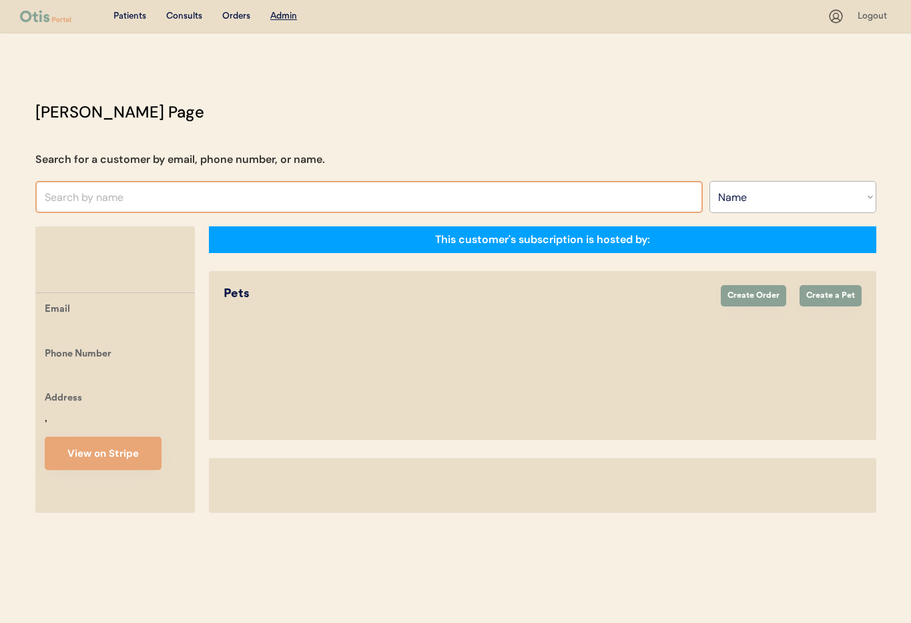
select select ""Name""
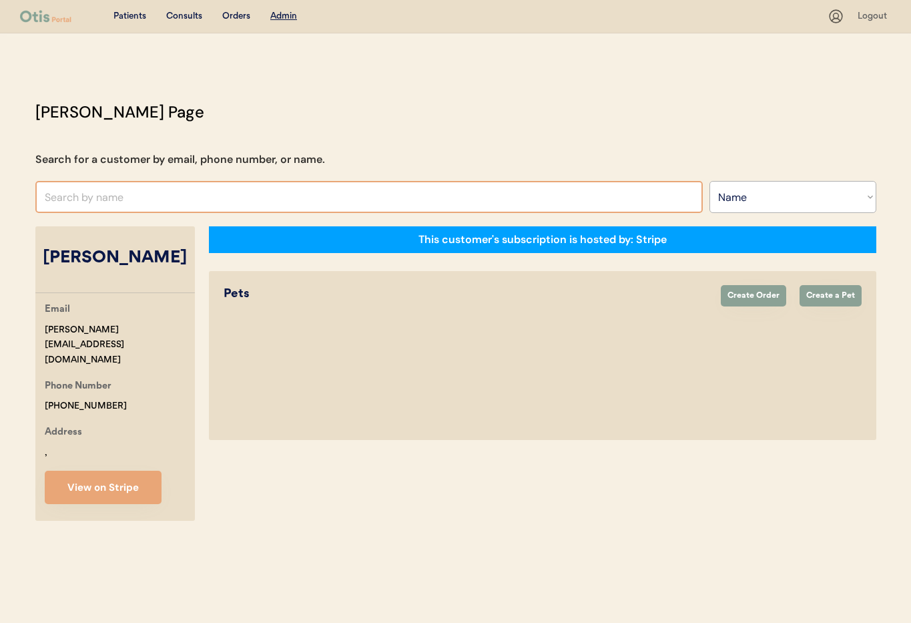
select select "true"
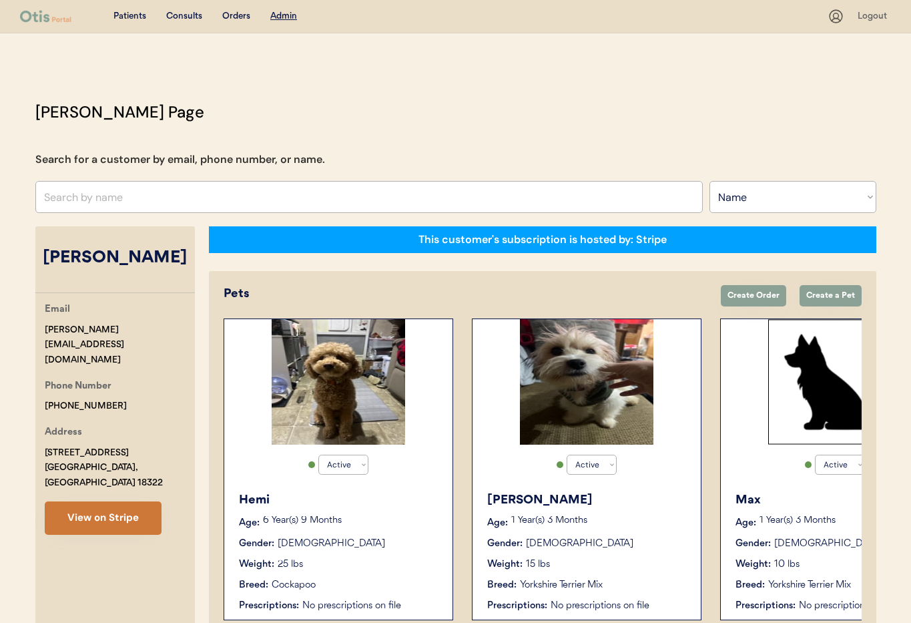
click at [120, 501] on button "View on Stripe" at bounding box center [103, 517] width 117 height 33
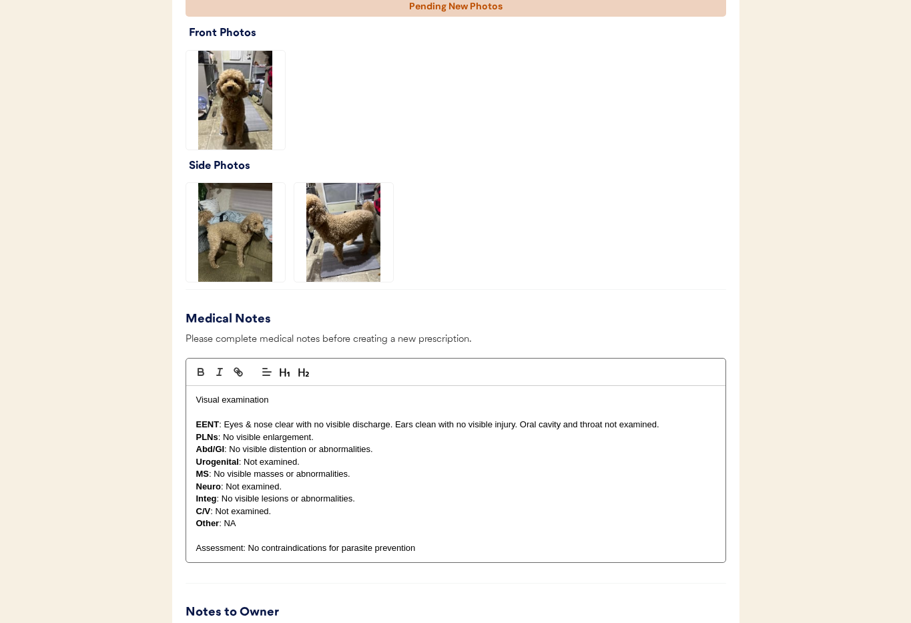
scroll to position [1358, 0]
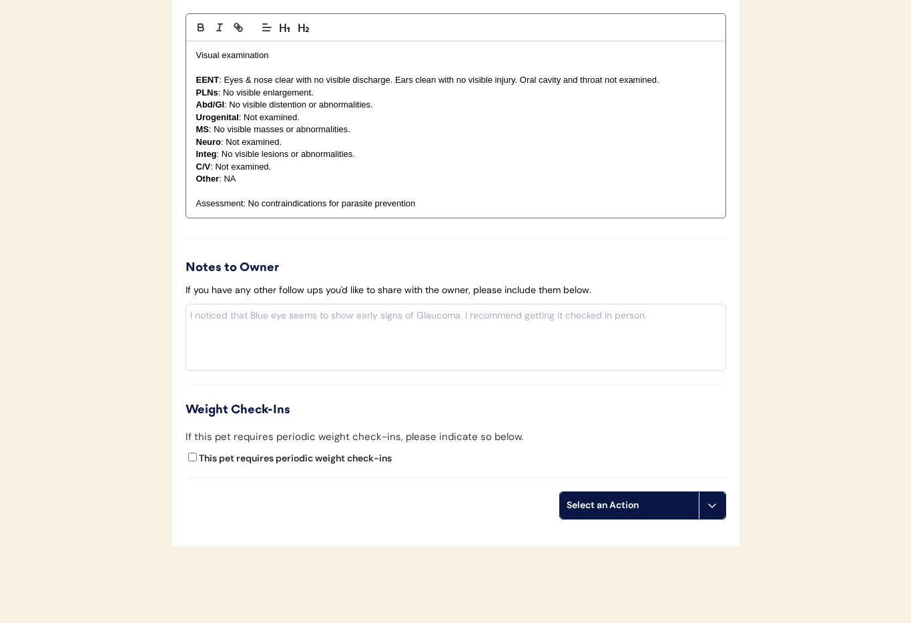
click at [697, 510] on div "Select an Action" at bounding box center [629, 505] width 139 height 27
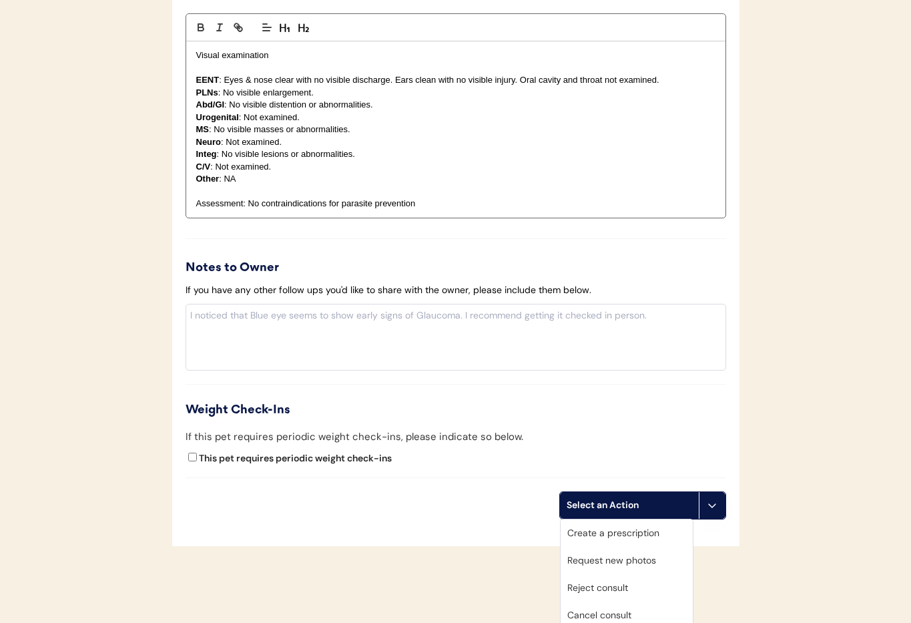
scroll to position [1415, 0]
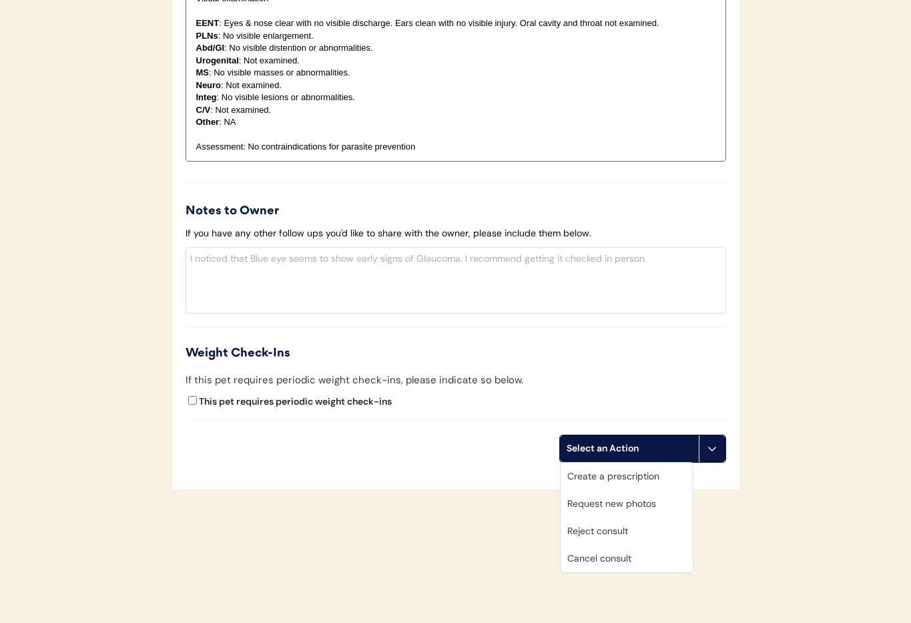
click at [593, 564] on div "Cancel consult" at bounding box center [627, 558] width 132 height 27
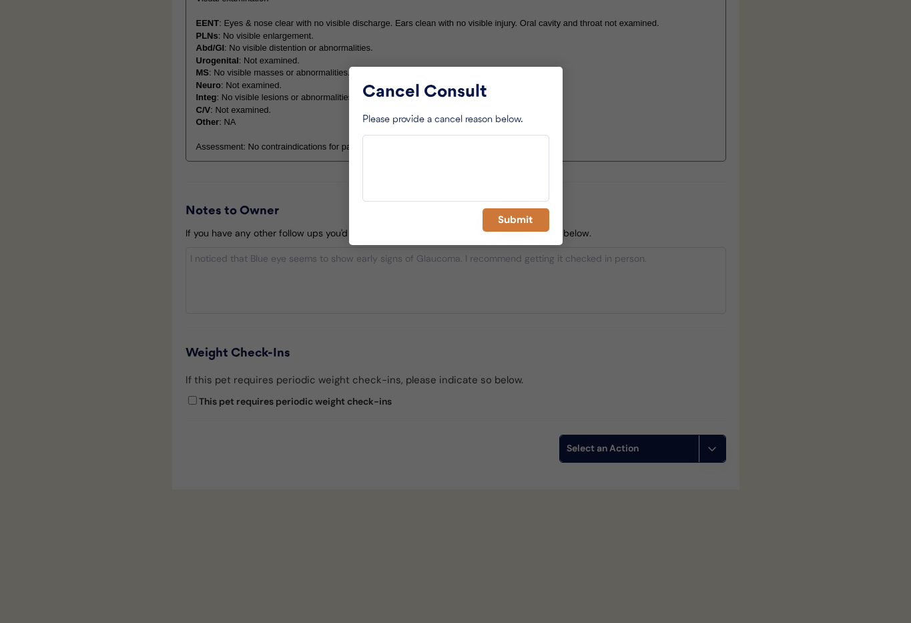
click at [515, 210] on button "Submit" at bounding box center [516, 219] width 67 height 23
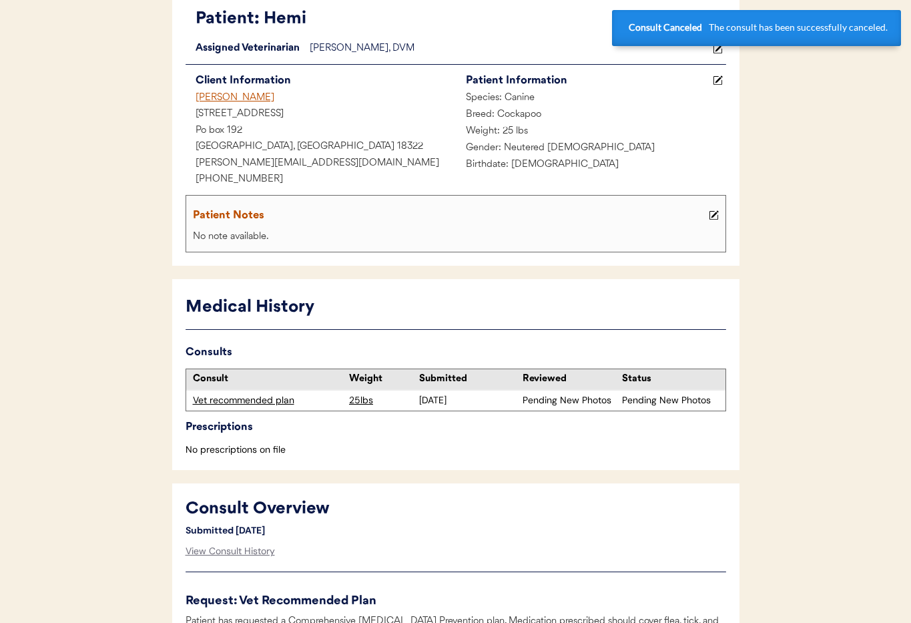
scroll to position [0, 0]
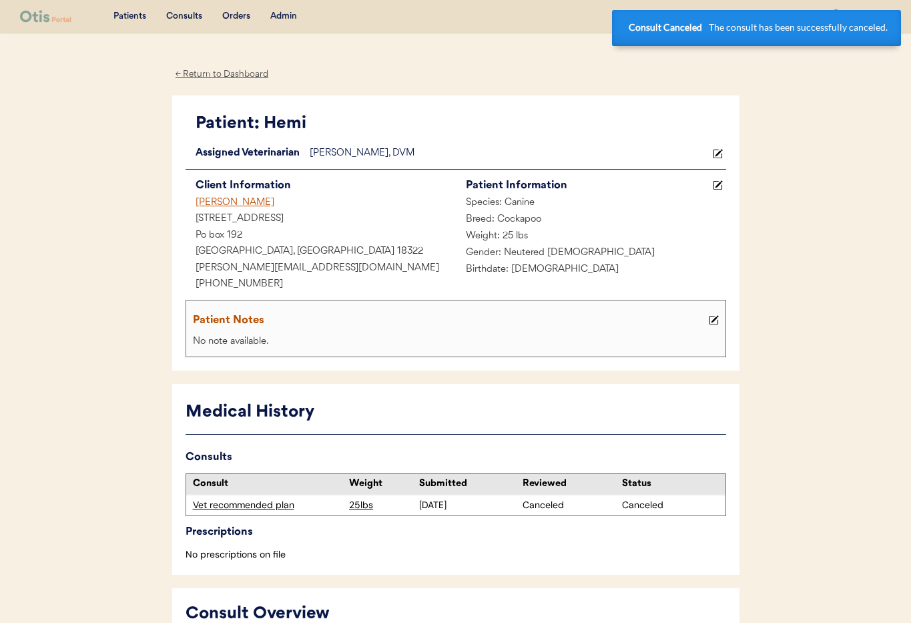
drag, startPoint x: 205, startPoint y: 200, endPoint x: 197, endPoint y: 198, distance: 8.3
click at [205, 200] on div "[PERSON_NAME]" at bounding box center [321, 203] width 270 height 17
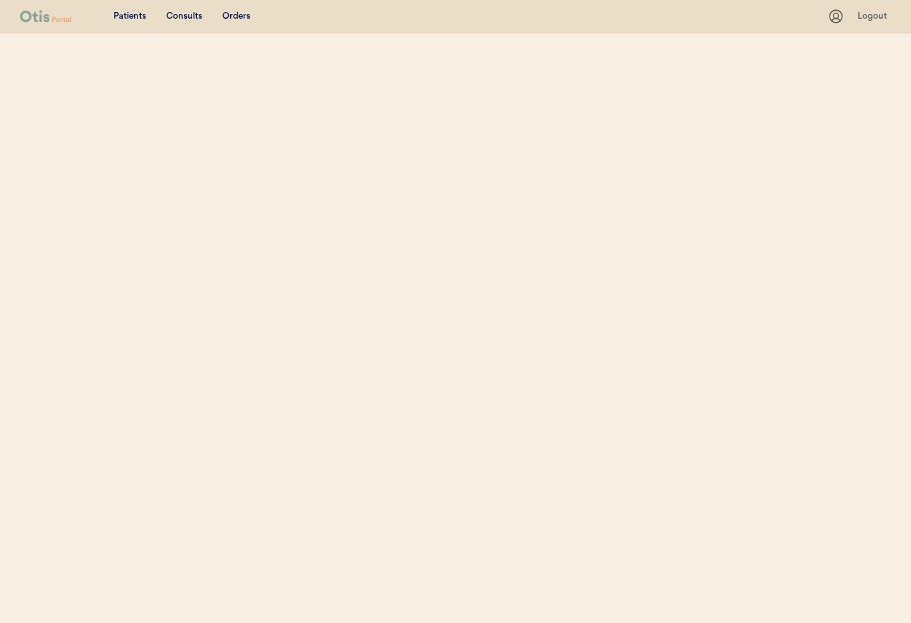
select select ""Name""
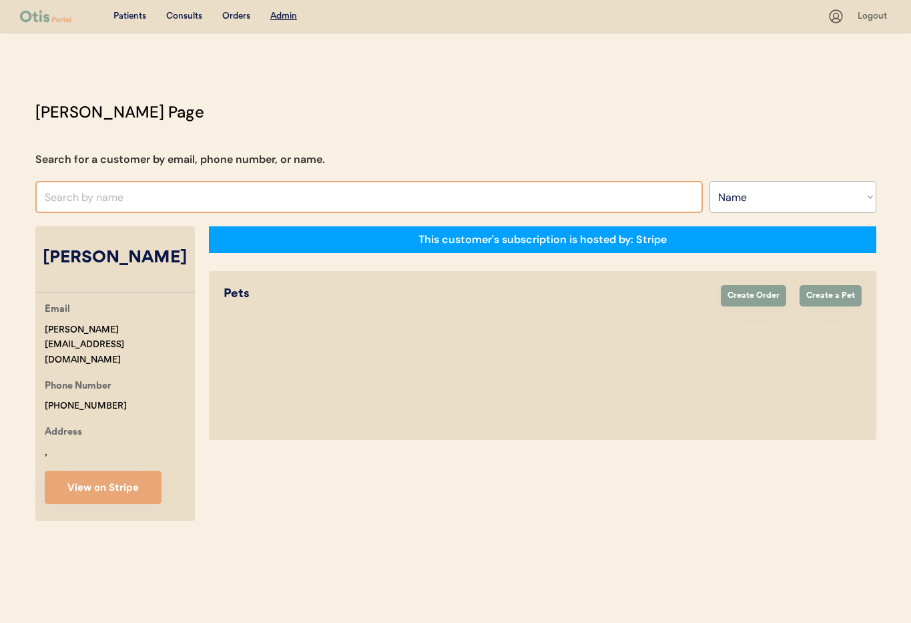
select select "true"
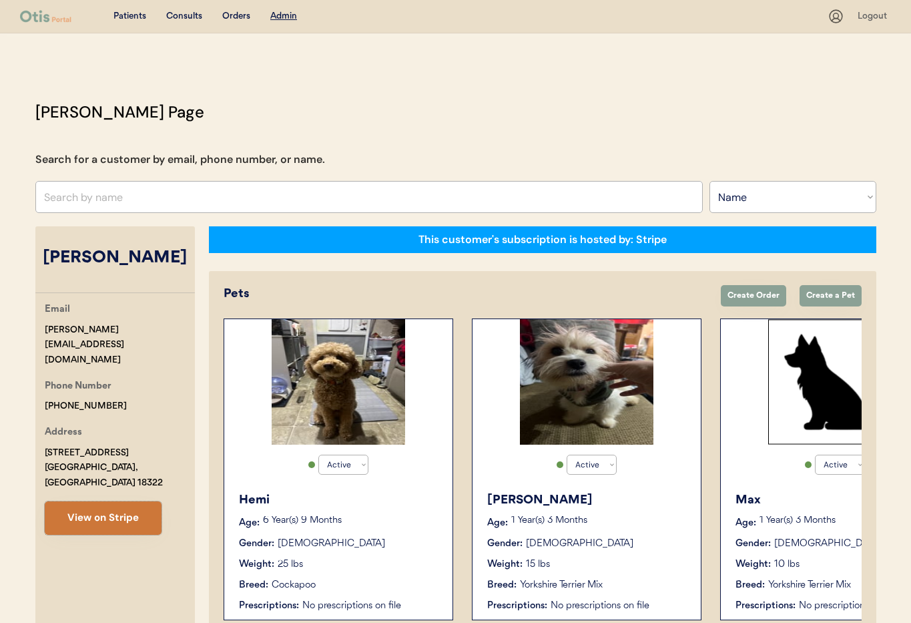
click at [122, 501] on button "View on Stripe" at bounding box center [103, 517] width 117 height 33
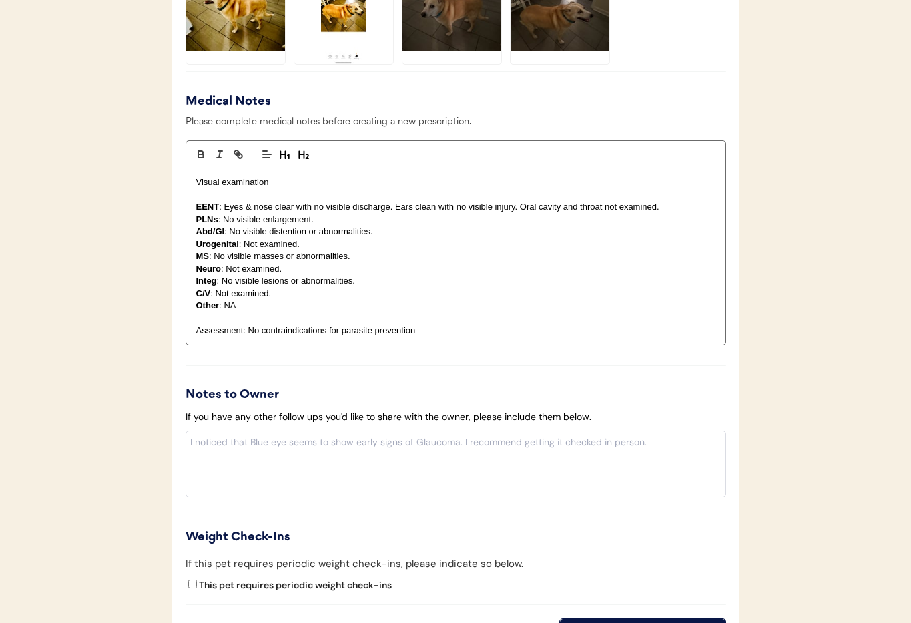
scroll to position [1351, 0]
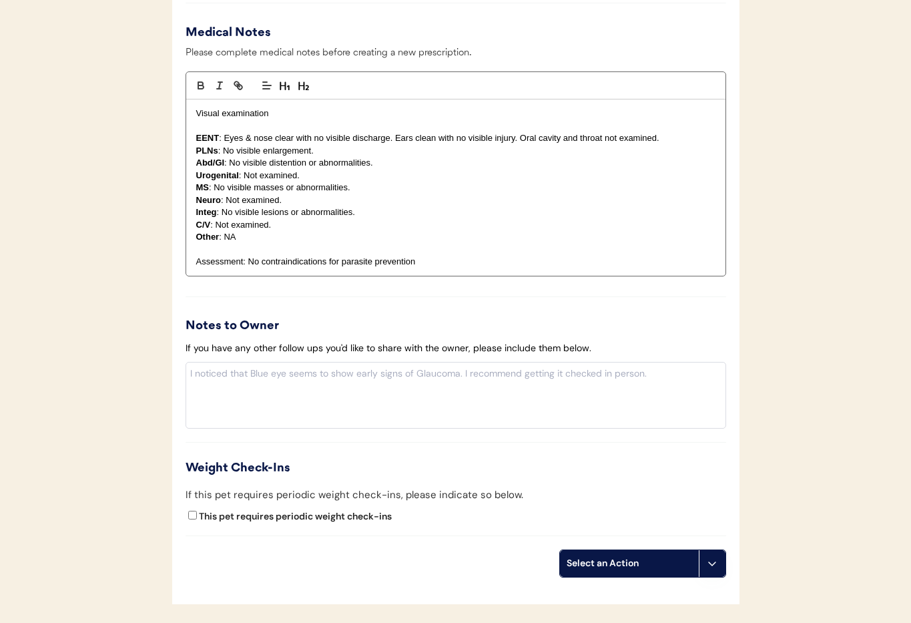
click at [708, 567] on icon at bounding box center [712, 563] width 11 height 11
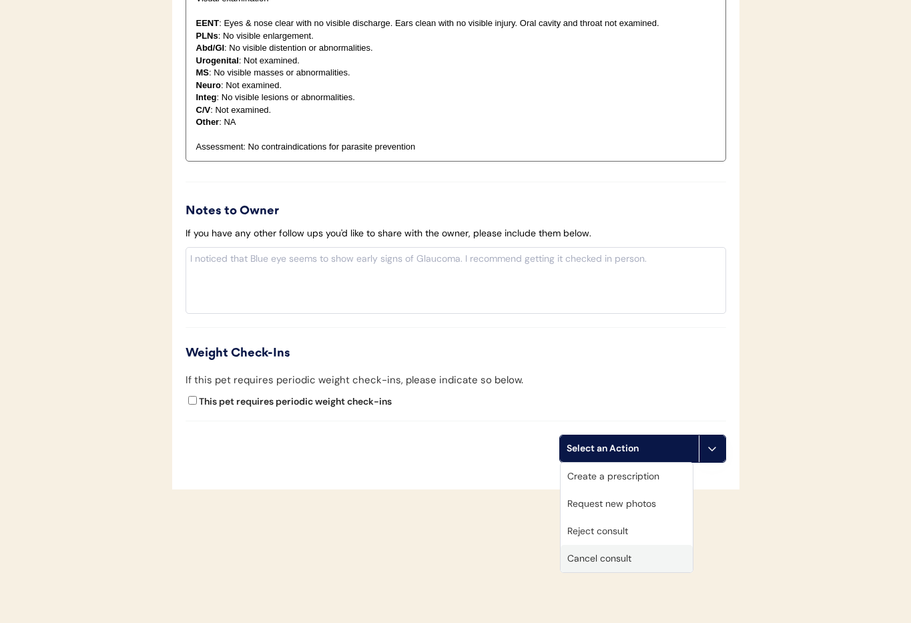
click at [606, 553] on div "Cancel consult" at bounding box center [627, 558] width 132 height 27
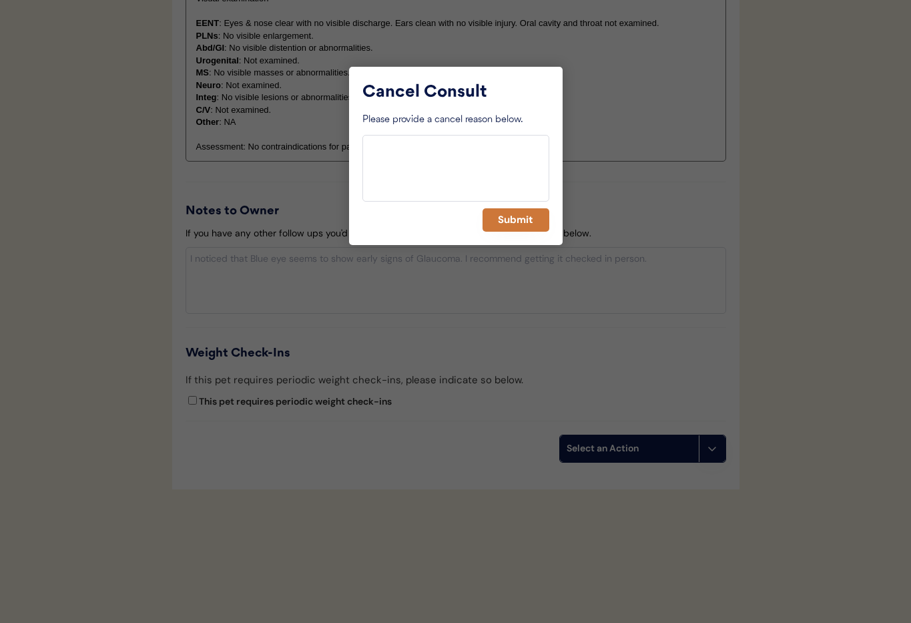
drag, startPoint x: 525, startPoint y: 230, endPoint x: 503, endPoint y: 240, distance: 24.8
click at [525, 230] on button "Submit" at bounding box center [516, 219] width 67 height 23
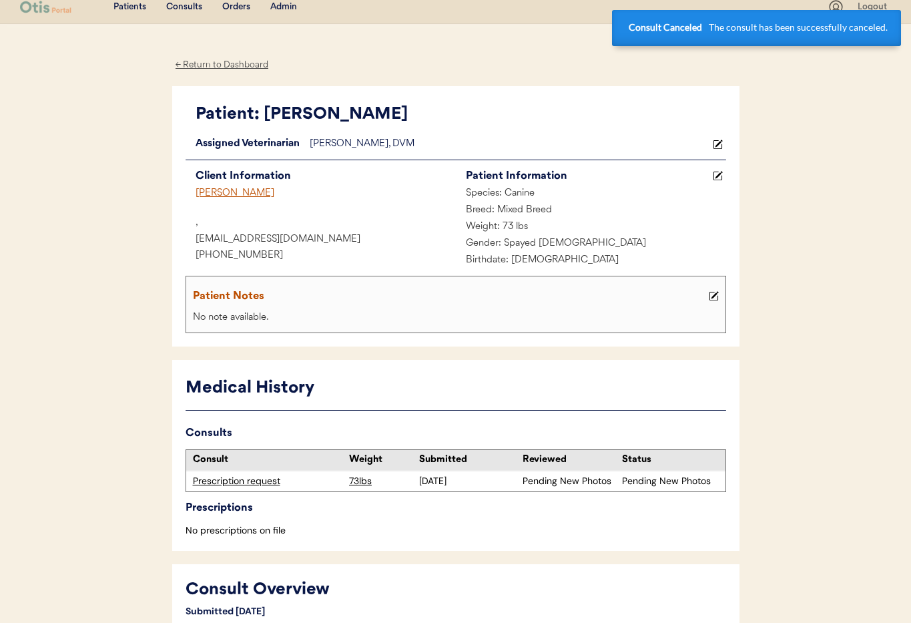
scroll to position [0, 0]
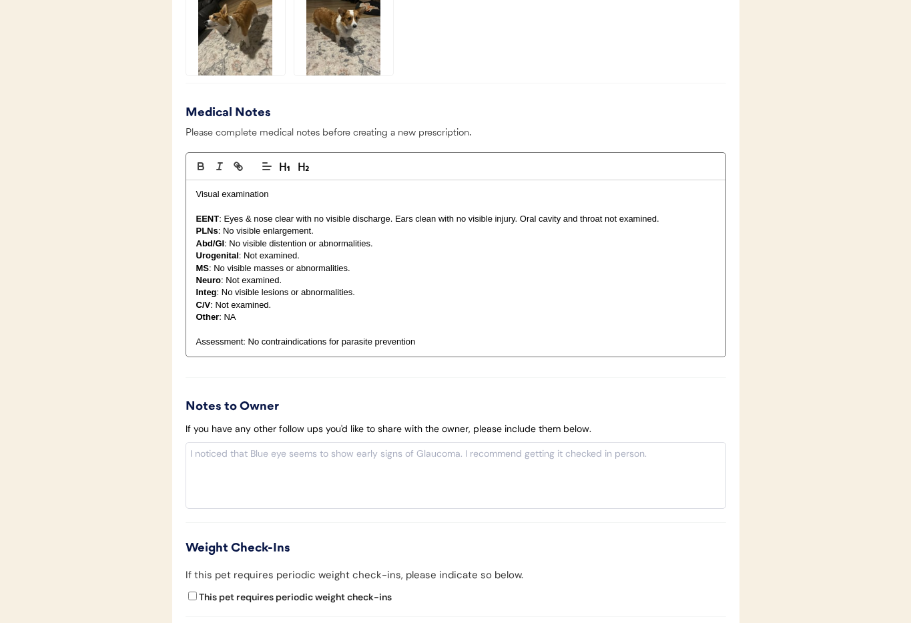
scroll to position [1357, 0]
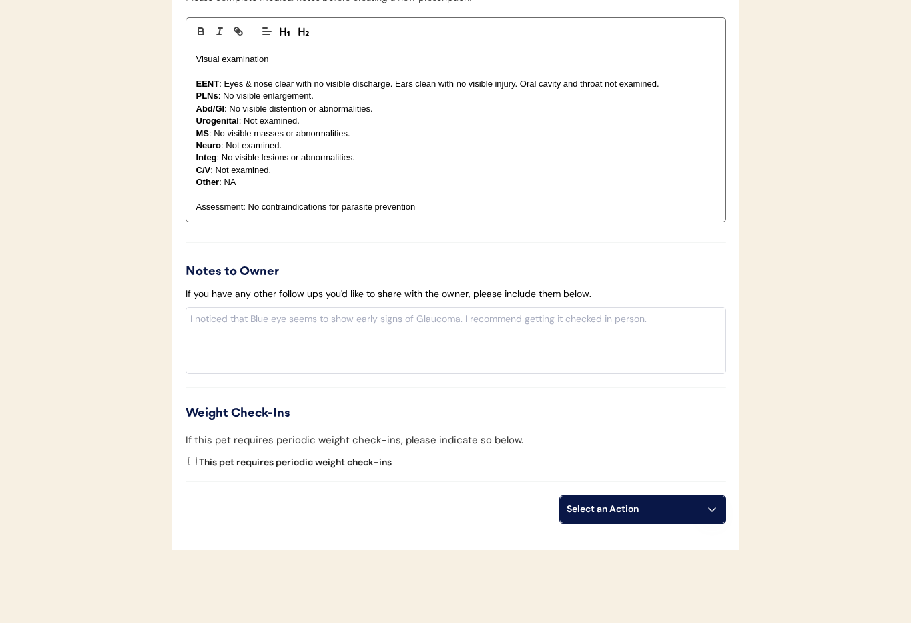
drag, startPoint x: 710, startPoint y: 513, endPoint x: 710, endPoint y: 520, distance: 7.3
click at [710, 513] on icon at bounding box center [712, 509] width 11 height 11
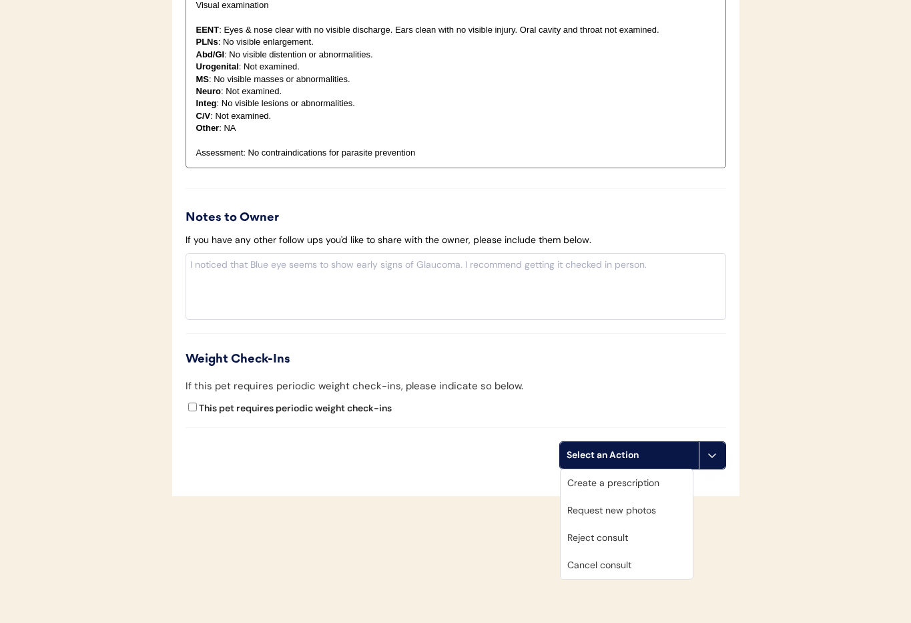
scroll to position [1418, 0]
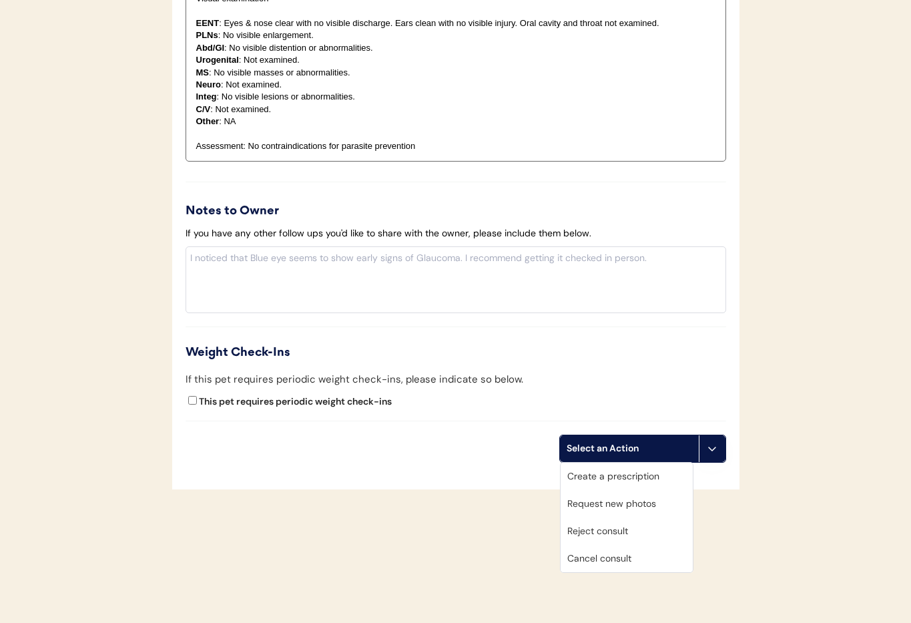
click at [626, 562] on div "Cancel consult" at bounding box center [627, 558] width 132 height 27
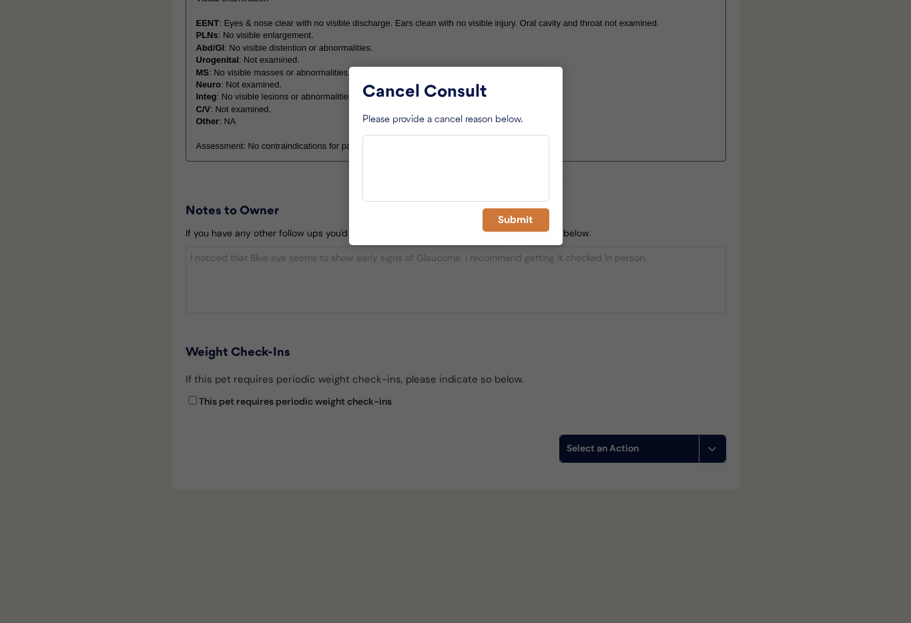
click at [515, 222] on button "Submit" at bounding box center [516, 219] width 67 height 23
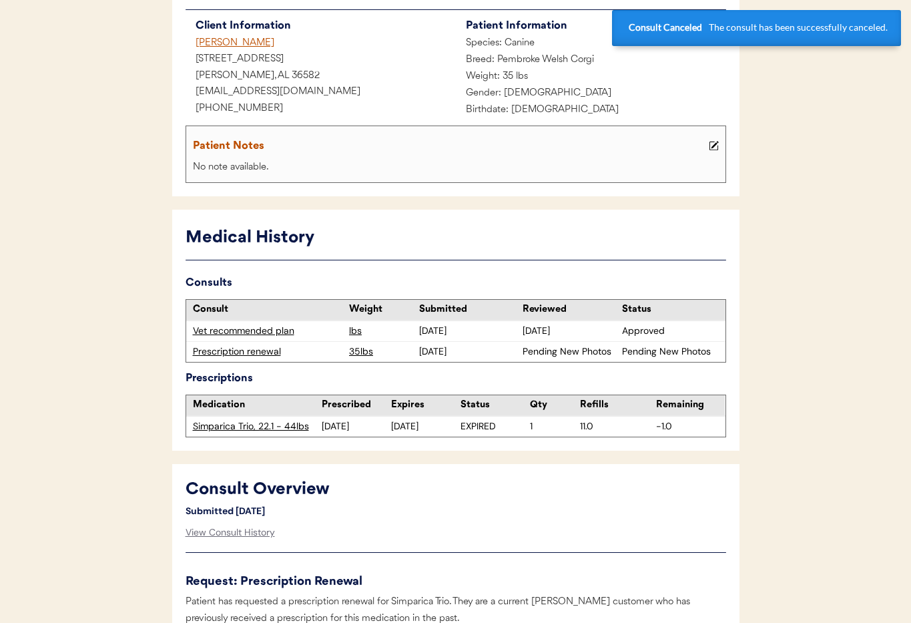
scroll to position [0, 0]
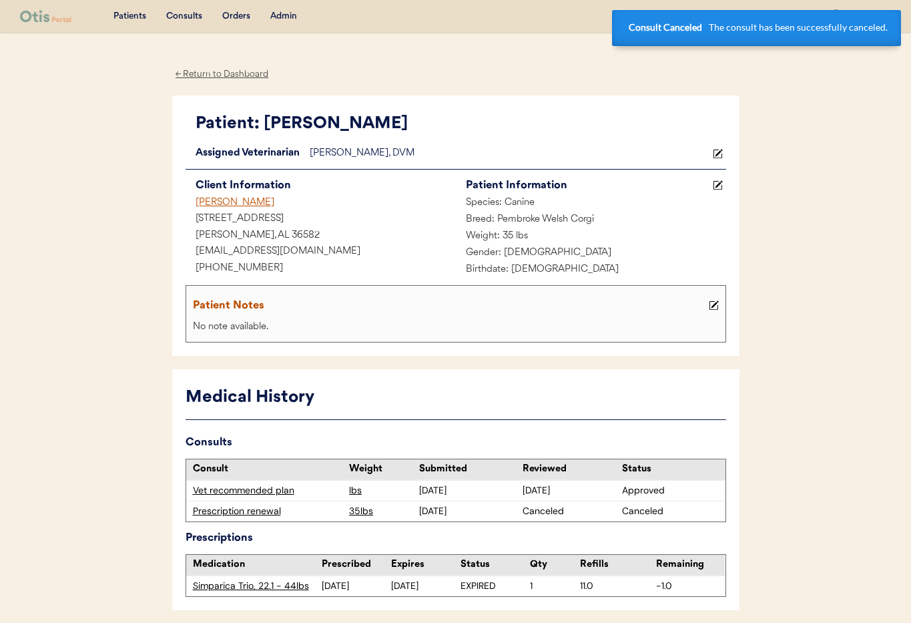
click at [227, 197] on div "[PERSON_NAME]" at bounding box center [321, 203] width 270 height 17
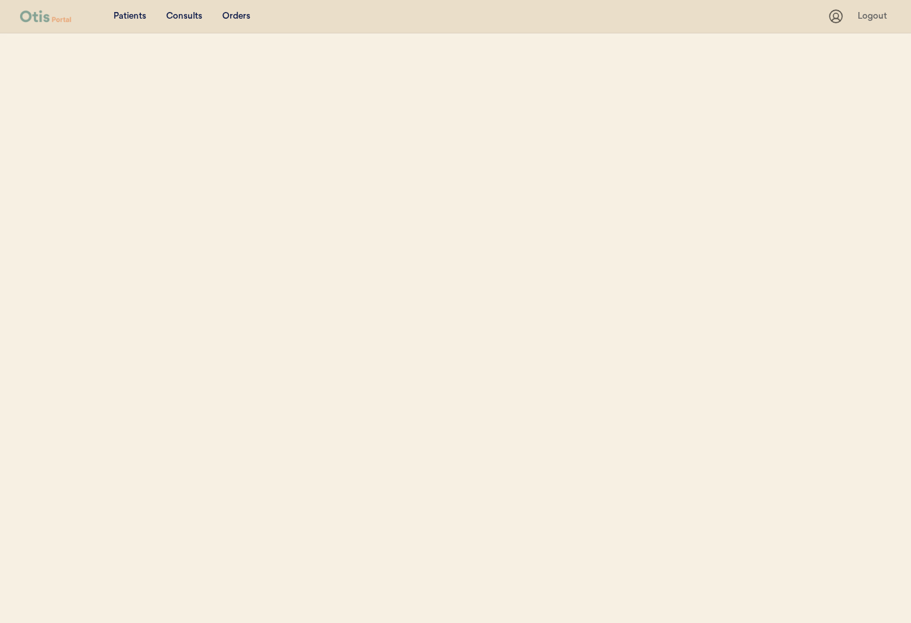
select select ""Name""
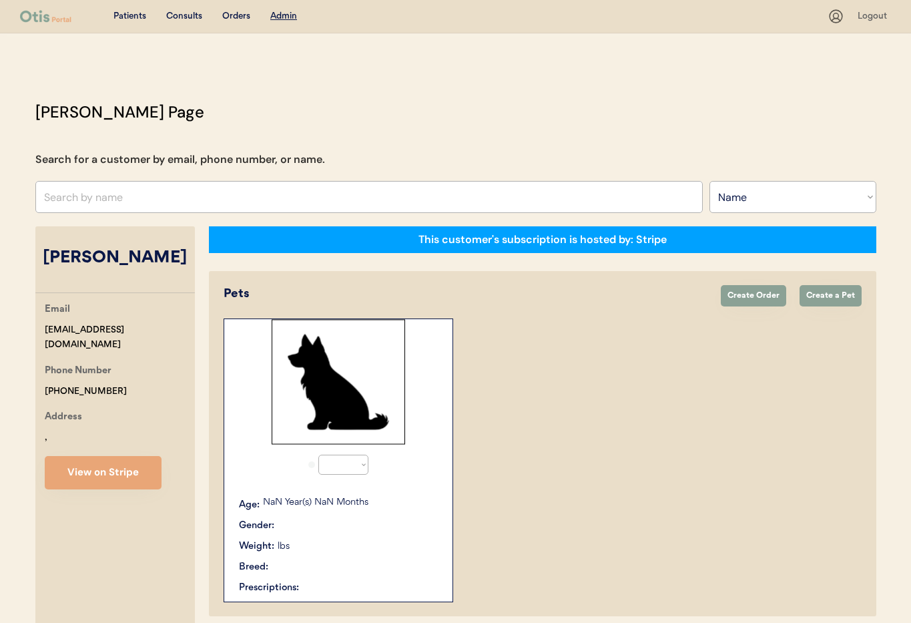
select select "true"
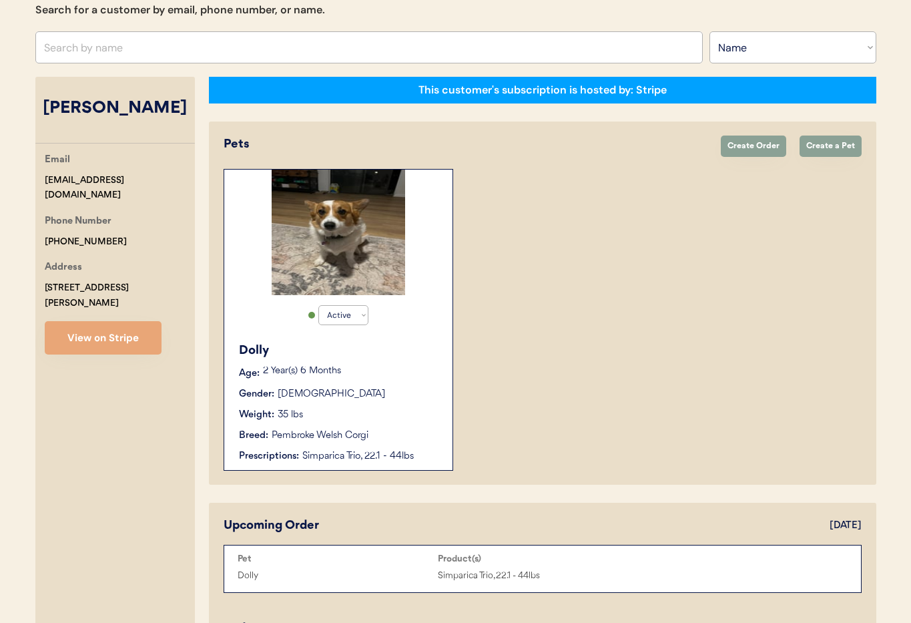
scroll to position [201, 0]
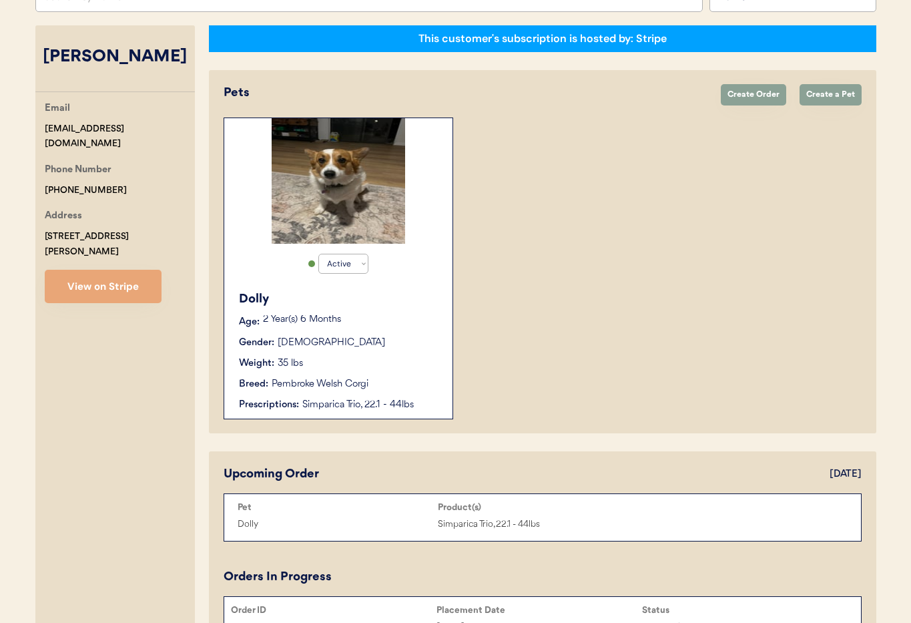
click at [371, 378] on div "Breed: Pembroke Welsh Corgi" at bounding box center [339, 384] width 200 height 14
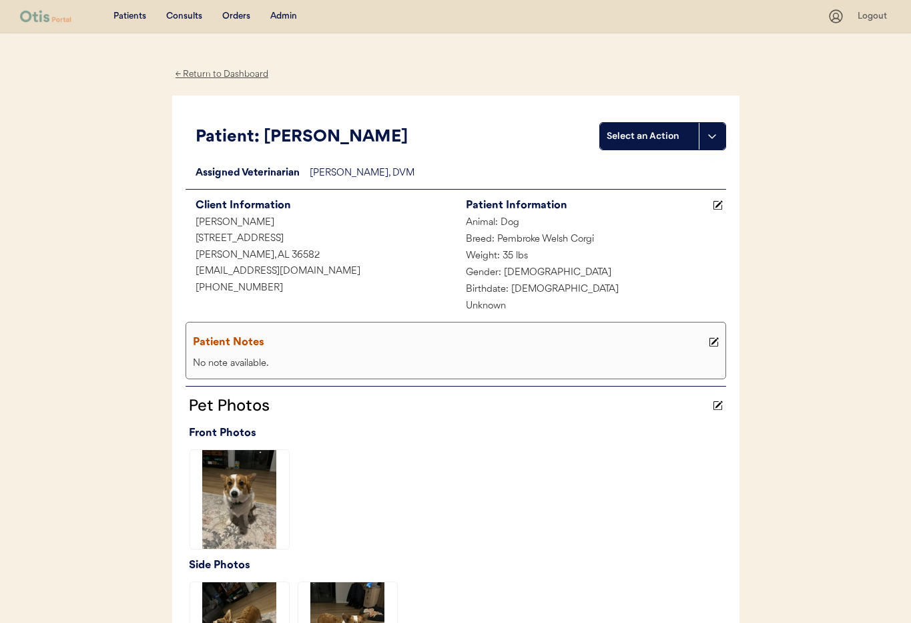
click at [198, 71] on div "← Return to Dashboard" at bounding box center [222, 74] width 100 height 15
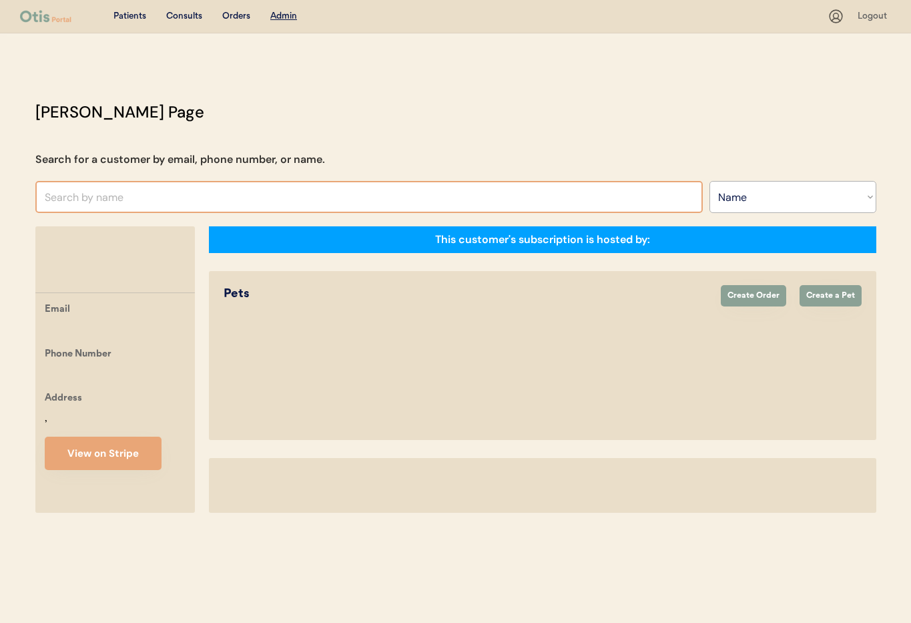
select select ""Name""
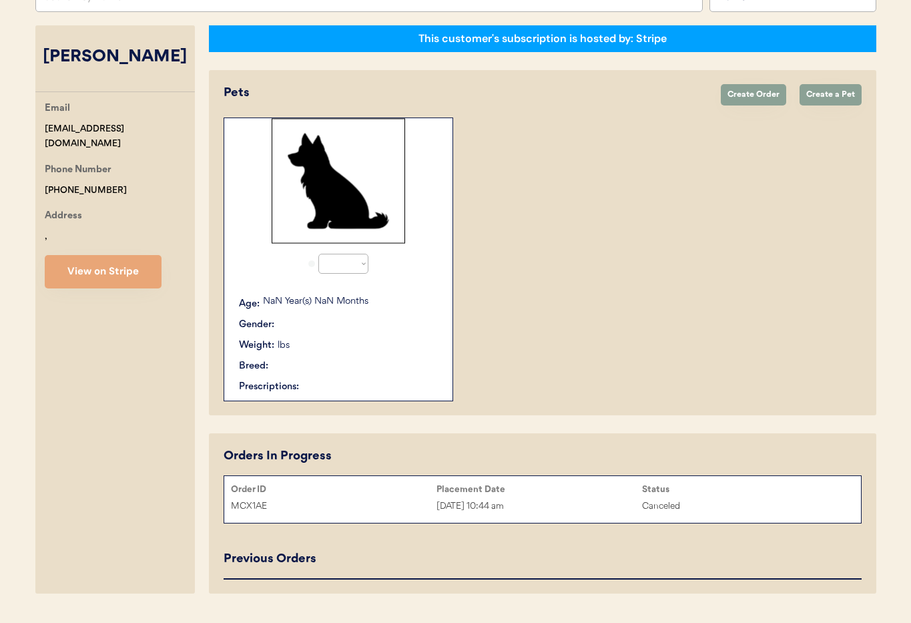
select select "true"
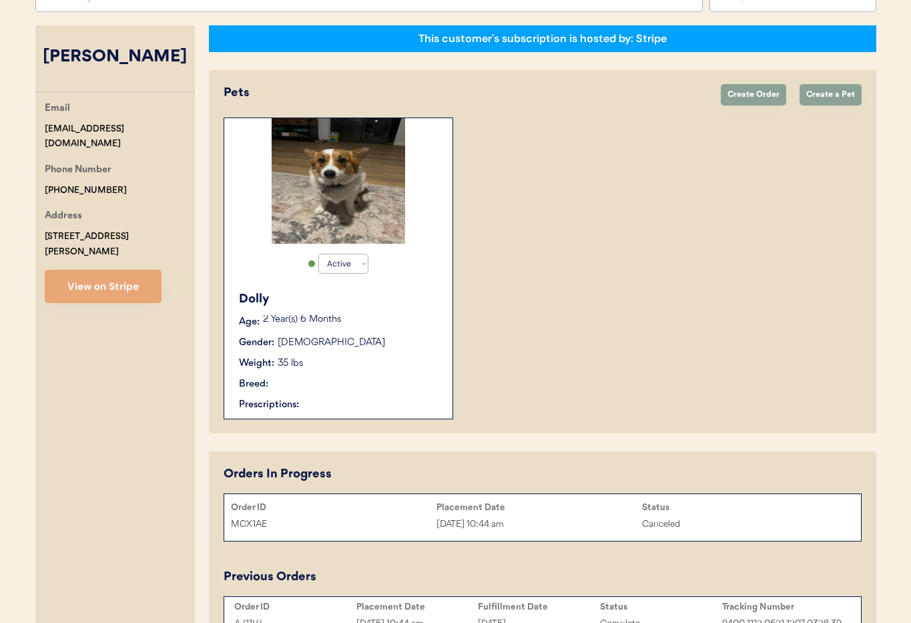
click at [98, 313] on div "[PERSON_NAME] Email [EMAIL_ADDRESS][DOMAIN_NAME] Phone Number [PHONE_NUMBER] Ad…" at bounding box center [115, 419] width 160 height 789
click at [98, 313] on div "Hartley Thomley Email hartleydenney@yahoo.com Phone Number +12514238620 Address…" at bounding box center [115, 582] width 160 height 1115
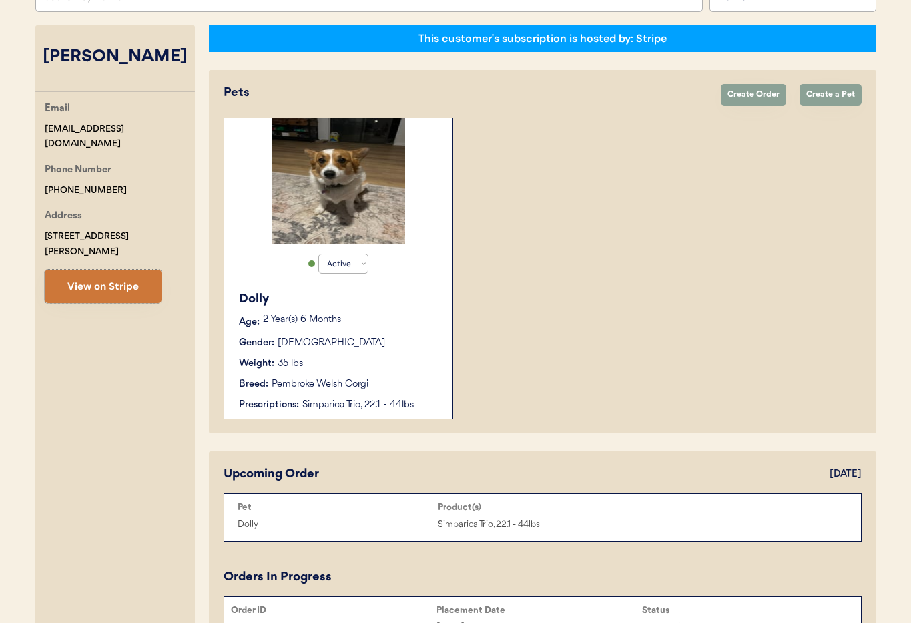
click at [95, 281] on button "View on Stripe" at bounding box center [103, 286] width 117 height 33
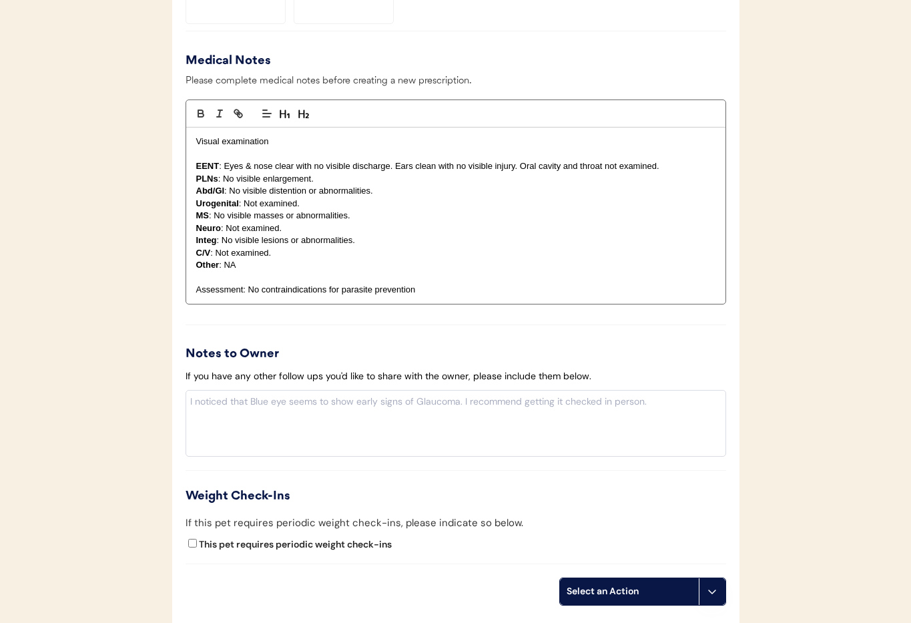
scroll to position [1341, 0]
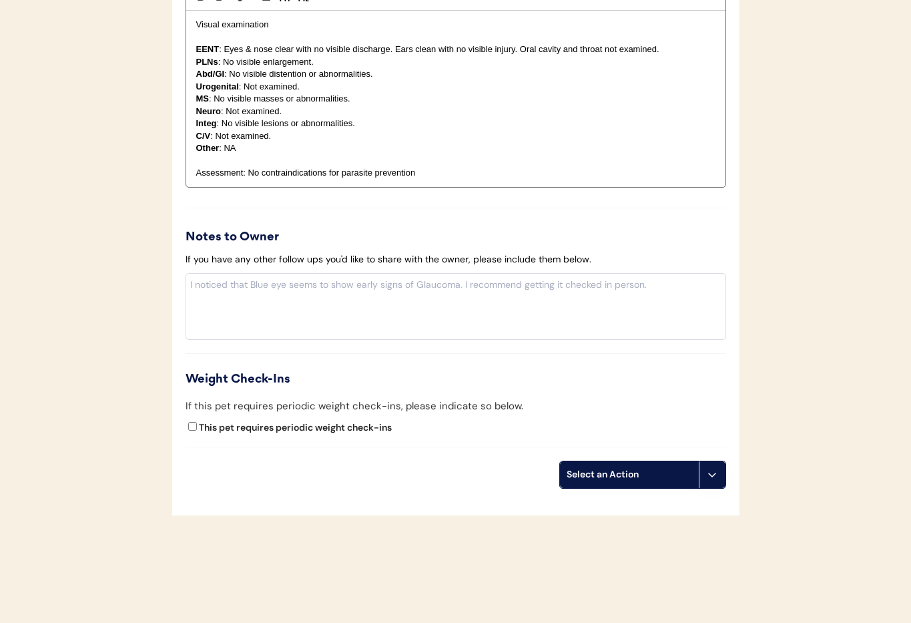
click at [716, 477] on icon at bounding box center [712, 474] width 11 height 11
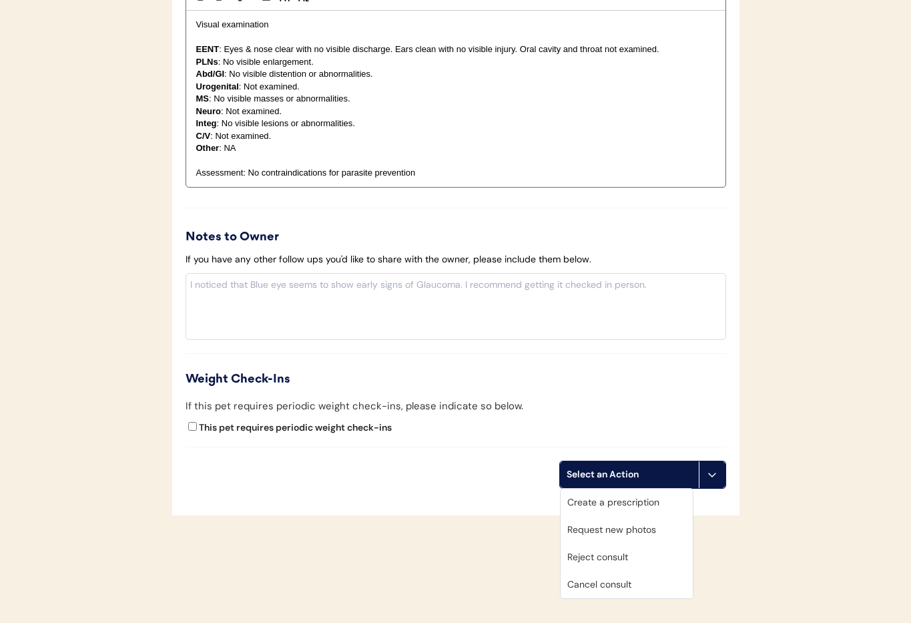
click at [636, 580] on div "Cancel consult" at bounding box center [627, 584] width 132 height 27
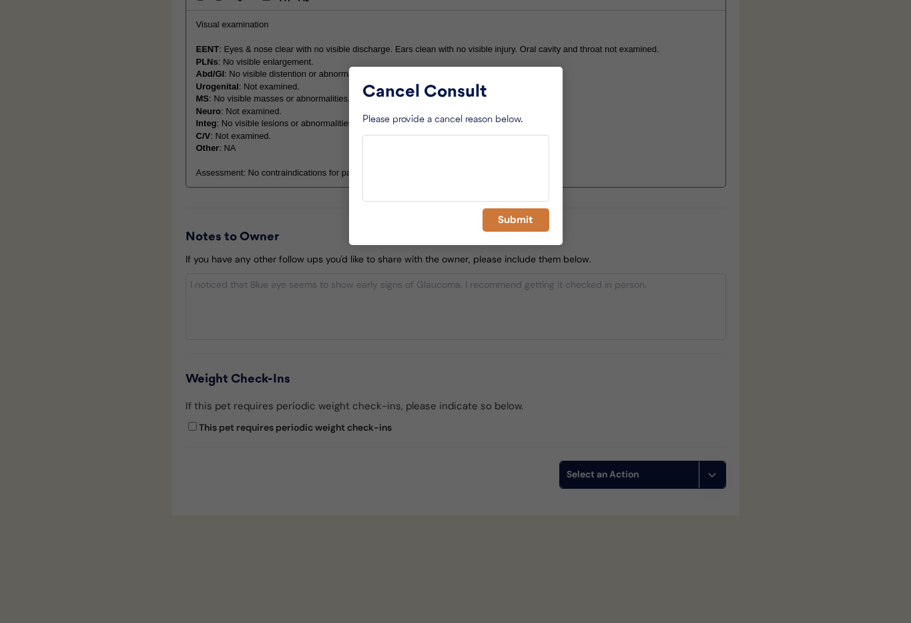
click at [504, 226] on button "Submit" at bounding box center [516, 219] width 67 height 23
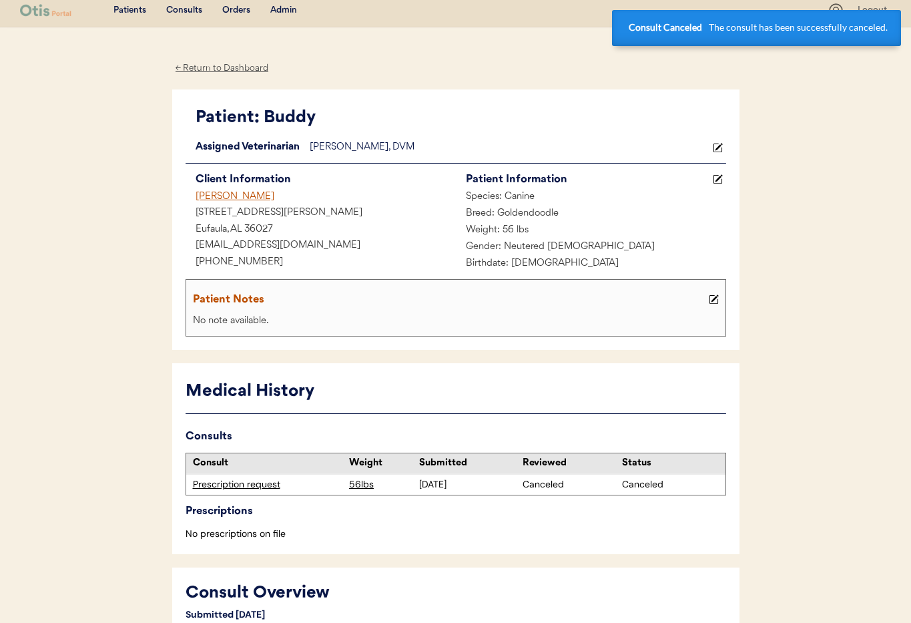
scroll to position [0, 0]
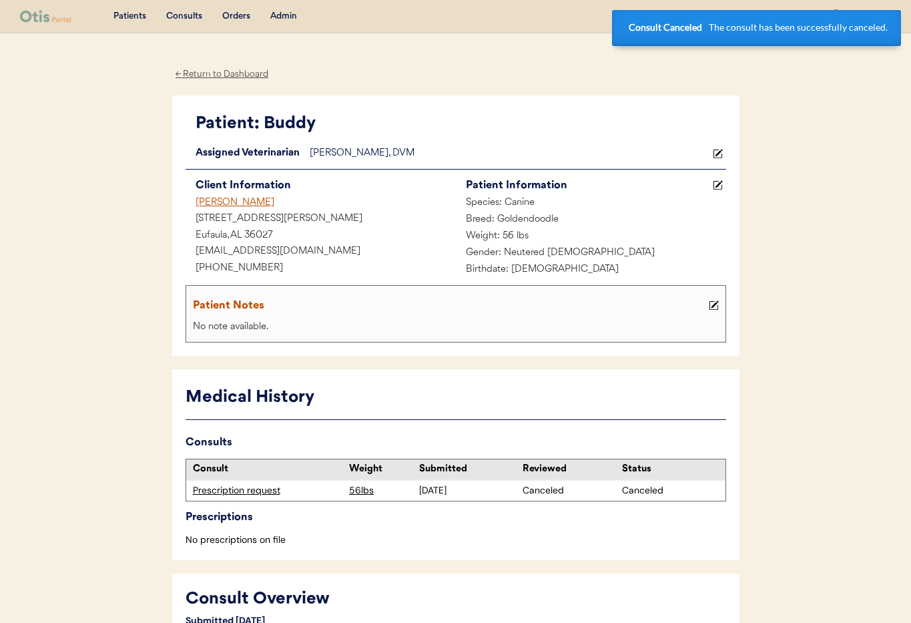
click at [236, 197] on div "[PERSON_NAME]" at bounding box center [321, 203] width 270 height 17
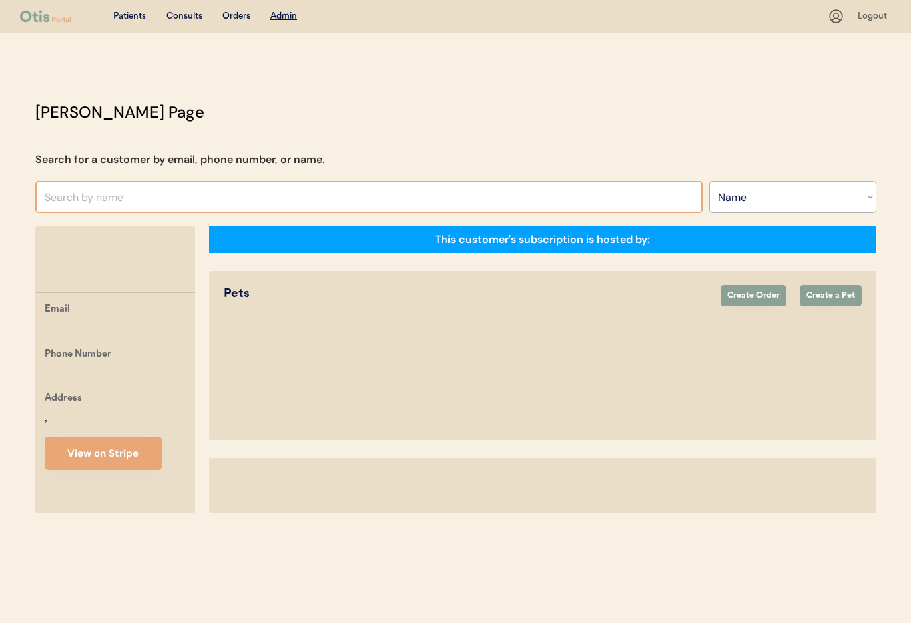
select select ""Name""
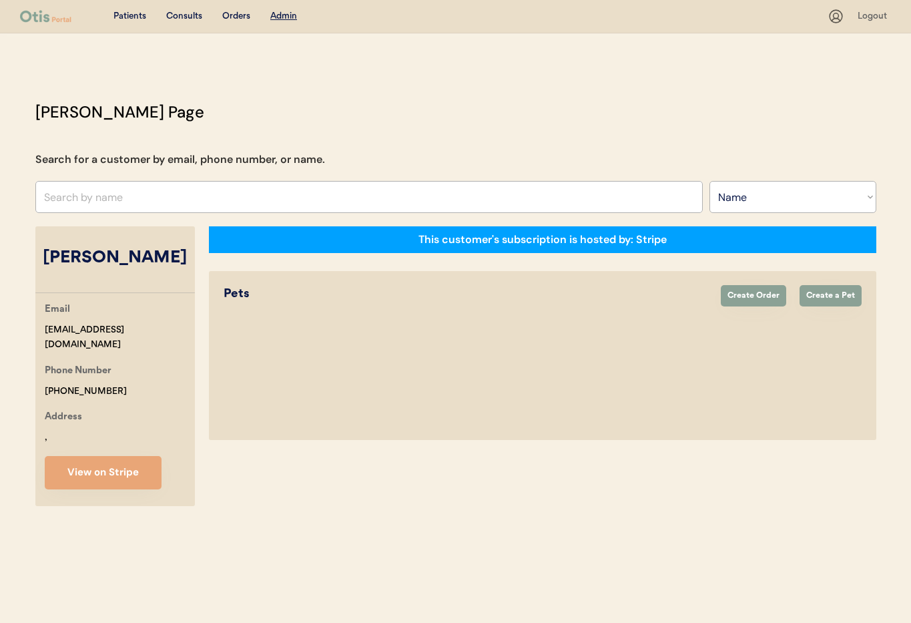
select select "true"
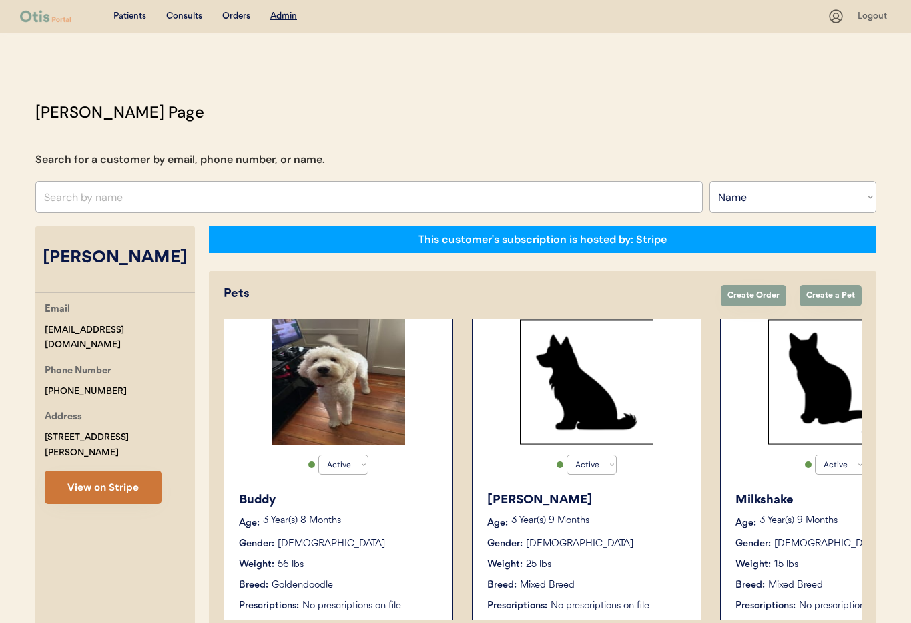
click at [97, 479] on button "View on Stripe" at bounding box center [103, 487] width 117 height 33
